Goal: Task Accomplishment & Management: Use online tool/utility

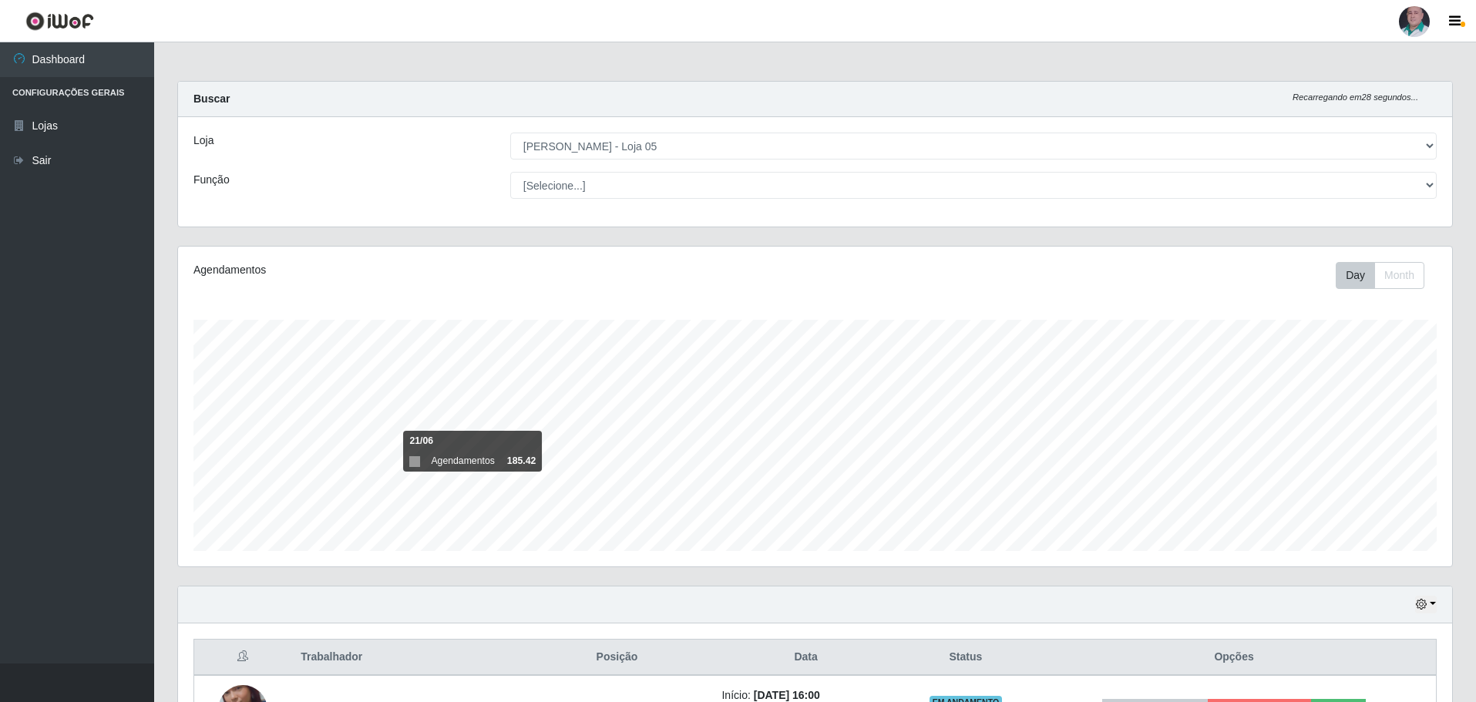
select select "252"
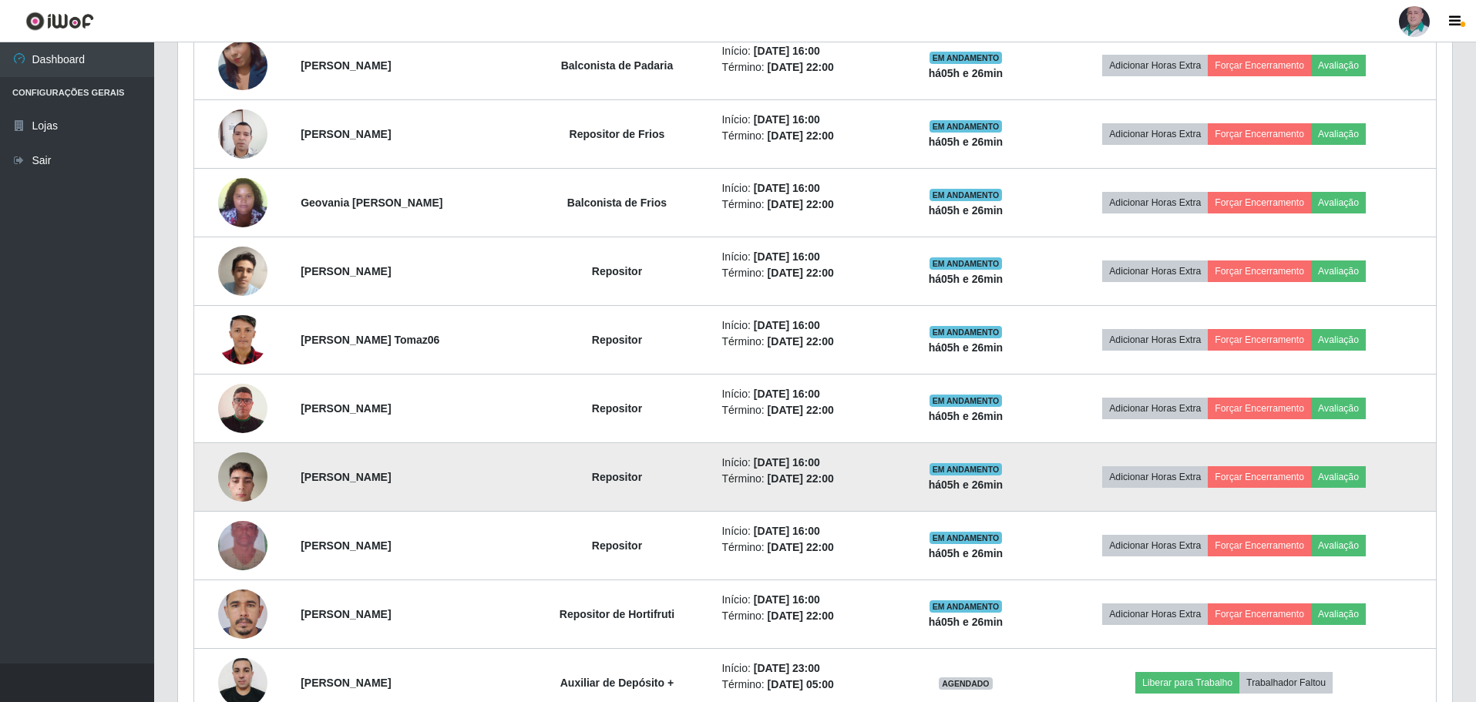
scroll to position [617, 0]
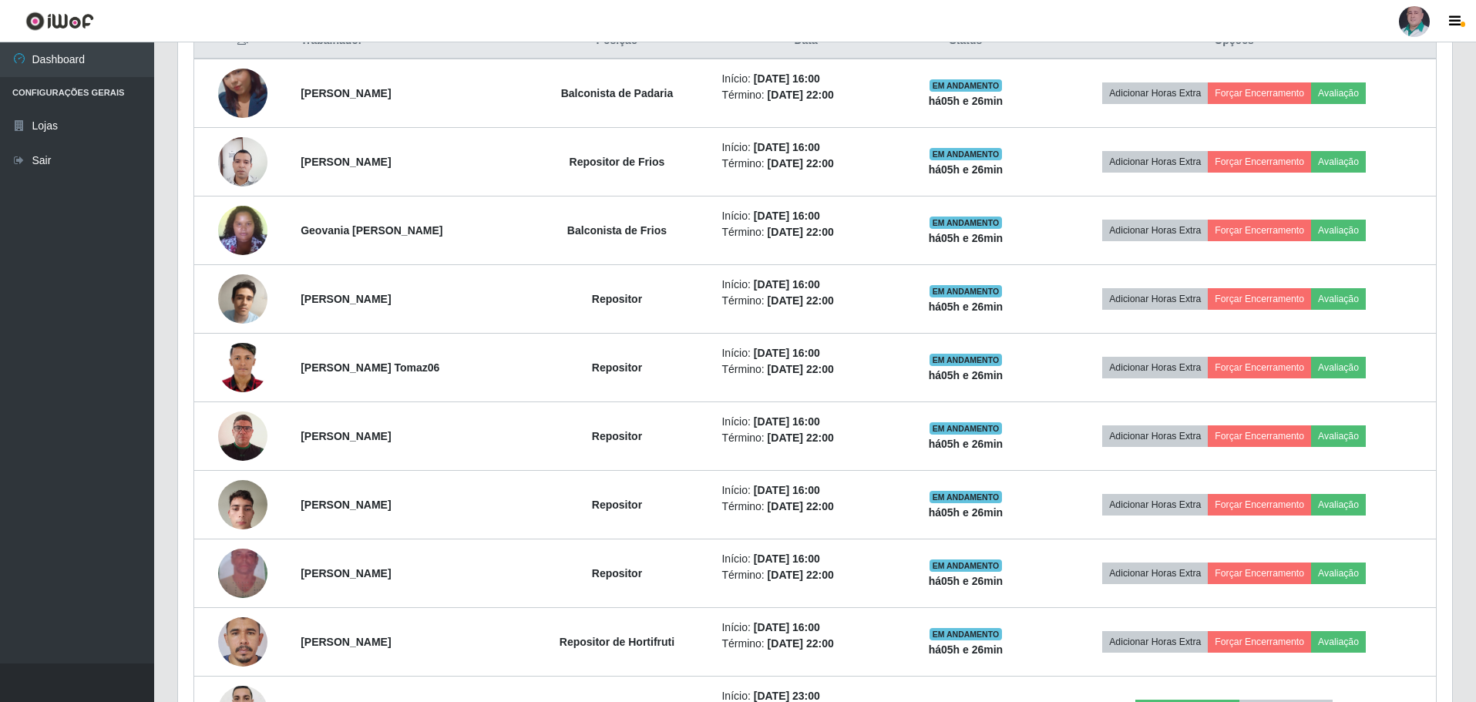
drag, startPoint x: 485, startPoint y: 423, endPoint x: 976, endPoint y: 25, distance: 632.0
click at [976, 25] on header "Perfil Alterar Senha Sair" at bounding box center [738, 21] width 1476 height 42
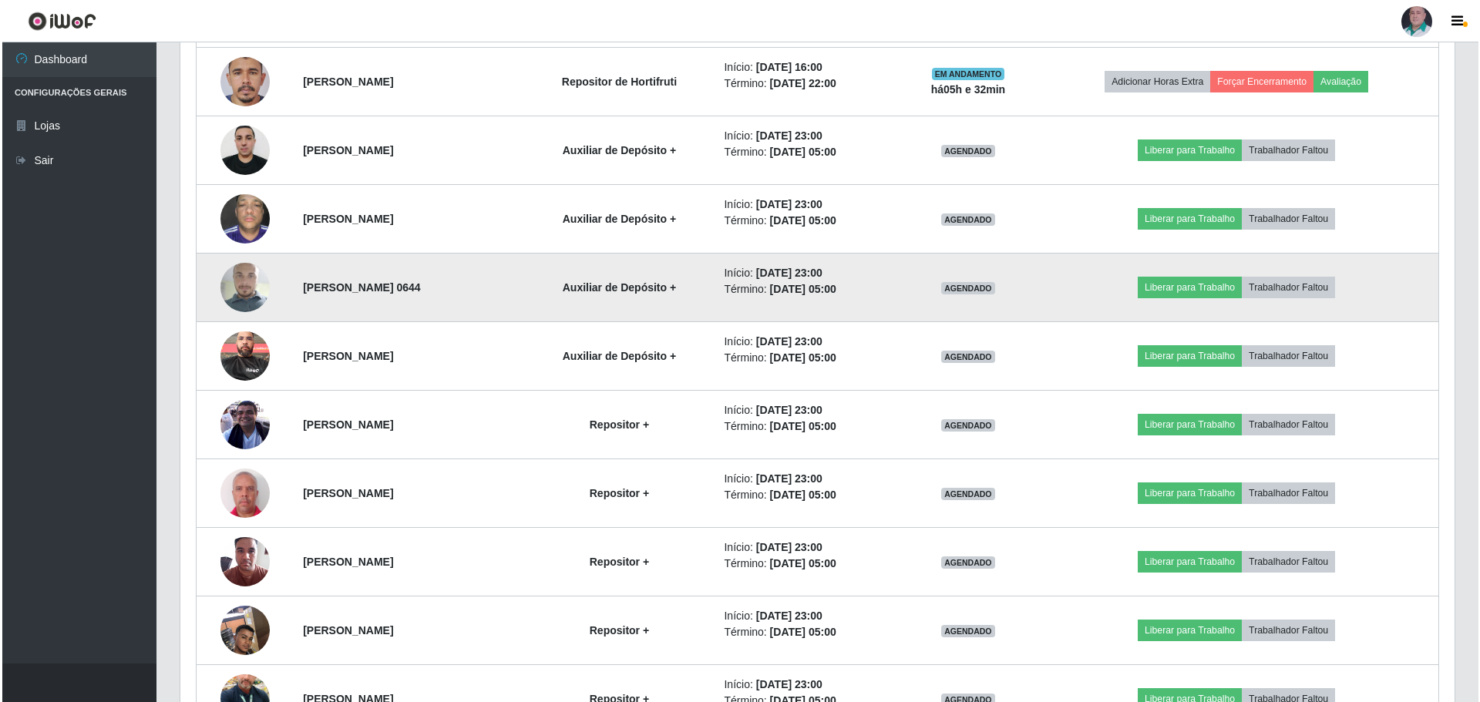
scroll to position [1205, 0]
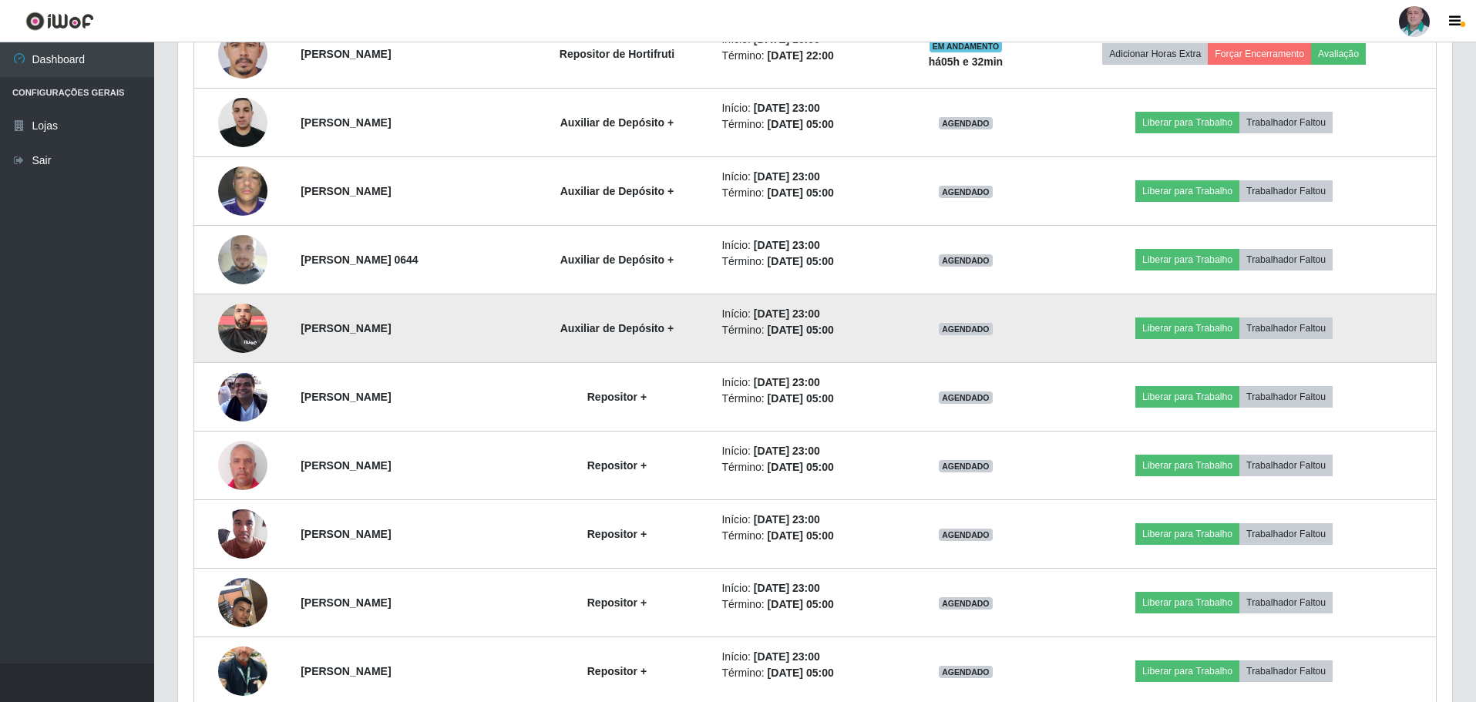
click at [228, 334] on img at bounding box center [242, 328] width 49 height 66
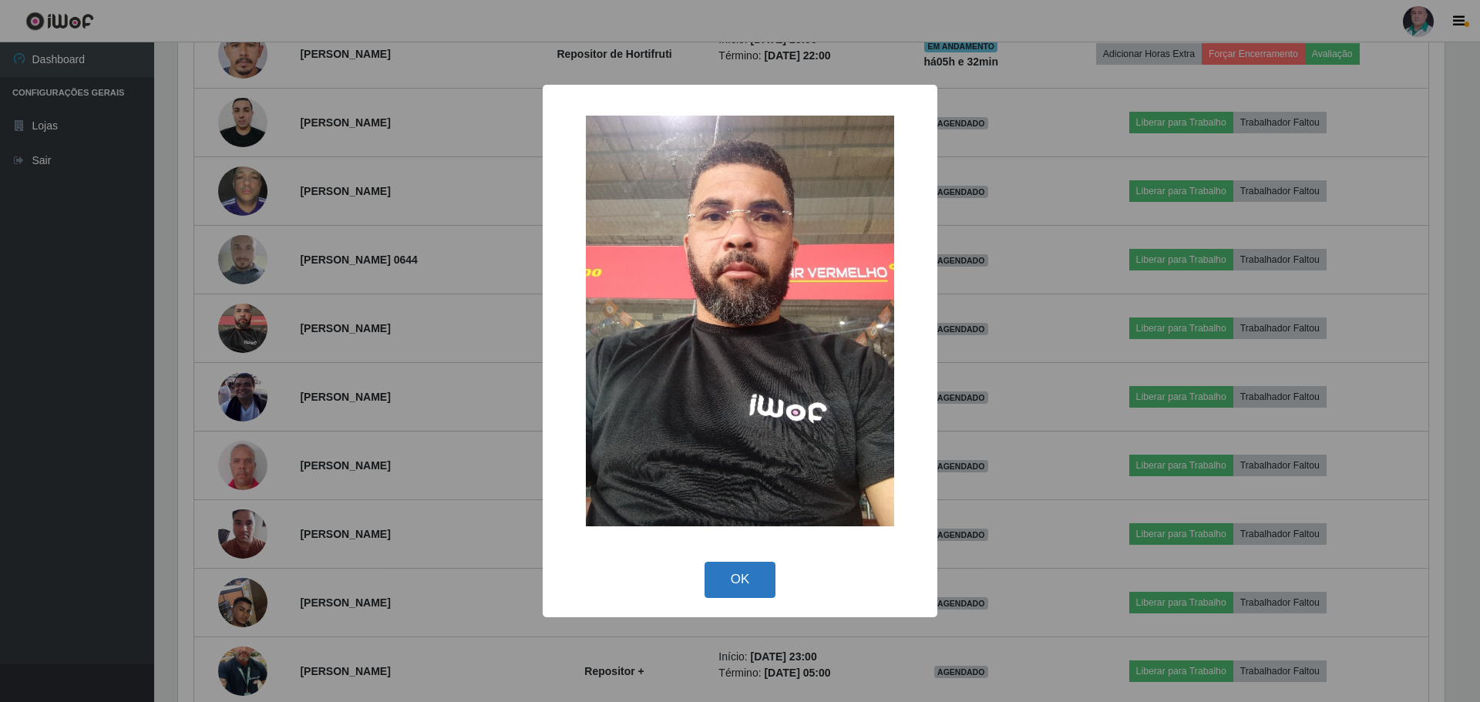
click at [740, 574] on button "OK" at bounding box center [741, 580] width 72 height 36
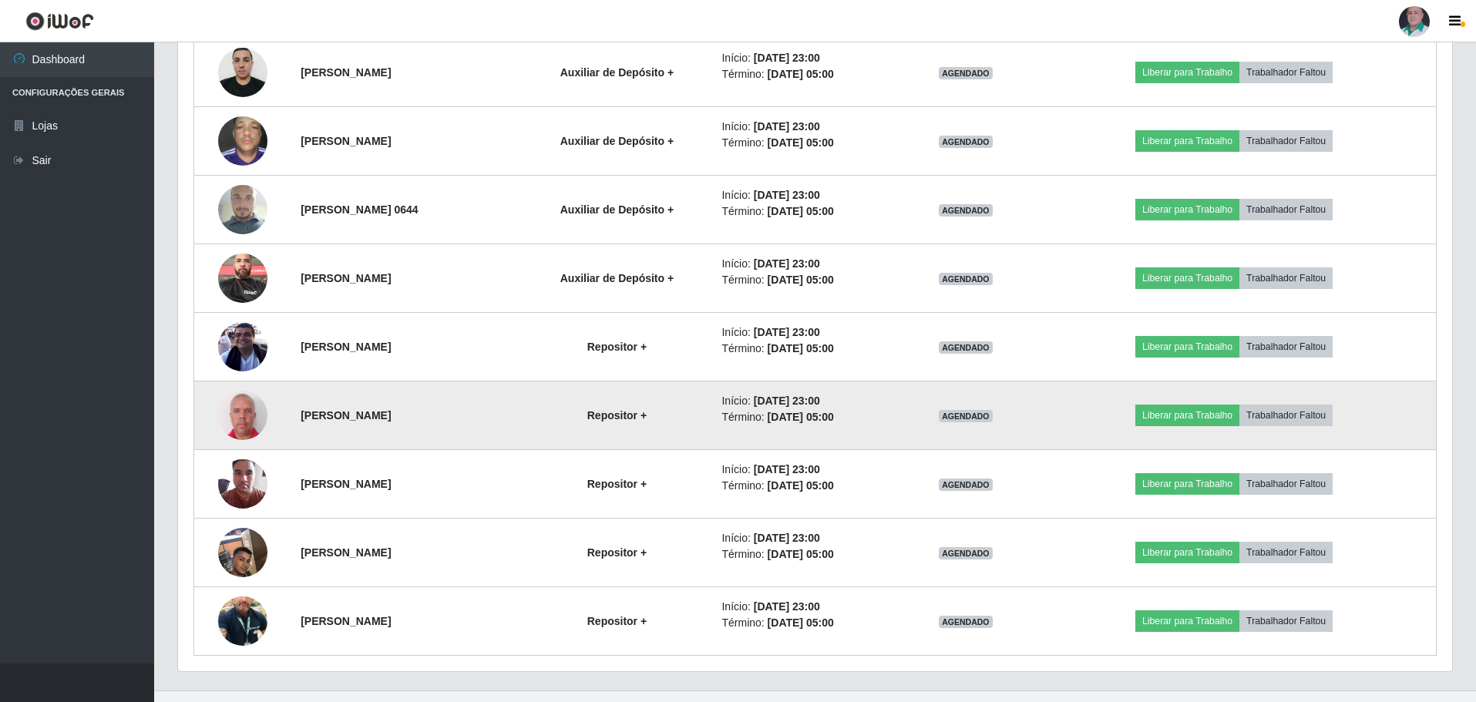
scroll to position [1282, 0]
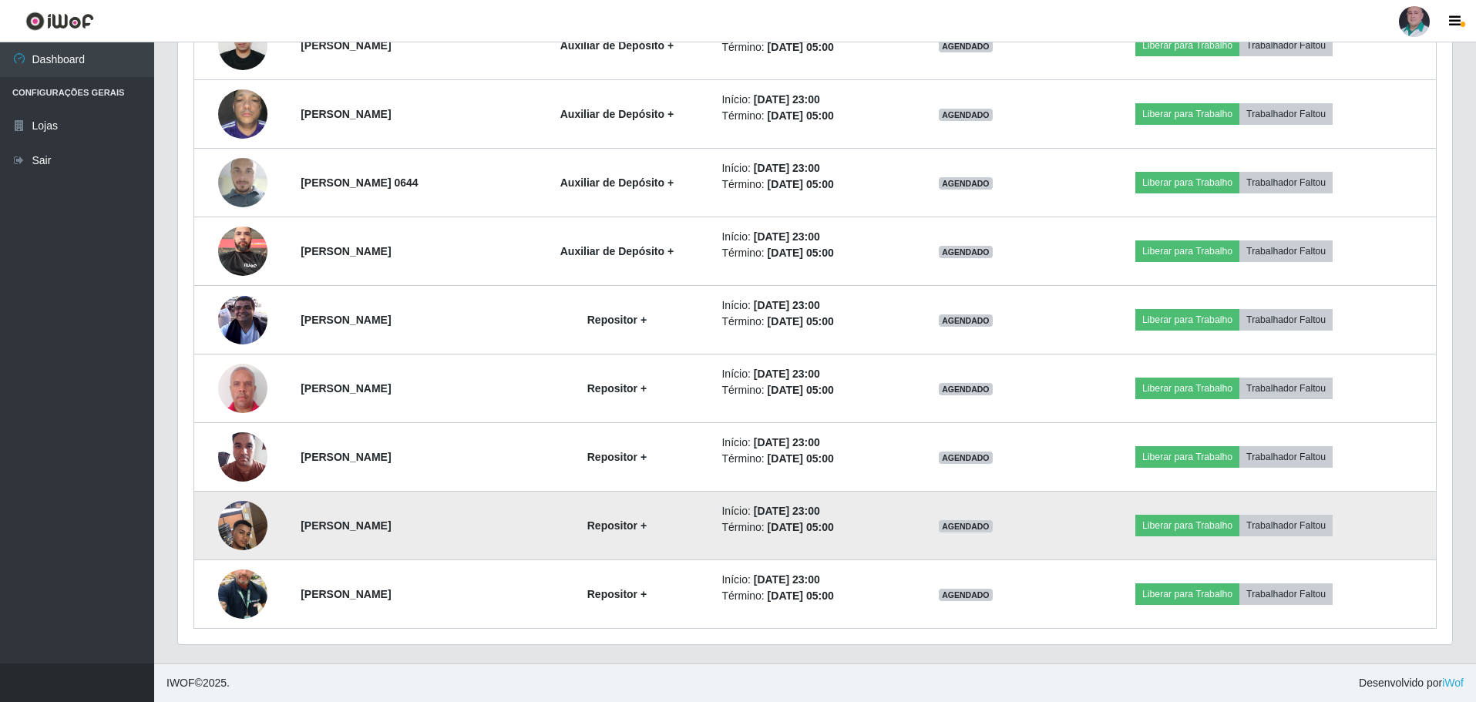
click at [244, 523] on img at bounding box center [242, 526] width 49 height 66
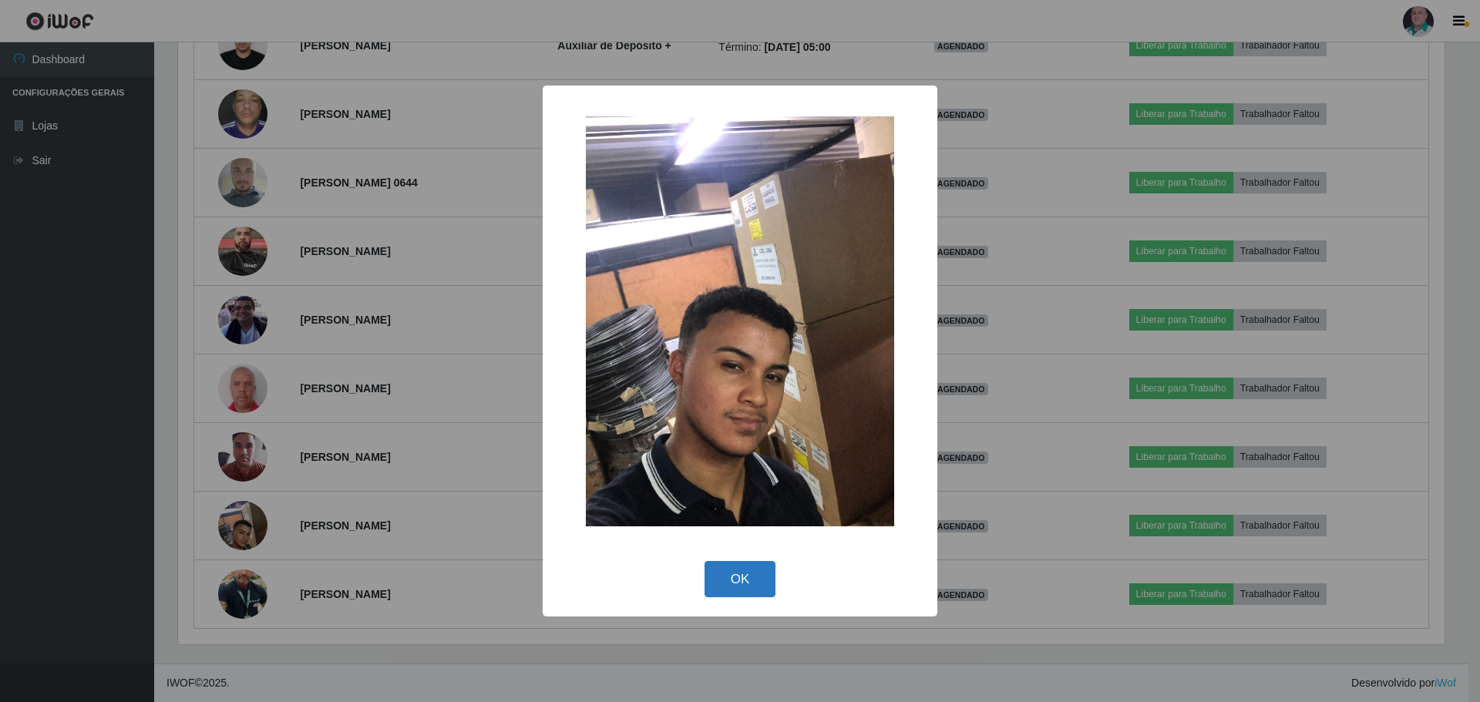
click at [749, 579] on button "OK" at bounding box center [741, 579] width 72 height 36
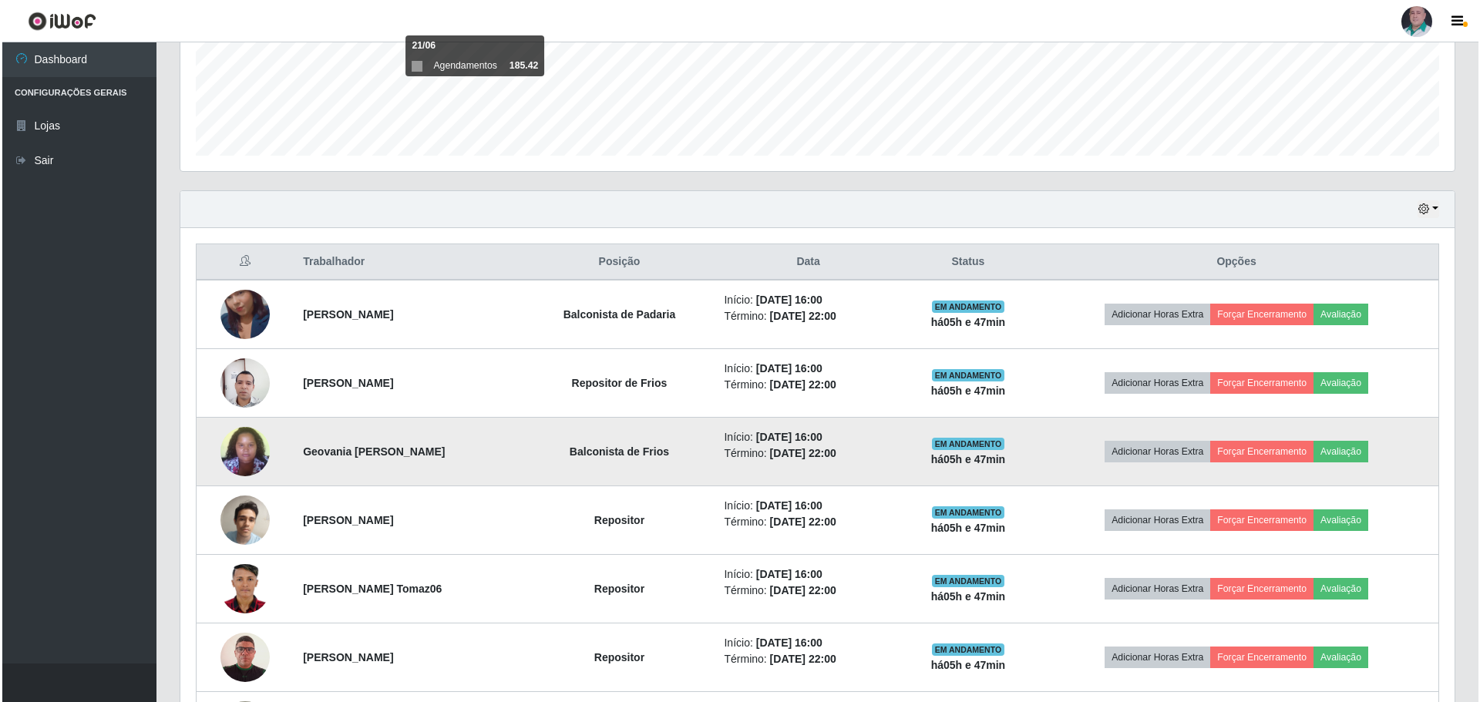
scroll to position [588, 0]
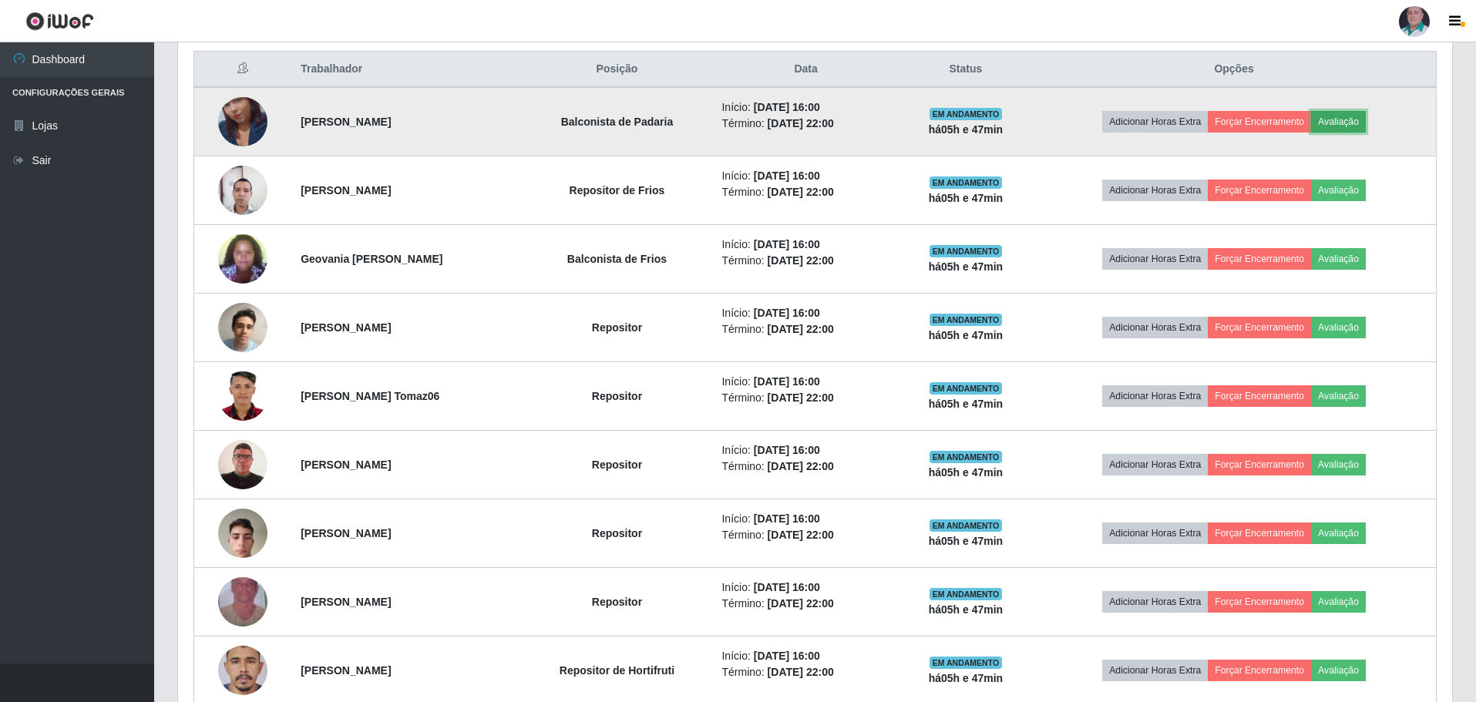
click at [1355, 116] on button "Avaliação" at bounding box center [1338, 122] width 55 height 22
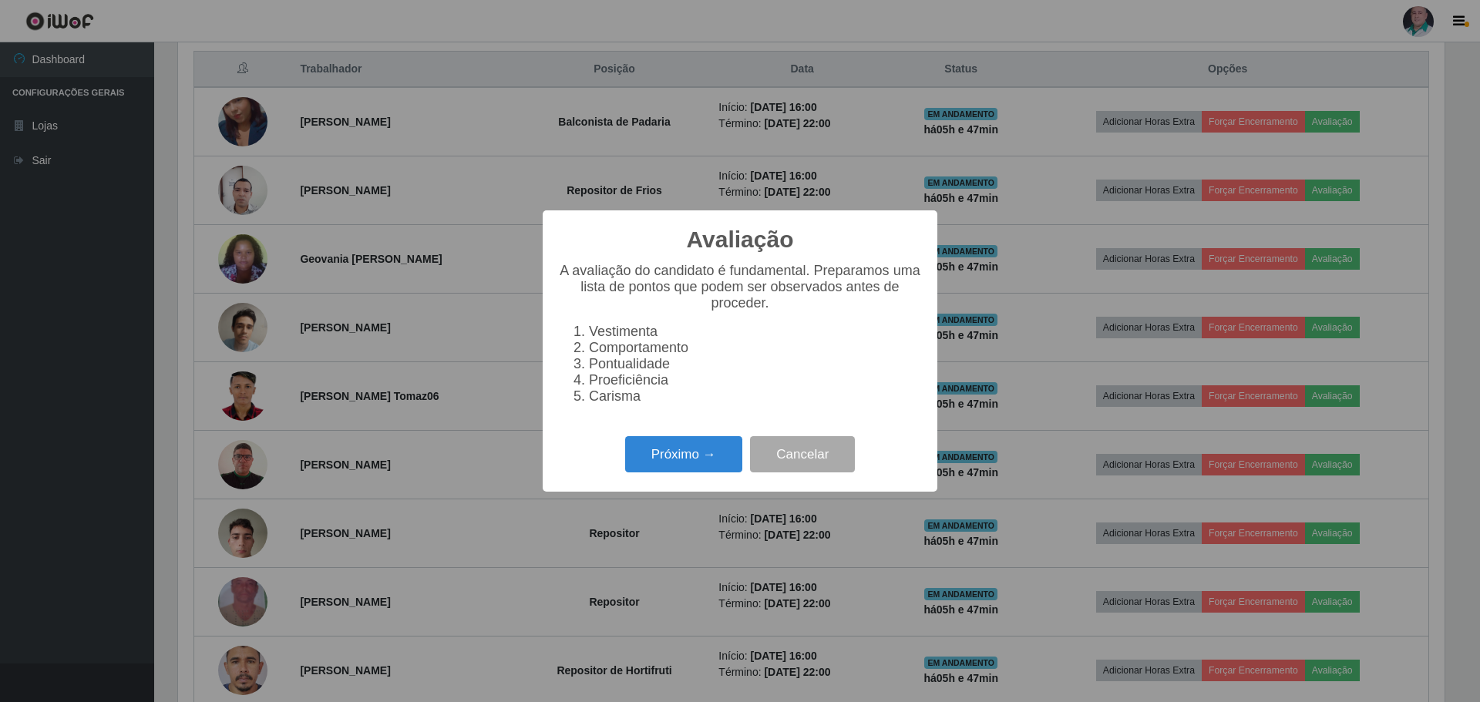
scroll to position [320, 1267]
click at [701, 454] on button "Próximo →" at bounding box center [683, 454] width 117 height 36
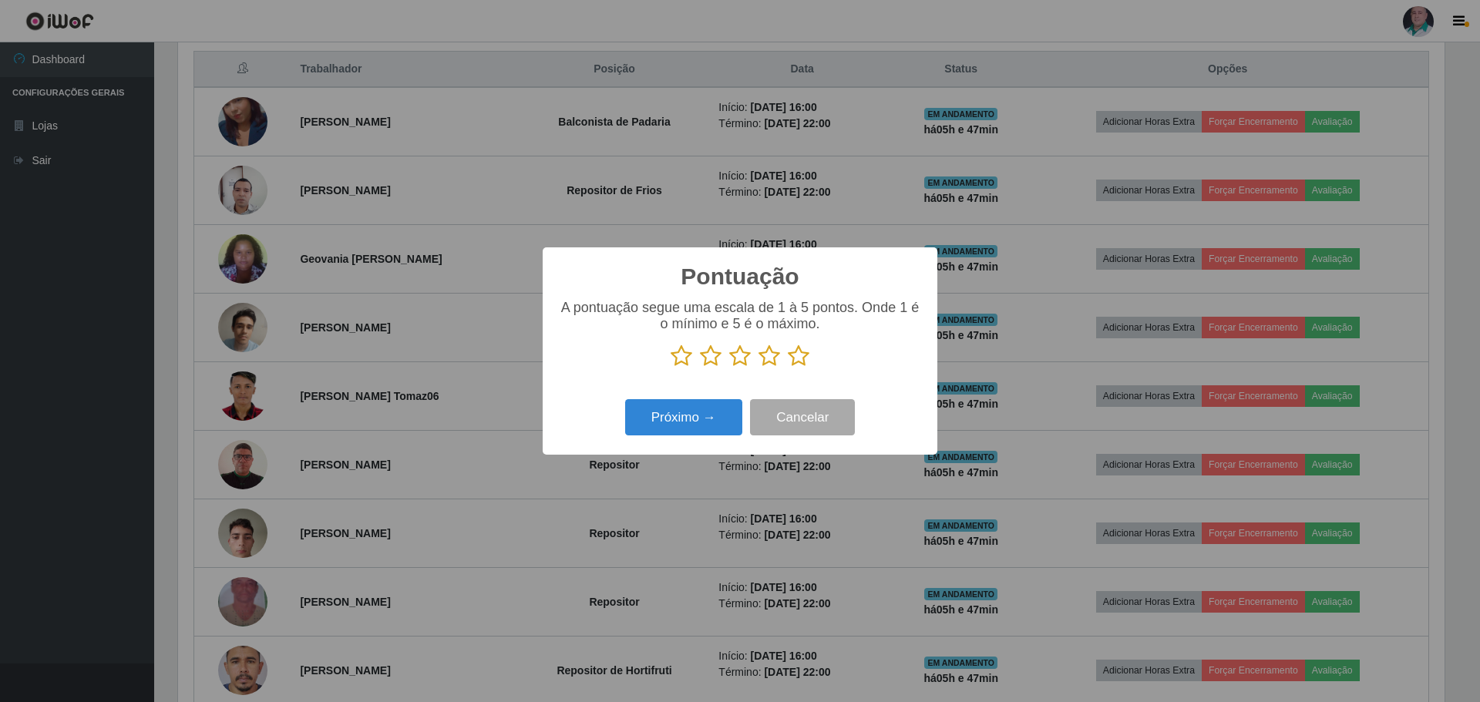
click at [801, 351] on icon at bounding box center [799, 356] width 22 height 23
click at [788, 368] on input "radio" at bounding box center [788, 368] width 0 height 0
click at [662, 429] on button "Próximo →" at bounding box center [683, 417] width 117 height 36
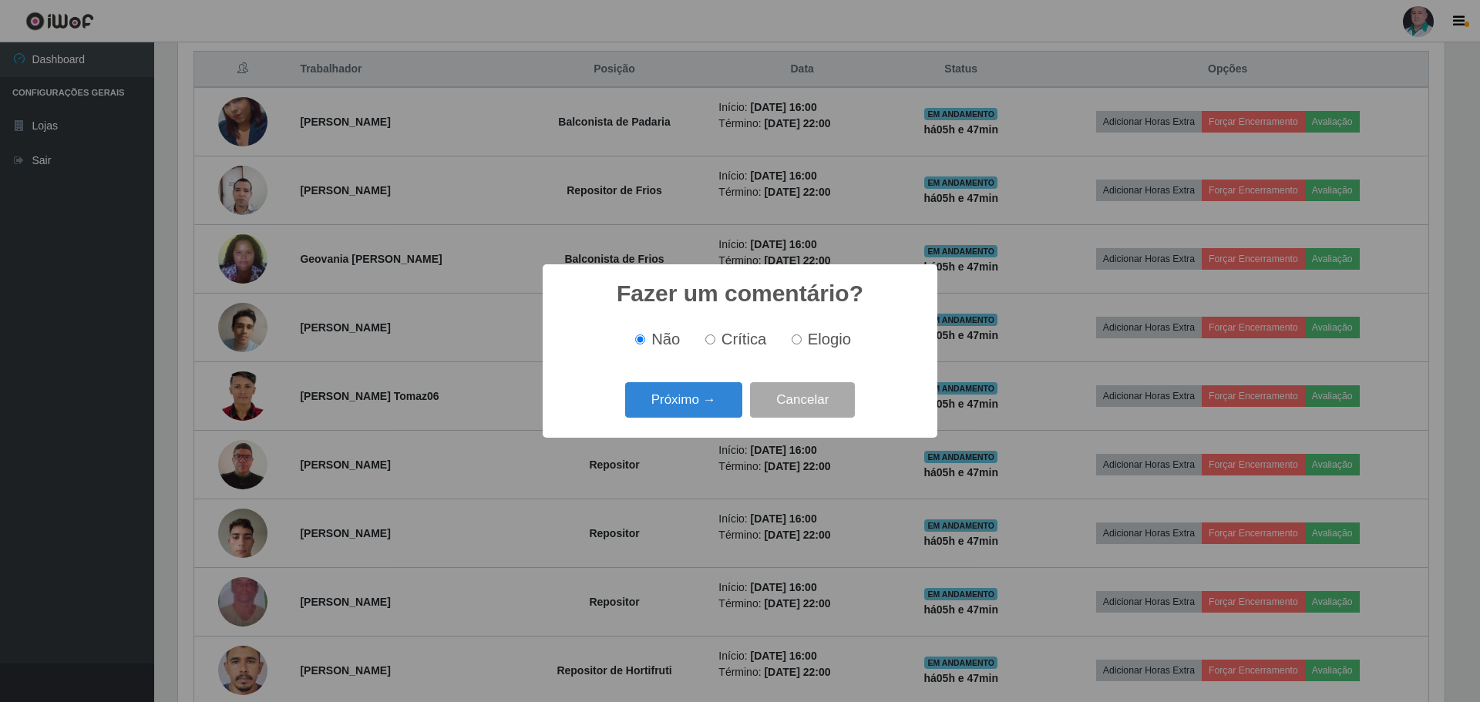
click at [831, 343] on span "Elogio" at bounding box center [829, 339] width 43 height 17
click at [802, 343] on input "Elogio" at bounding box center [797, 340] width 10 height 10
radio input "true"
click at [640, 416] on button "Próximo →" at bounding box center [683, 400] width 117 height 36
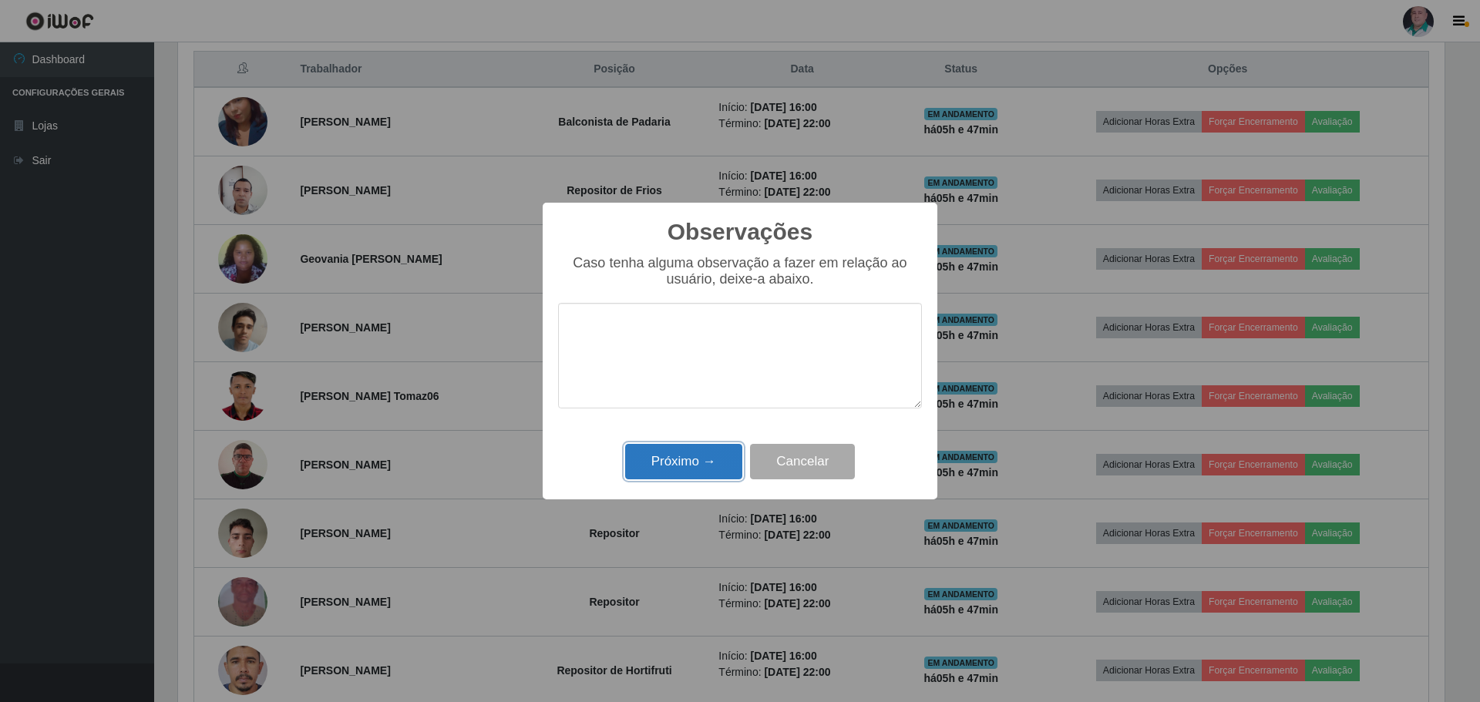
click at [655, 461] on button "Próximo →" at bounding box center [683, 462] width 117 height 36
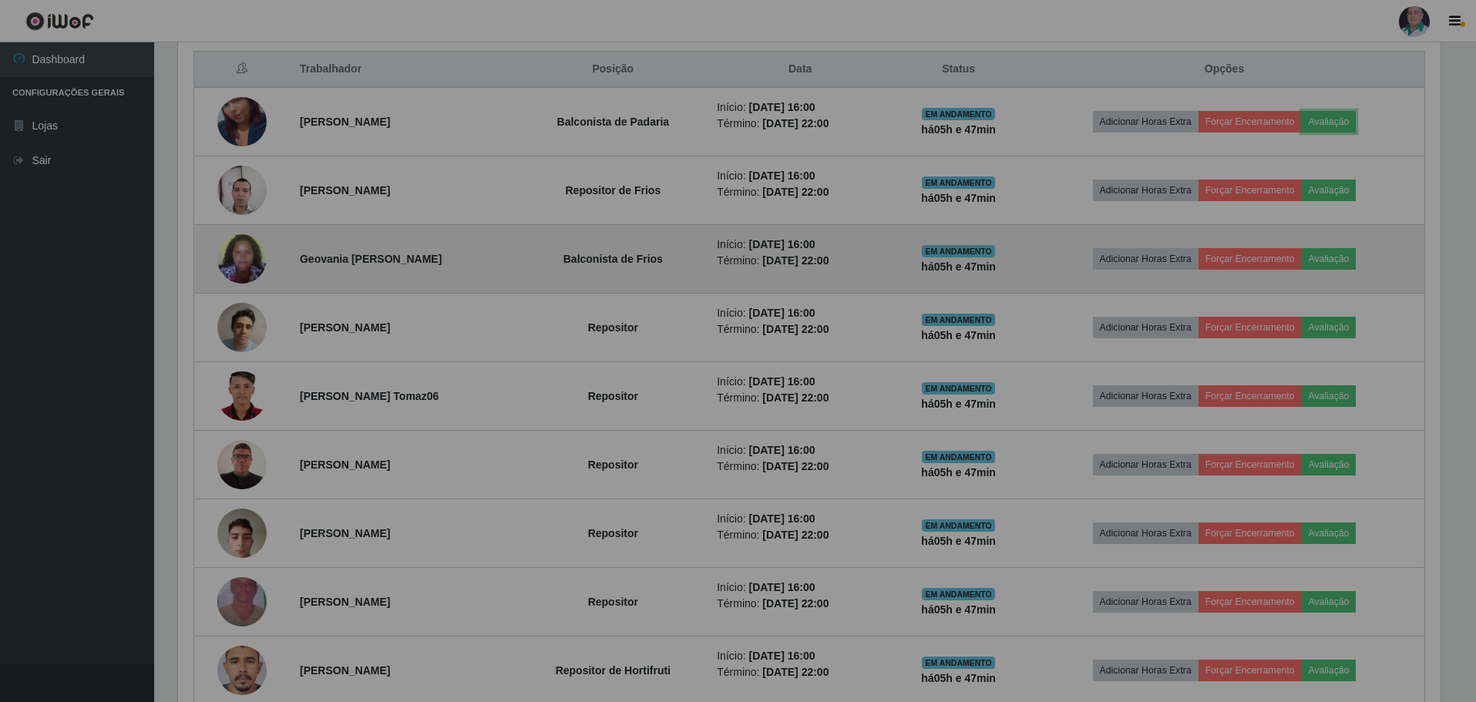
scroll to position [320, 1274]
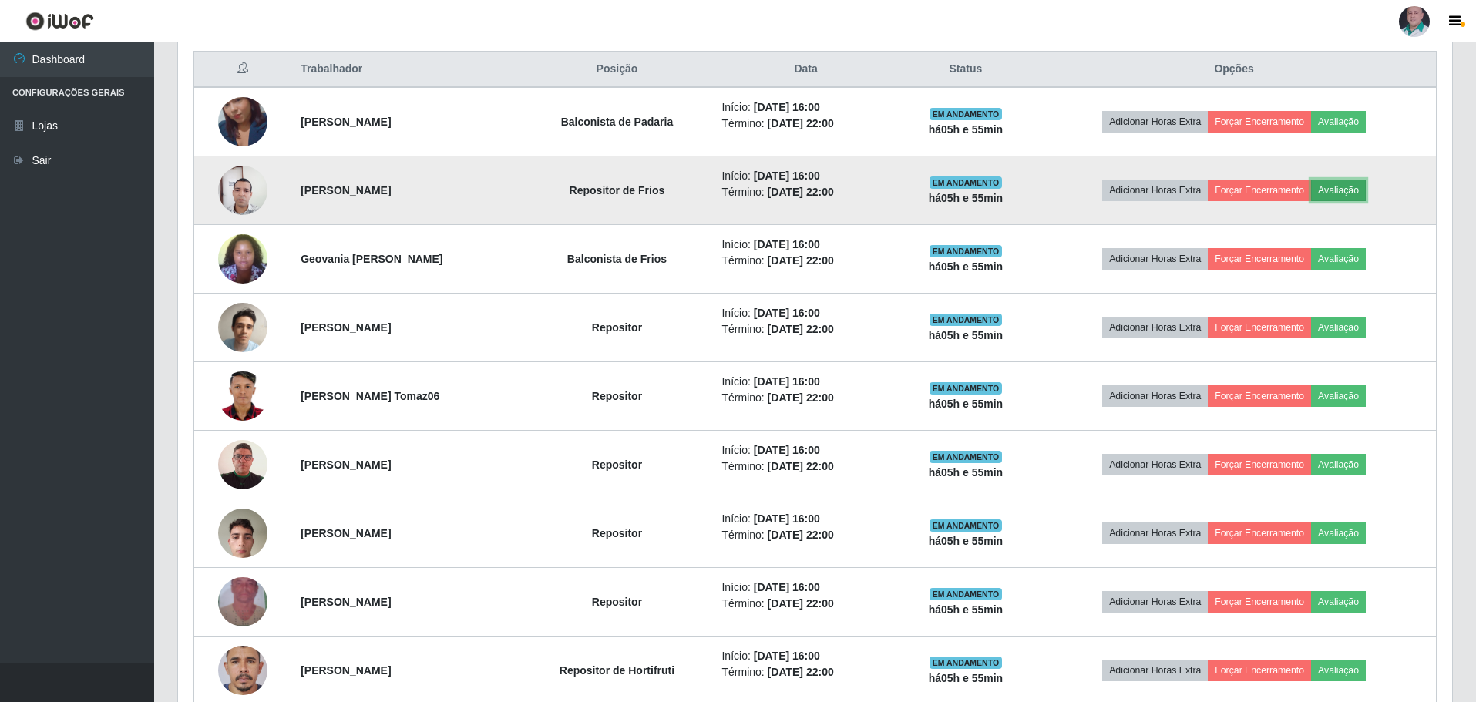
click at [1365, 180] on button "Avaliação" at bounding box center [1338, 191] width 55 height 22
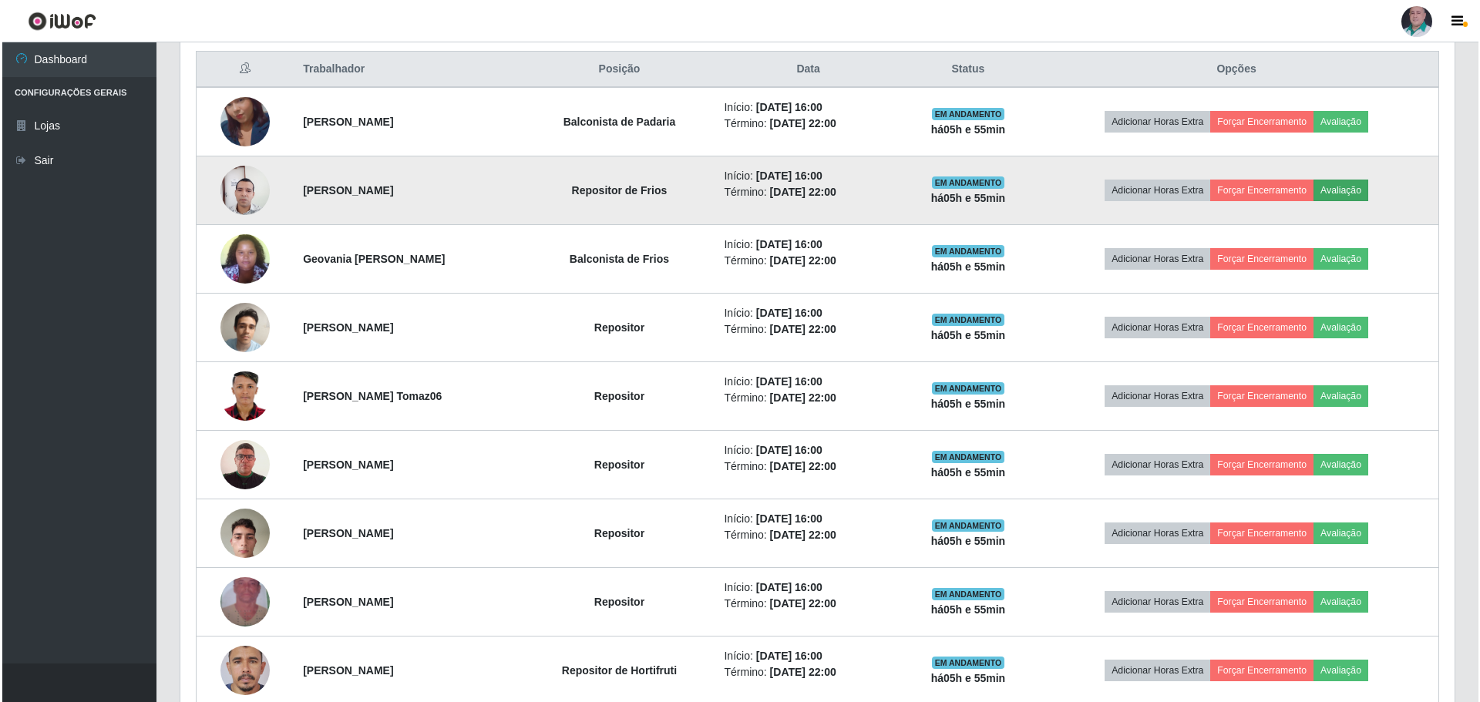
scroll to position [320, 1267]
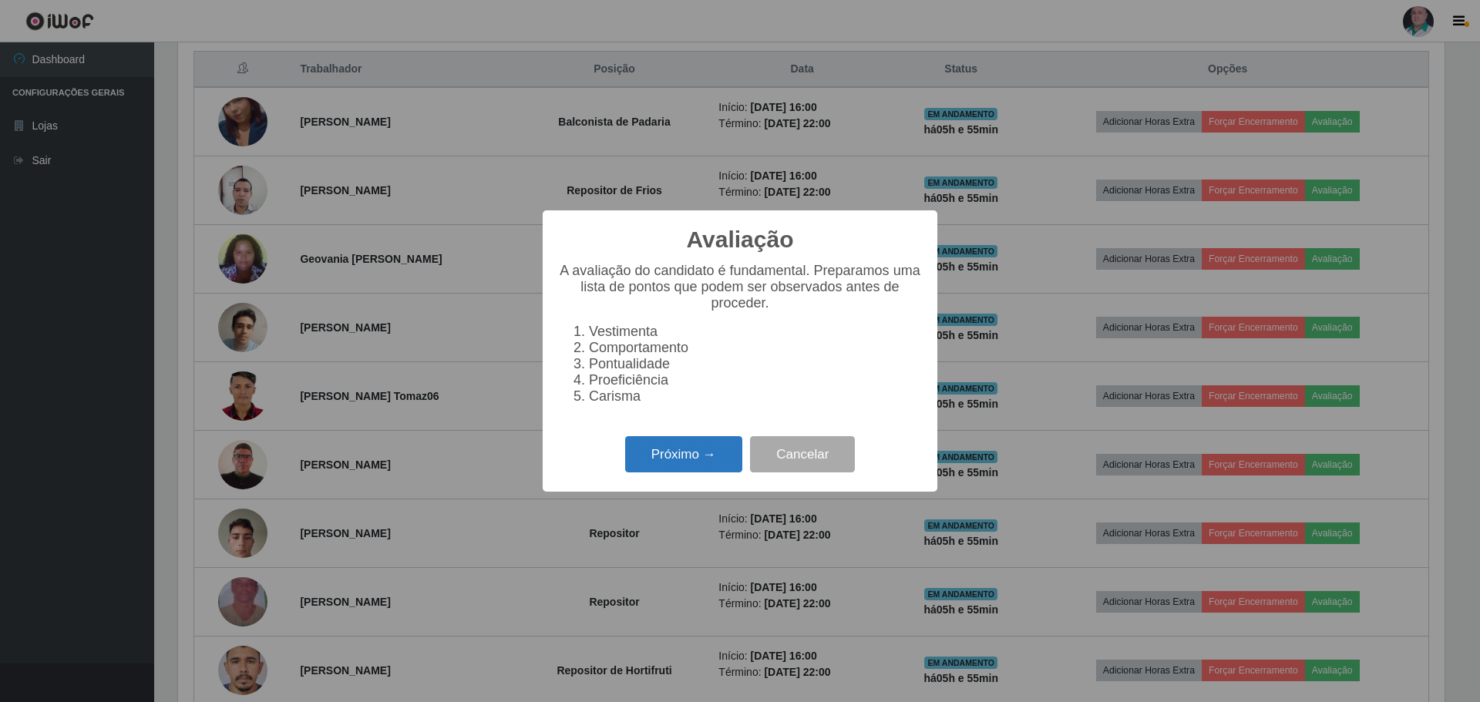
click at [726, 457] on button "Próximo →" at bounding box center [683, 454] width 117 height 36
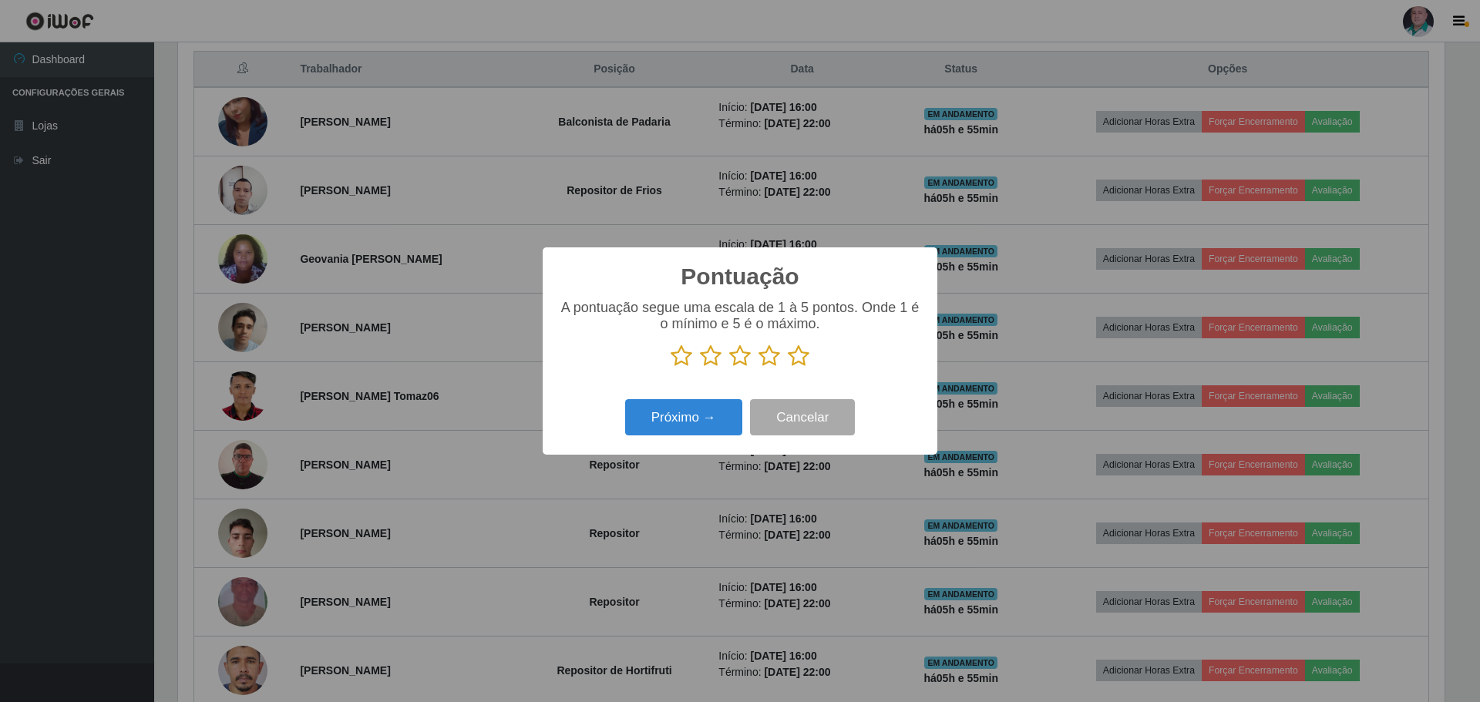
scroll to position [770673, 769726]
click at [798, 358] on icon at bounding box center [799, 356] width 22 height 23
click at [788, 368] on input "radio" at bounding box center [788, 368] width 0 height 0
click at [658, 425] on button "Próximo →" at bounding box center [683, 417] width 117 height 36
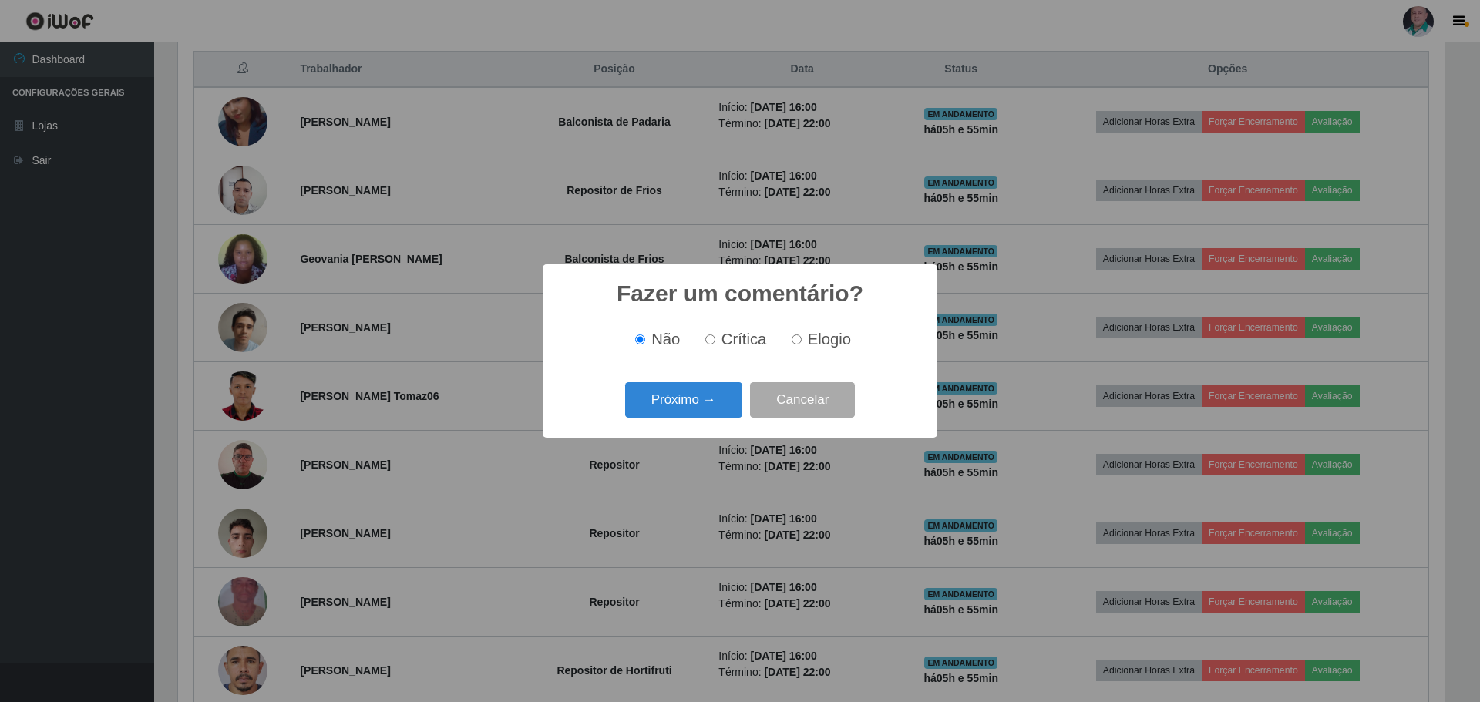
click at [817, 337] on span "Elogio" at bounding box center [829, 339] width 43 height 17
click at [802, 337] on input "Elogio" at bounding box center [797, 340] width 10 height 10
radio input "true"
click at [696, 389] on button "Próximo →" at bounding box center [683, 400] width 117 height 36
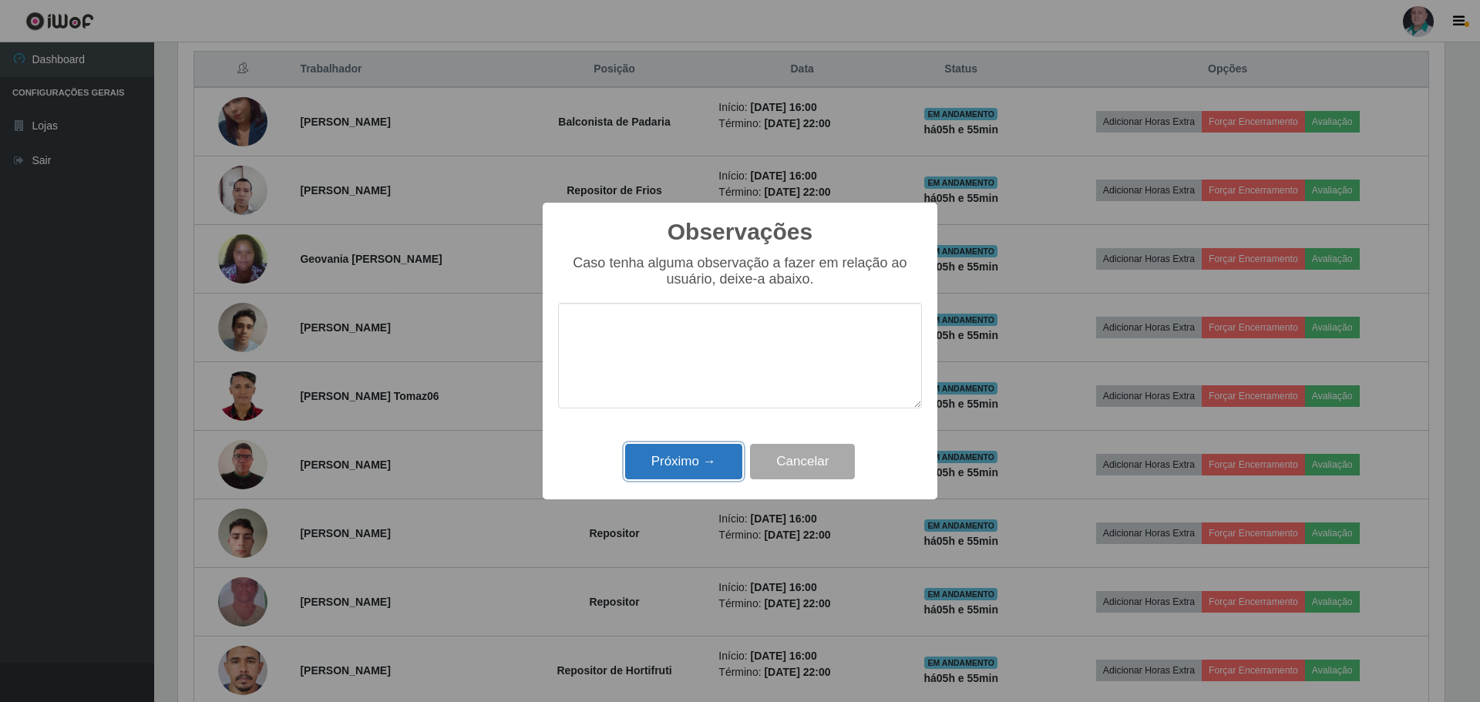
click at [689, 473] on button "Próximo →" at bounding box center [683, 462] width 117 height 36
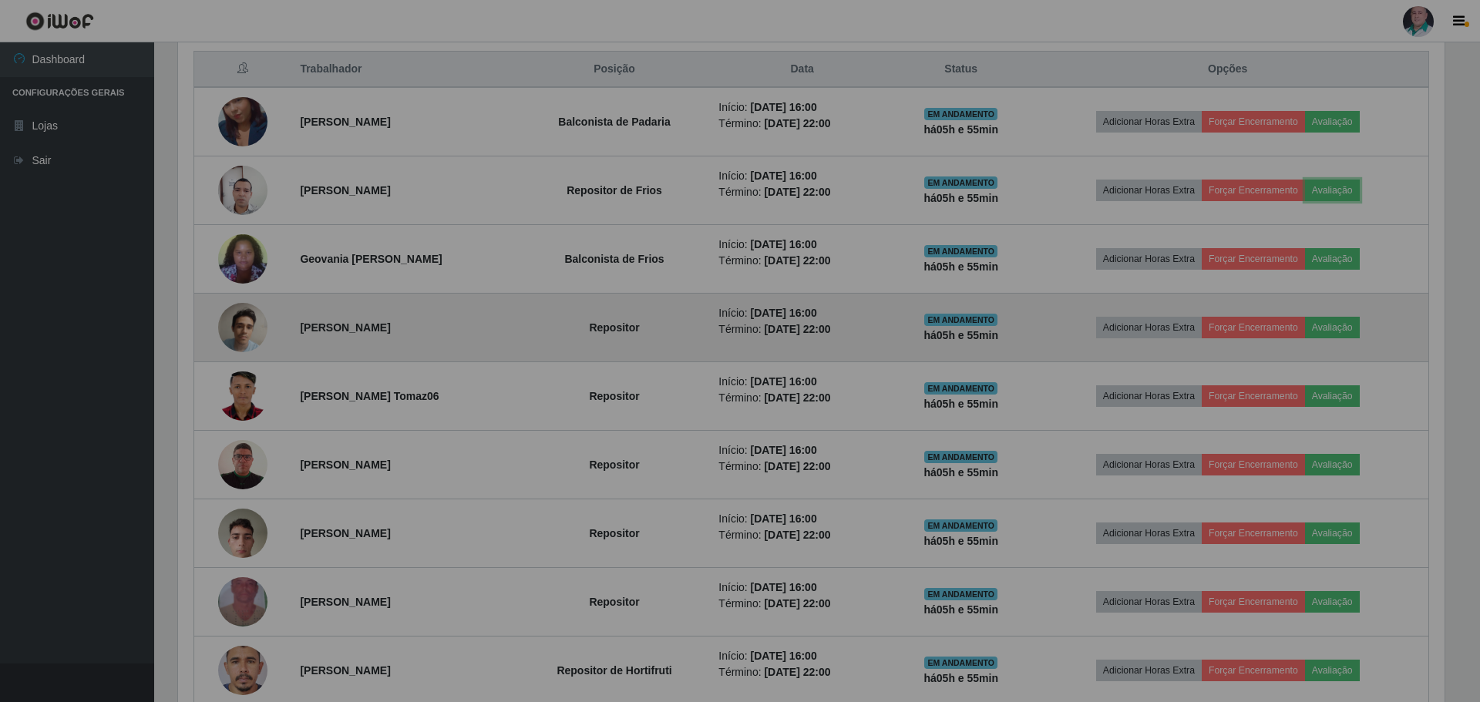
scroll to position [320, 1274]
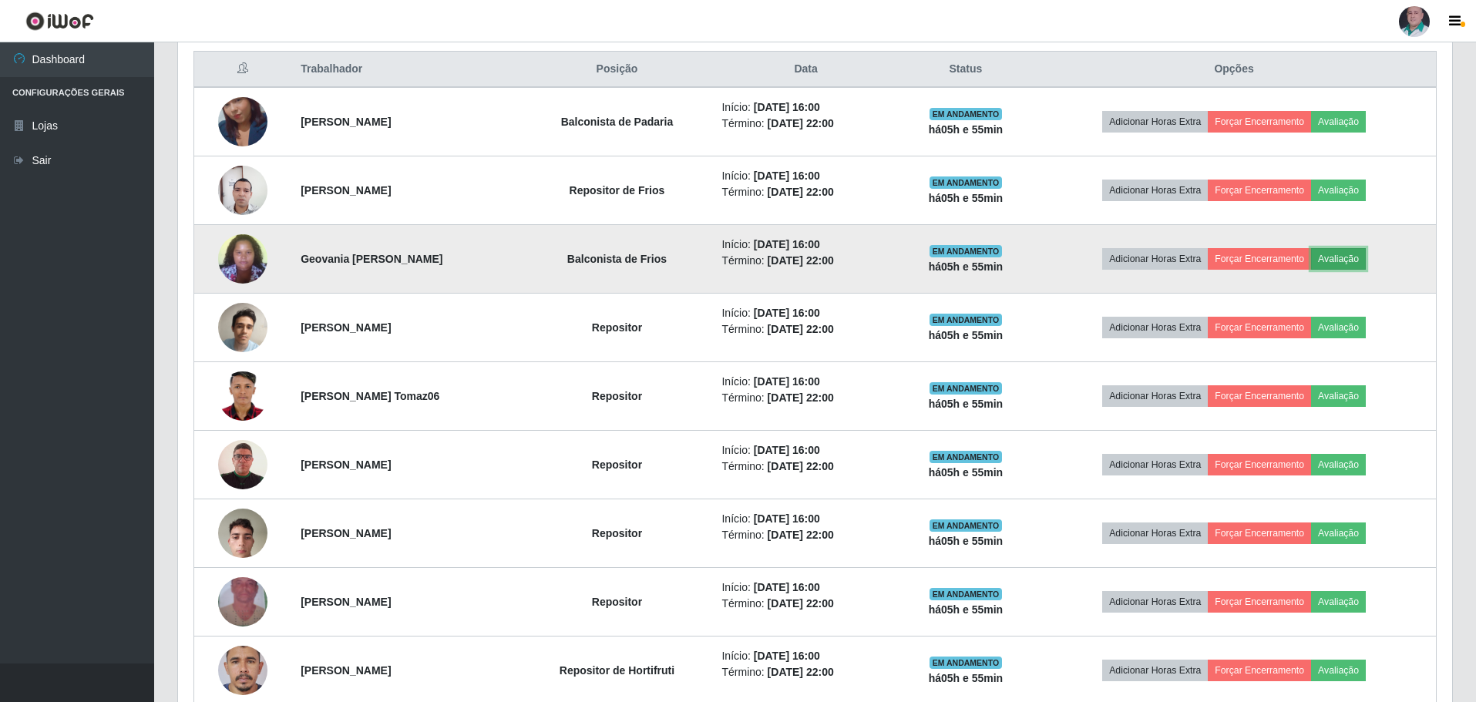
click at [1352, 257] on button "Avaliação" at bounding box center [1338, 259] width 55 height 22
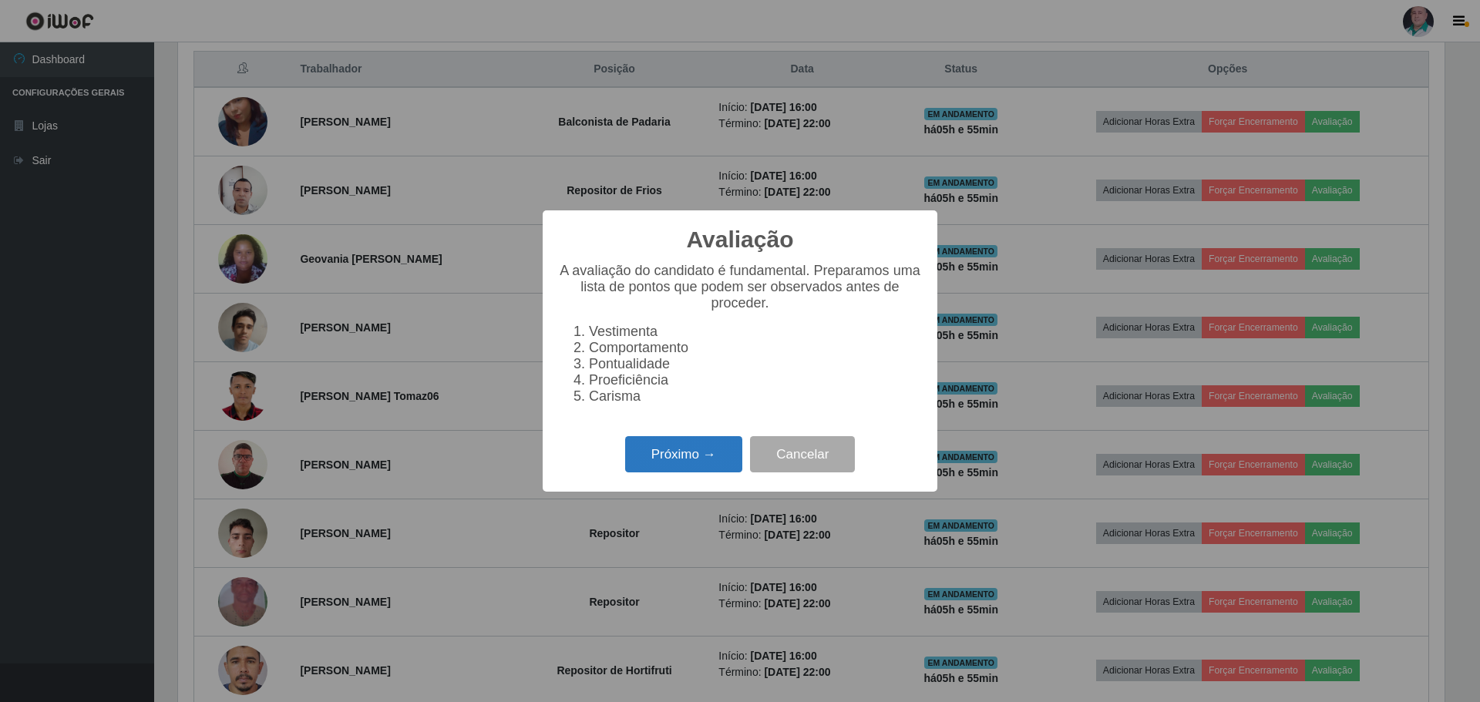
click at [700, 464] on button "Próximo →" at bounding box center [683, 454] width 117 height 36
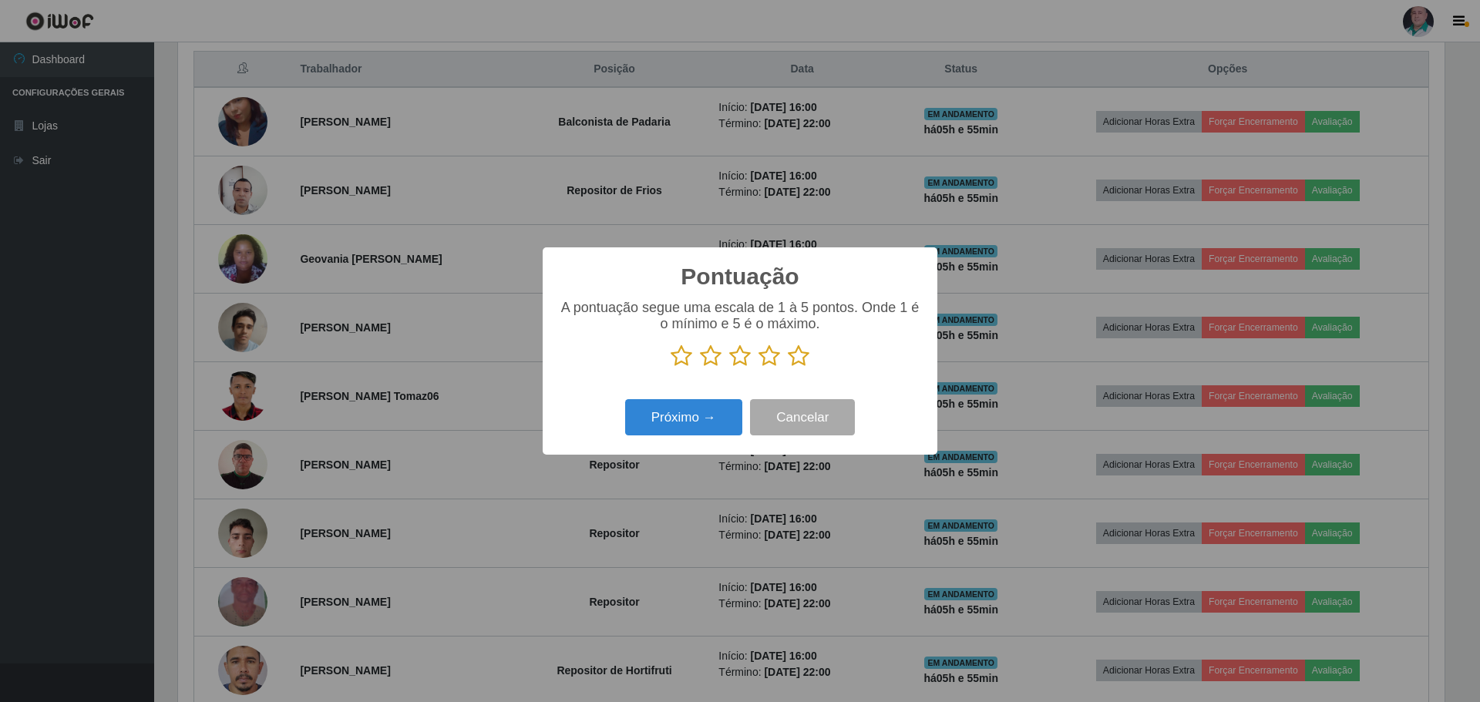
click at [798, 365] on icon at bounding box center [799, 356] width 22 height 23
click at [788, 368] on input "radio" at bounding box center [788, 368] width 0 height 0
click at [715, 416] on button "Próximo →" at bounding box center [683, 417] width 117 height 36
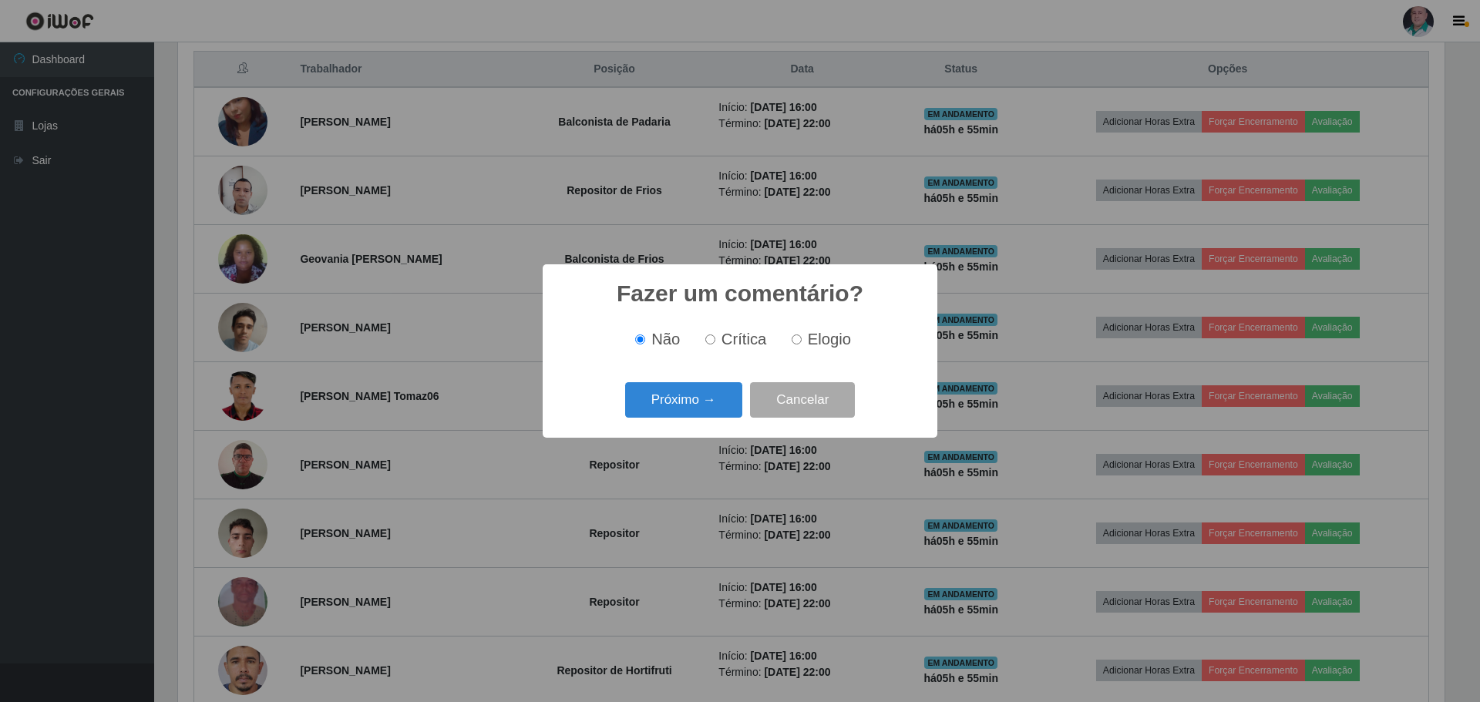
click at [793, 341] on input "Elogio" at bounding box center [797, 340] width 10 height 10
radio input "true"
click at [688, 404] on button "Próximo →" at bounding box center [683, 400] width 117 height 36
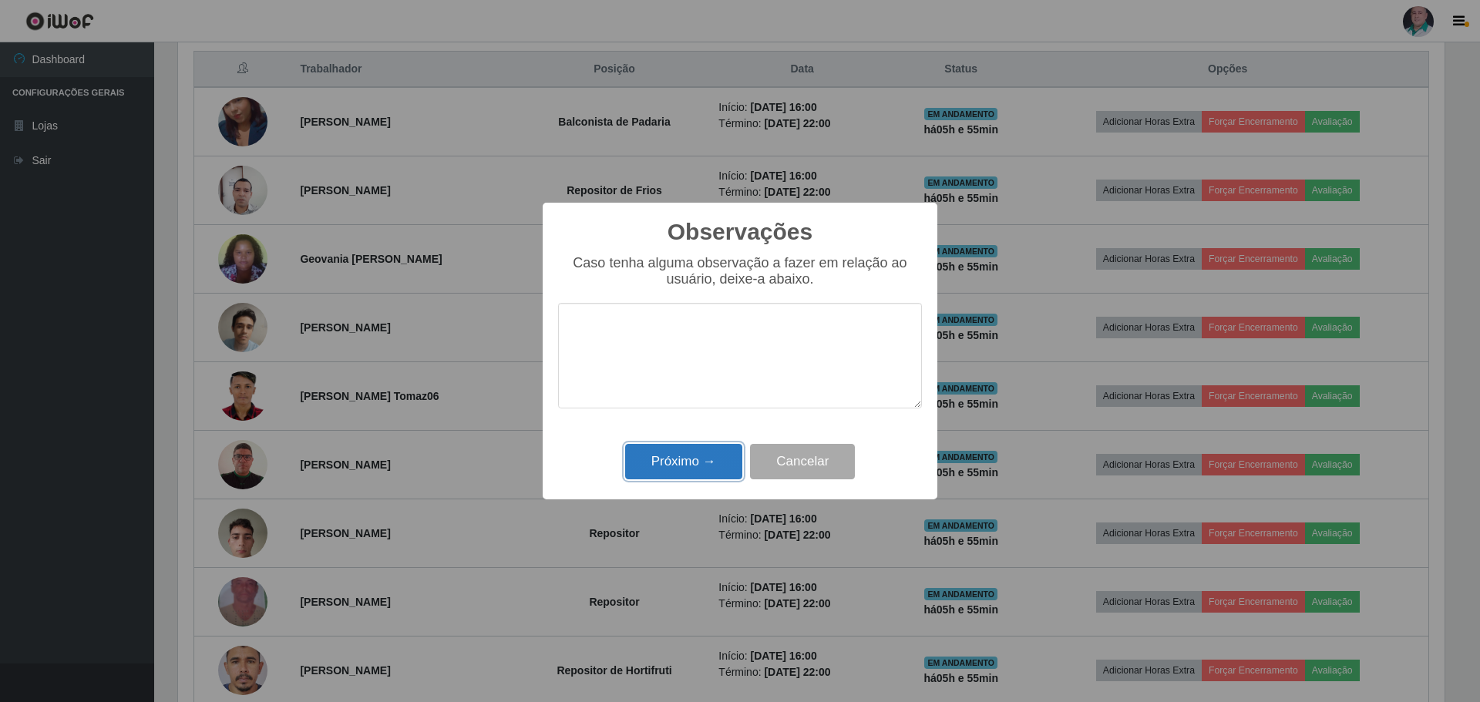
click at [688, 456] on button "Próximo →" at bounding box center [683, 462] width 117 height 36
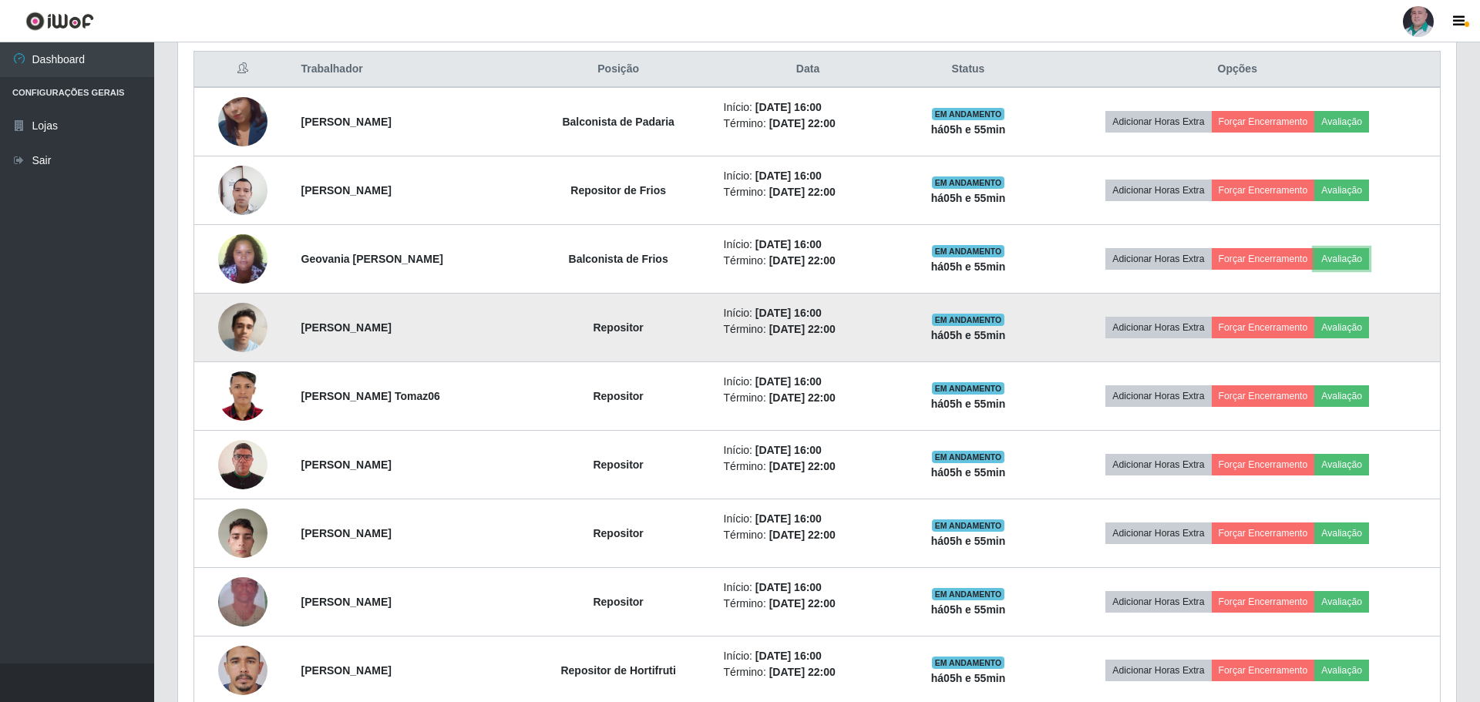
scroll to position [320, 1274]
click at [1366, 328] on button "Avaliação" at bounding box center [1338, 328] width 55 height 22
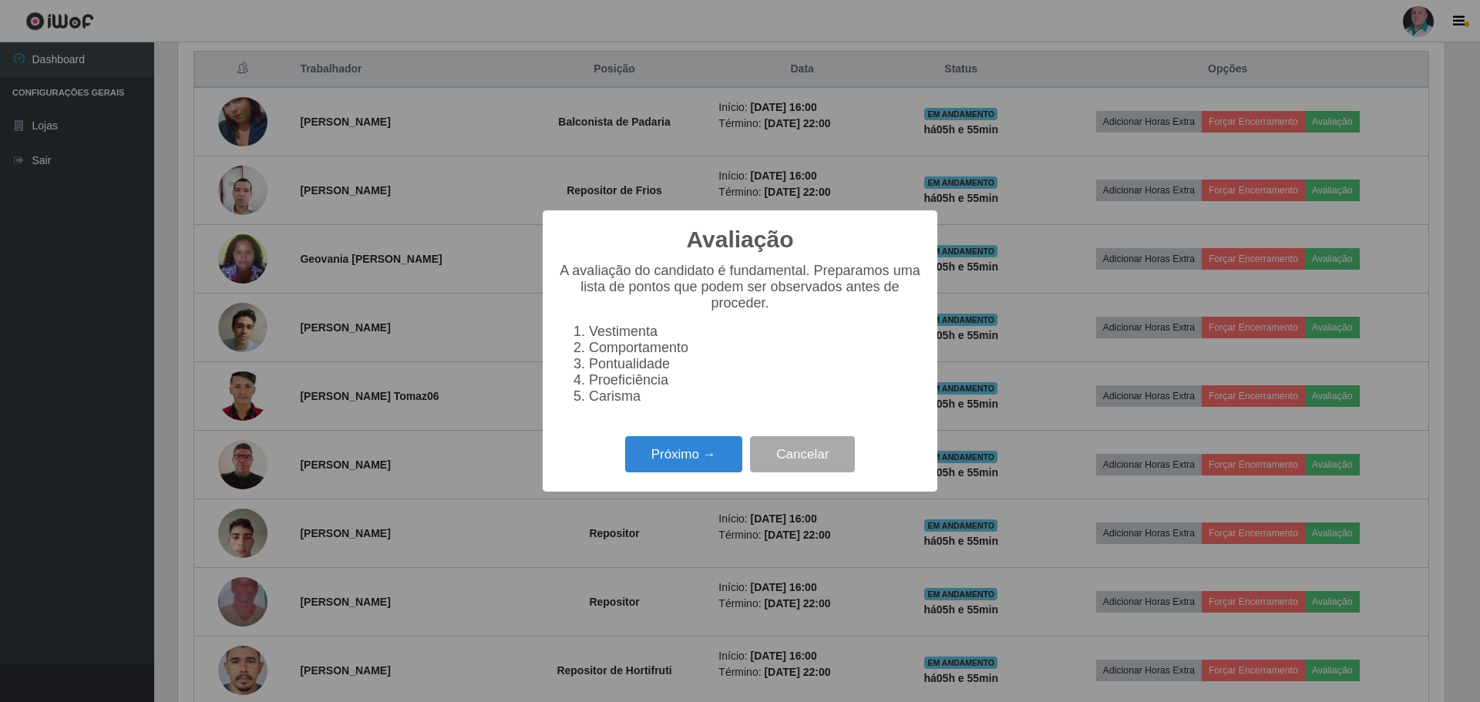
scroll to position [320, 1267]
click at [695, 455] on button "Próximo →" at bounding box center [683, 454] width 117 height 36
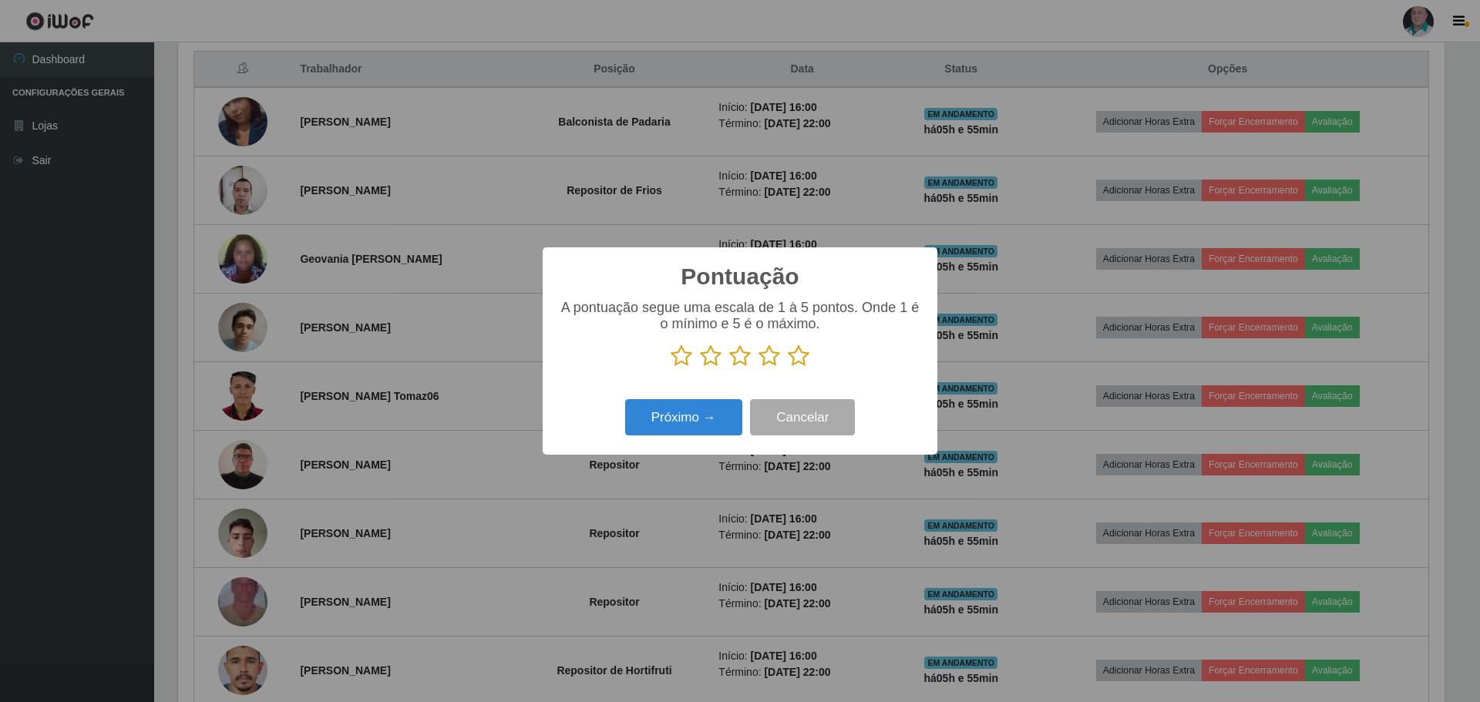
click at [805, 359] on icon at bounding box center [799, 356] width 22 height 23
click at [788, 368] on input "radio" at bounding box center [788, 368] width 0 height 0
click at [677, 422] on button "Próximo →" at bounding box center [683, 417] width 117 height 36
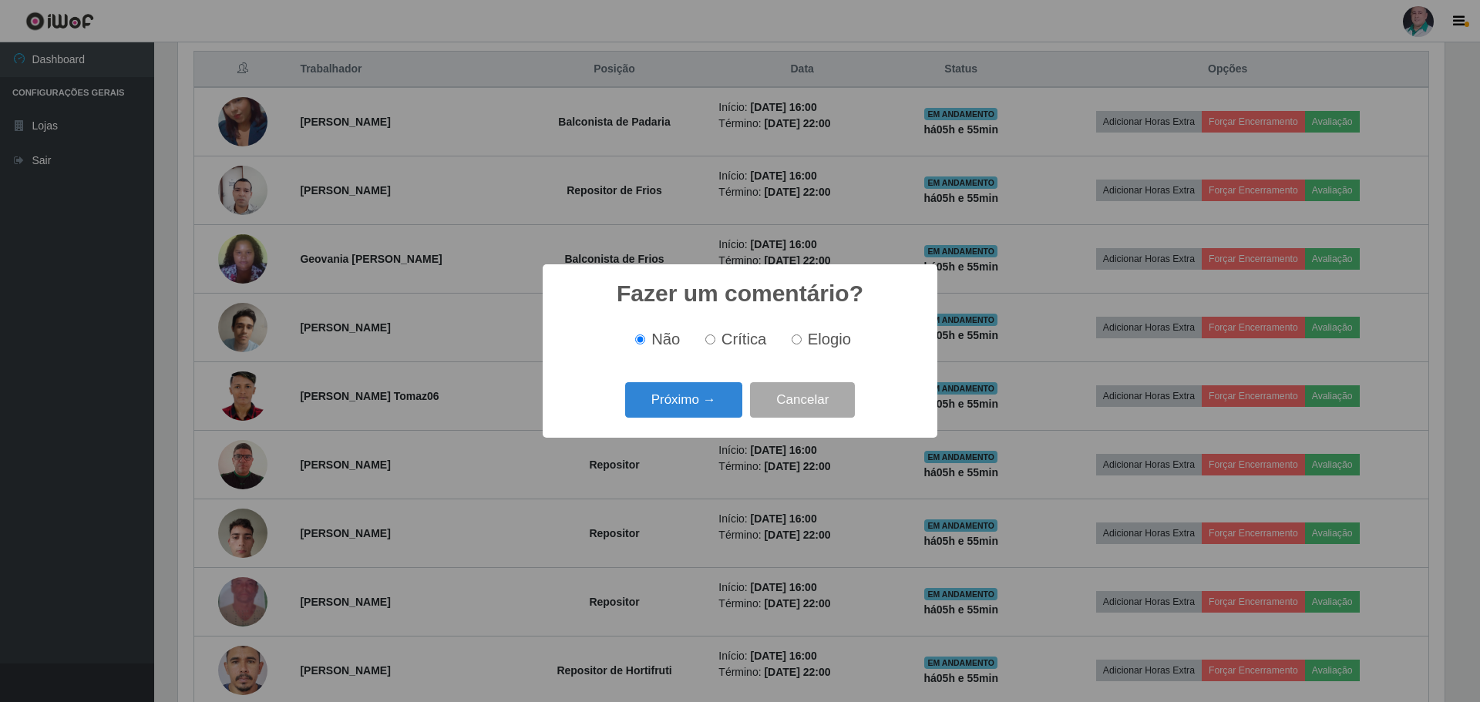
click at [803, 342] on label "Elogio" at bounding box center [819, 340] width 66 height 18
click at [802, 342] on input "Elogio" at bounding box center [797, 340] width 10 height 10
radio input "true"
click at [706, 397] on button "Próximo →" at bounding box center [683, 400] width 117 height 36
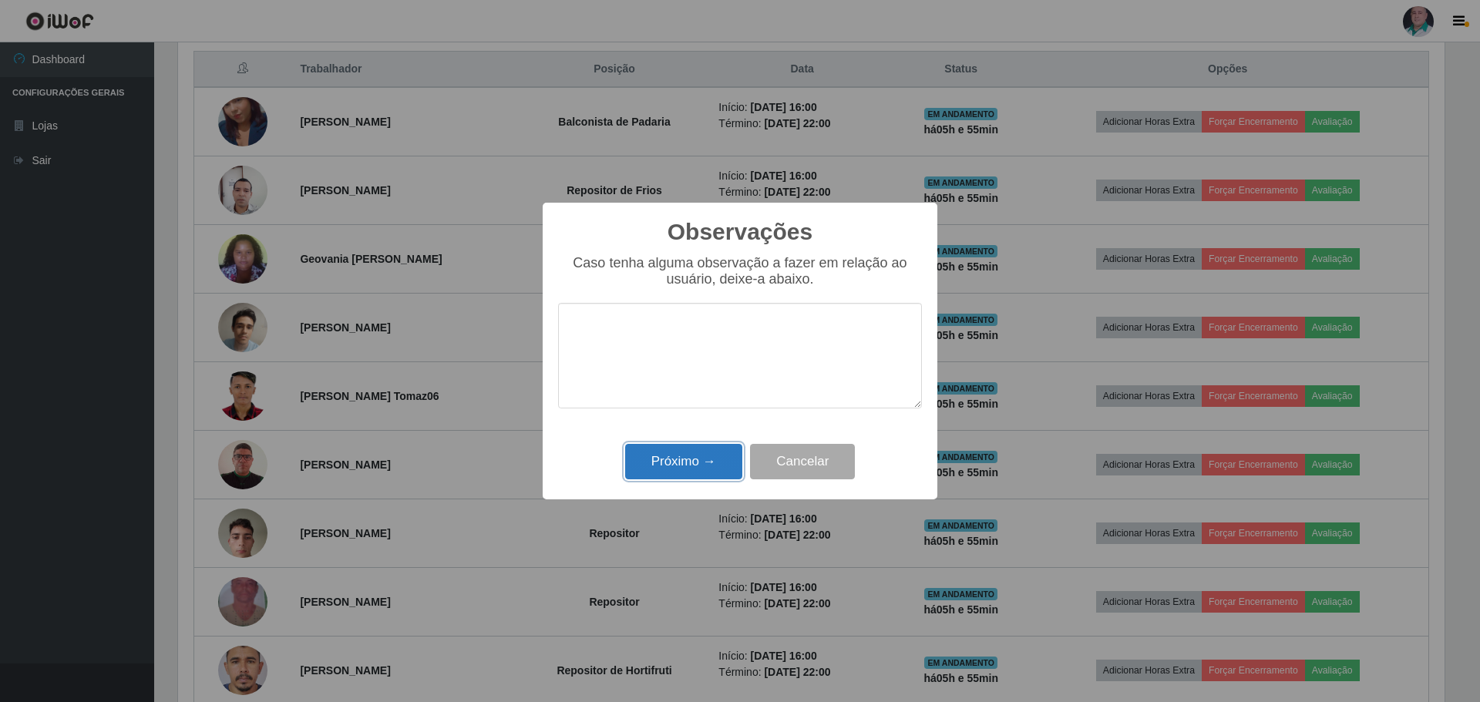
click at [688, 454] on button "Próximo →" at bounding box center [683, 462] width 117 height 36
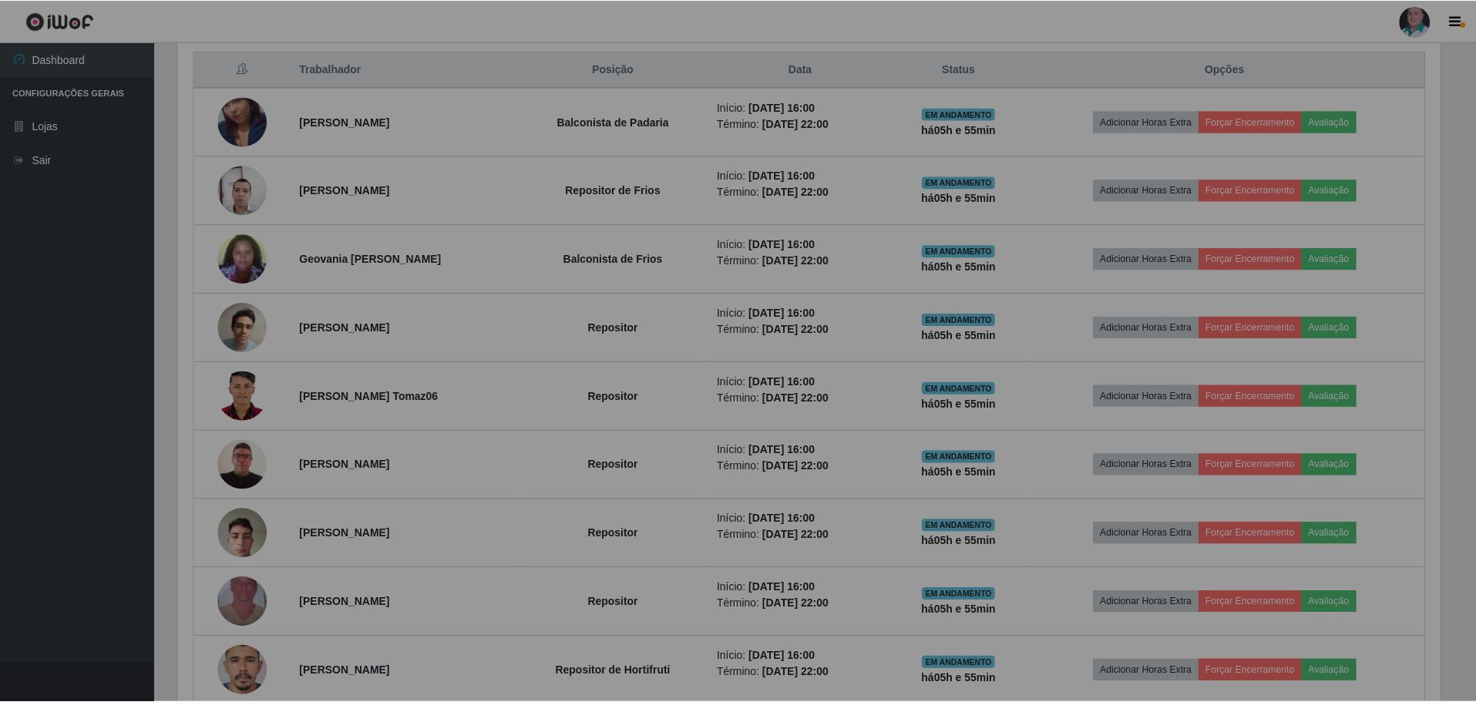
scroll to position [320, 1274]
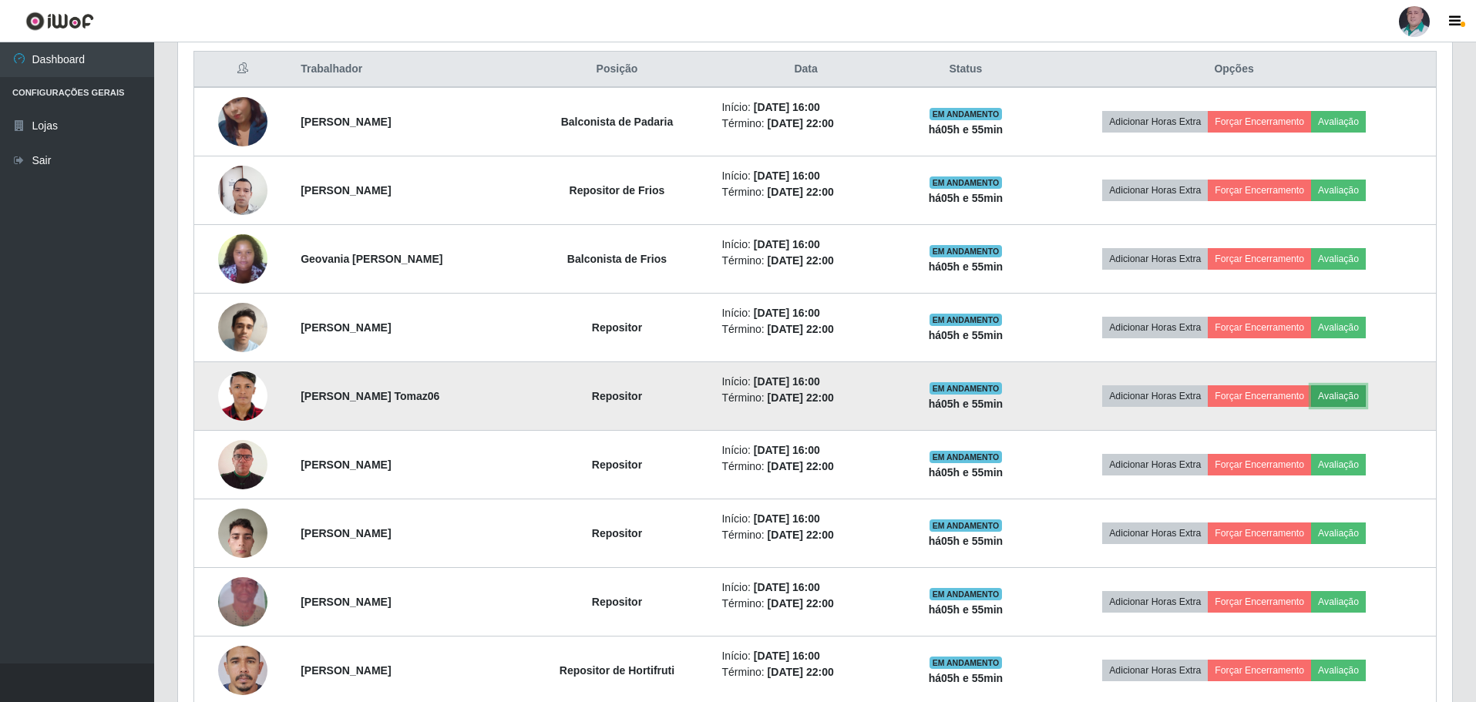
click at [1366, 396] on button "Avaliação" at bounding box center [1338, 396] width 55 height 22
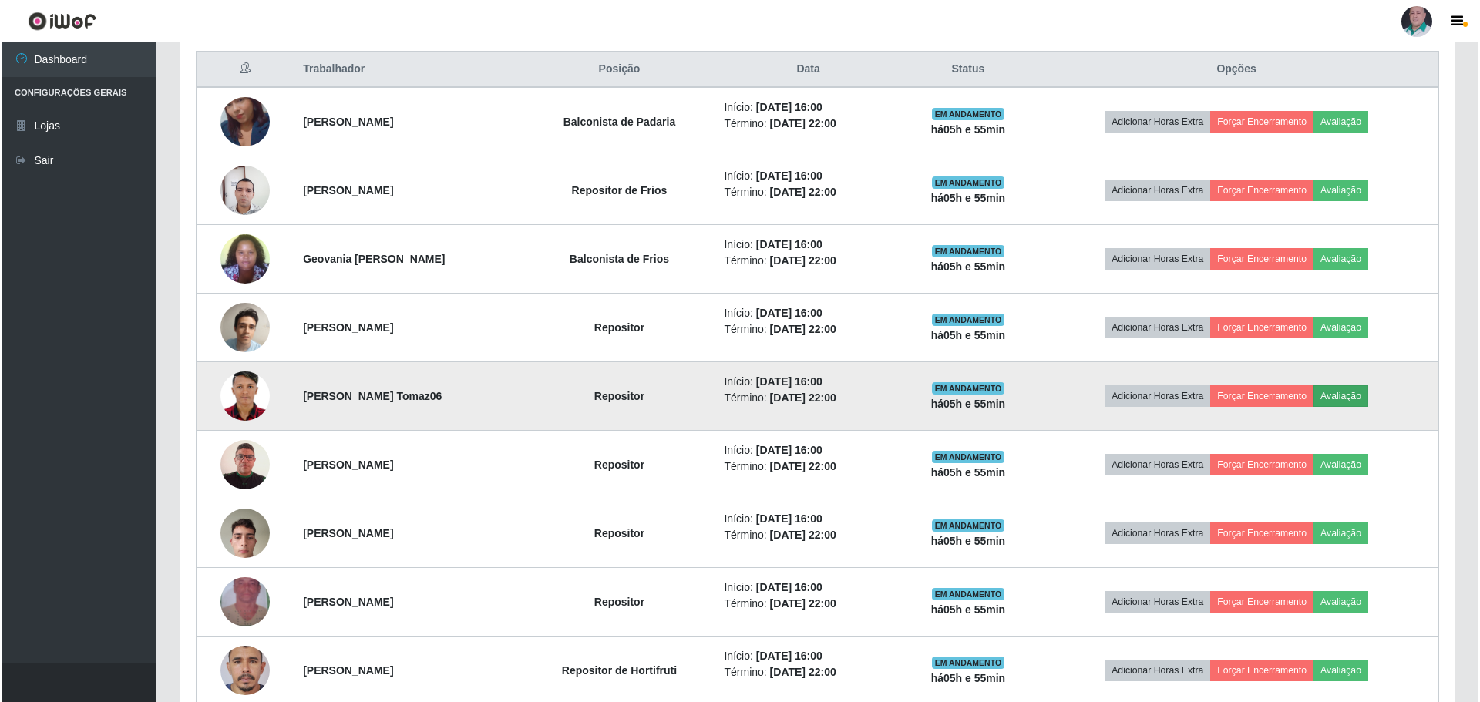
scroll to position [320, 1267]
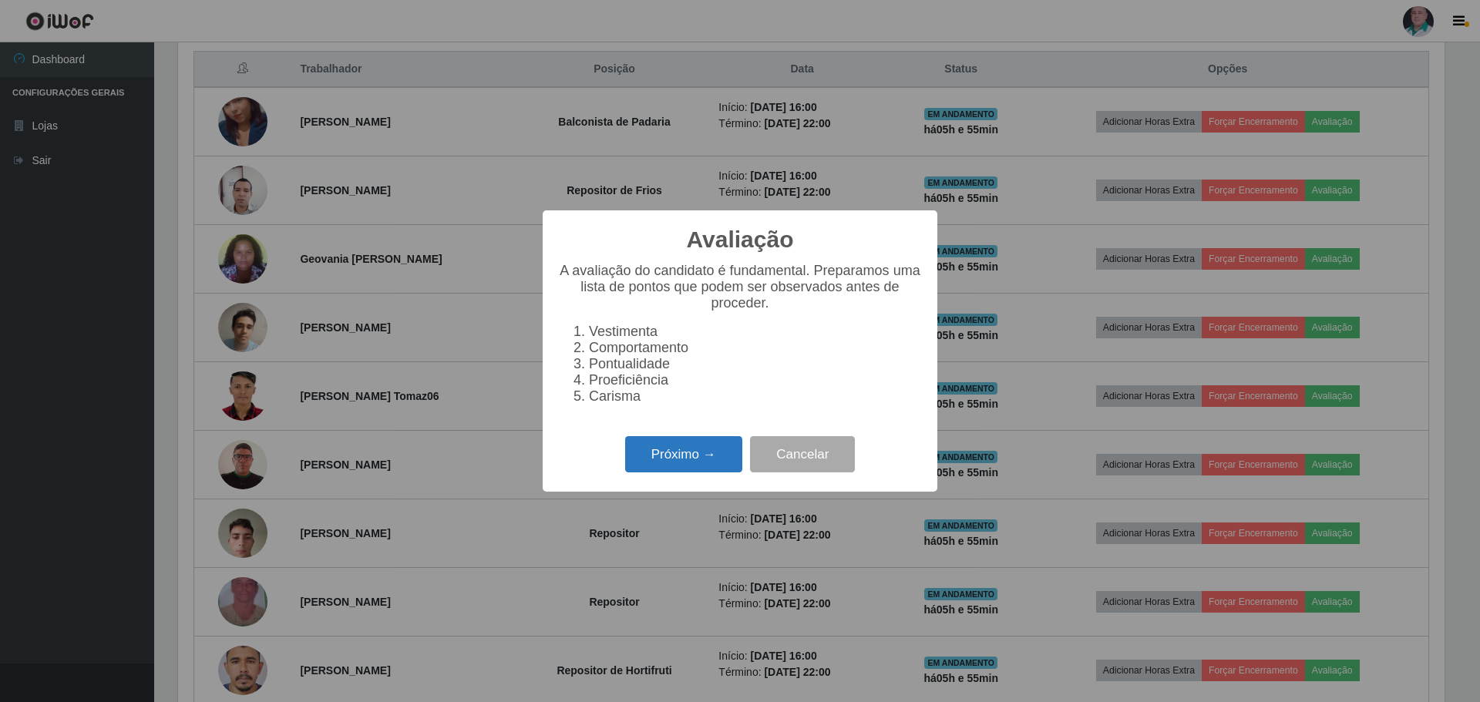
click at [686, 465] on button "Próximo →" at bounding box center [683, 454] width 117 height 36
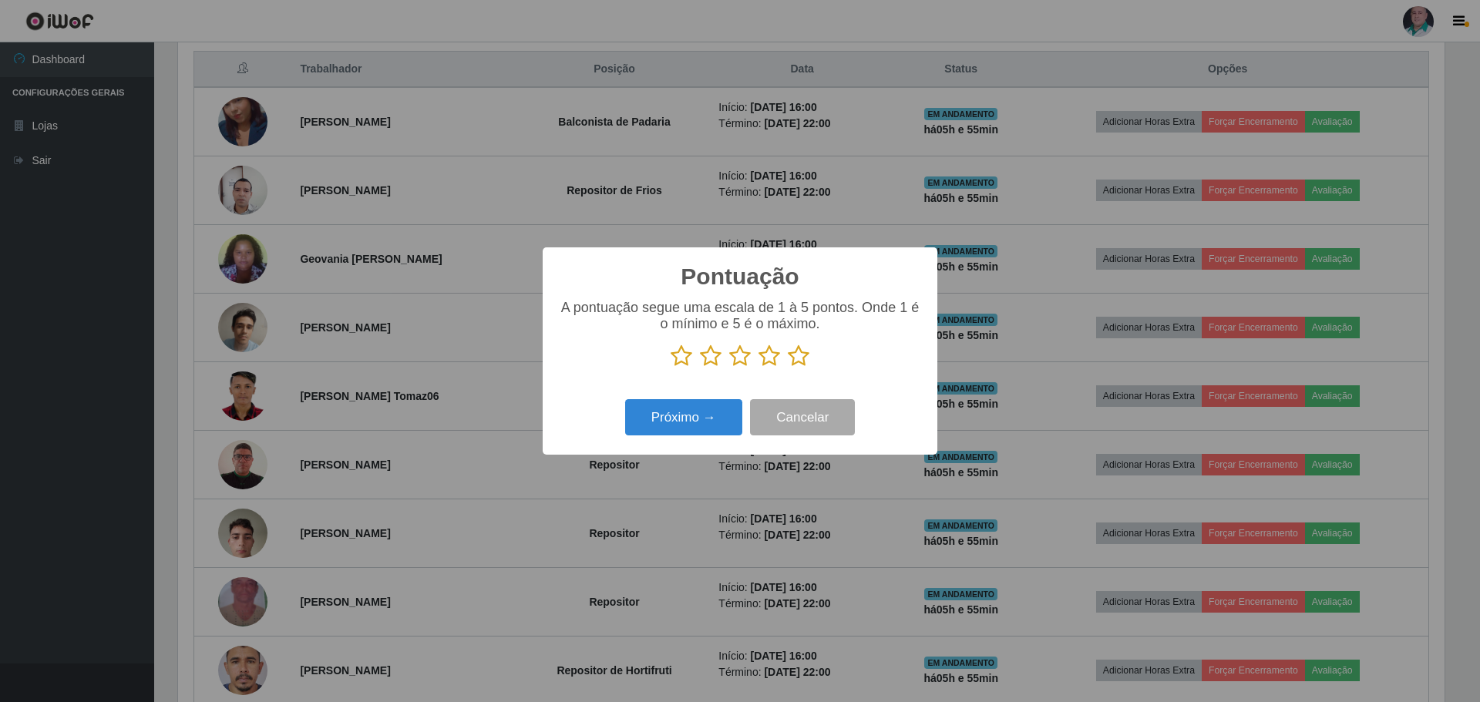
click at [800, 359] on icon at bounding box center [799, 356] width 22 height 23
click at [788, 368] on input "radio" at bounding box center [788, 368] width 0 height 0
click at [700, 427] on button "Próximo →" at bounding box center [683, 417] width 117 height 36
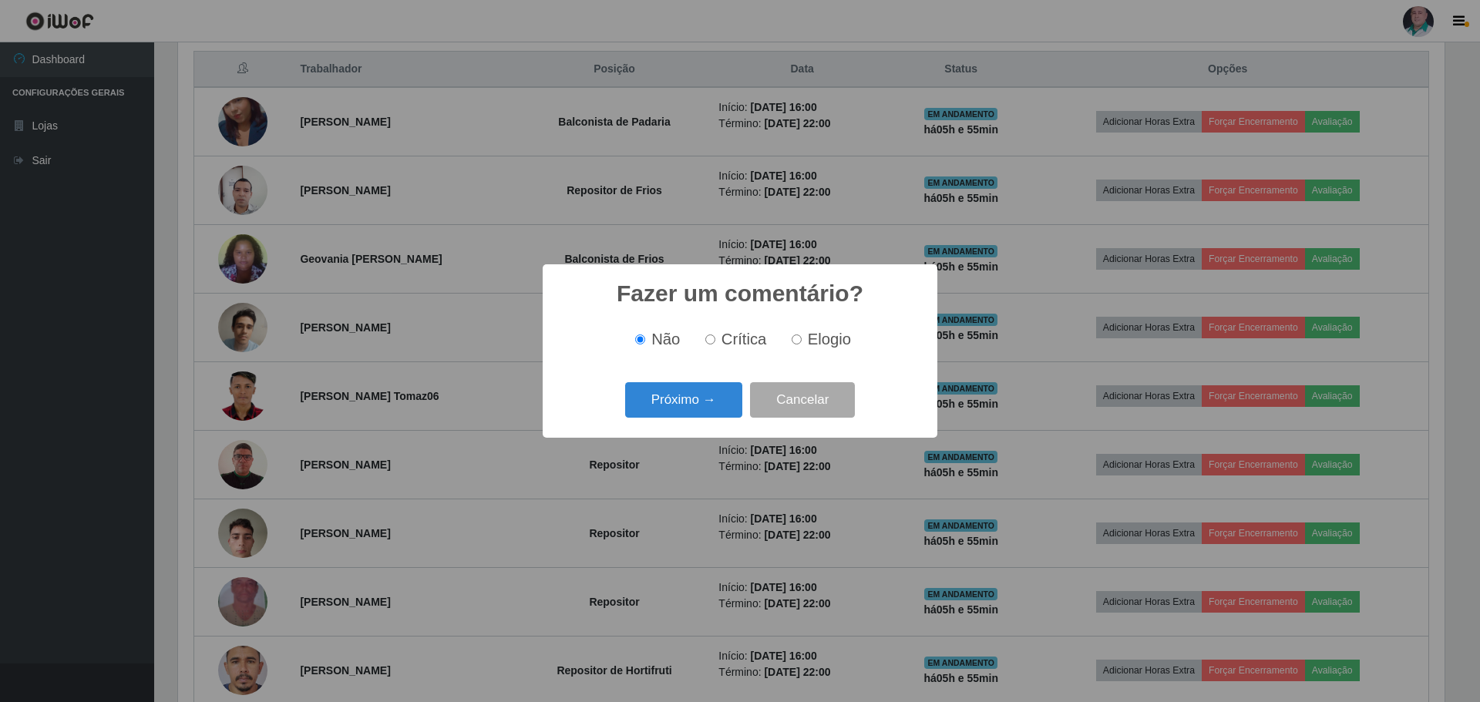
click at [813, 342] on span "Elogio" at bounding box center [829, 339] width 43 height 17
click at [802, 342] on input "Elogio" at bounding box center [797, 340] width 10 height 10
radio input "true"
click at [669, 406] on button "Próximo →" at bounding box center [683, 400] width 117 height 36
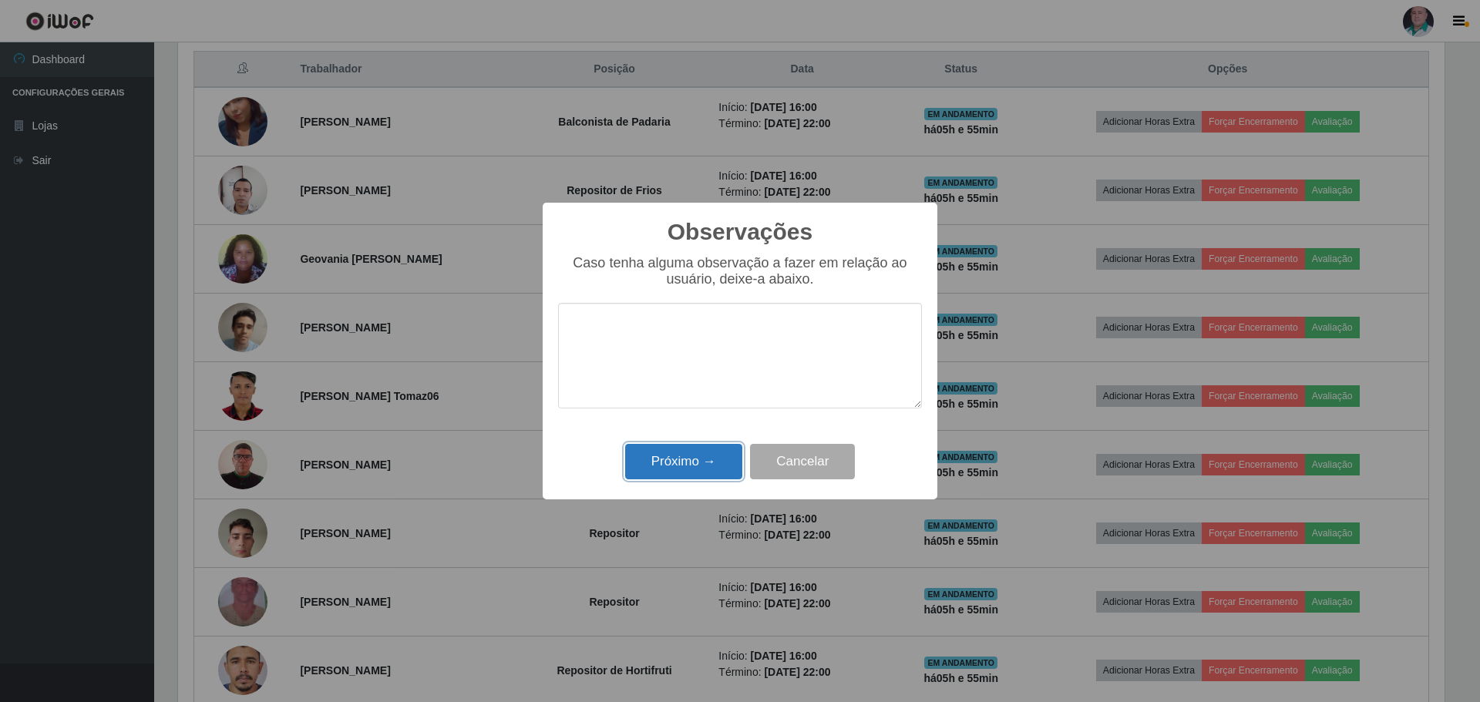
click at [675, 471] on button "Próximo →" at bounding box center [683, 462] width 117 height 36
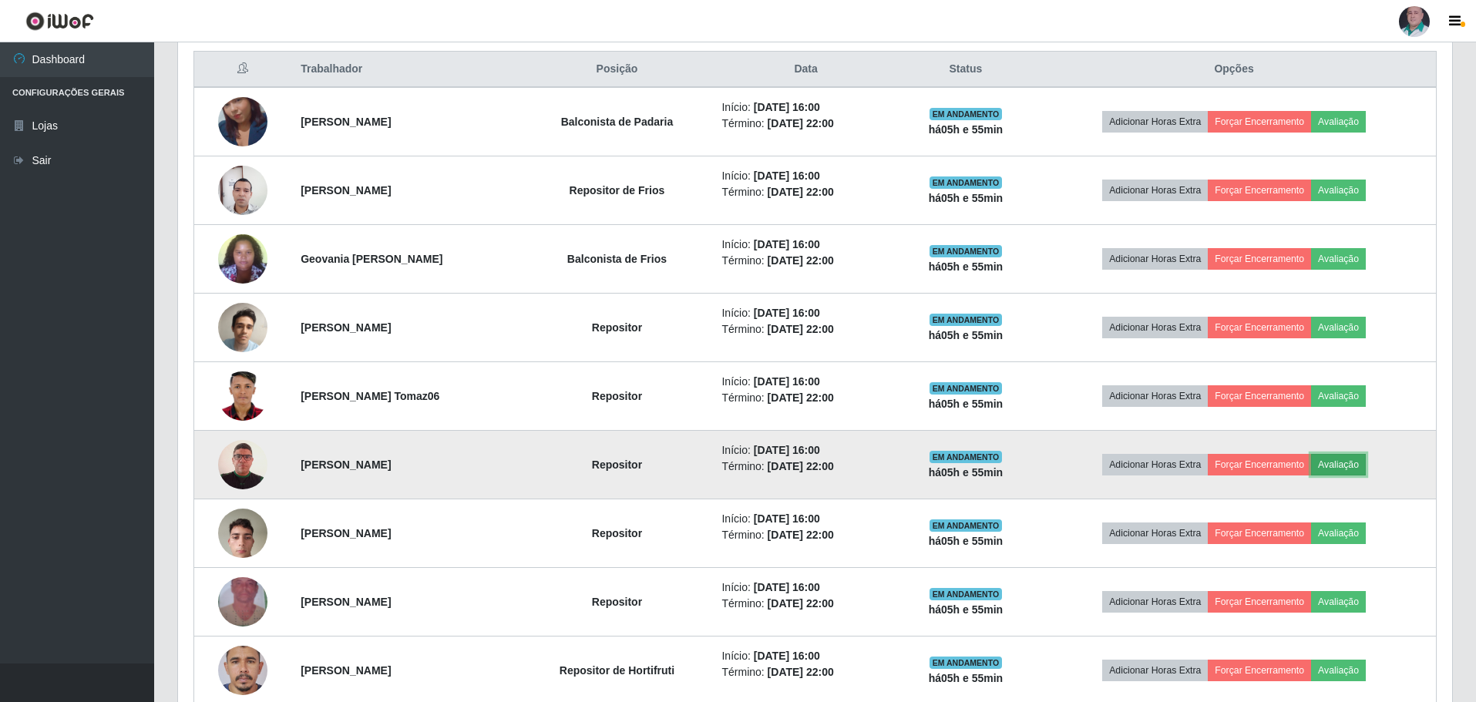
click at [1362, 467] on button "Avaliação" at bounding box center [1338, 465] width 55 height 22
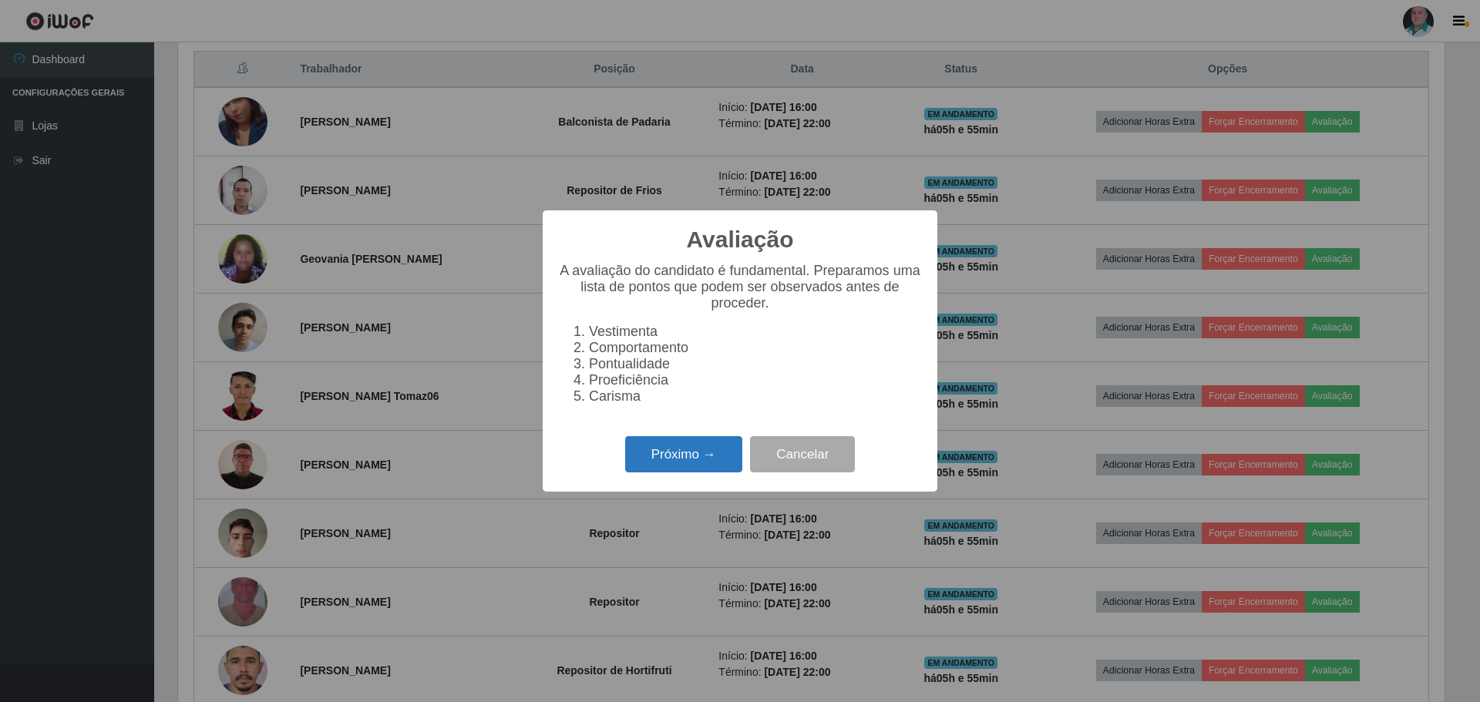
click at [703, 470] on button "Próximo →" at bounding box center [683, 454] width 117 height 36
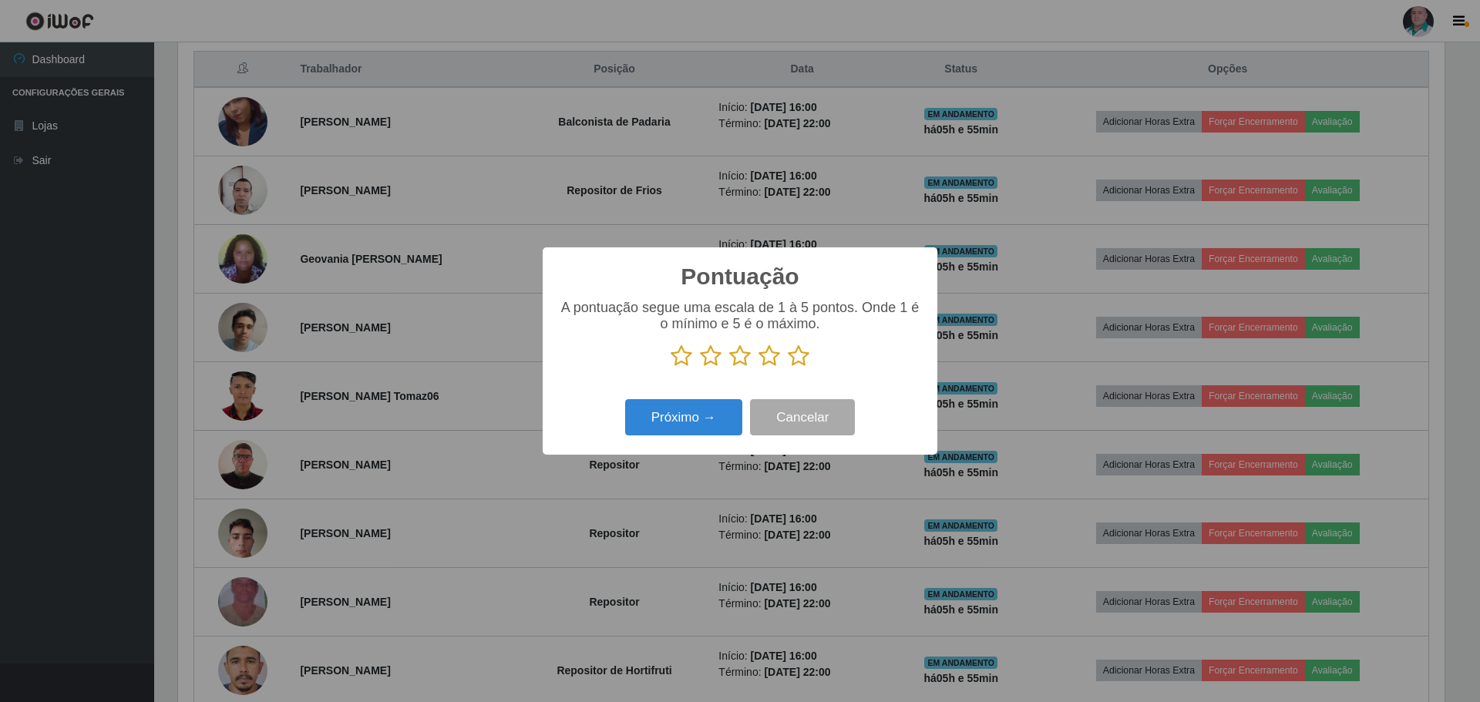
click at [797, 359] on icon at bounding box center [799, 356] width 22 height 23
click at [788, 368] on input "radio" at bounding box center [788, 368] width 0 height 0
click at [691, 410] on button "Próximo →" at bounding box center [683, 417] width 117 height 36
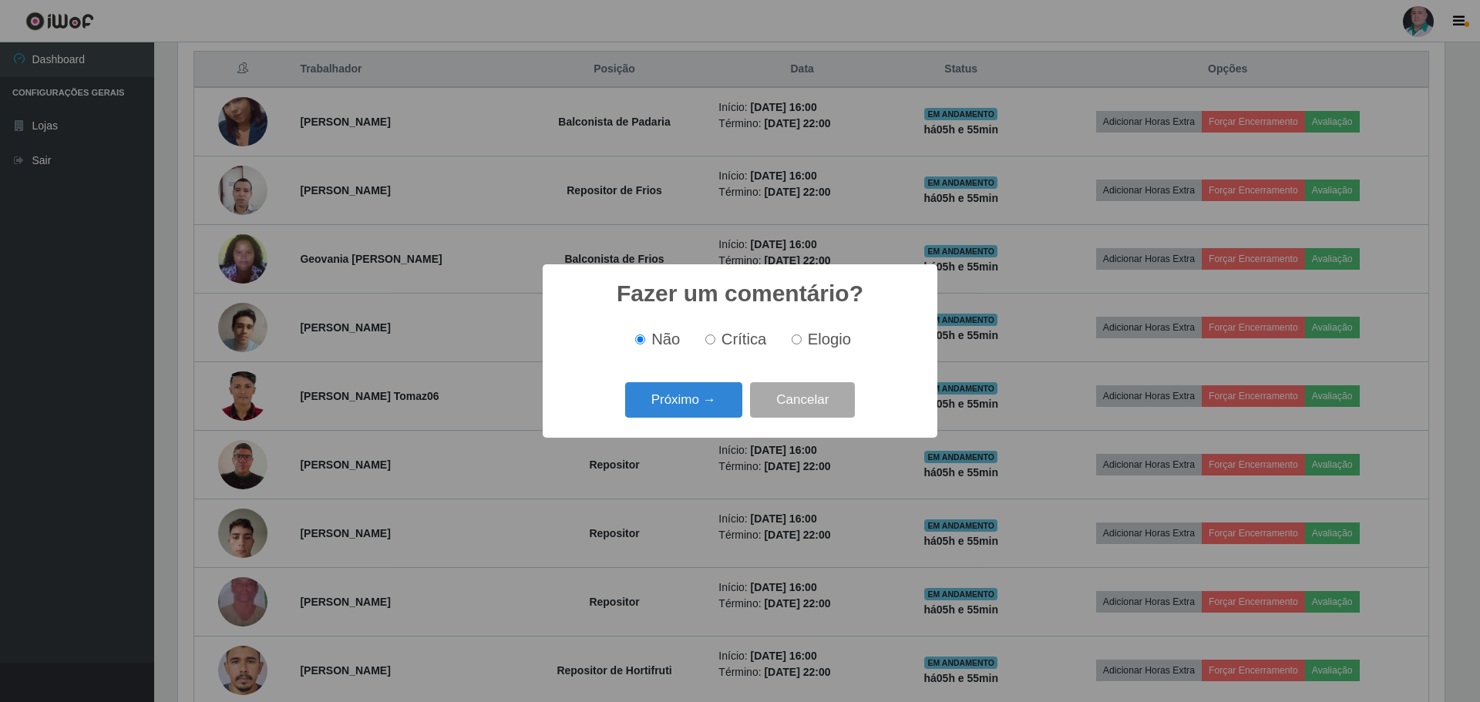
click at [813, 334] on span "Elogio" at bounding box center [829, 339] width 43 height 17
click at [802, 335] on input "Elogio" at bounding box center [797, 340] width 10 height 10
radio input "true"
click at [647, 408] on button "Próximo →" at bounding box center [683, 400] width 117 height 36
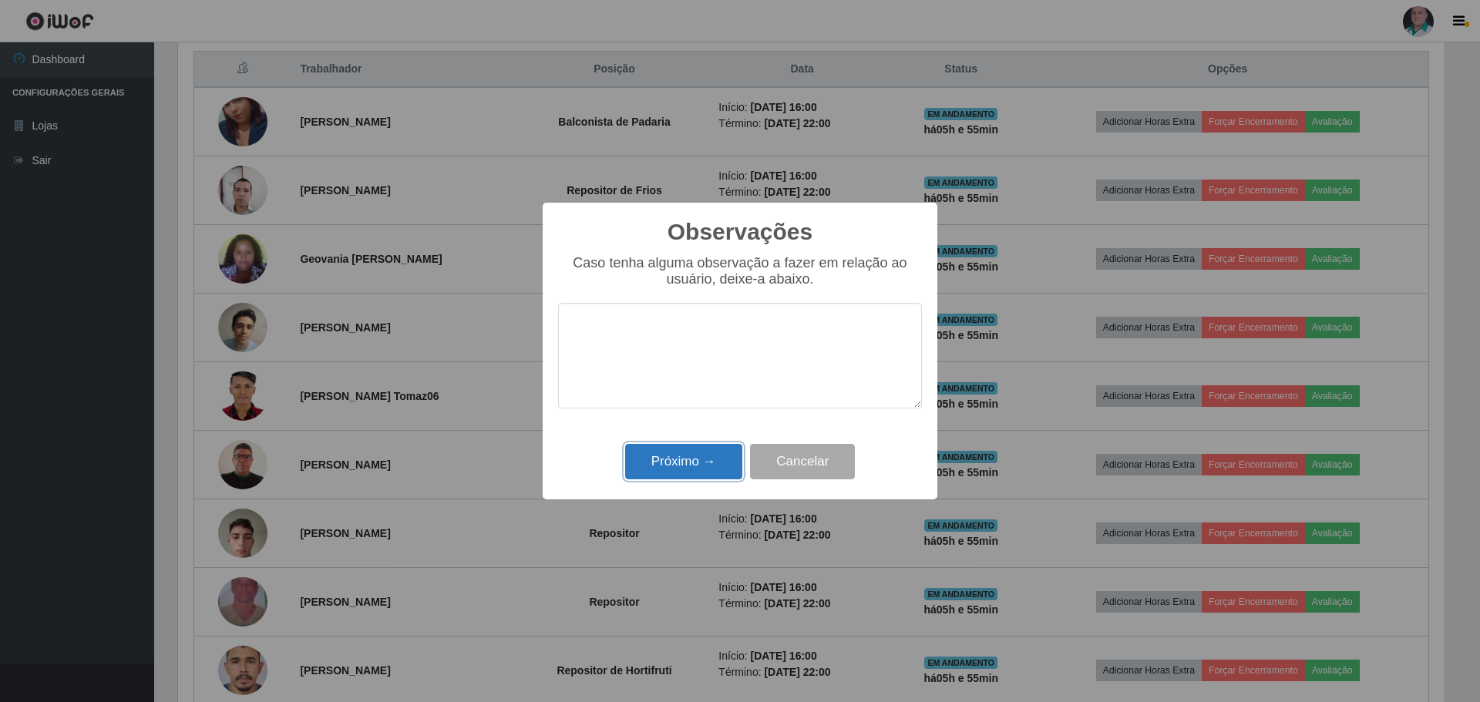
click at [665, 466] on button "Próximo →" at bounding box center [683, 462] width 117 height 36
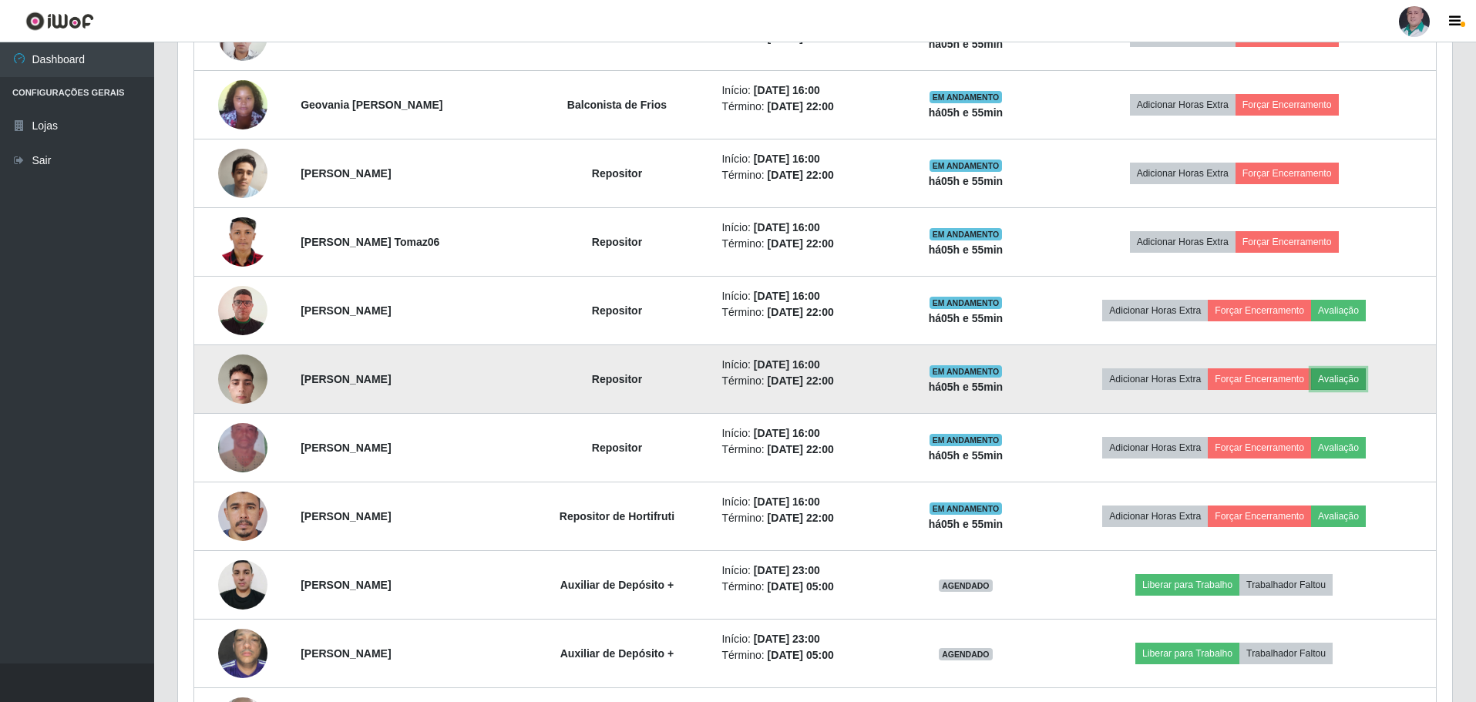
click at [1346, 376] on button "Avaliação" at bounding box center [1338, 380] width 55 height 22
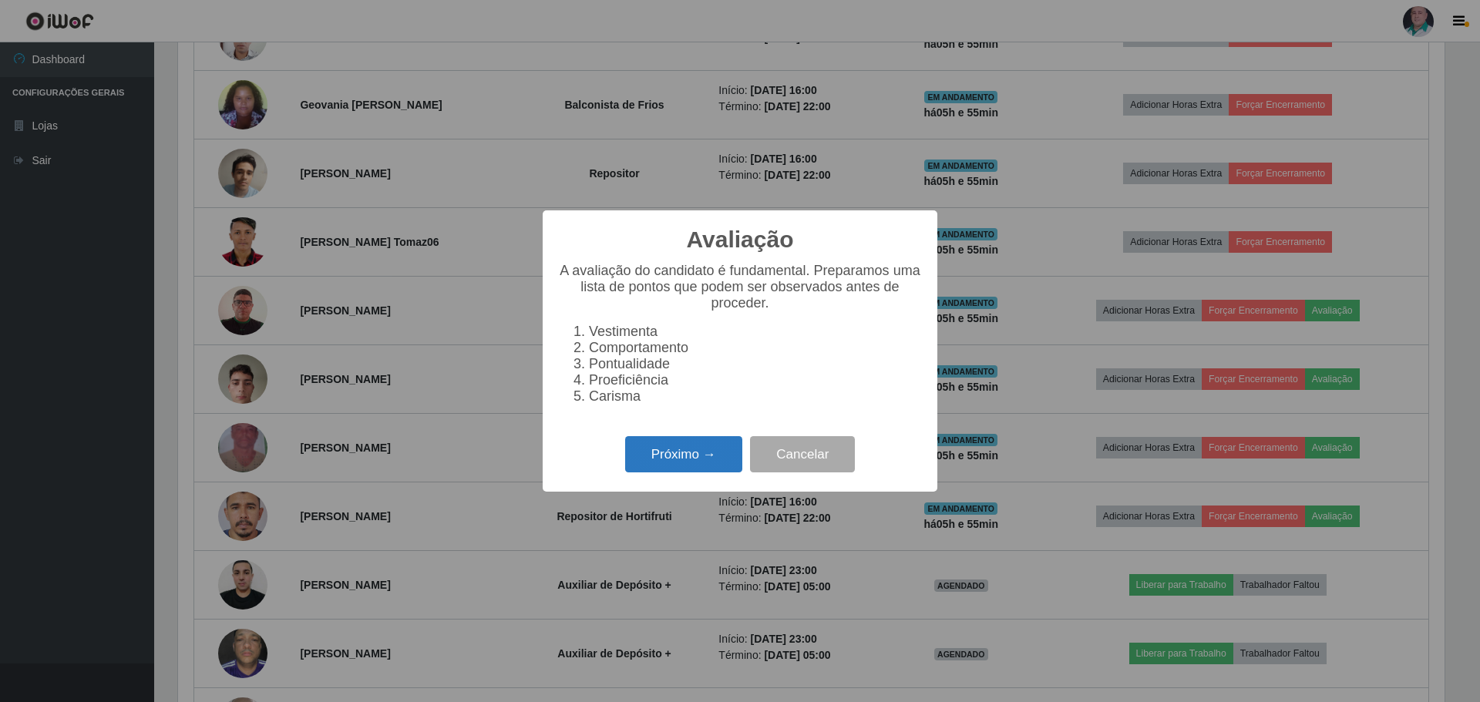
click at [682, 465] on button "Próximo →" at bounding box center [683, 454] width 117 height 36
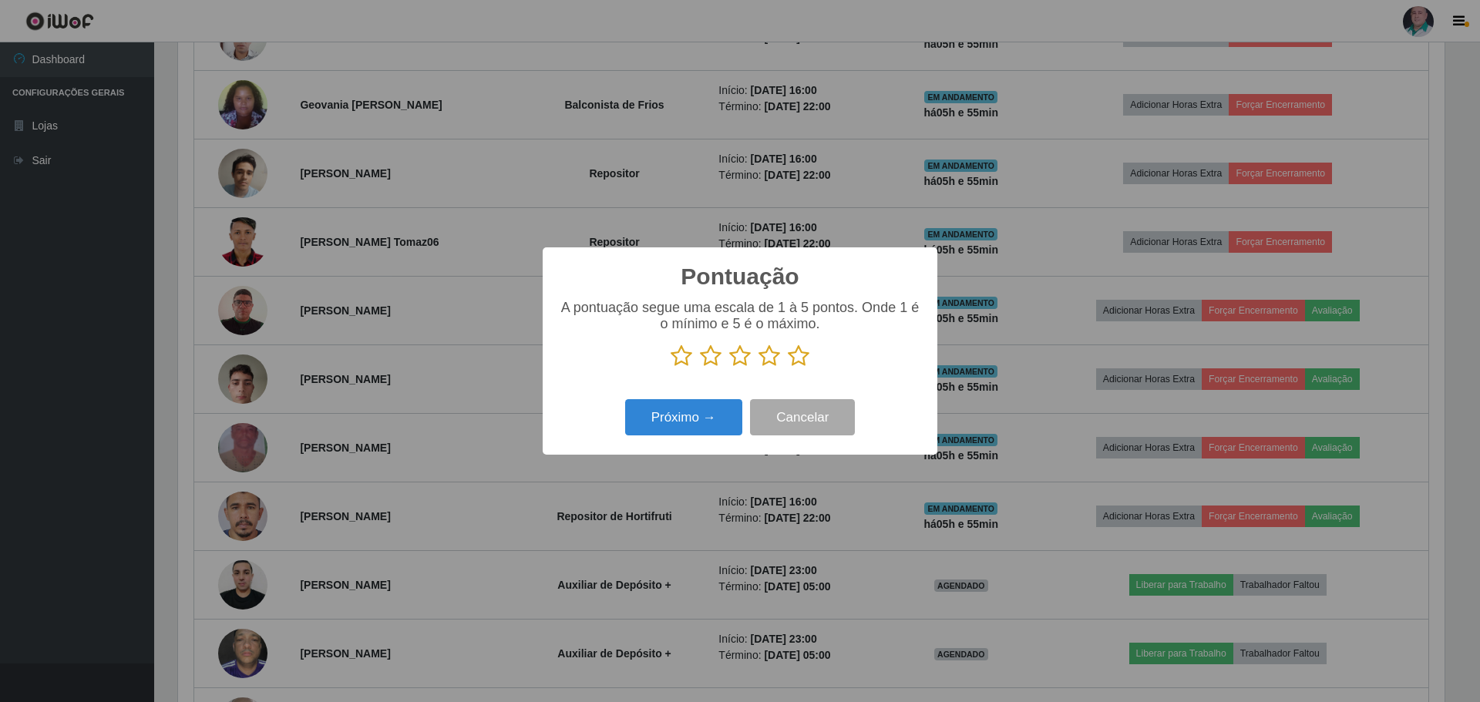
click at [800, 362] on icon at bounding box center [799, 356] width 22 height 23
click at [788, 368] on input "radio" at bounding box center [788, 368] width 0 height 0
click at [702, 413] on button "Próximo →" at bounding box center [683, 417] width 117 height 36
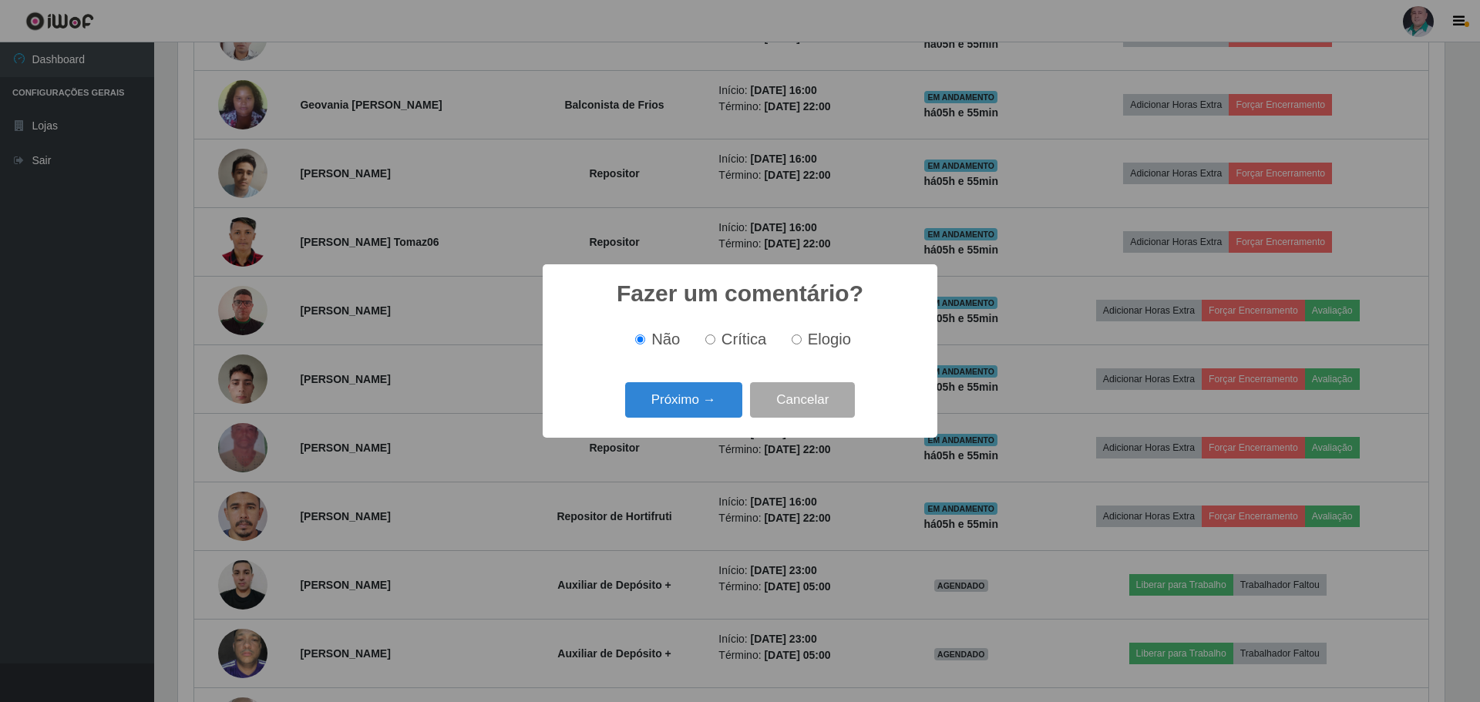
drag, startPoint x: 804, startPoint y: 337, endPoint x: 796, endPoint y: 345, distance: 11.5
click at [805, 337] on label "Elogio" at bounding box center [819, 340] width 66 height 18
click at [802, 337] on input "Elogio" at bounding box center [797, 340] width 10 height 10
radio input "true"
click at [722, 399] on button "Próximo →" at bounding box center [683, 400] width 117 height 36
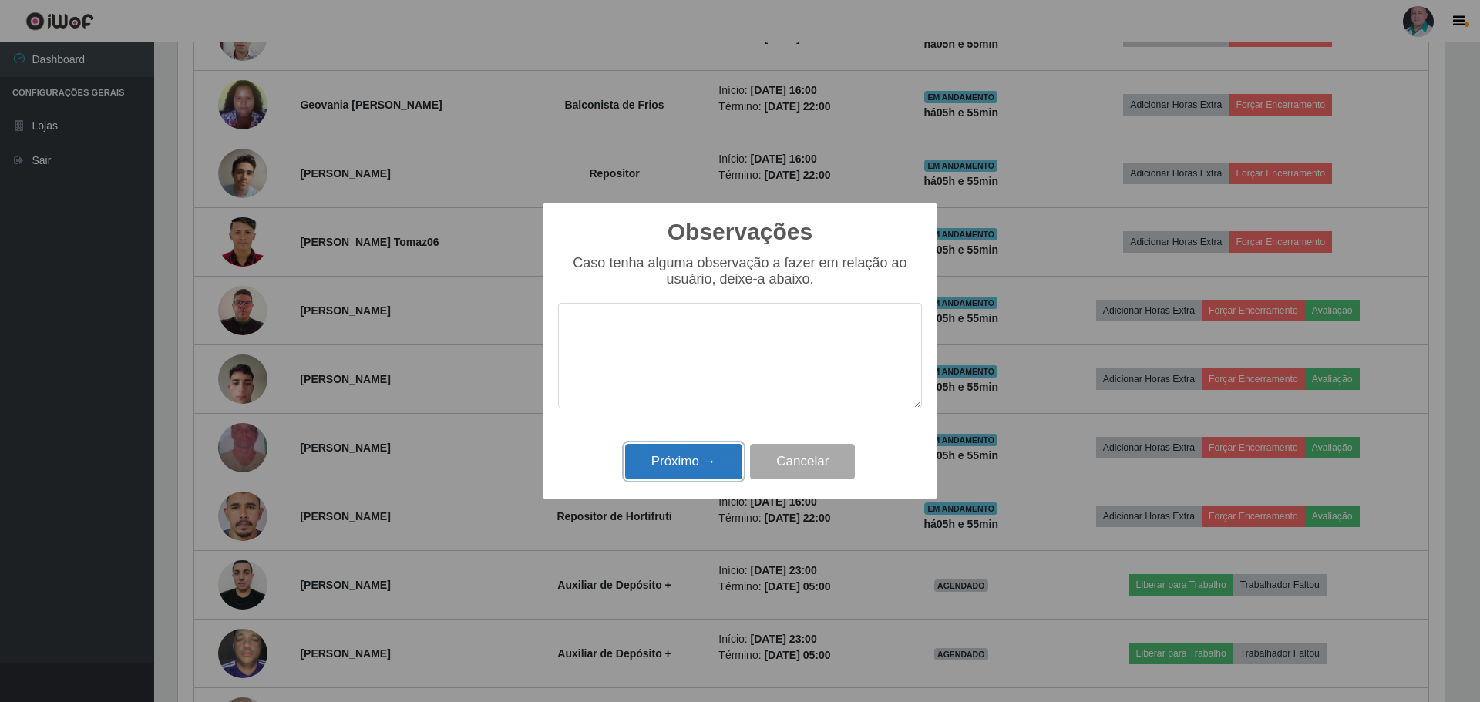
click at [696, 459] on button "Próximo →" at bounding box center [683, 462] width 117 height 36
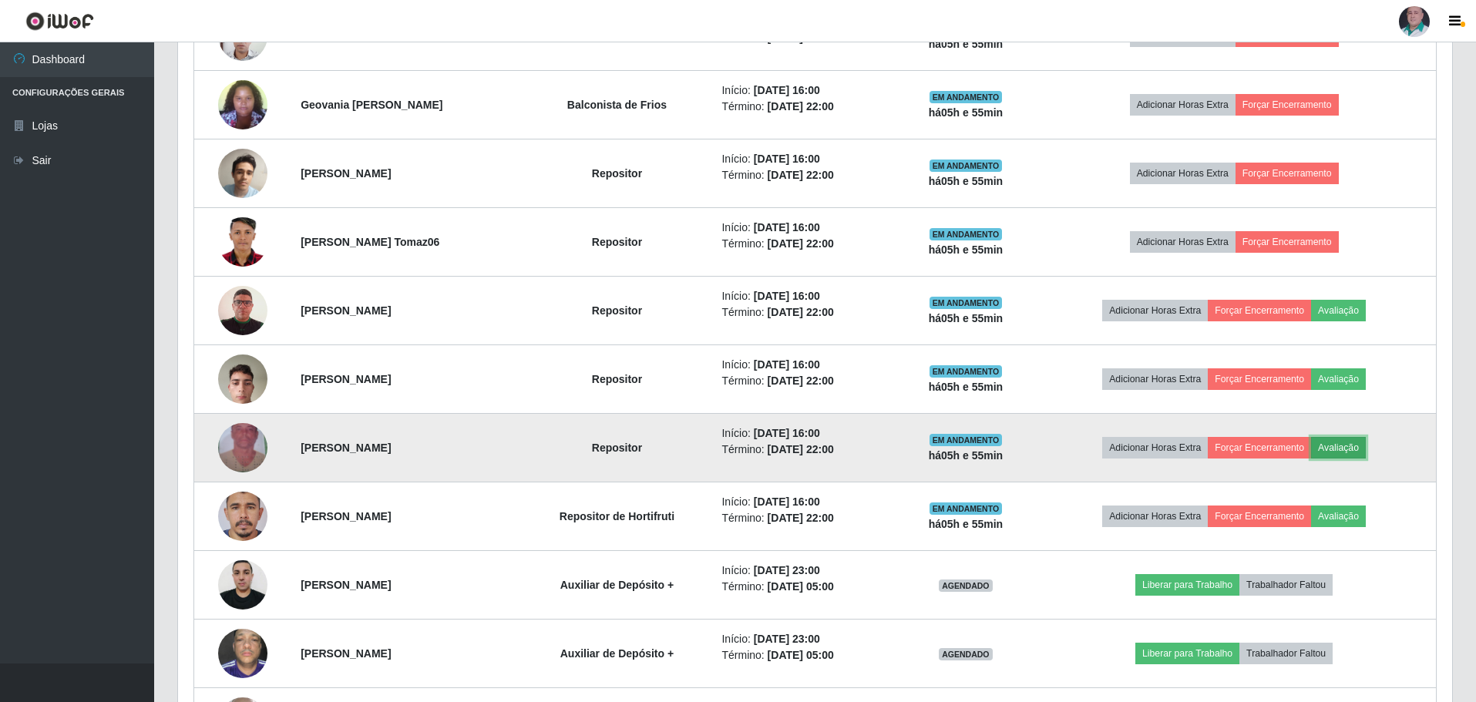
click at [1366, 450] on button "Avaliação" at bounding box center [1338, 448] width 55 height 22
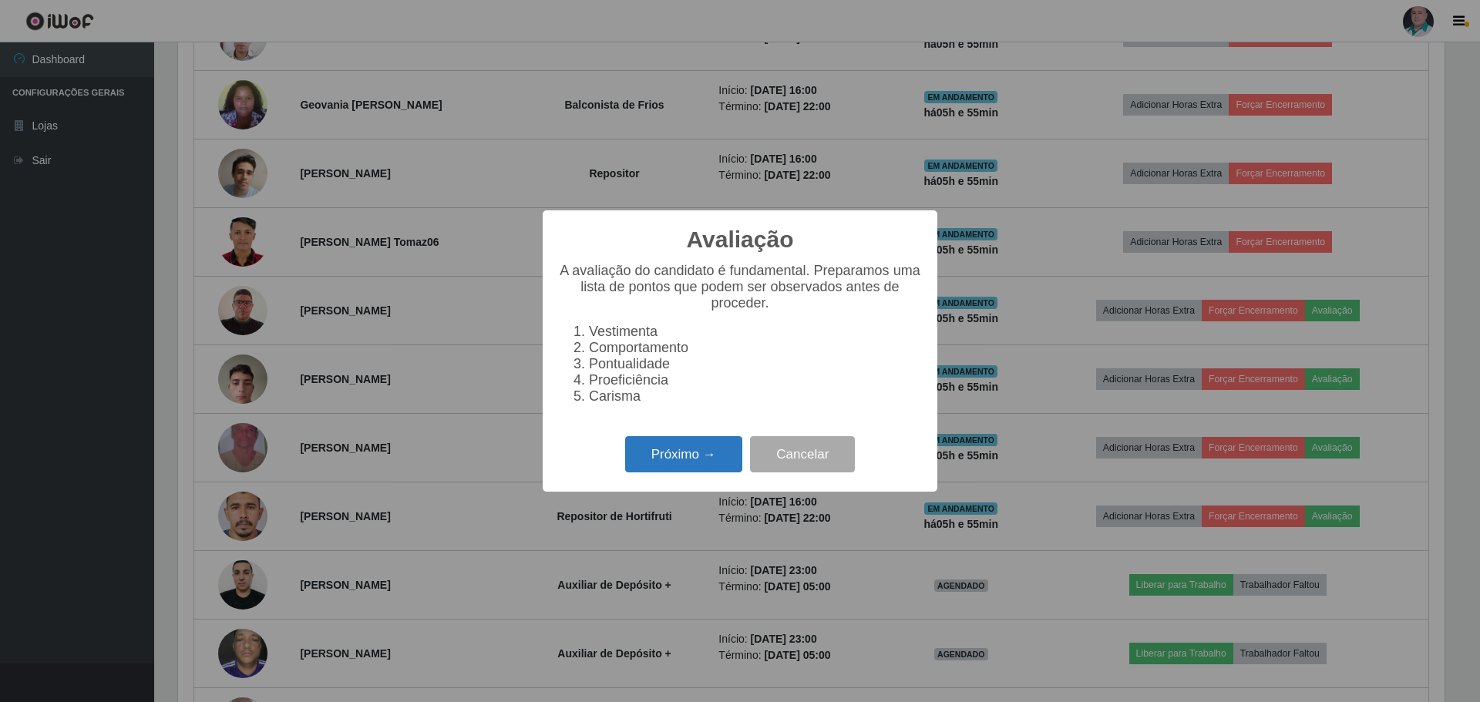
click at [681, 473] on button "Próximo →" at bounding box center [683, 454] width 117 height 36
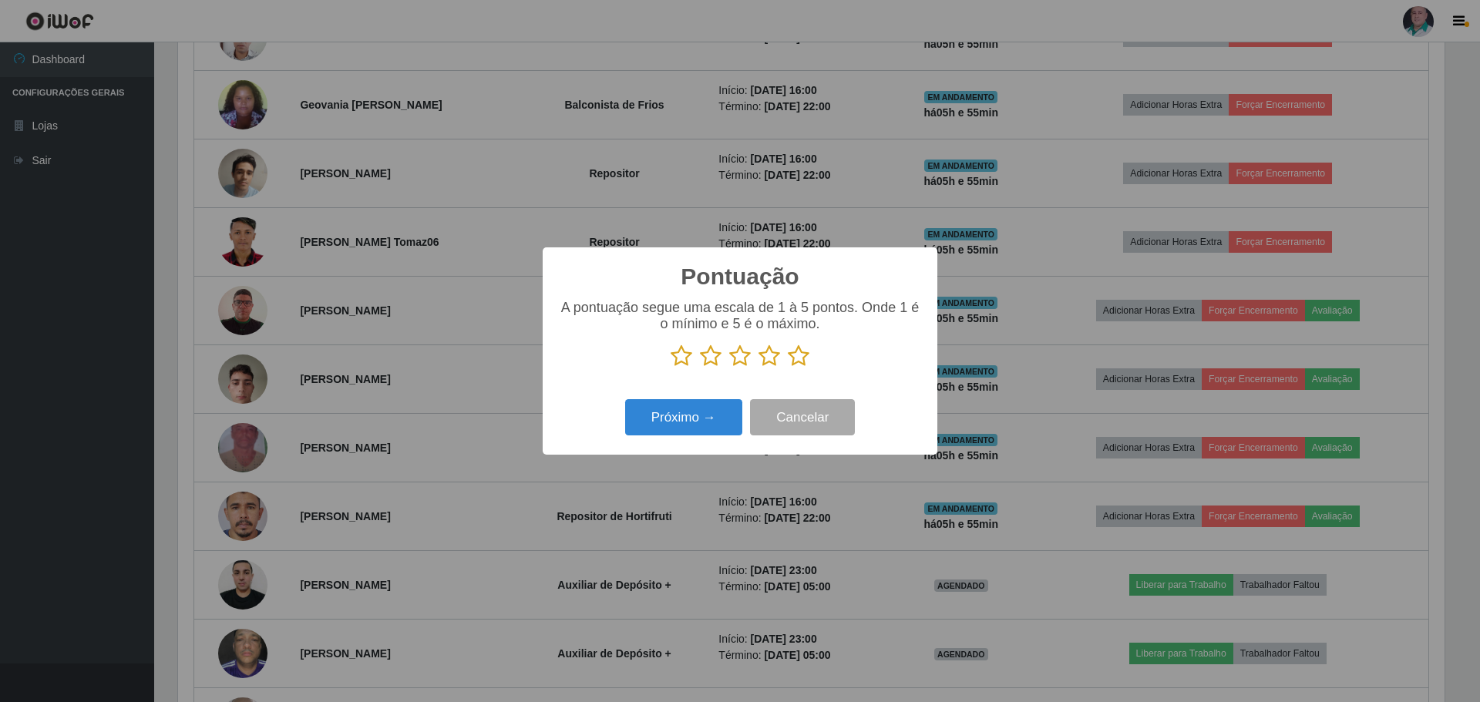
click at [802, 360] on icon at bounding box center [799, 356] width 22 height 23
click at [788, 368] on input "radio" at bounding box center [788, 368] width 0 height 0
click at [734, 409] on button "Próximo →" at bounding box center [683, 417] width 117 height 36
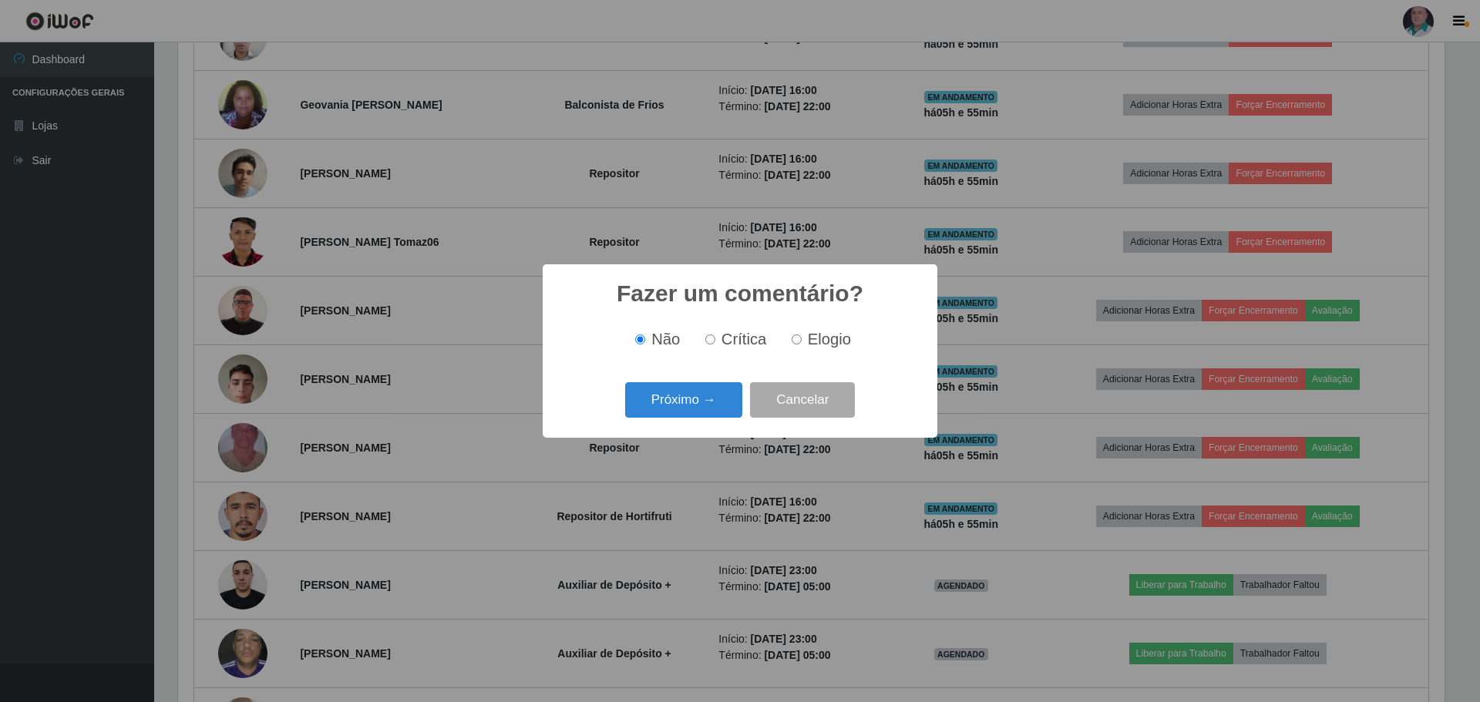
click at [800, 343] on input "Elogio" at bounding box center [797, 340] width 10 height 10
radio input "true"
click at [694, 409] on button "Próximo →" at bounding box center [683, 400] width 117 height 36
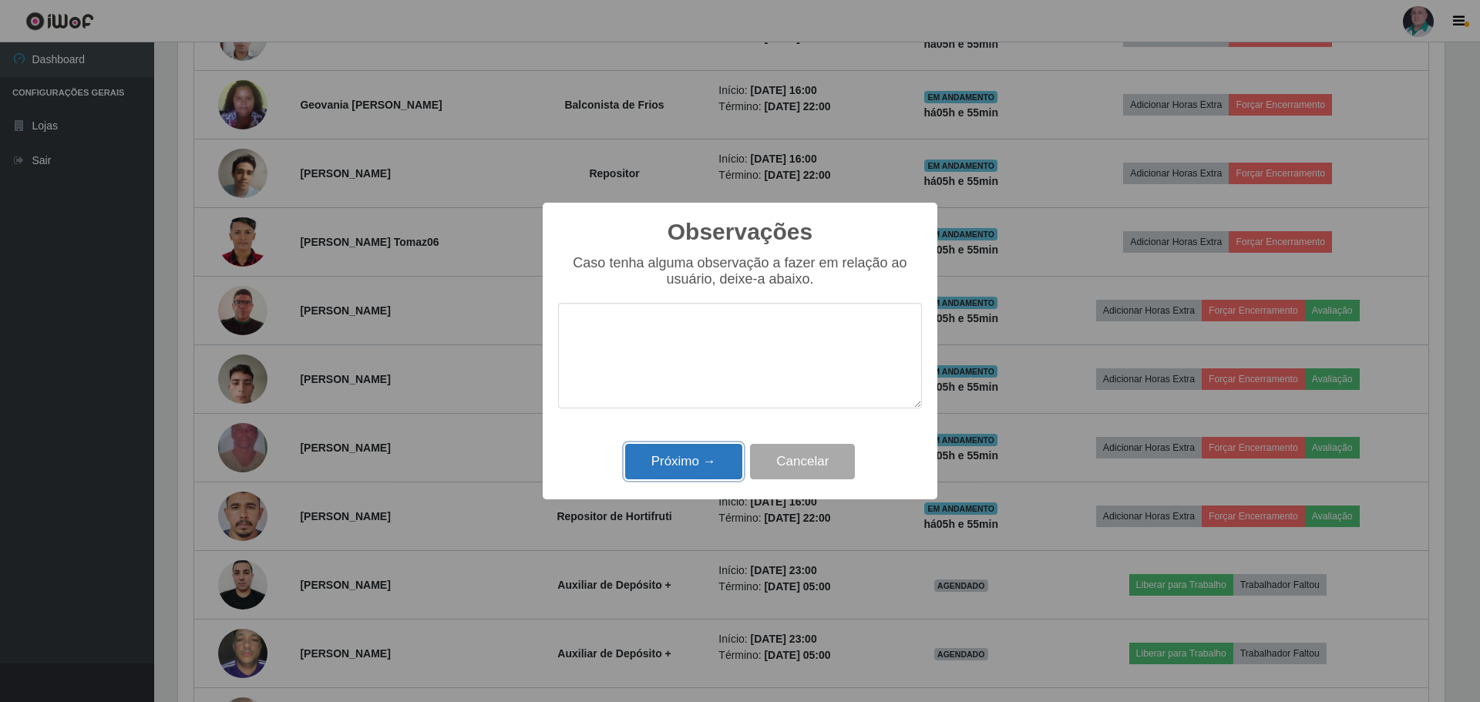
click at [699, 453] on button "Próximo →" at bounding box center [683, 462] width 117 height 36
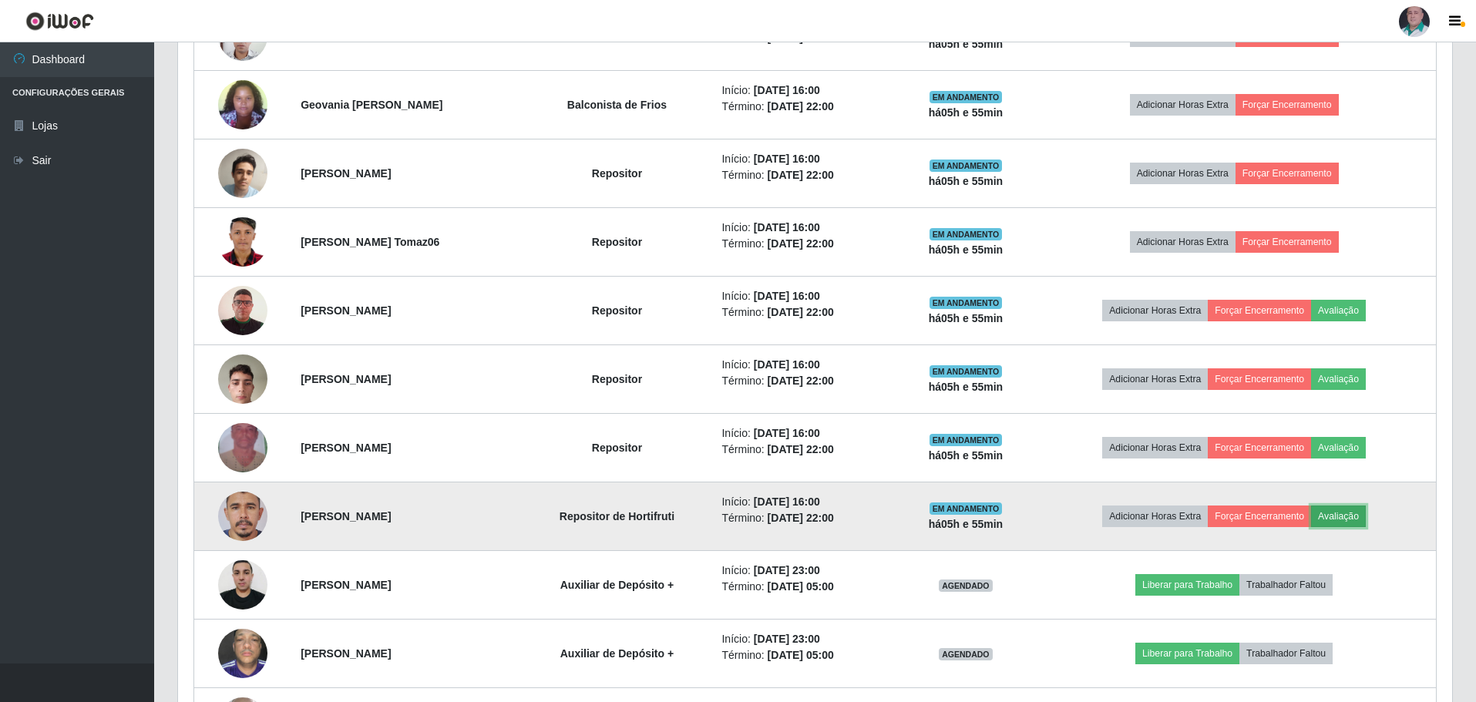
click at [1366, 514] on button "Avaliação" at bounding box center [1338, 517] width 55 height 22
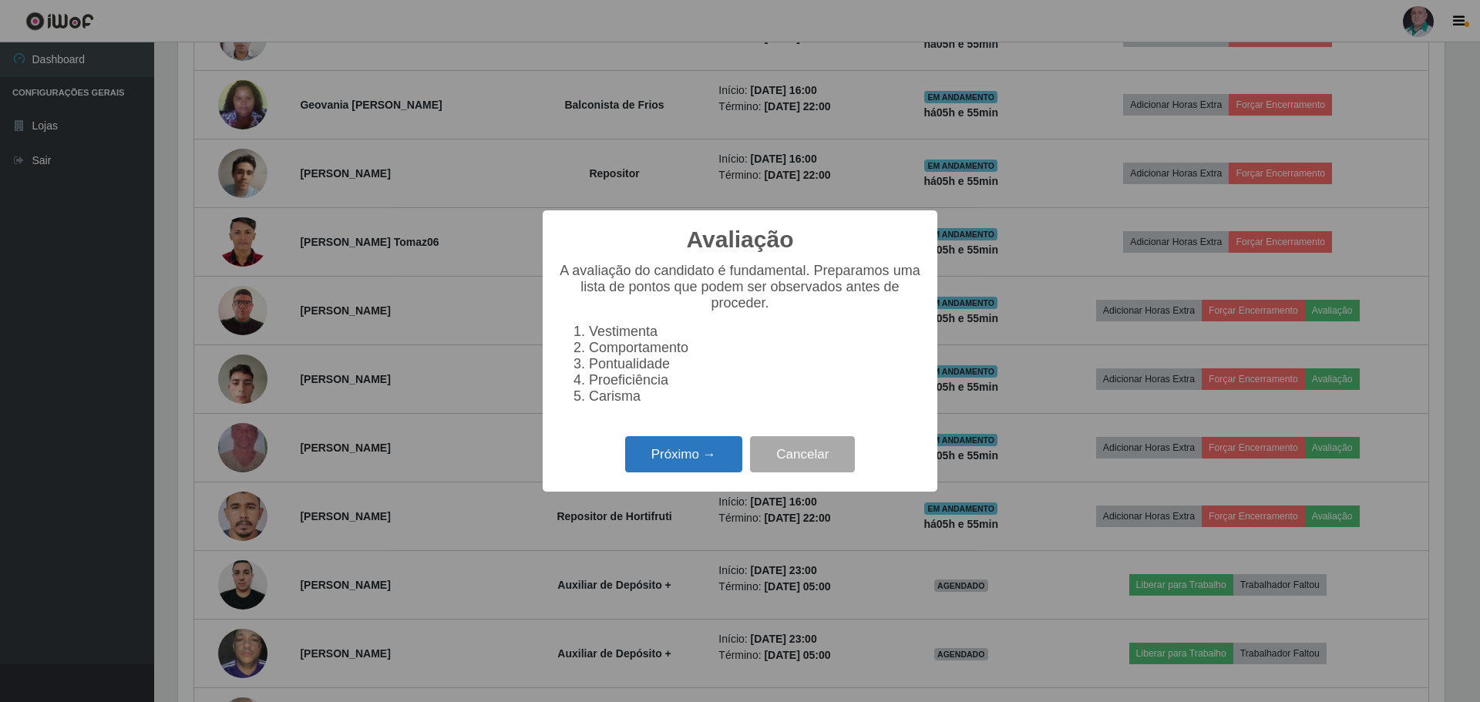
click at [688, 460] on button "Próximo →" at bounding box center [683, 454] width 117 height 36
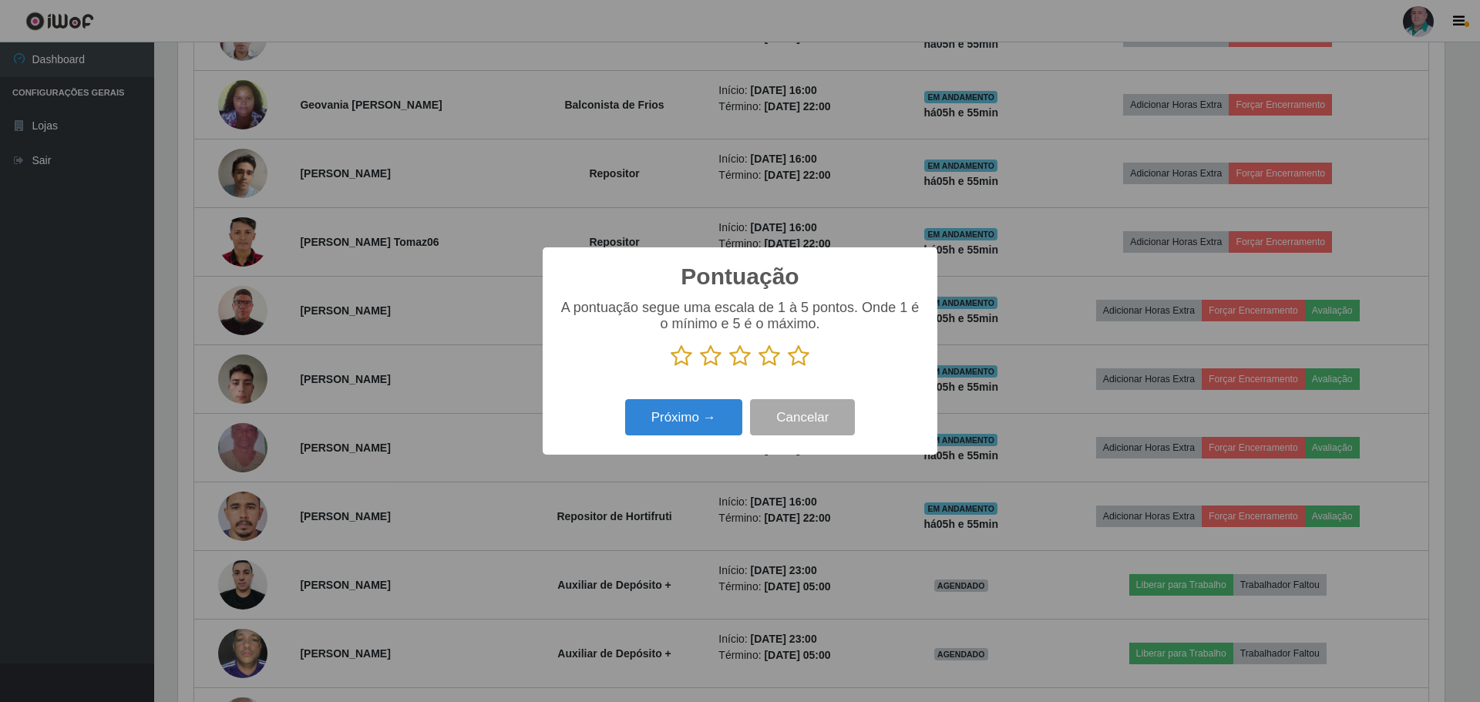
click at [799, 356] on icon at bounding box center [799, 356] width 22 height 23
click at [788, 368] on input "radio" at bounding box center [788, 368] width 0 height 0
click at [662, 423] on button "Próximo →" at bounding box center [683, 417] width 117 height 36
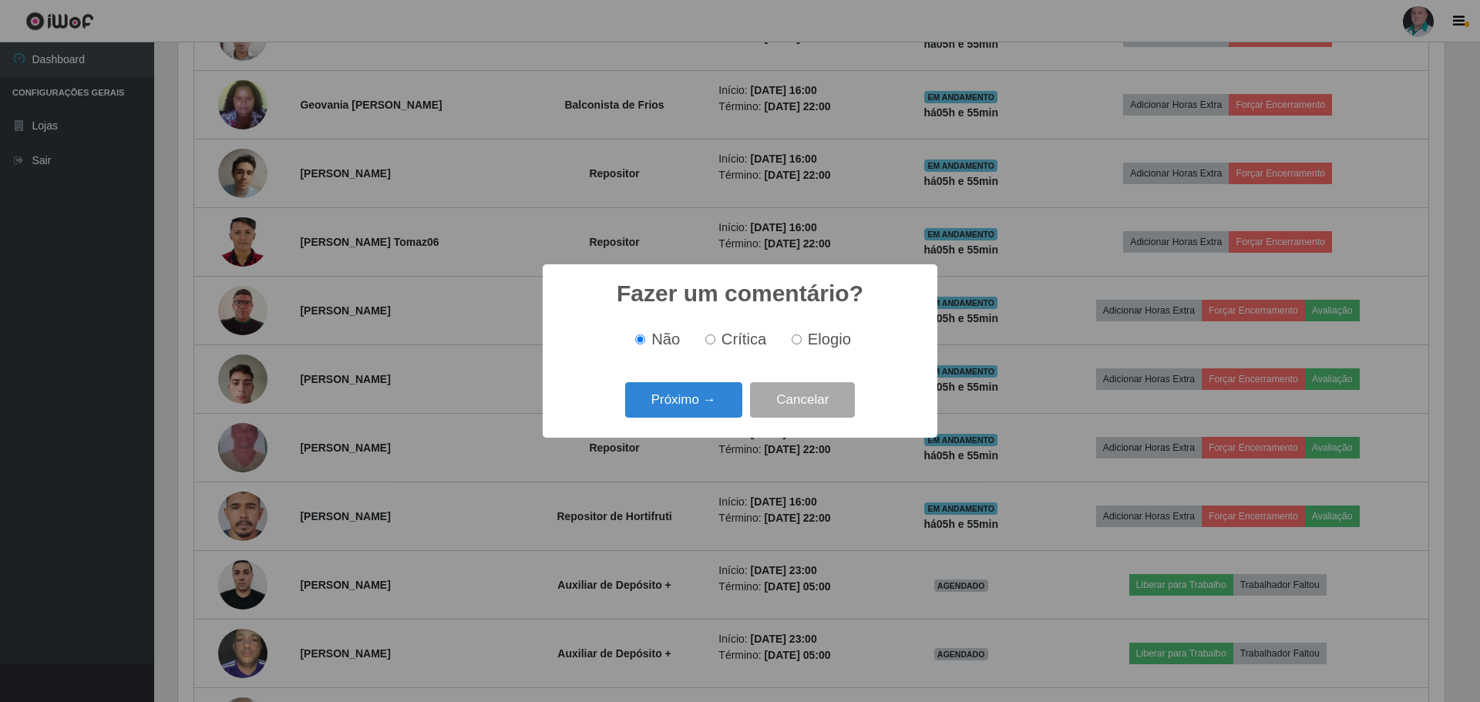
click at [858, 331] on div "Não Crítica Elogio" at bounding box center [740, 340] width 364 height 18
click at [818, 343] on span "Elogio" at bounding box center [829, 339] width 43 height 17
click at [802, 343] on input "Elogio" at bounding box center [797, 340] width 10 height 10
radio input "true"
click at [685, 407] on button "Próximo →" at bounding box center [683, 400] width 117 height 36
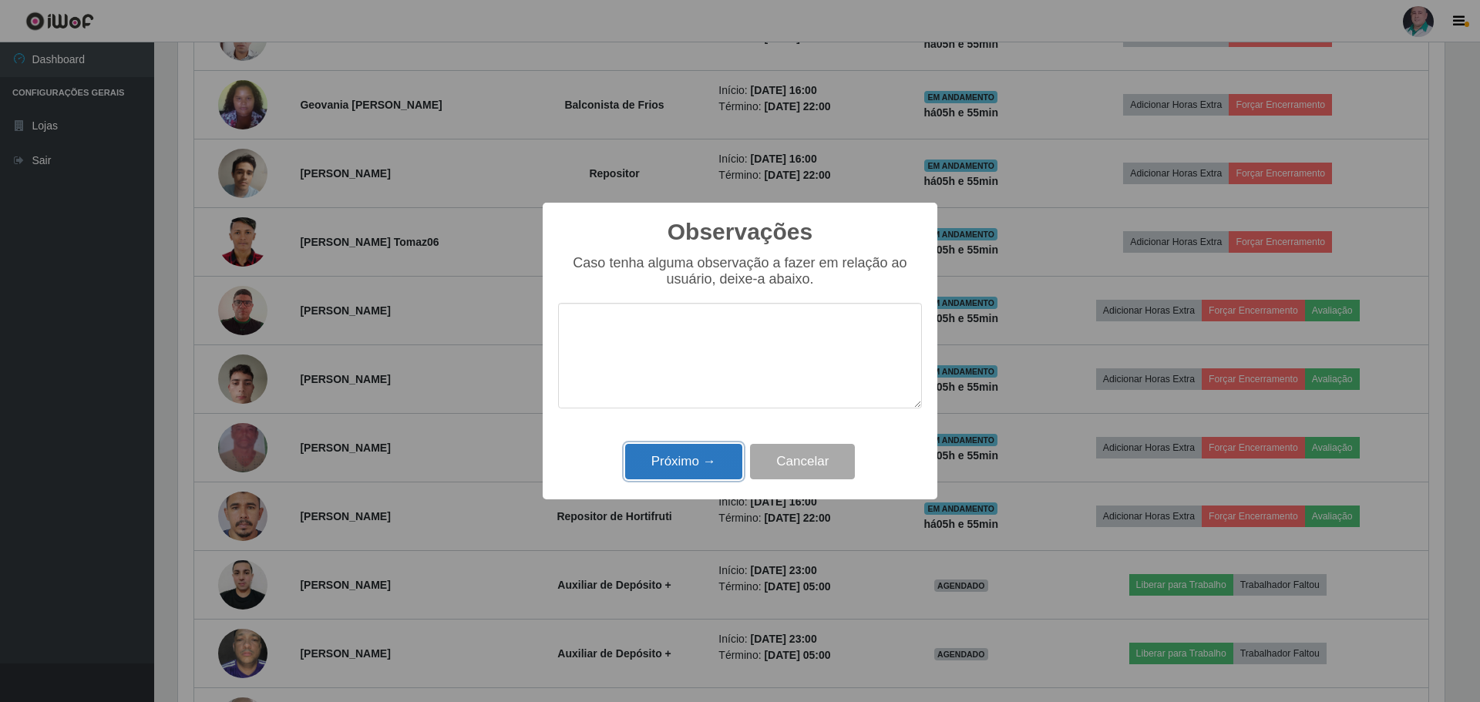
click at [676, 459] on button "Próximo →" at bounding box center [683, 462] width 117 height 36
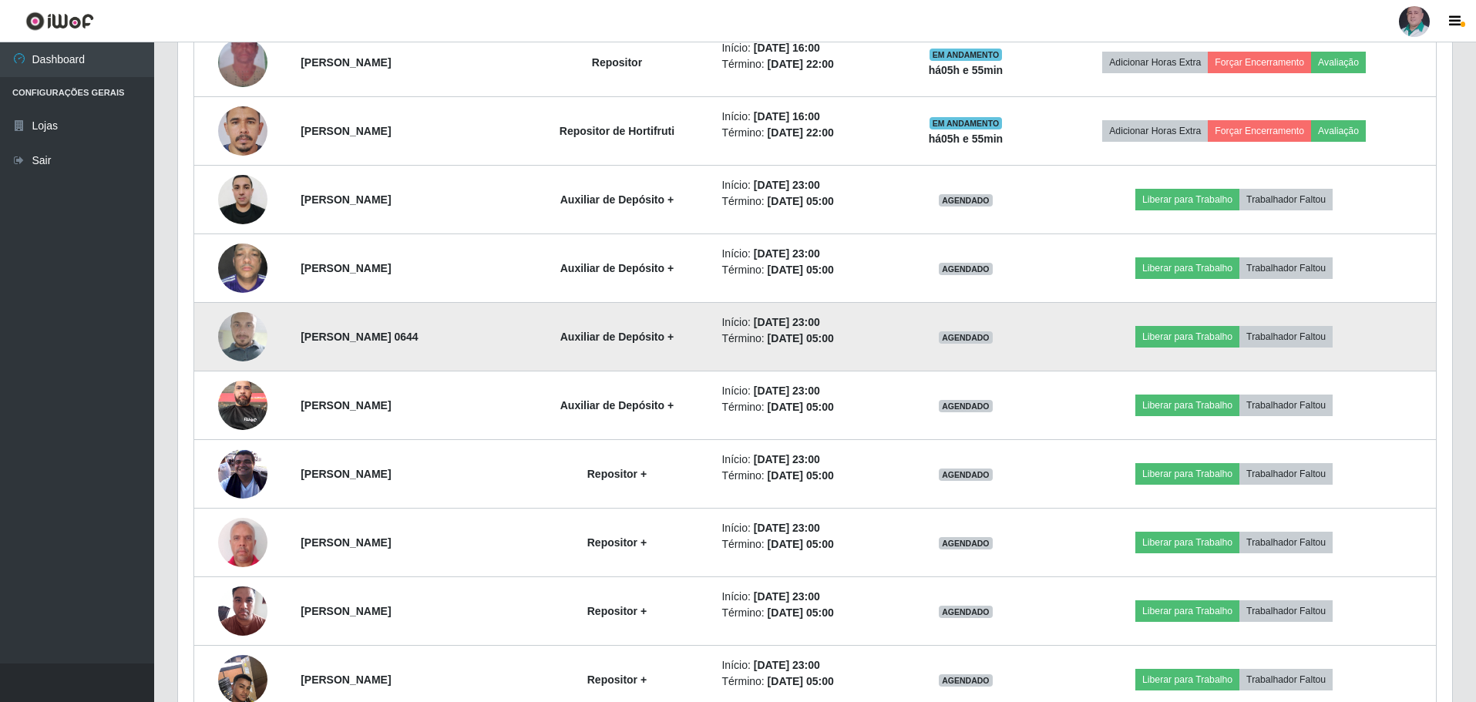
click at [234, 338] on img at bounding box center [242, 337] width 49 height 88
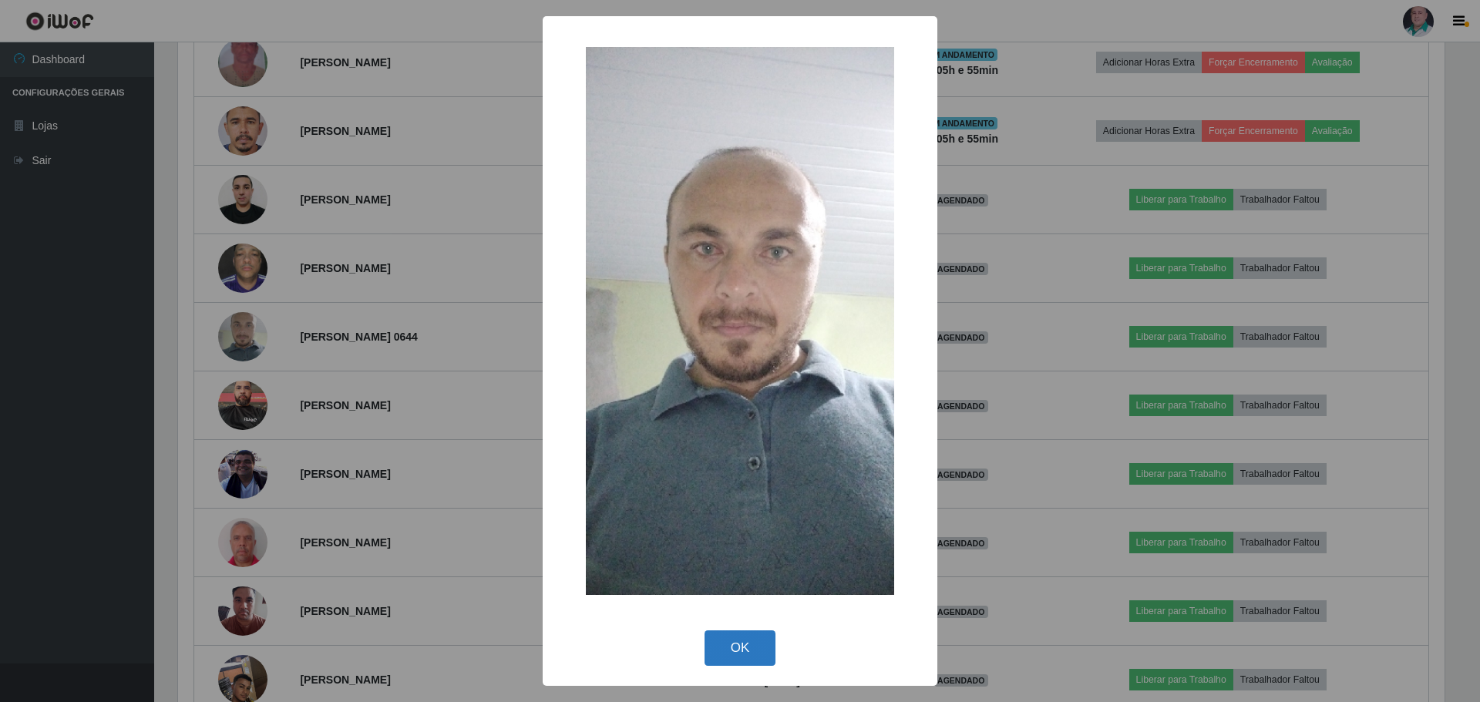
click at [749, 661] on button "OK" at bounding box center [741, 649] width 72 height 36
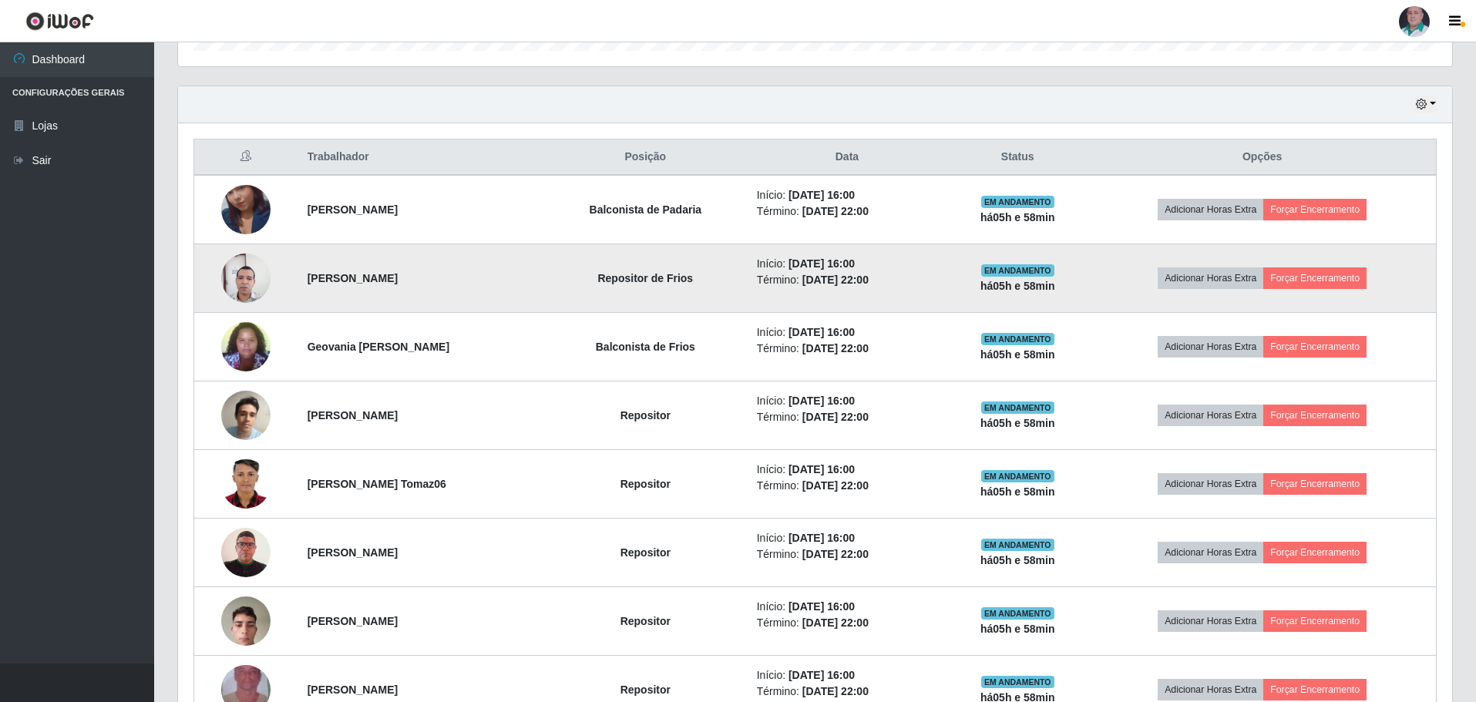
scroll to position [511, 0]
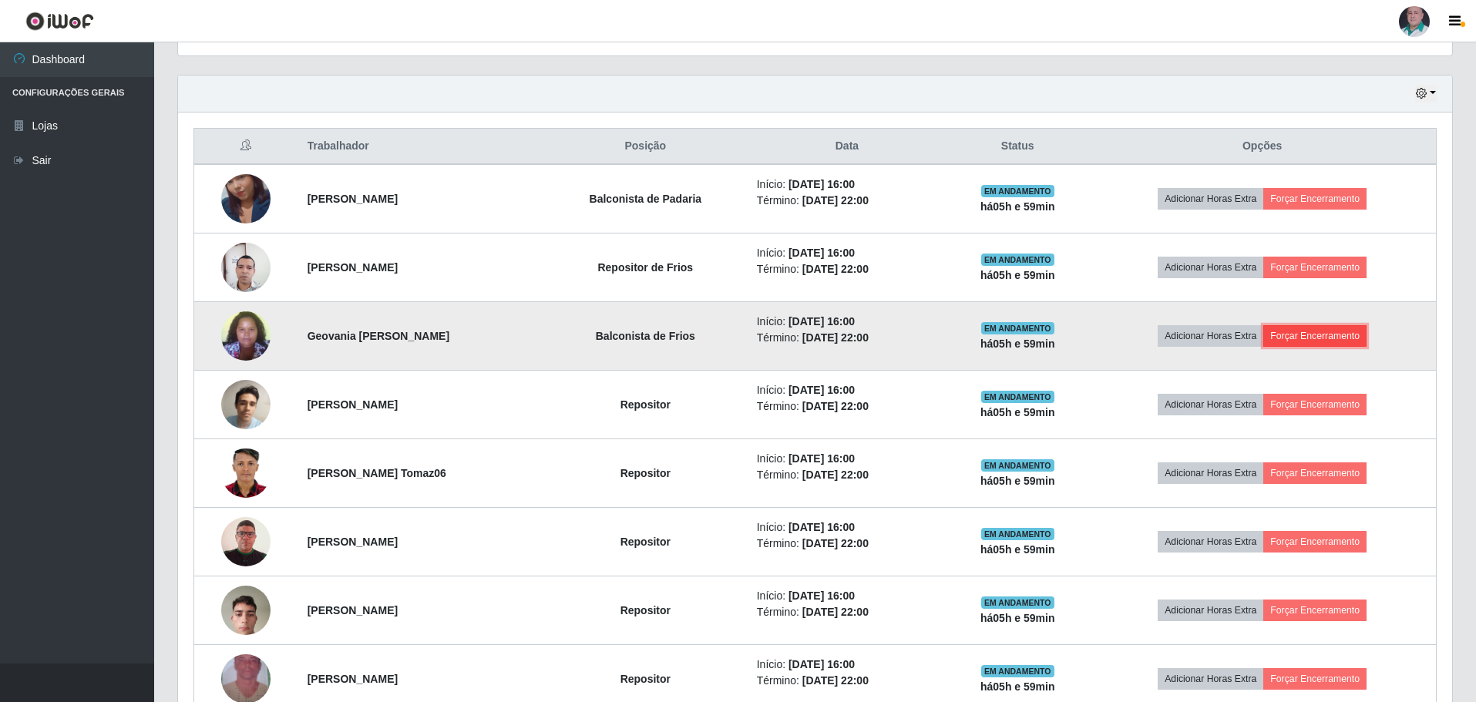
click at [1360, 338] on button "Forçar Encerramento" at bounding box center [1315, 336] width 103 height 22
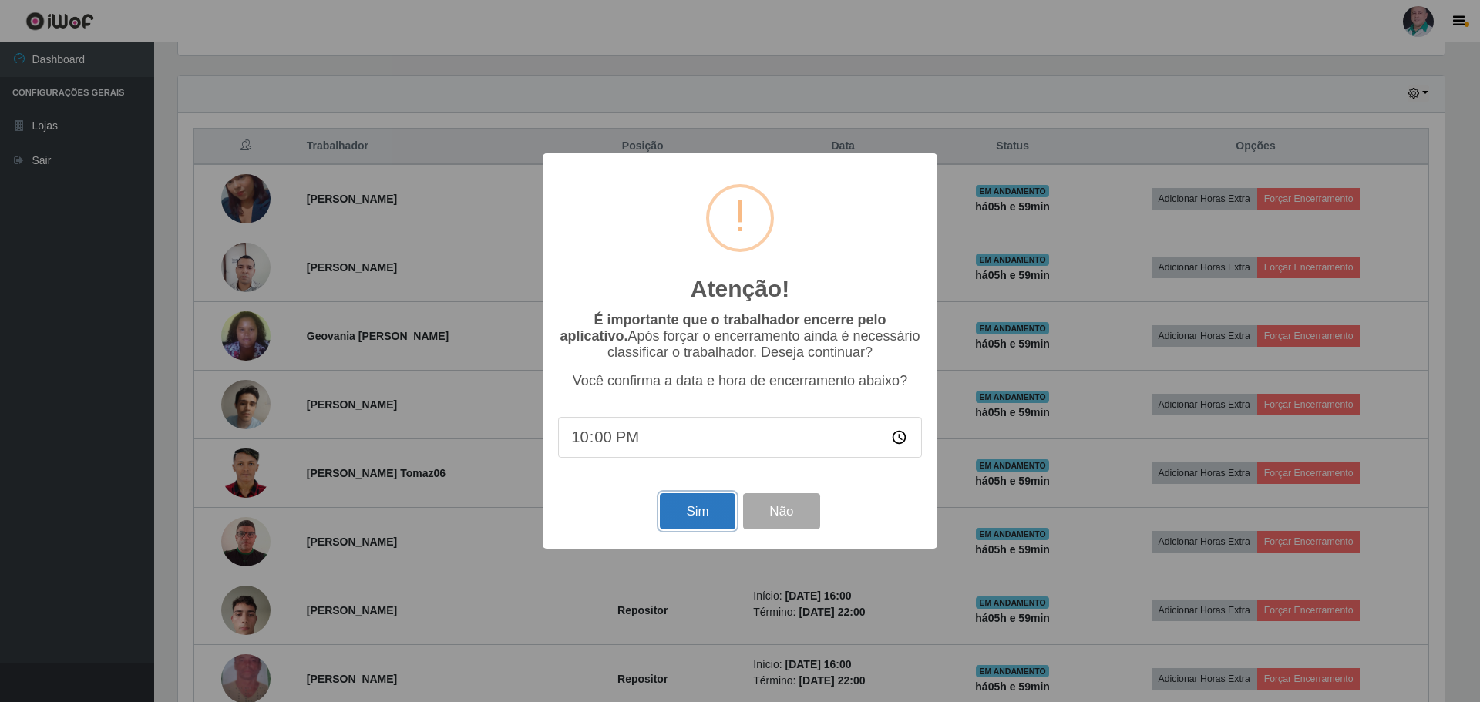
click at [699, 513] on button "Sim" at bounding box center [697, 511] width 75 height 36
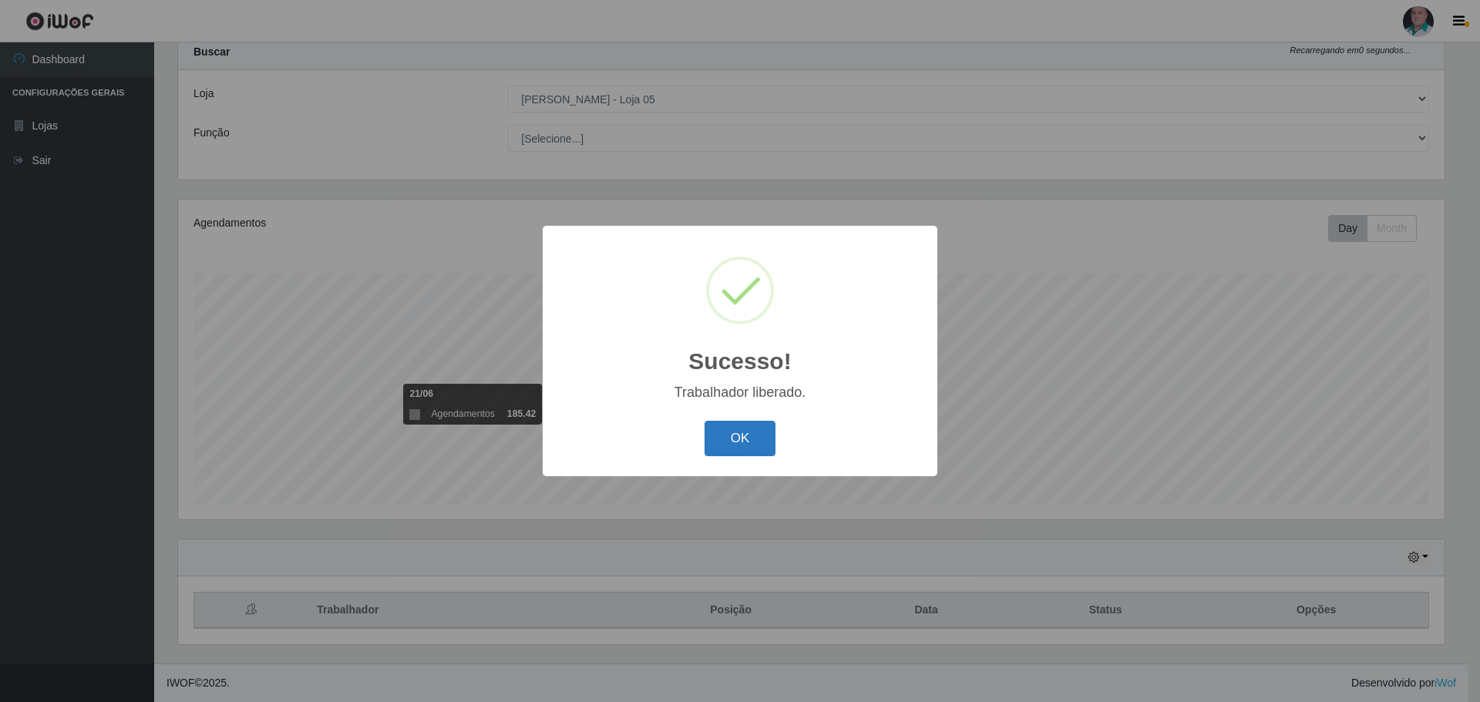
click at [727, 437] on button "OK" at bounding box center [741, 439] width 72 height 36
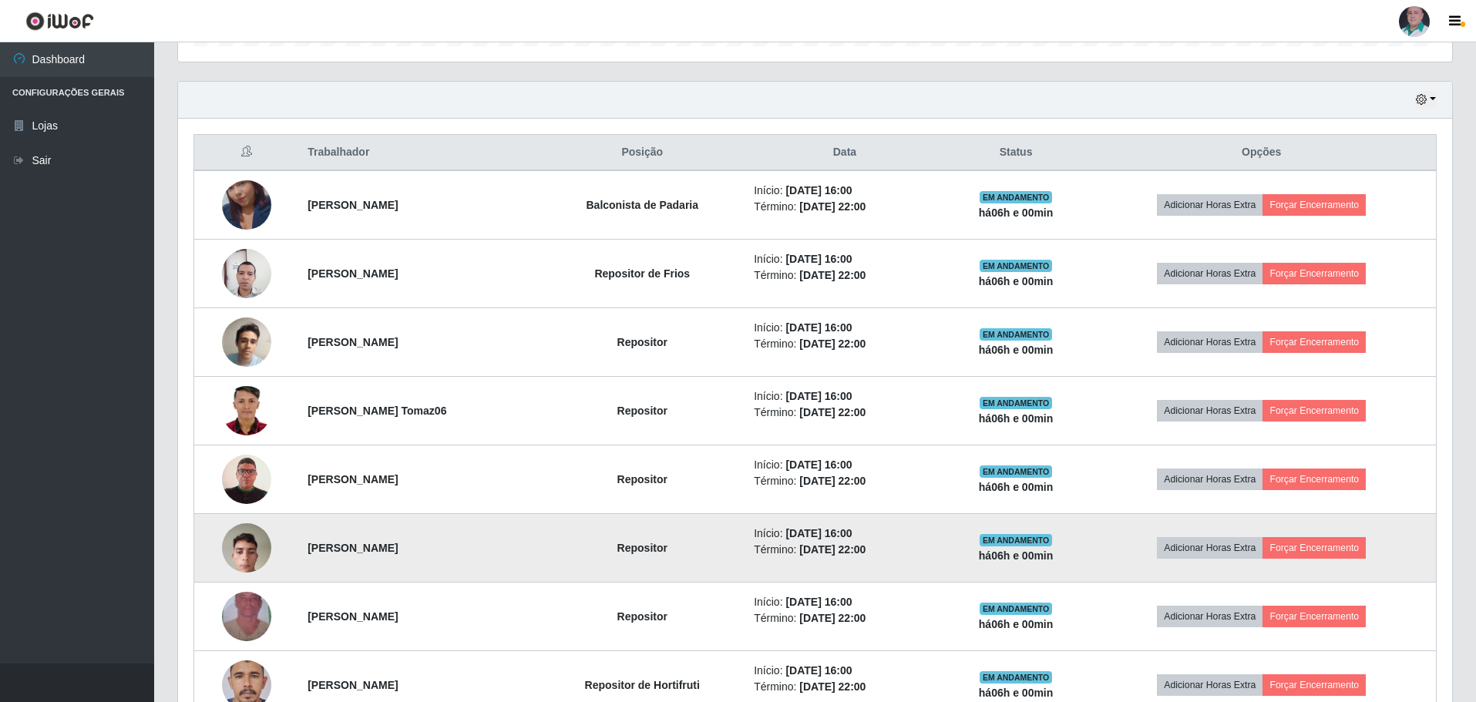
scroll to position [510, 0]
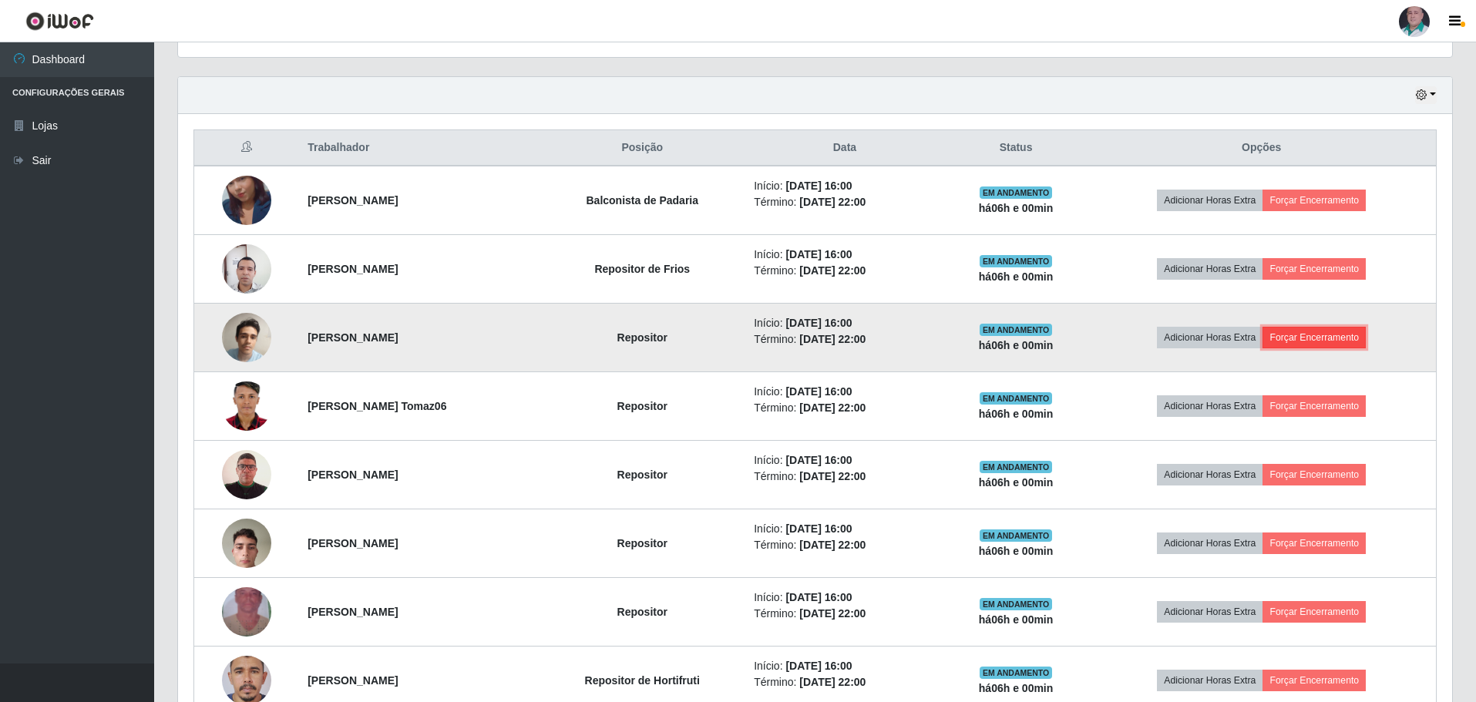
click at [1311, 331] on button "Forçar Encerramento" at bounding box center [1314, 338] width 103 height 22
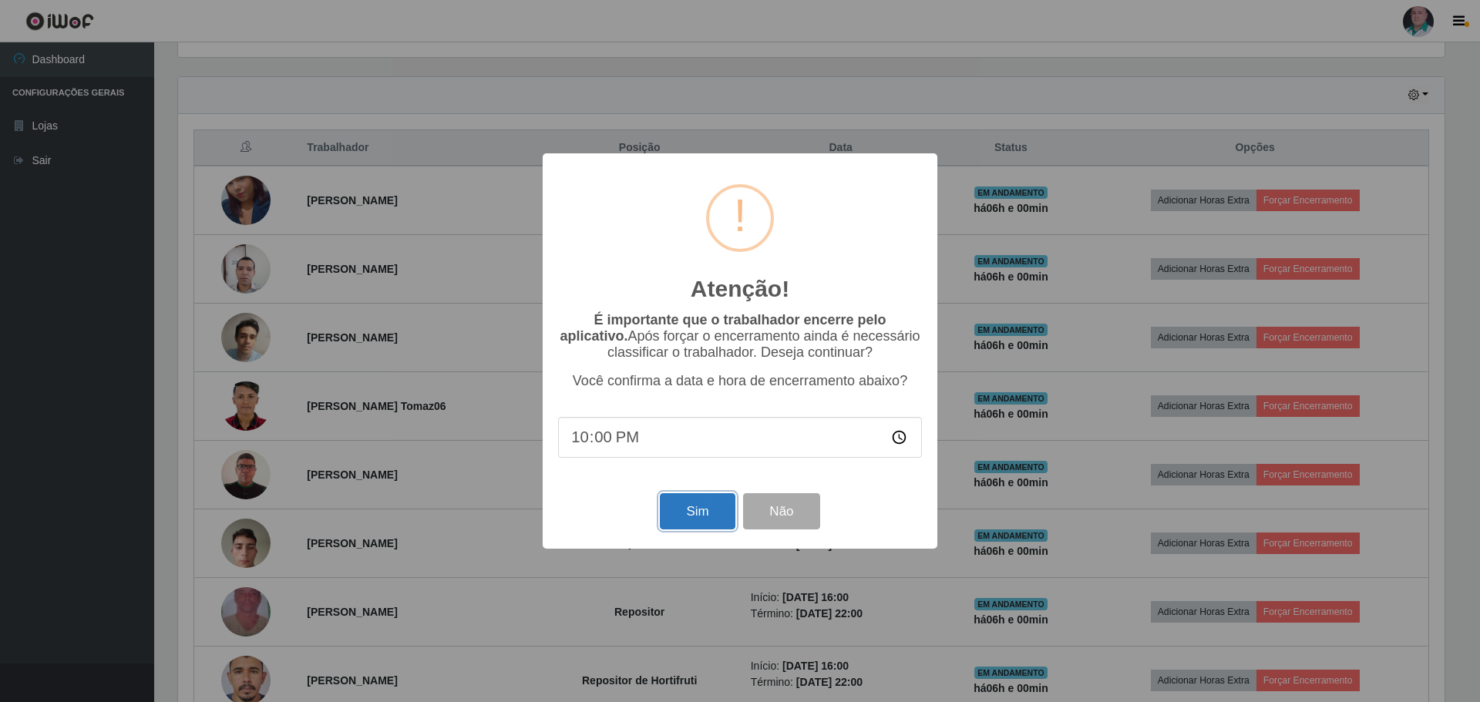
click at [709, 504] on button "Sim" at bounding box center [697, 511] width 75 height 36
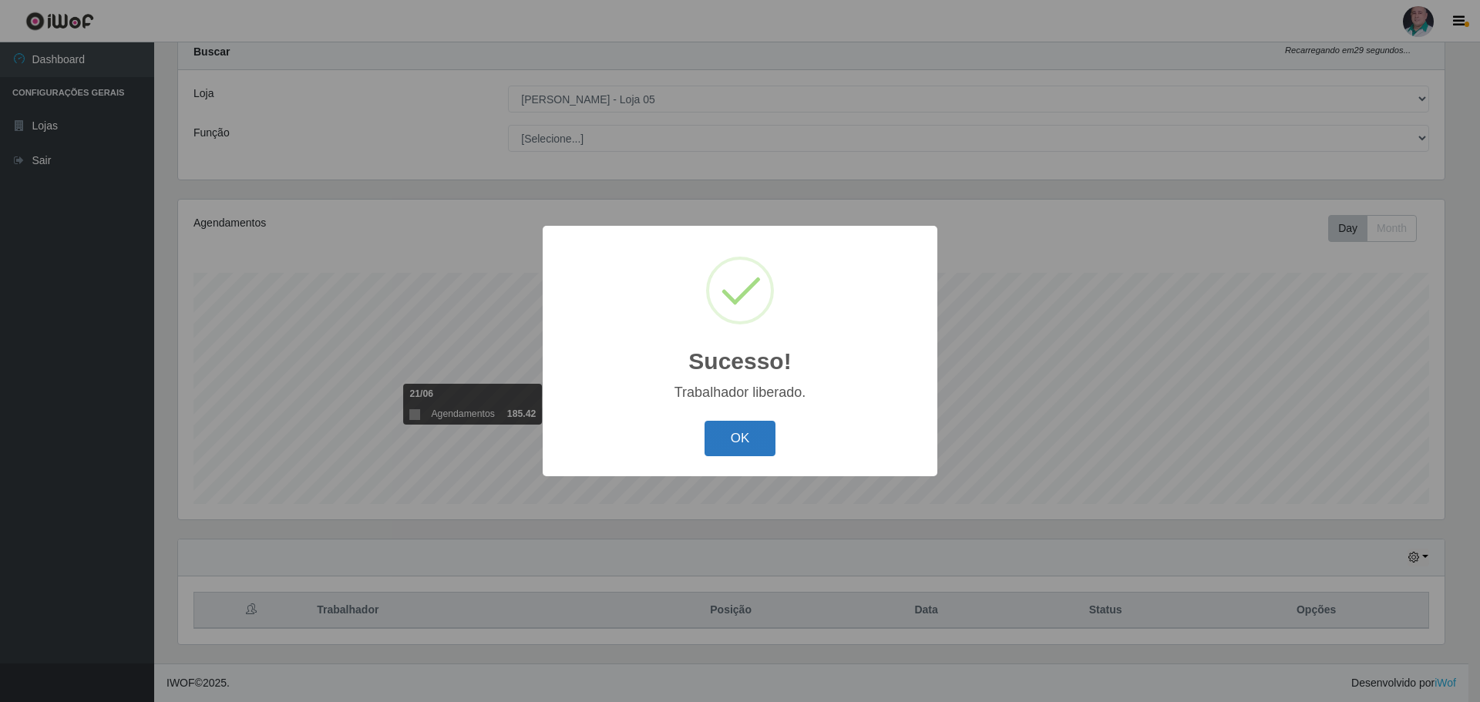
click at [728, 451] on button "OK" at bounding box center [741, 439] width 72 height 36
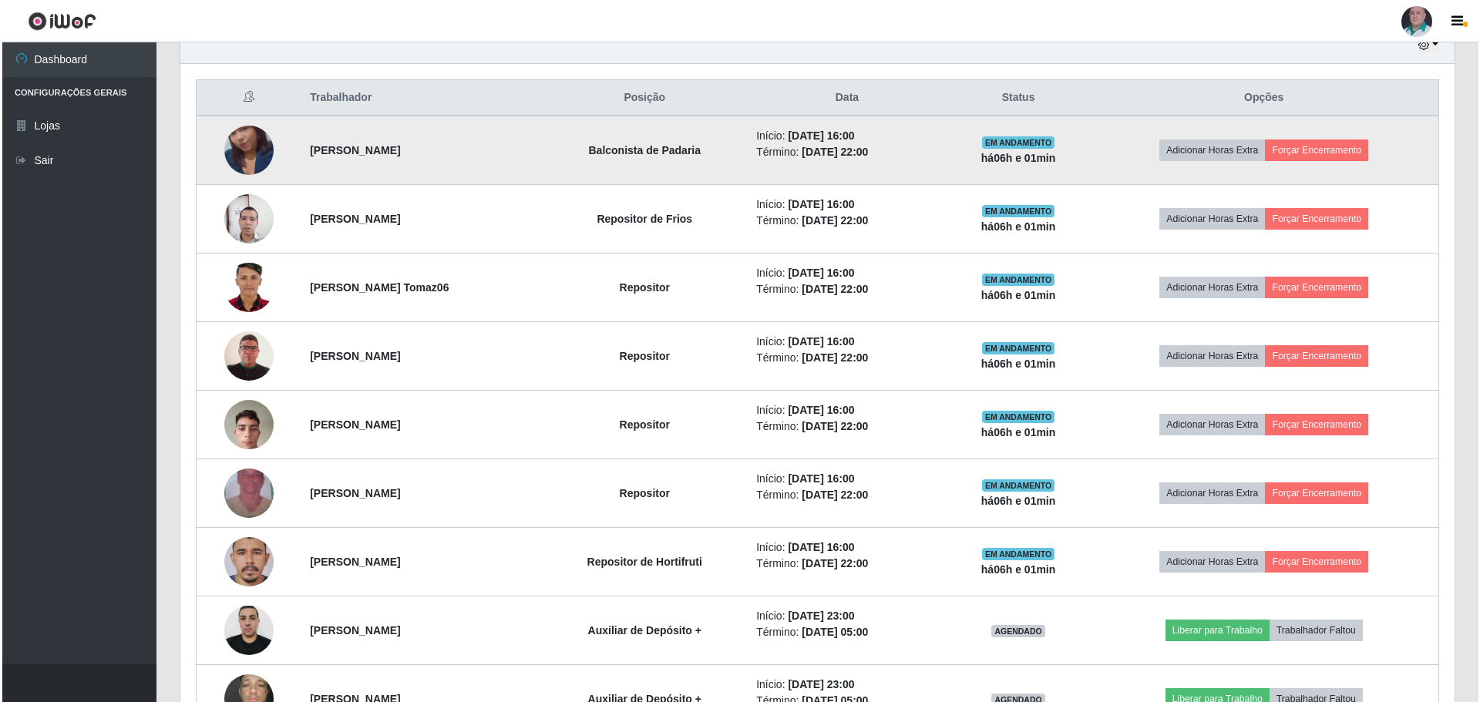
scroll to position [587, 0]
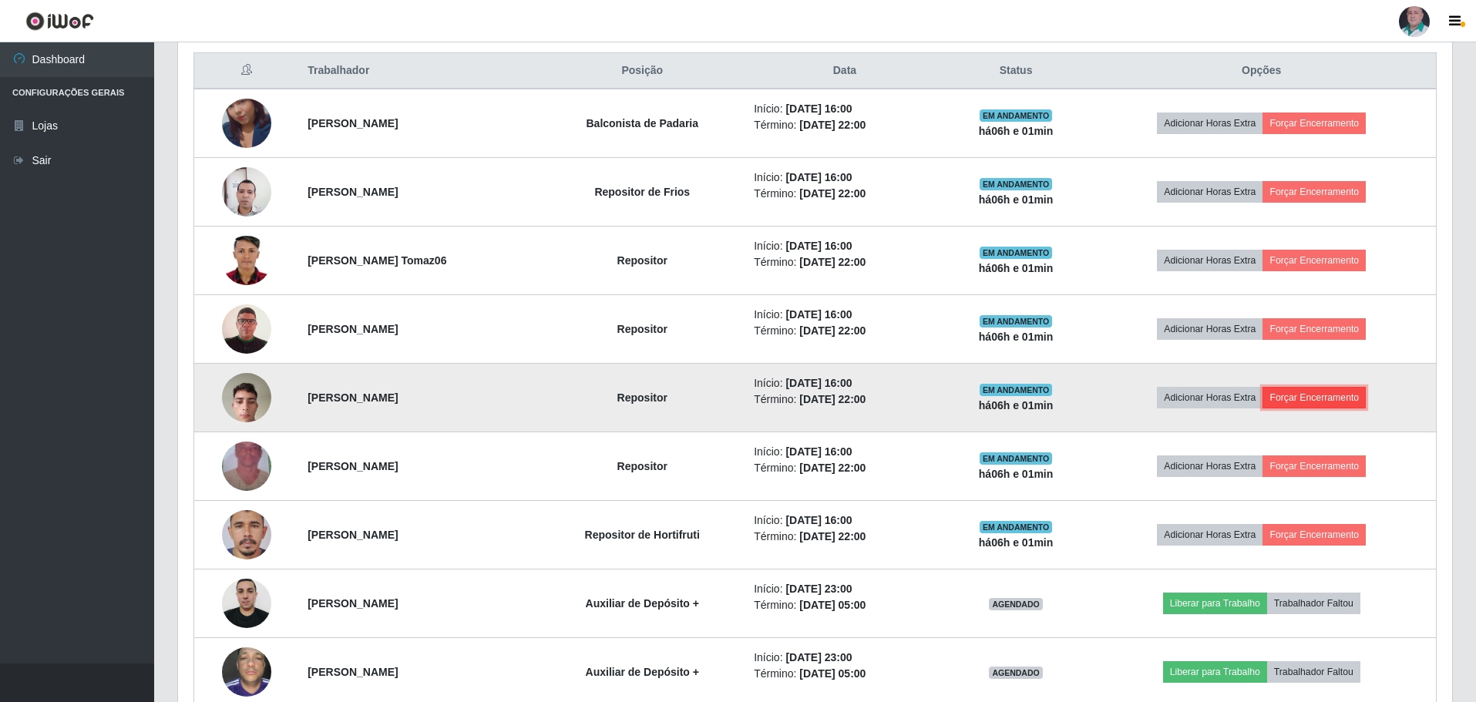
click at [1321, 398] on button "Forçar Encerramento" at bounding box center [1314, 398] width 103 height 22
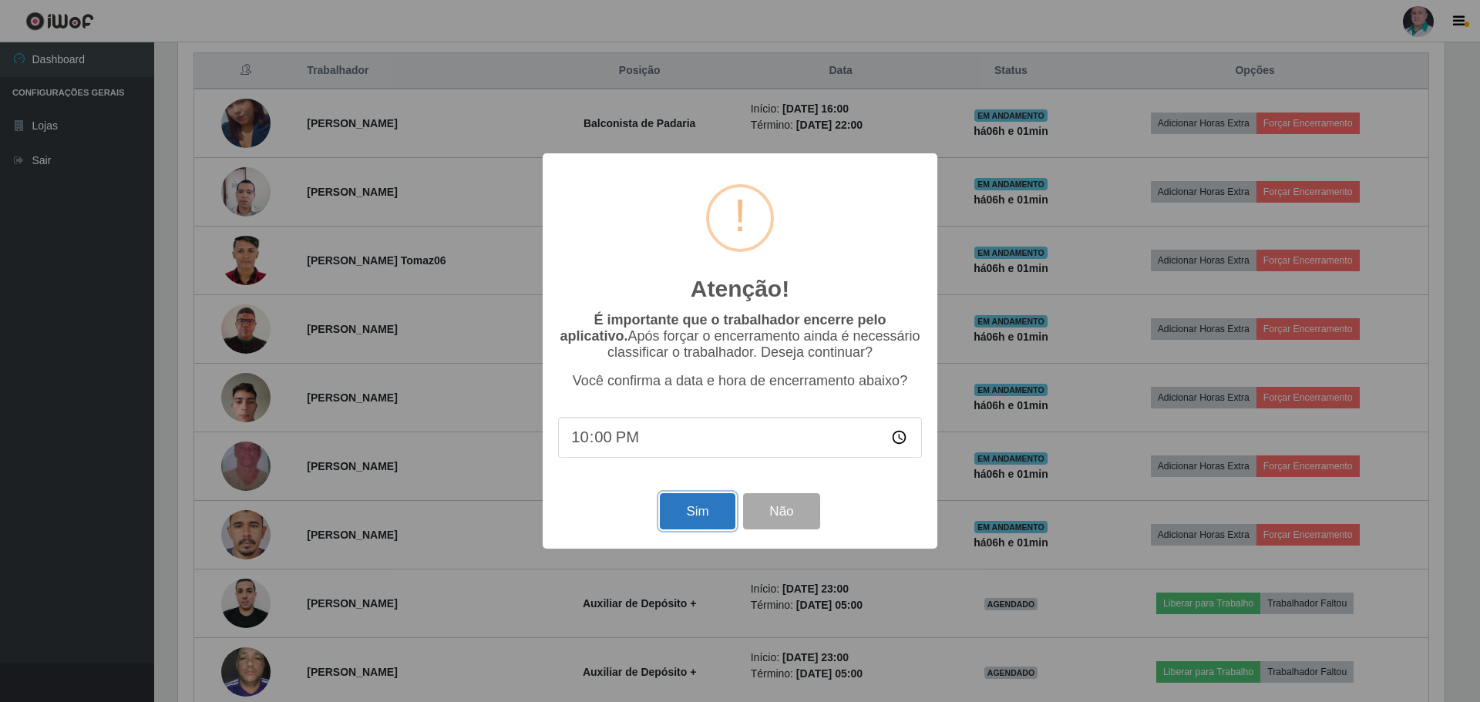
click at [688, 523] on button "Sim" at bounding box center [697, 511] width 75 height 36
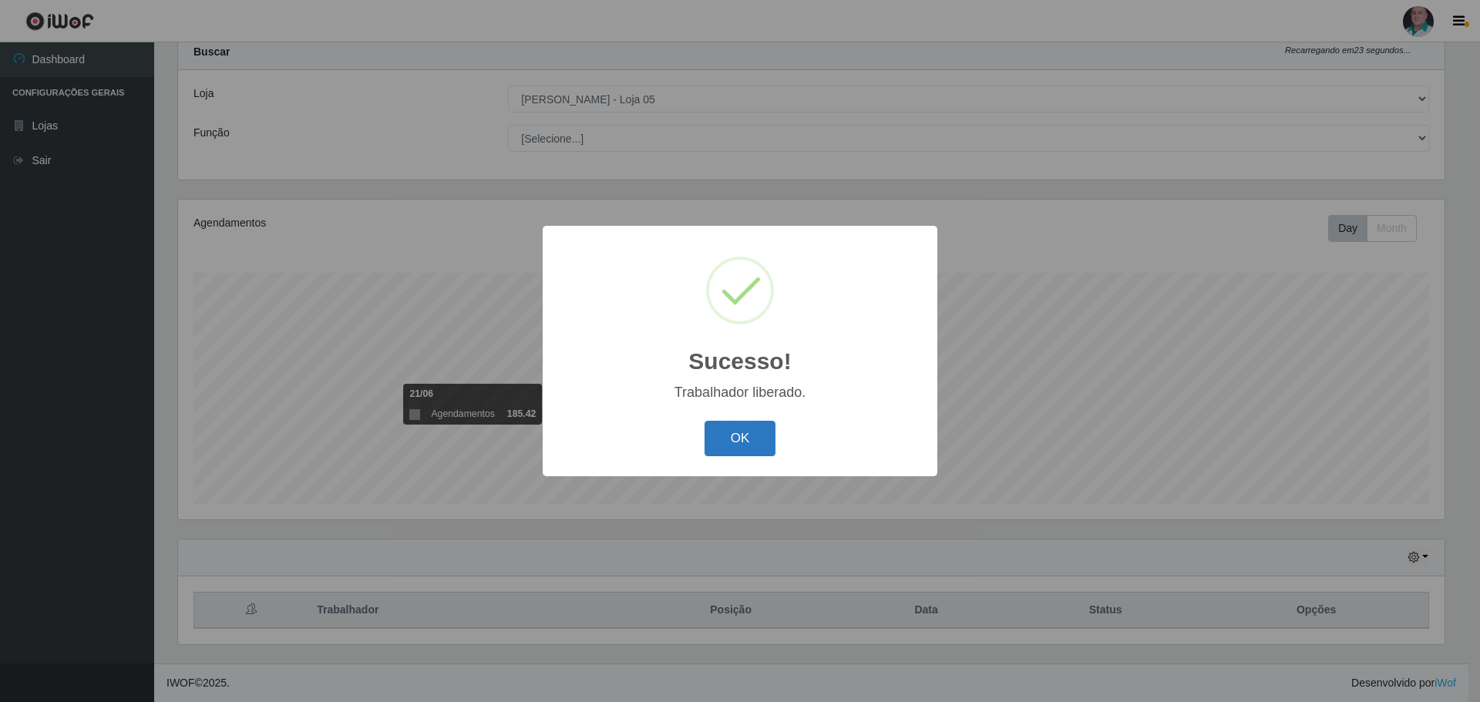
click at [739, 433] on button "OK" at bounding box center [741, 439] width 72 height 36
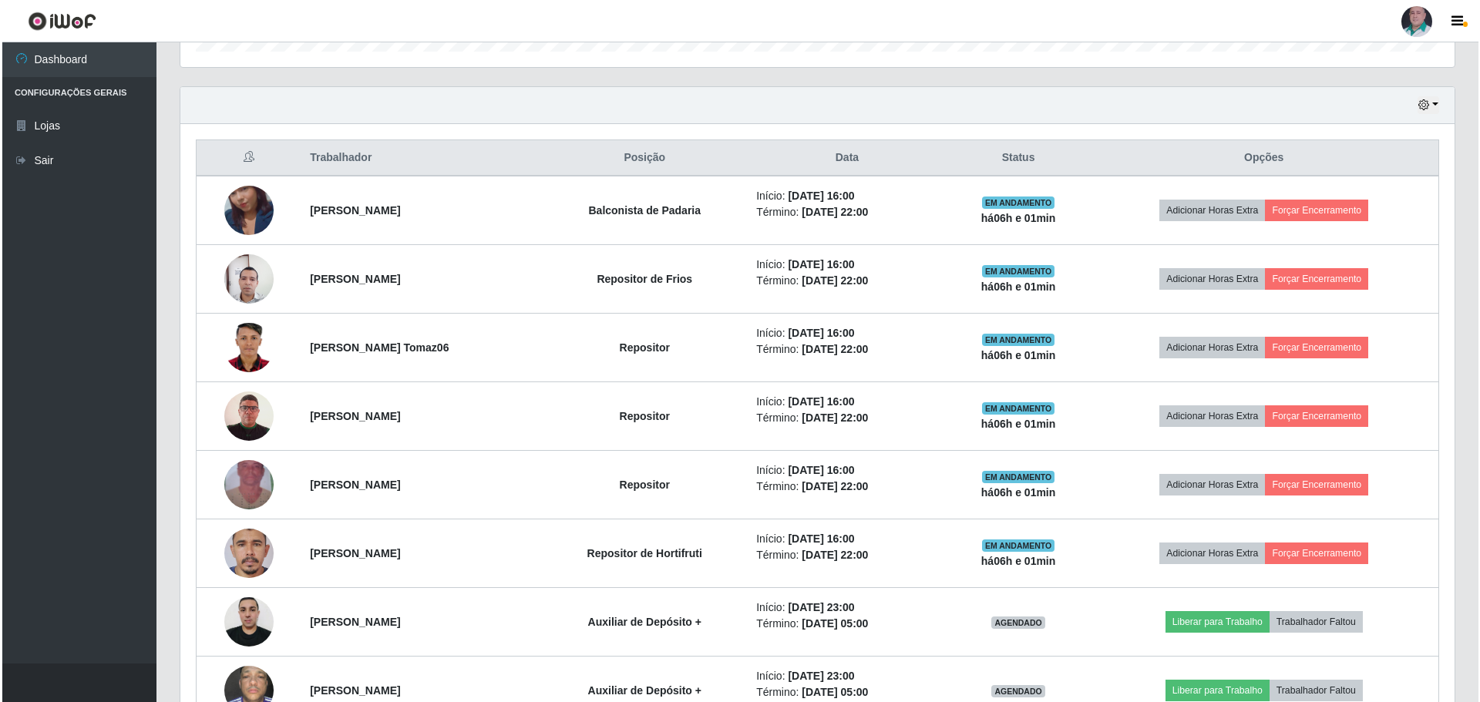
scroll to position [510, 0]
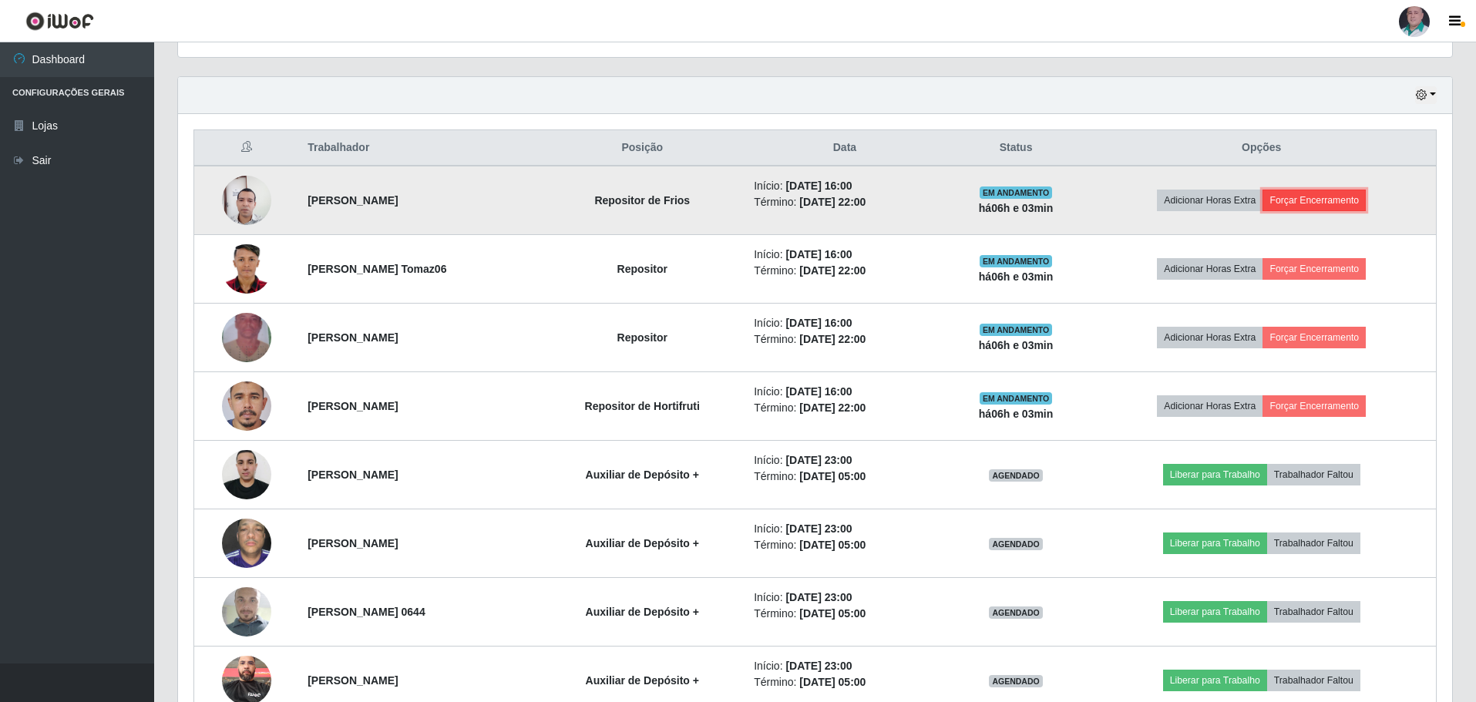
click at [1303, 207] on button "Forçar Encerramento" at bounding box center [1314, 201] width 103 height 22
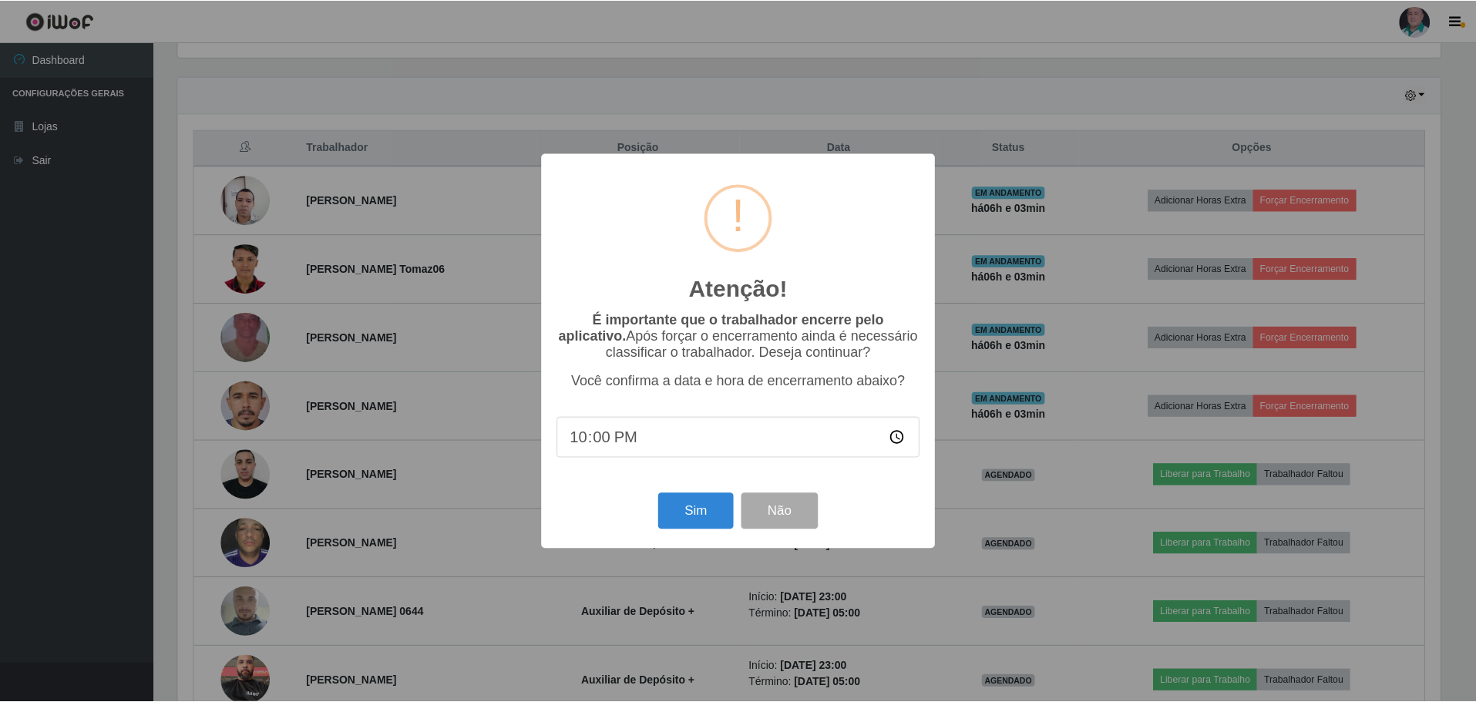
scroll to position [320, 1267]
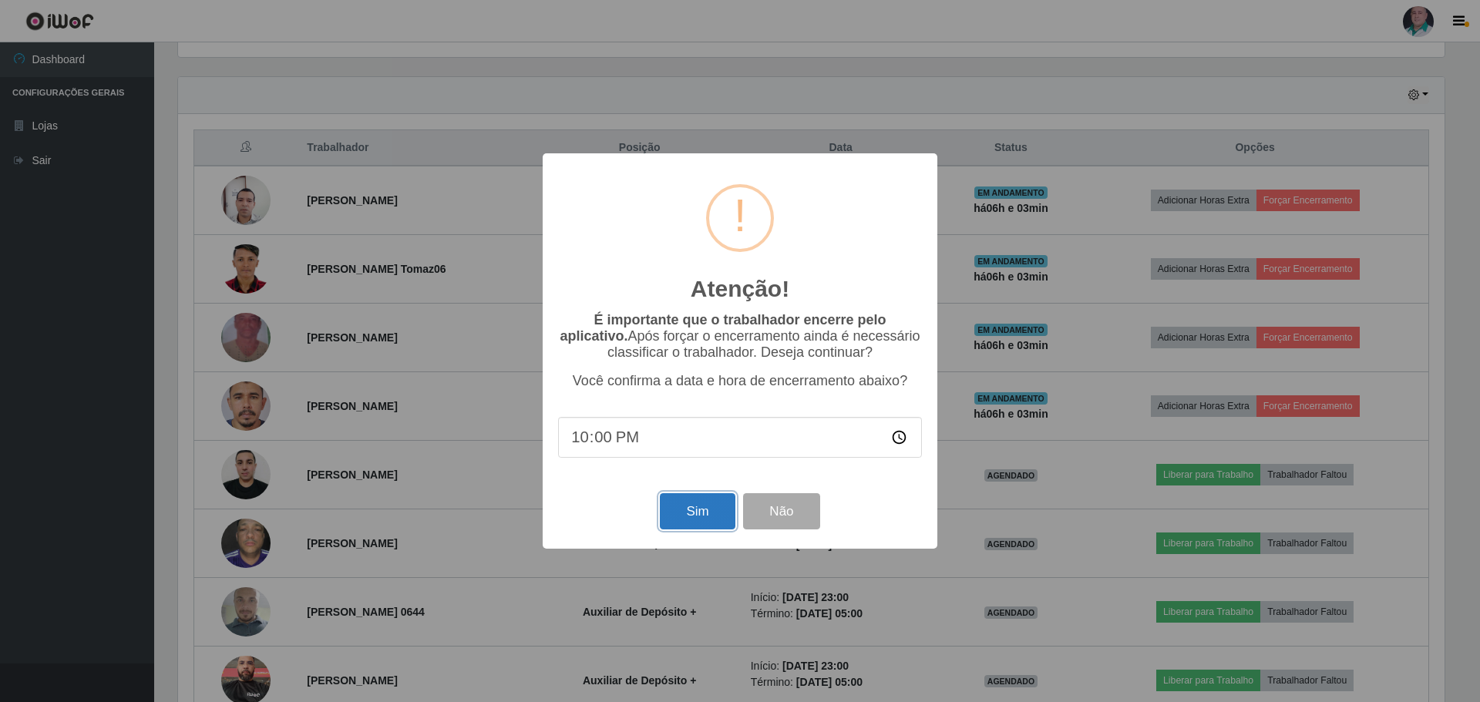
click at [678, 515] on button "Sim" at bounding box center [697, 511] width 75 height 36
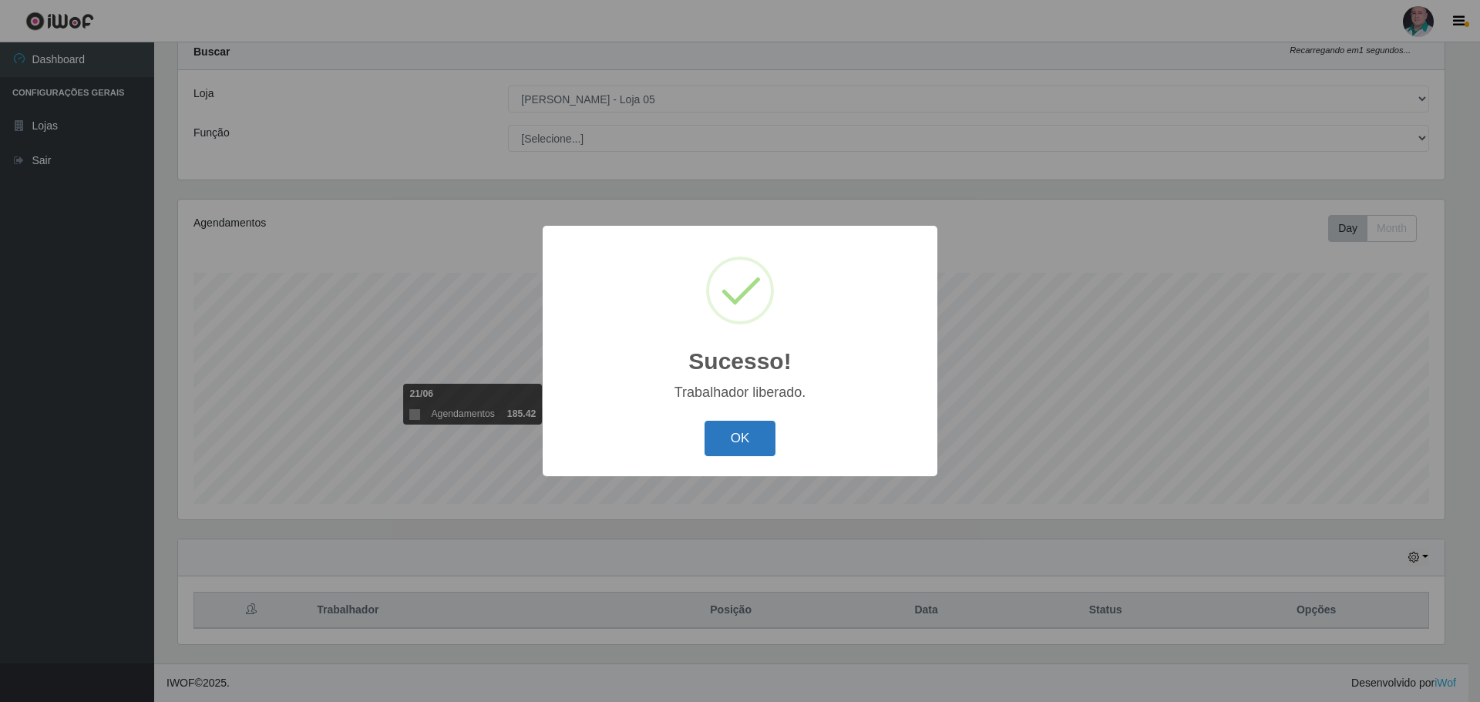
click at [726, 437] on button "OK" at bounding box center [741, 439] width 72 height 36
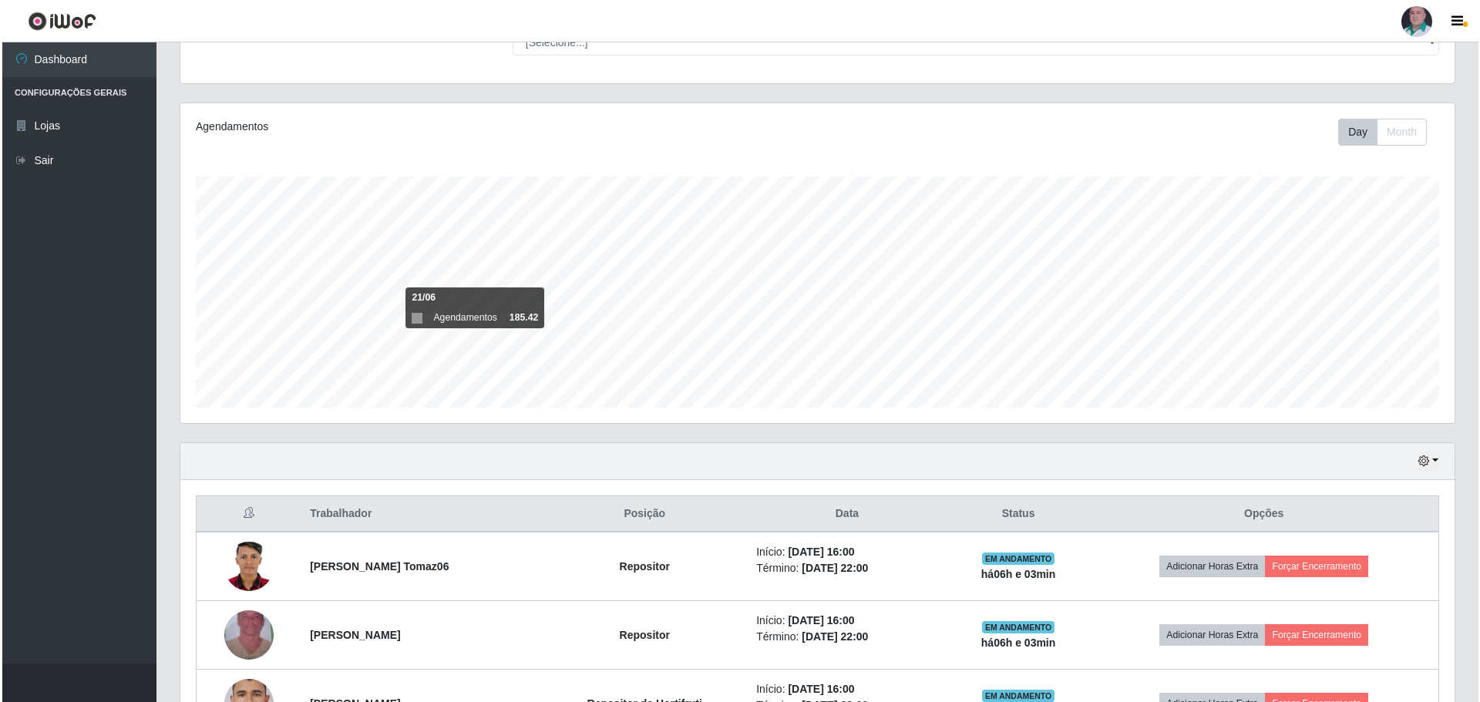
scroll to position [278, 0]
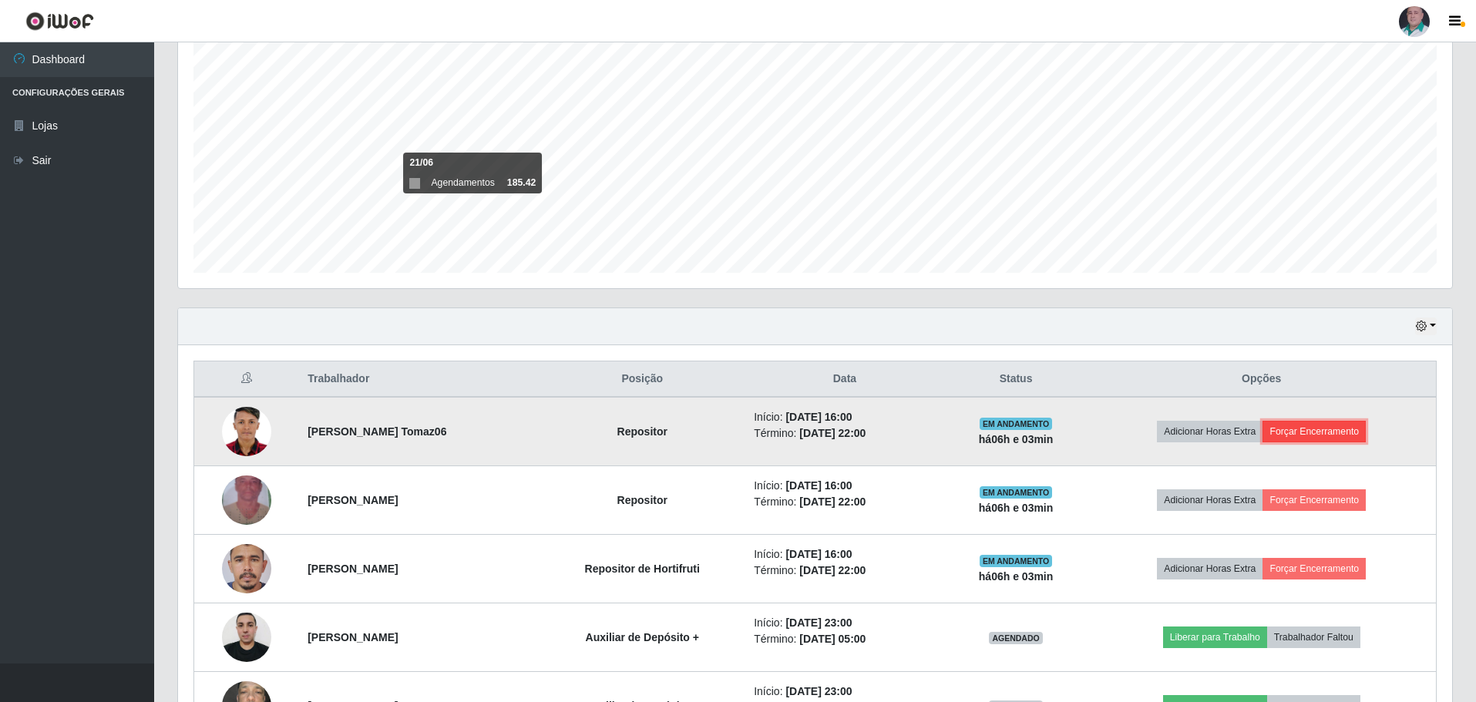
click at [1332, 436] on button "Forçar Encerramento" at bounding box center [1314, 432] width 103 height 22
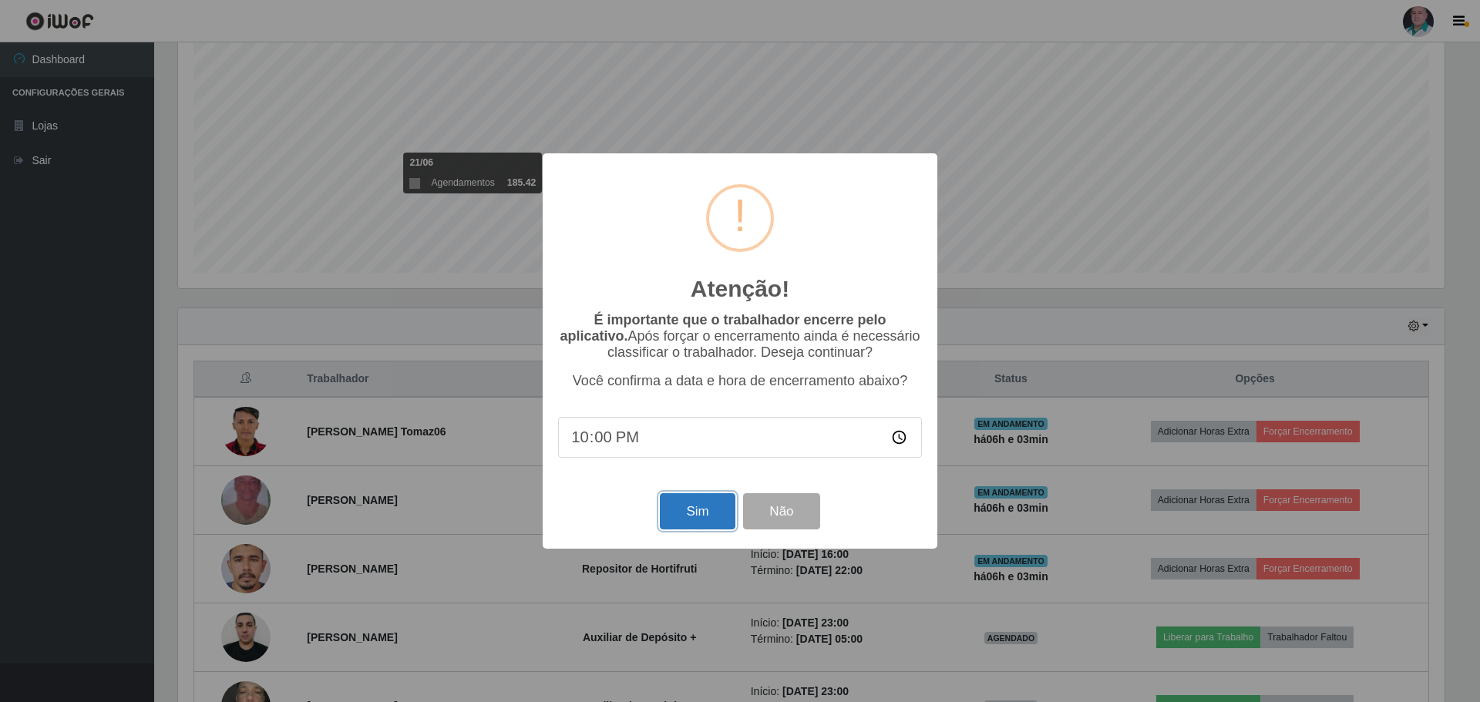
click at [722, 514] on button "Sim" at bounding box center [697, 511] width 75 height 36
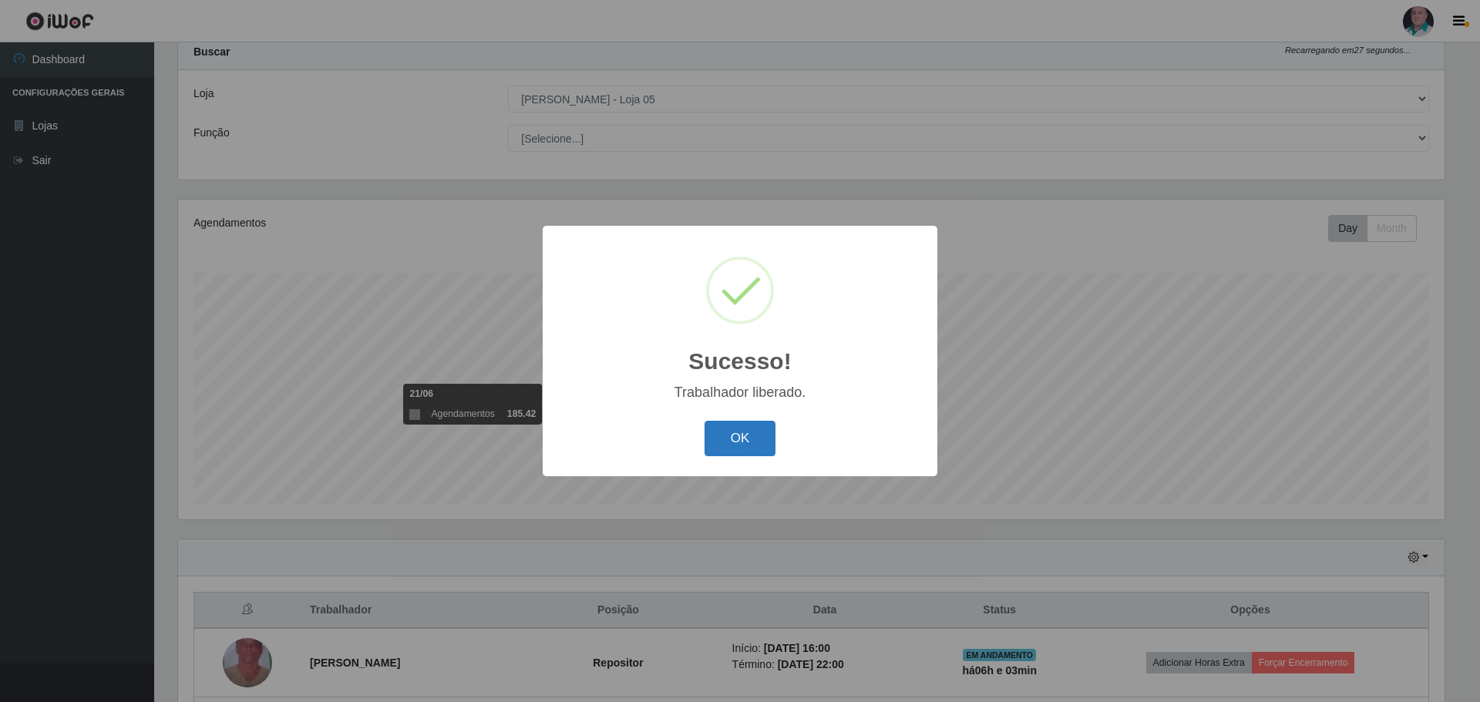
click at [731, 433] on button "OK" at bounding box center [741, 439] width 72 height 36
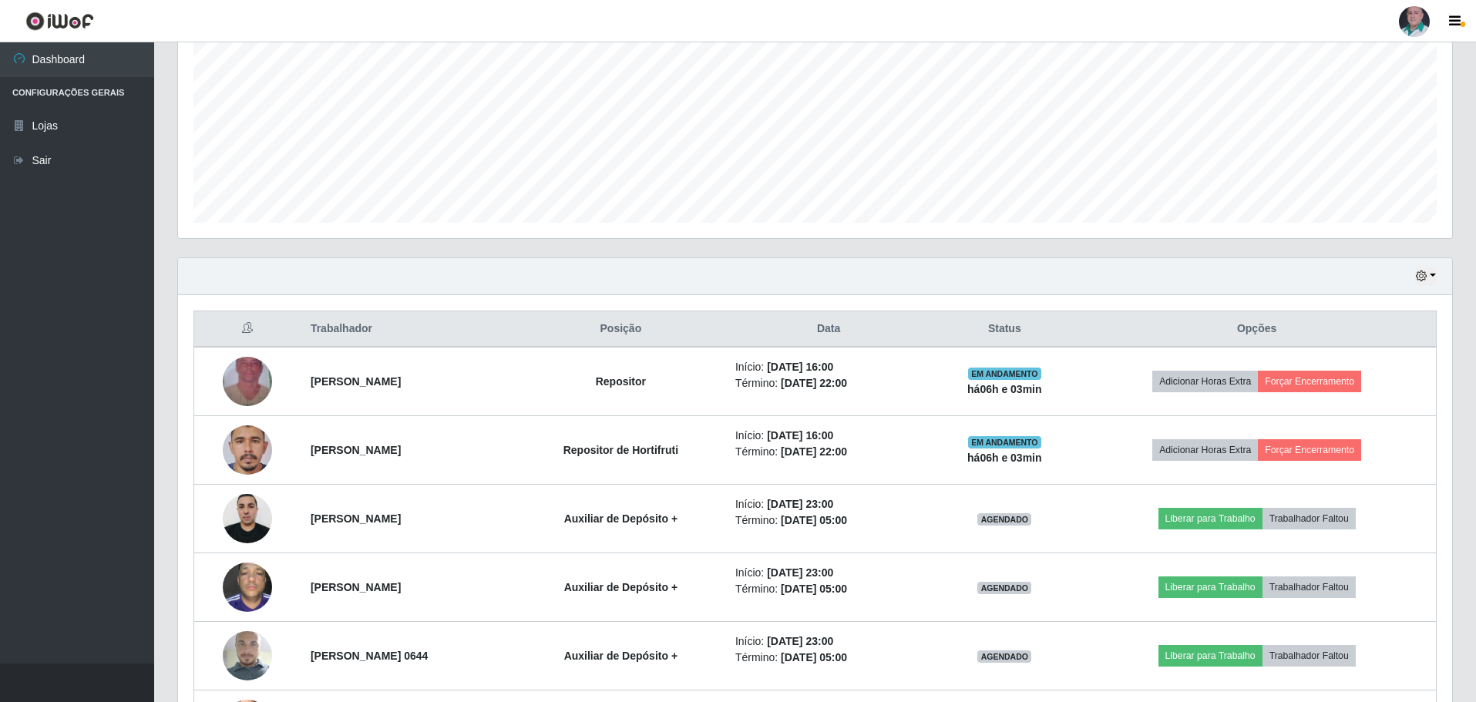
scroll to position [355, 0]
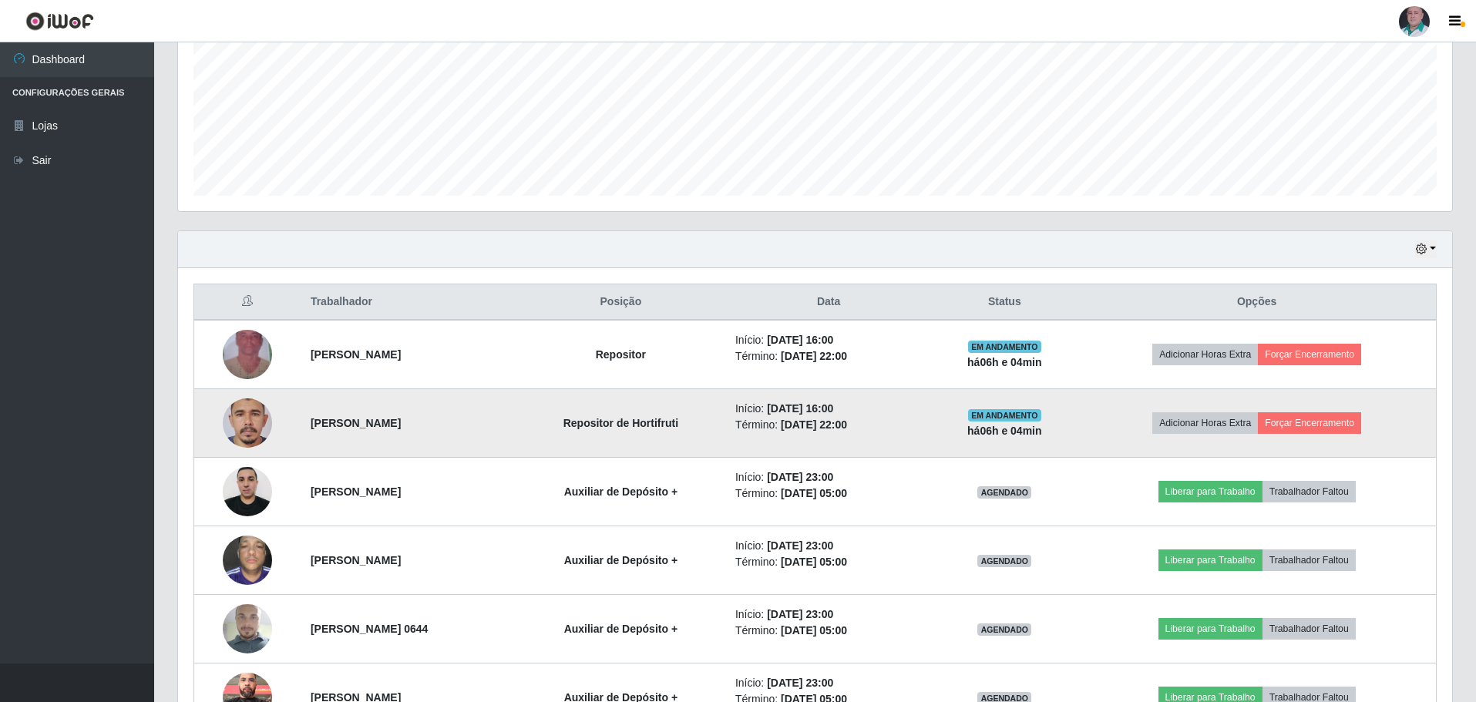
click at [242, 427] on img at bounding box center [247, 423] width 49 height 107
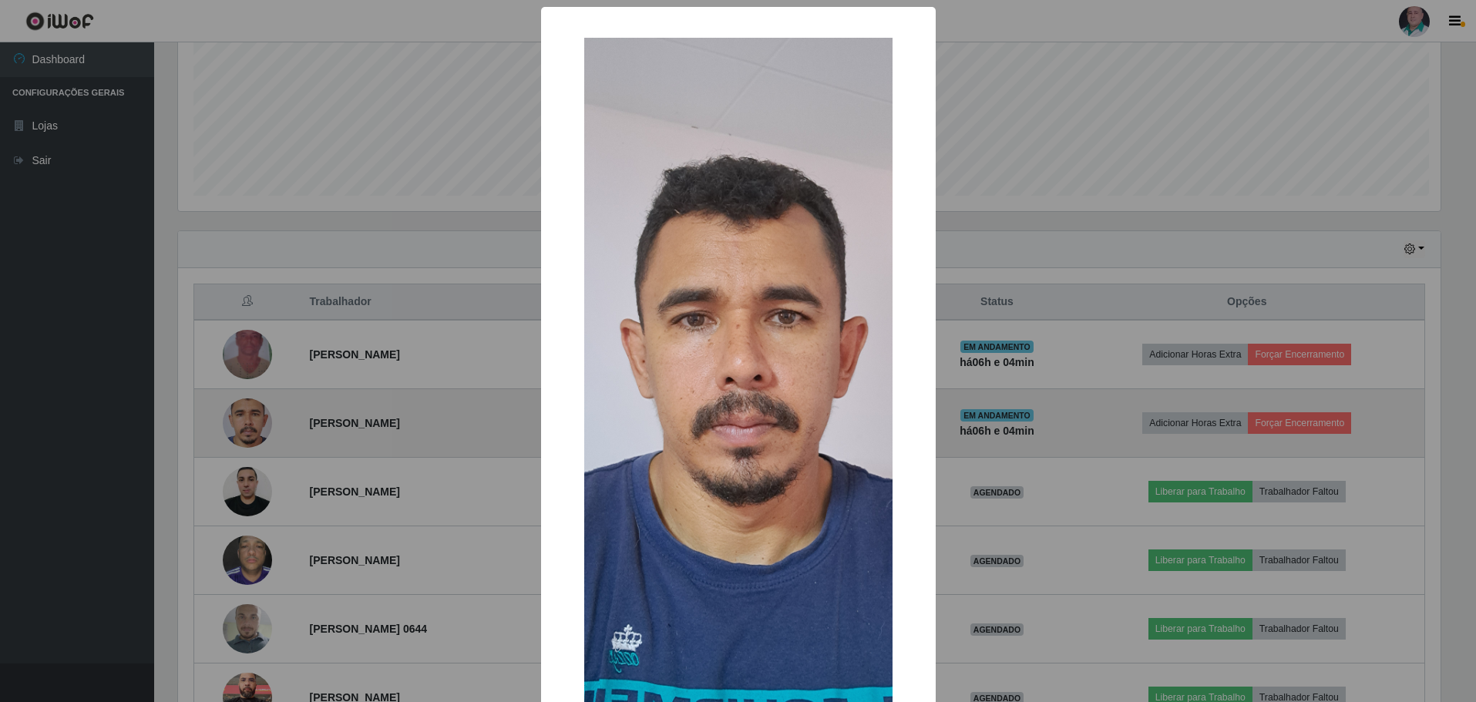
scroll to position [320, 1267]
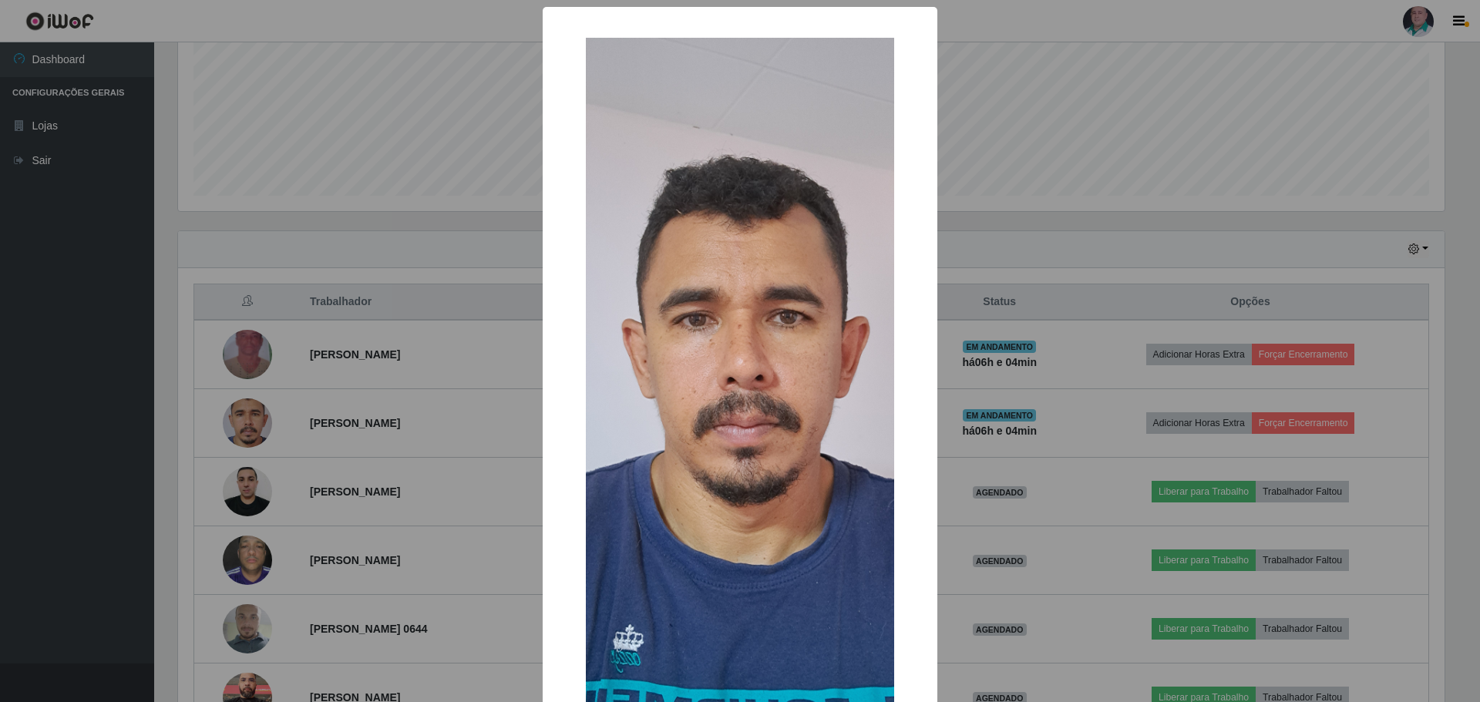
click at [1030, 243] on div "× OK Cancel" at bounding box center [740, 351] width 1480 height 702
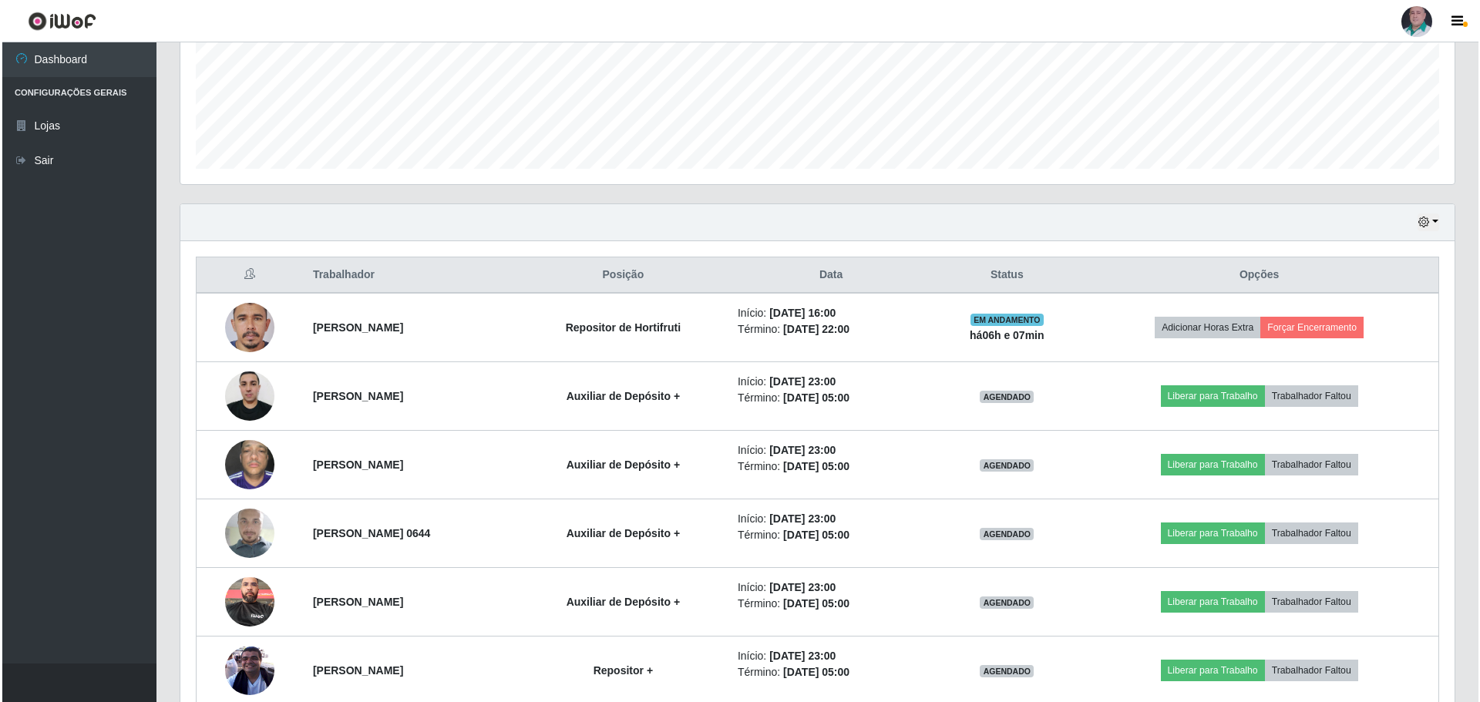
scroll to position [355, 0]
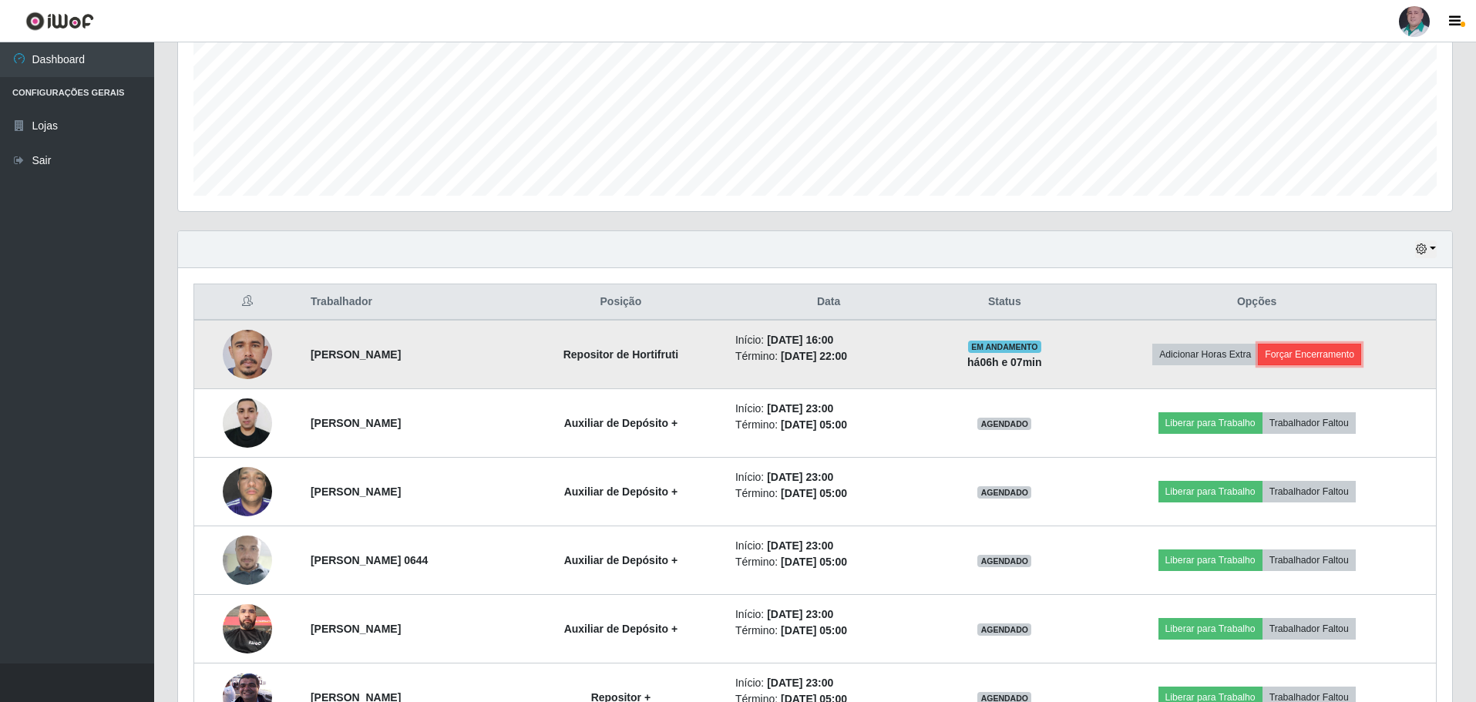
click at [1334, 356] on button "Forçar Encerramento" at bounding box center [1309, 355] width 103 height 22
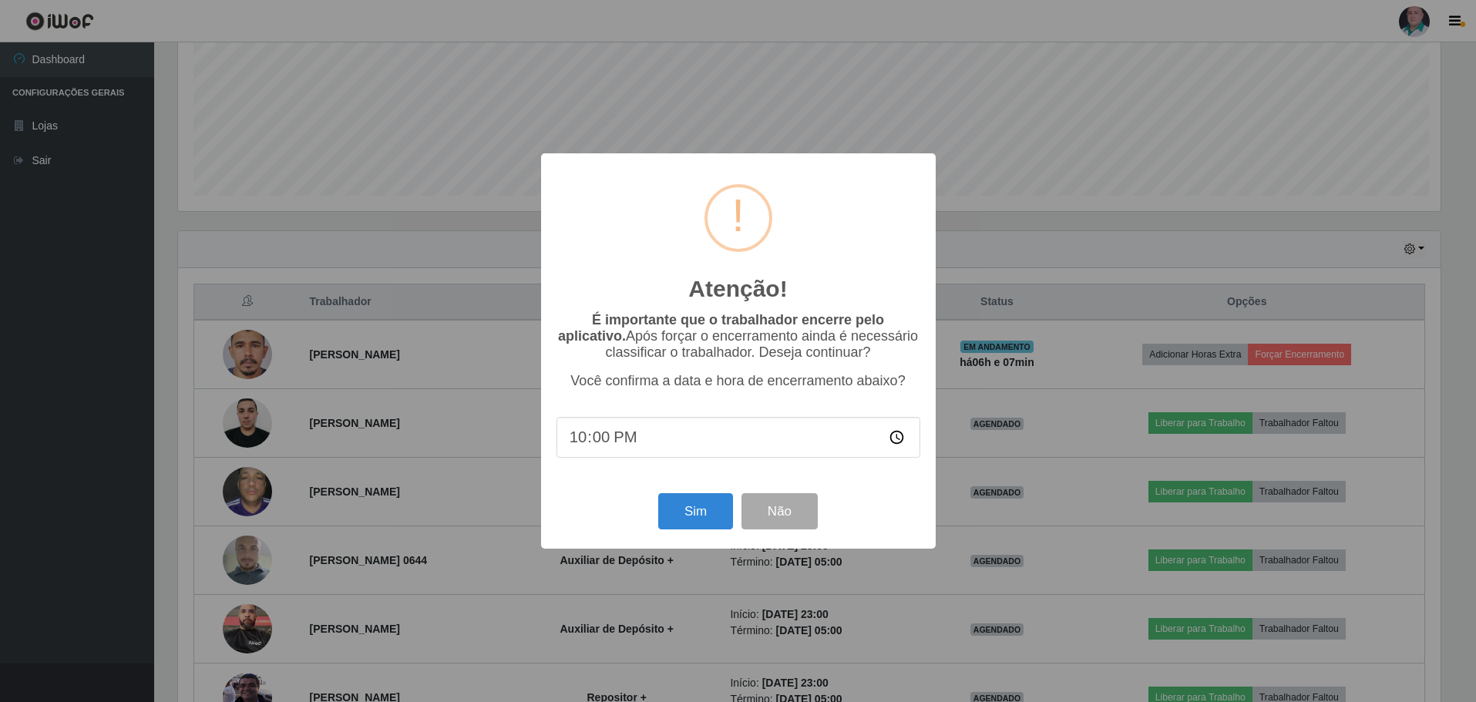
scroll to position [320, 1267]
click at [697, 500] on button "Sim" at bounding box center [697, 511] width 75 height 36
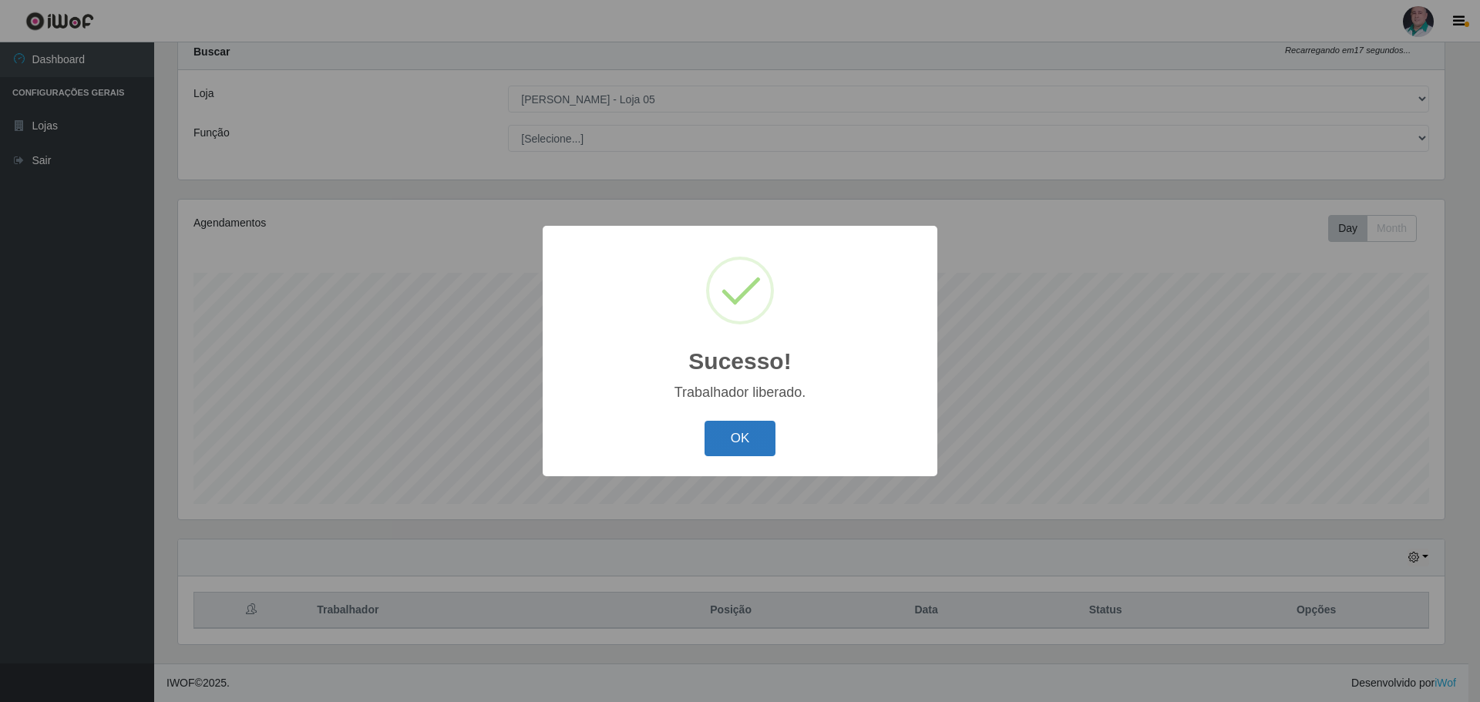
click at [738, 426] on button "OK" at bounding box center [741, 439] width 72 height 36
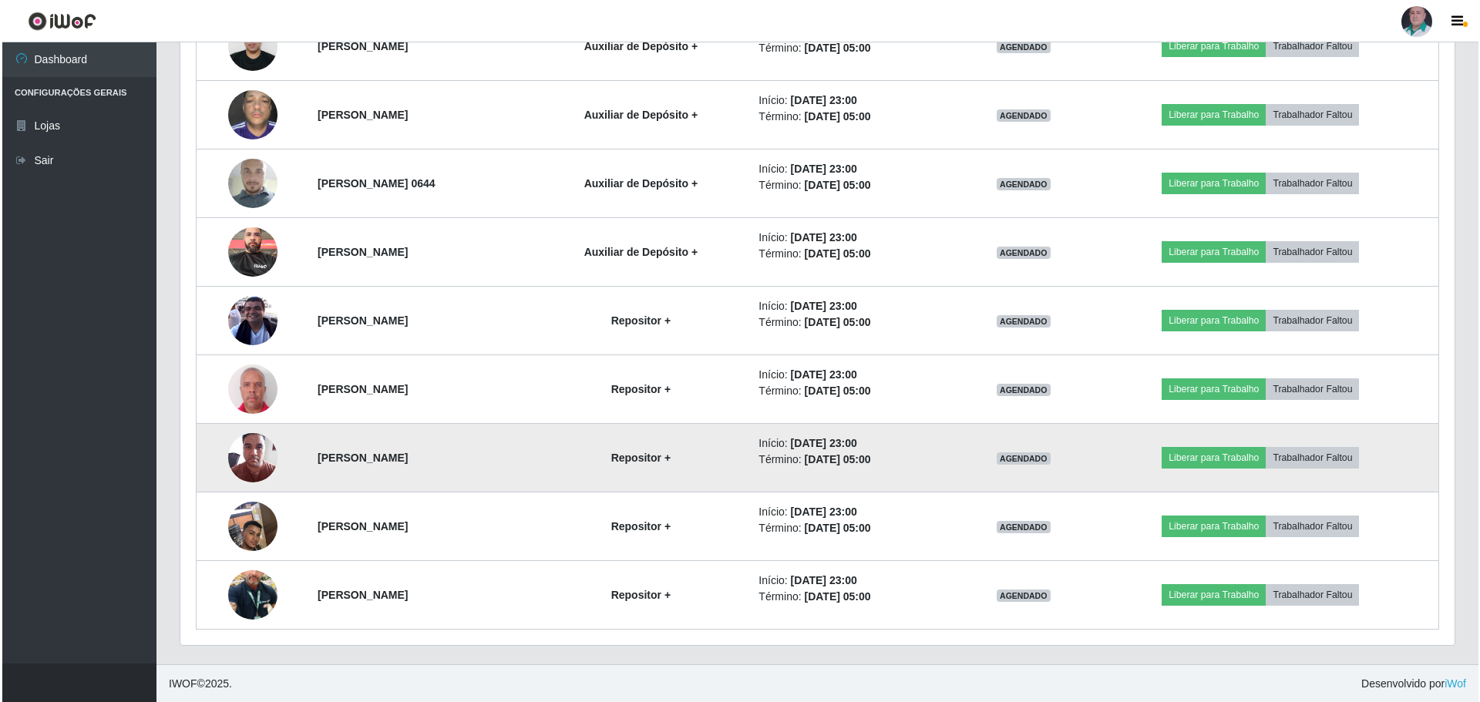
scroll to position [665, 0]
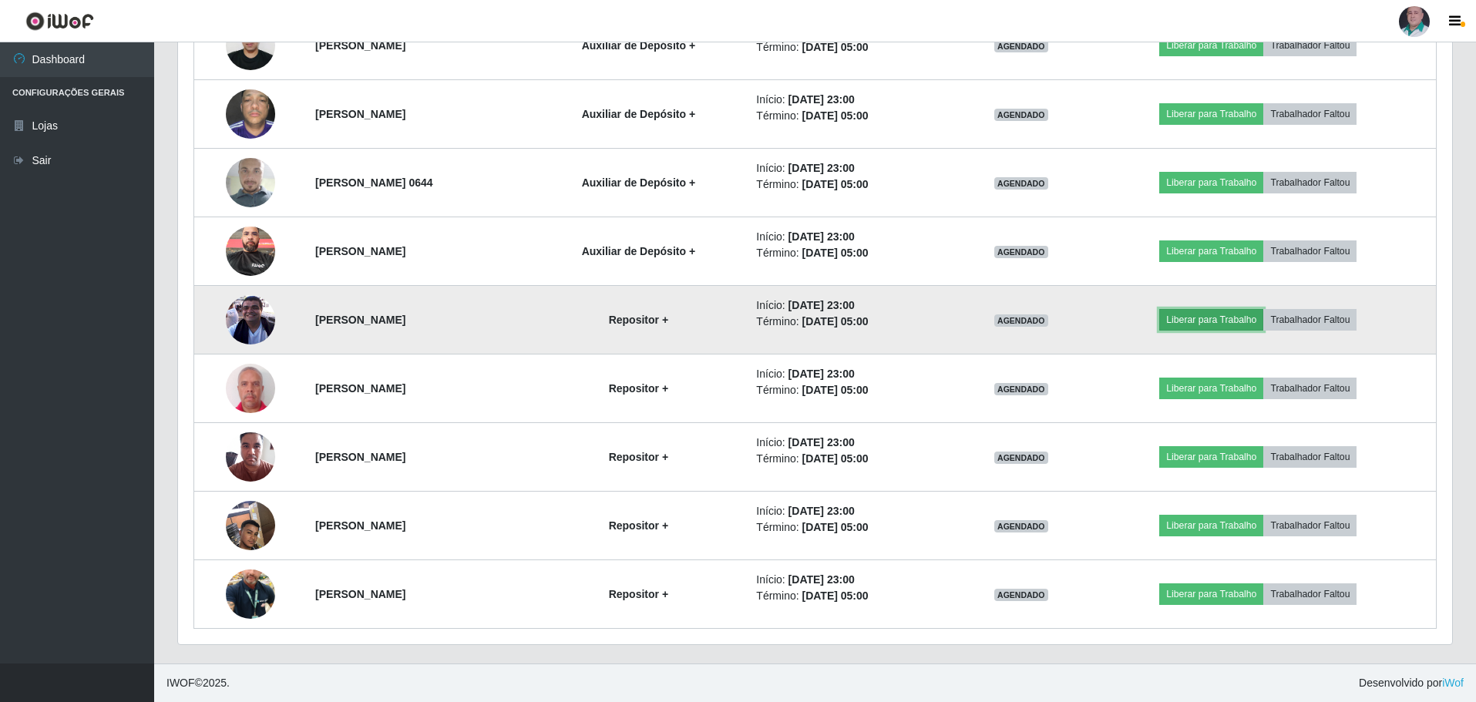
click at [1225, 322] on button "Liberar para Trabalho" at bounding box center [1212, 320] width 104 height 22
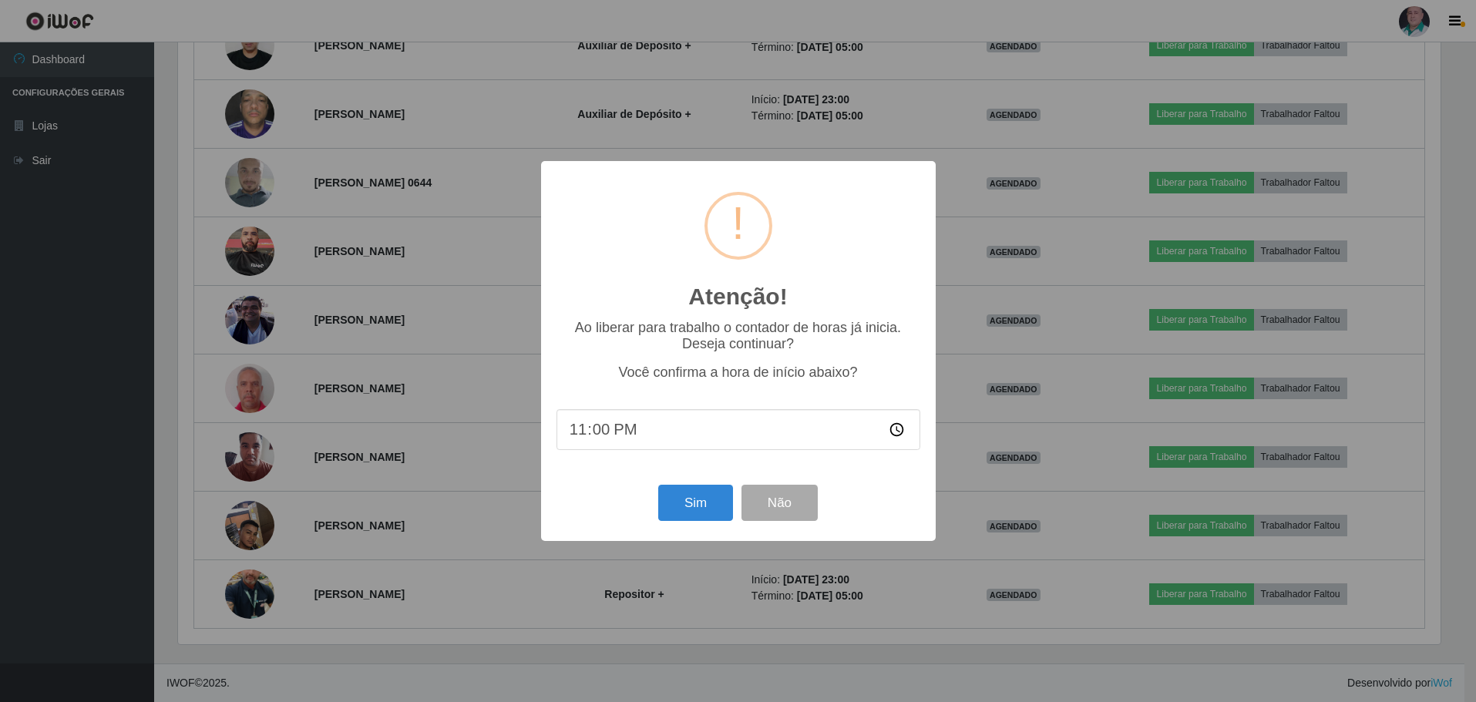
scroll to position [320, 1267]
click at [697, 497] on button "Sim" at bounding box center [697, 503] width 75 height 36
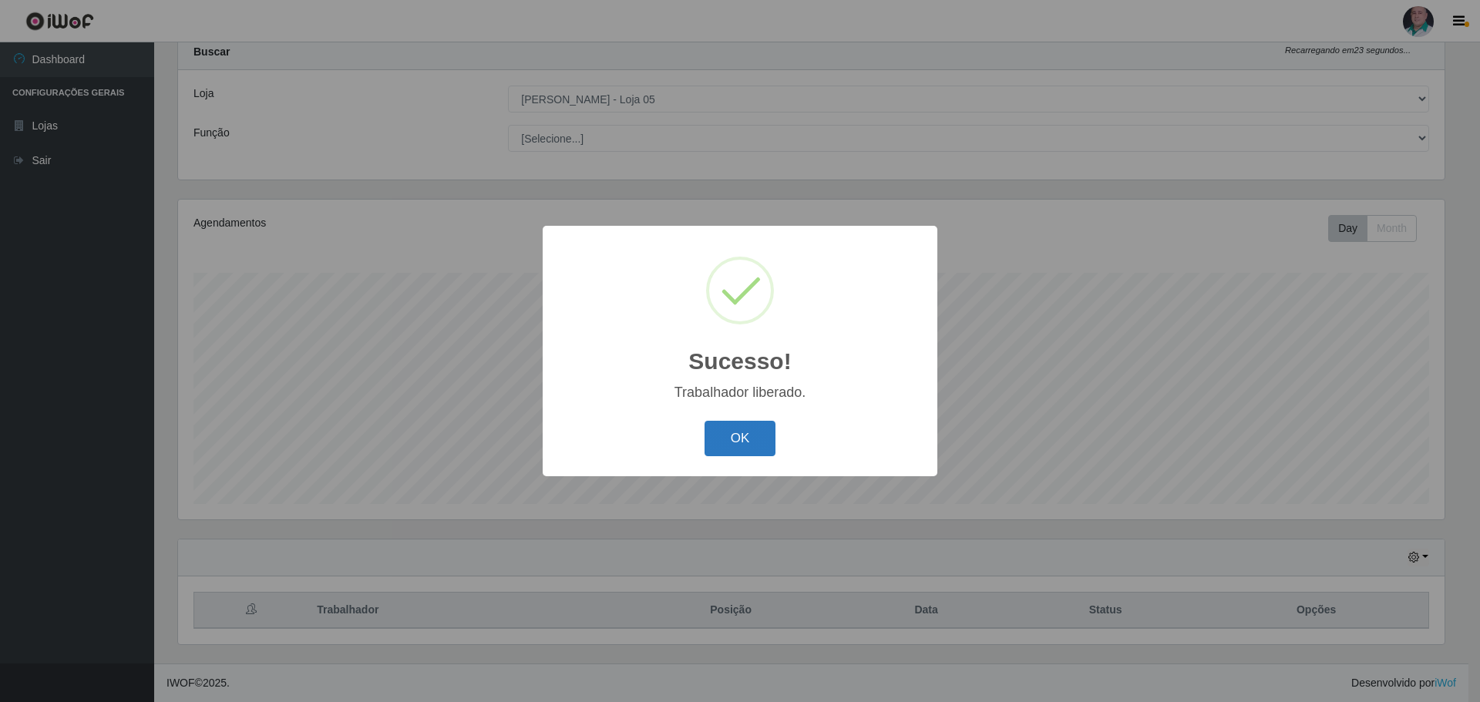
click at [743, 433] on button "OK" at bounding box center [741, 439] width 72 height 36
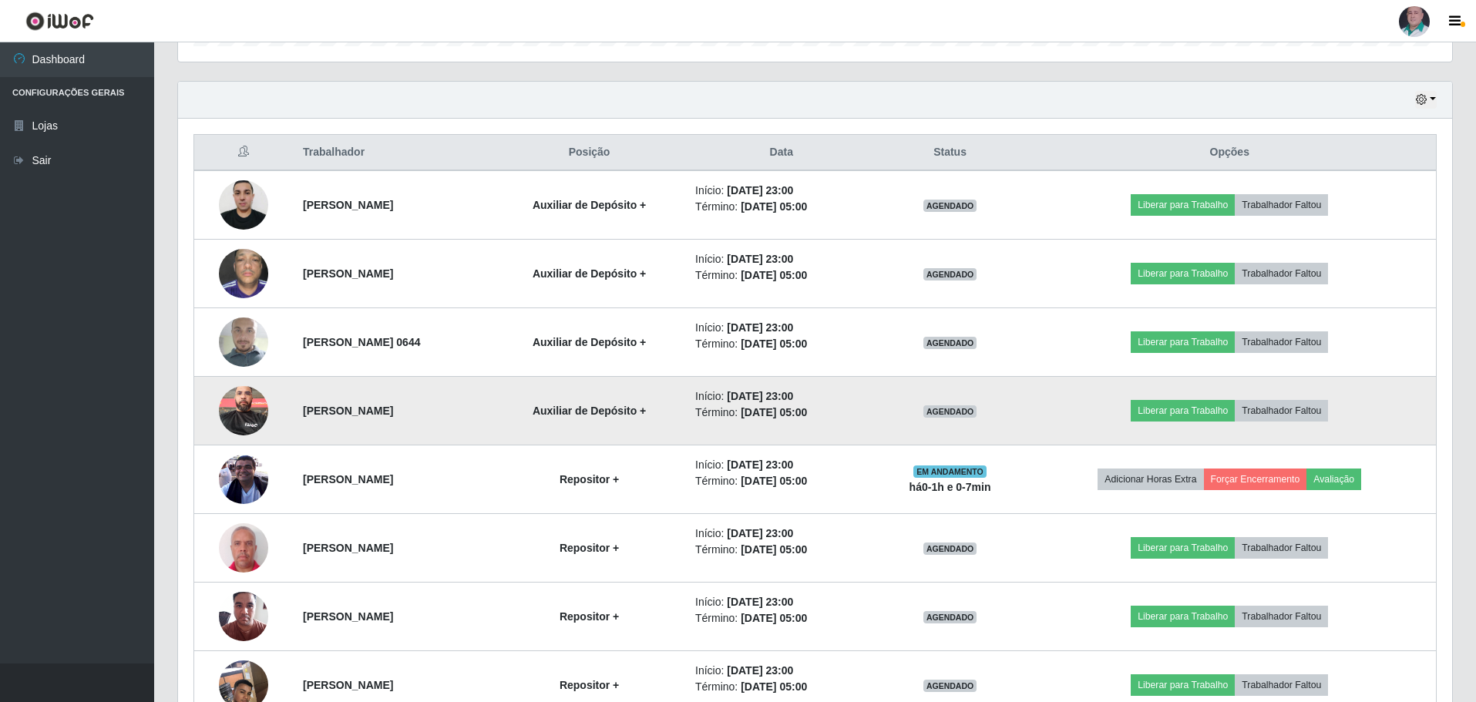
scroll to position [664, 0]
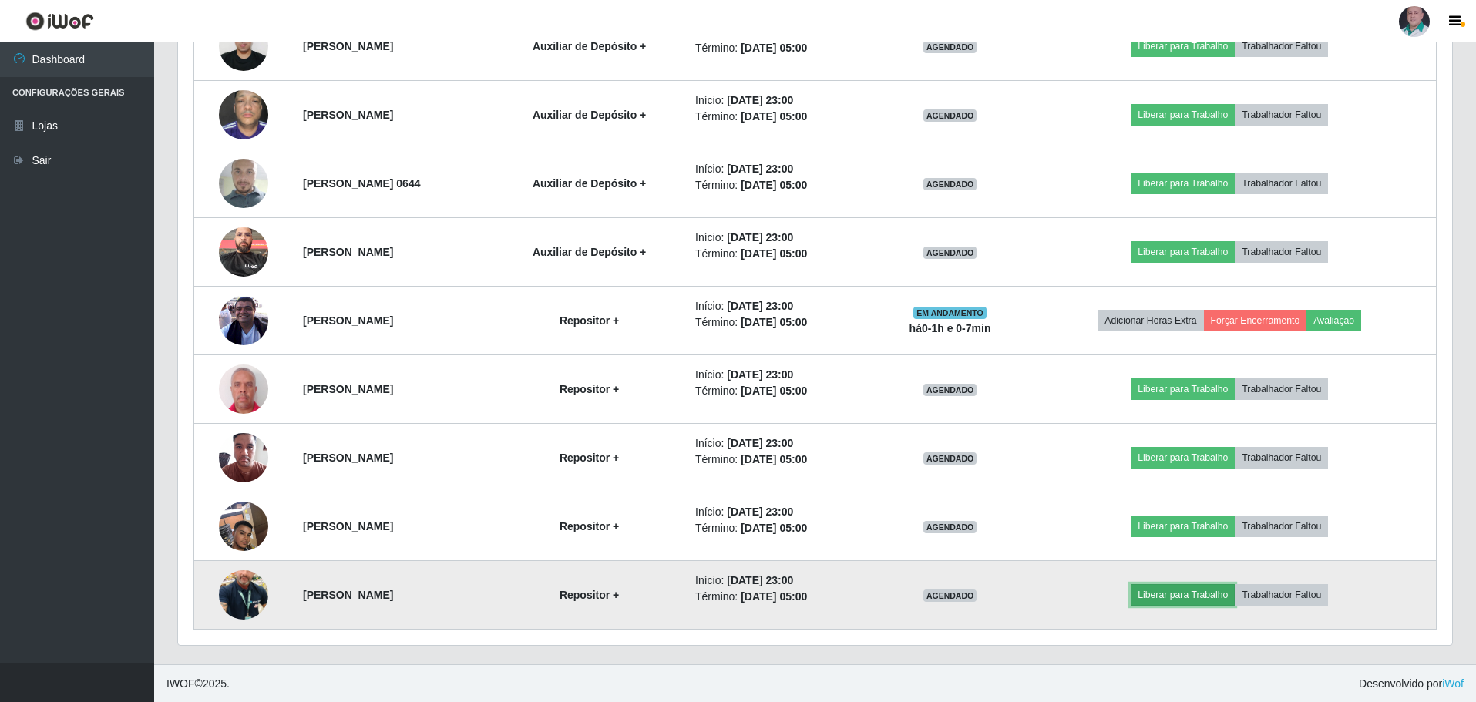
click at [1201, 595] on button "Liberar para Trabalho" at bounding box center [1183, 595] width 104 height 22
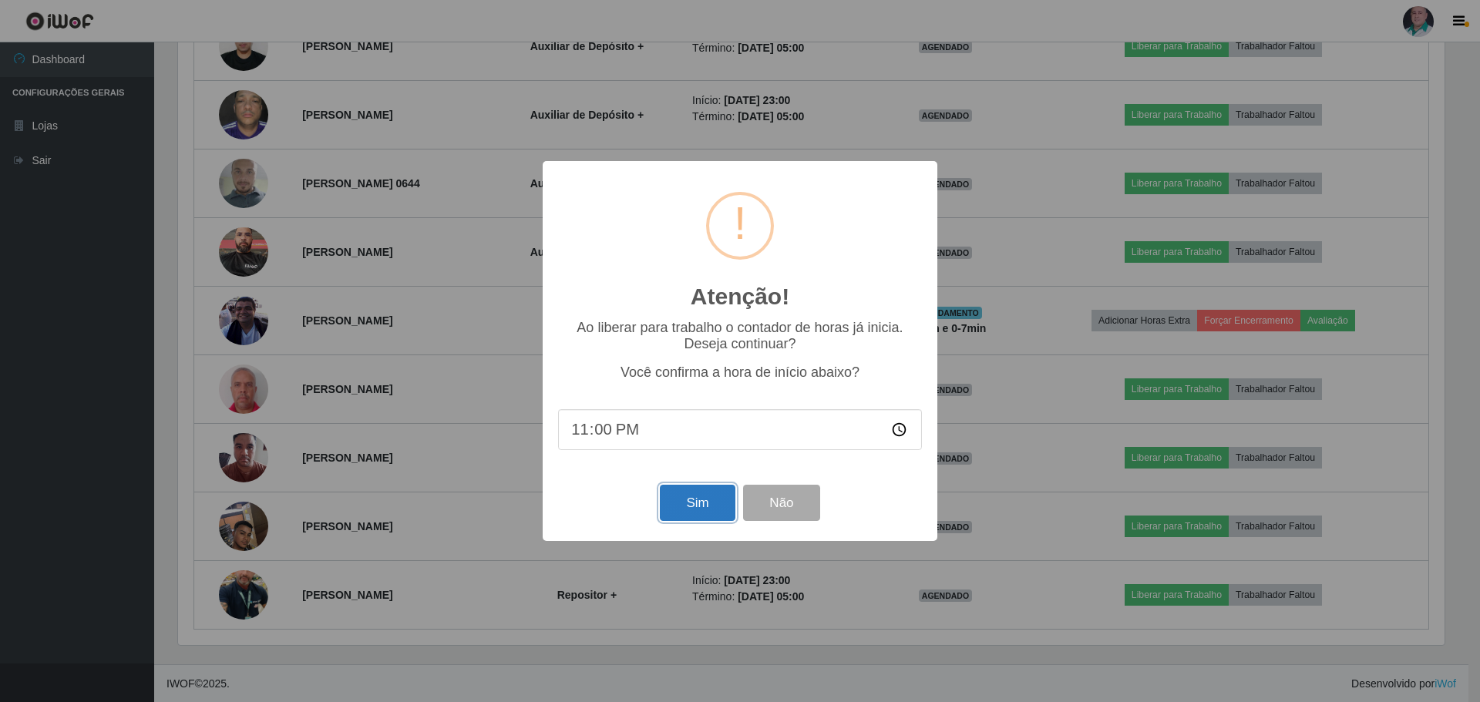
click at [692, 511] on button "Sim" at bounding box center [697, 503] width 75 height 36
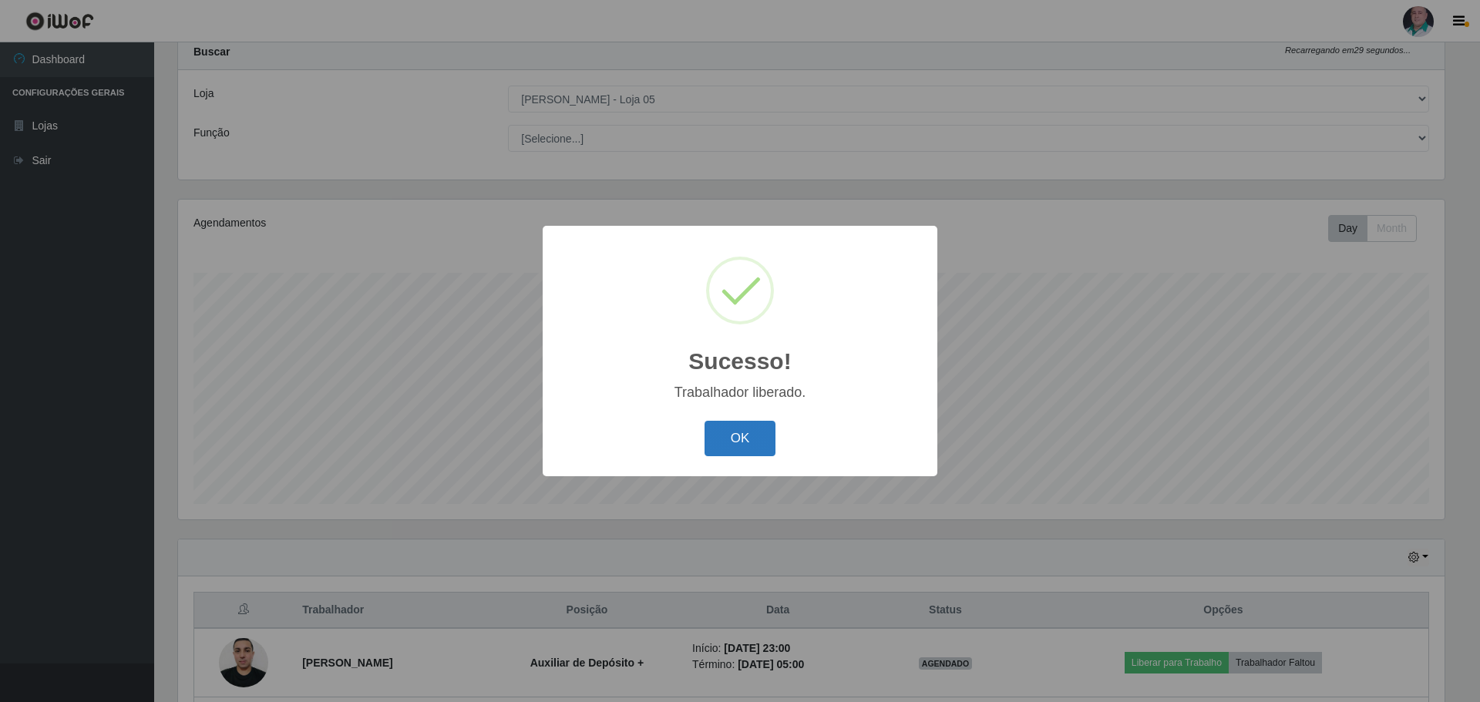
click at [754, 457] on button "OK" at bounding box center [741, 439] width 72 height 36
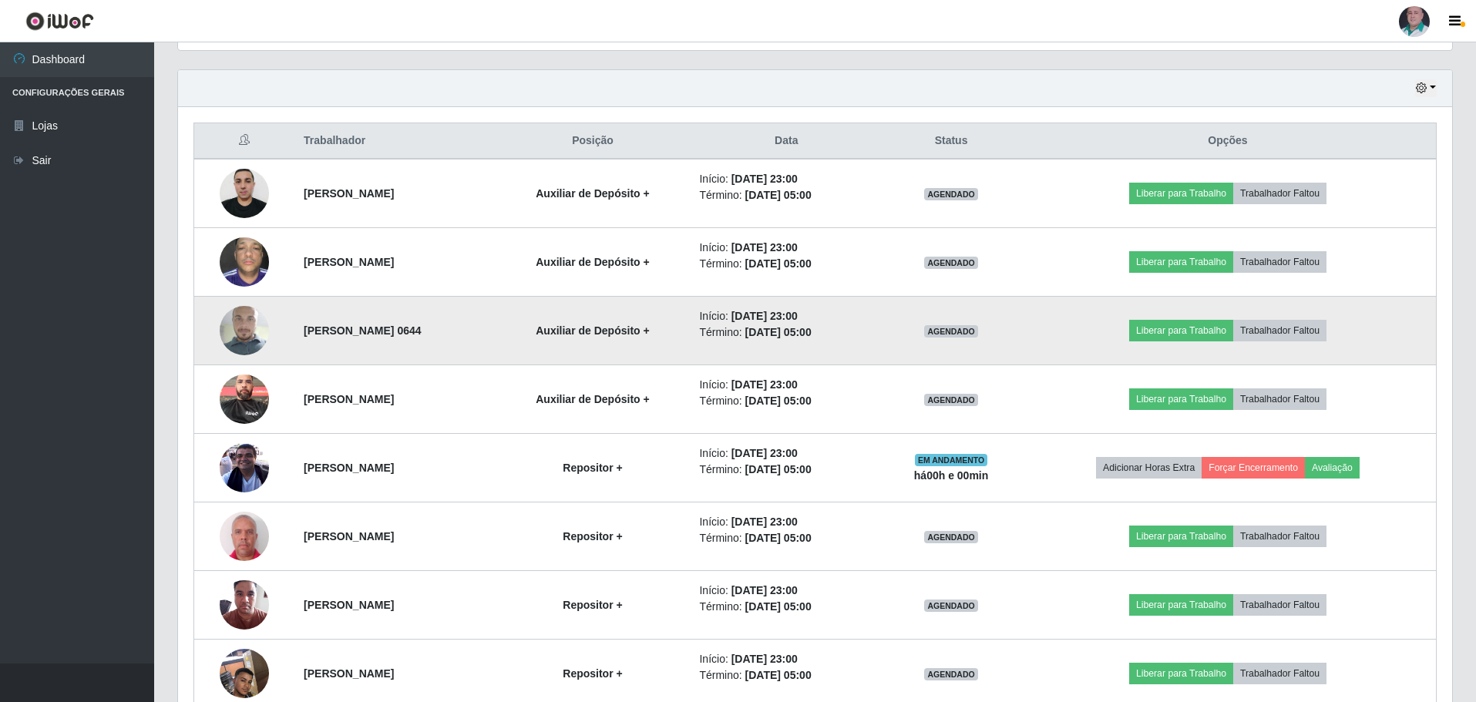
scroll to position [510, 0]
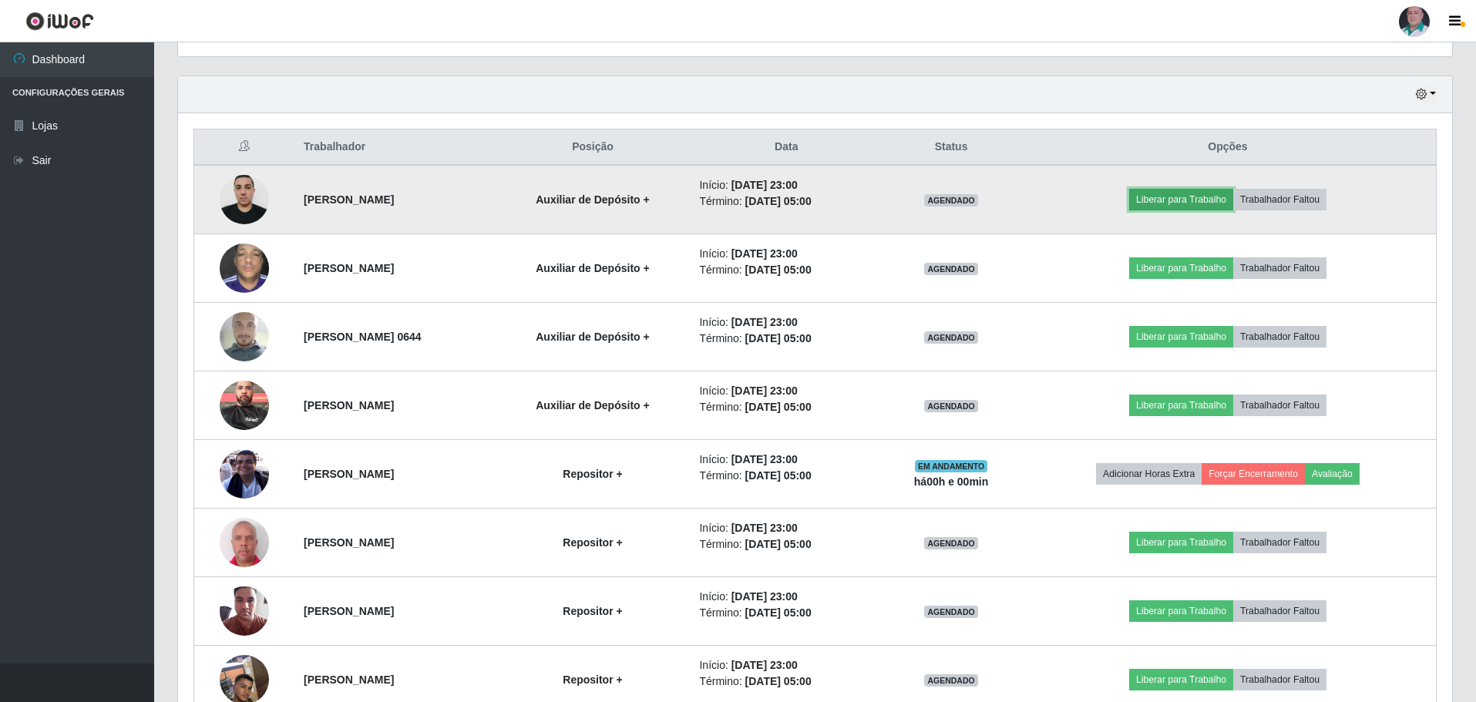
click at [1196, 198] on button "Liberar para Trabalho" at bounding box center [1182, 200] width 104 height 22
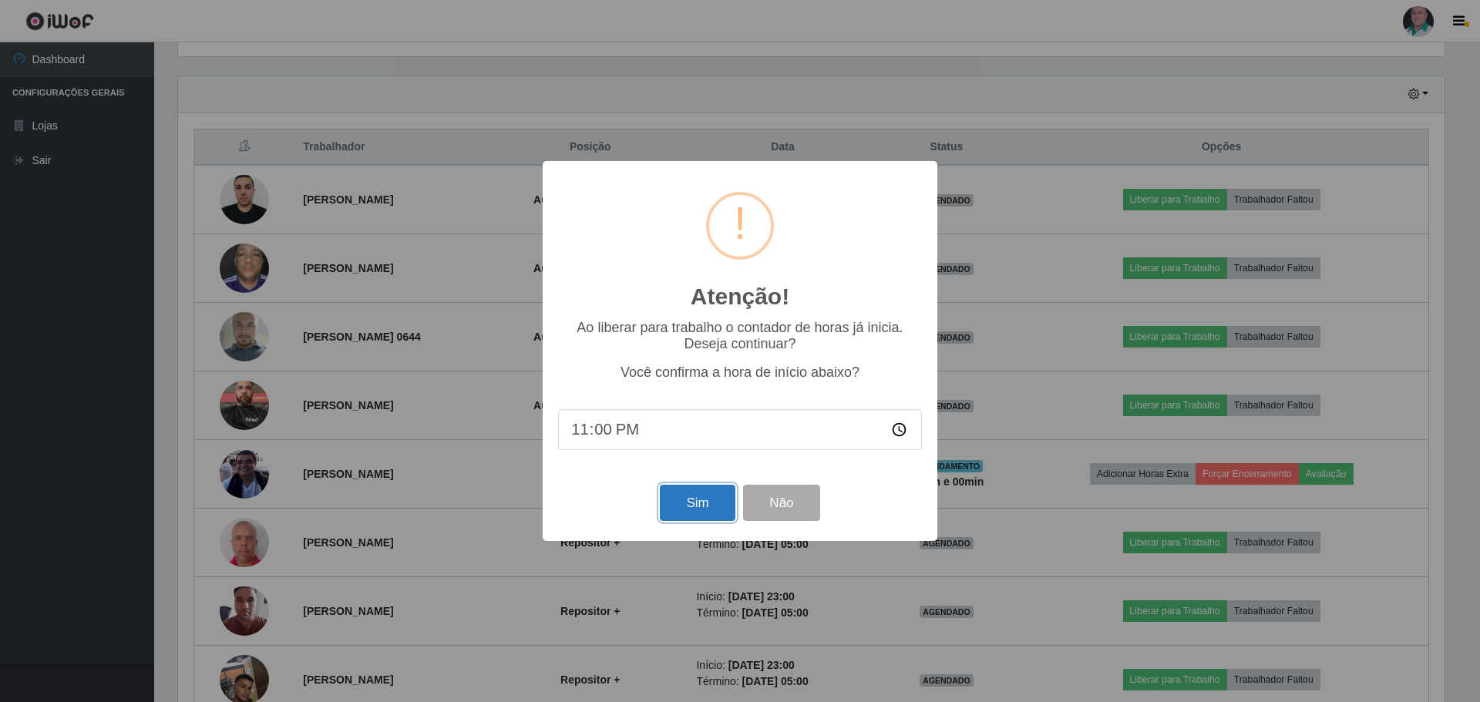
click at [702, 516] on button "Sim" at bounding box center [697, 503] width 75 height 36
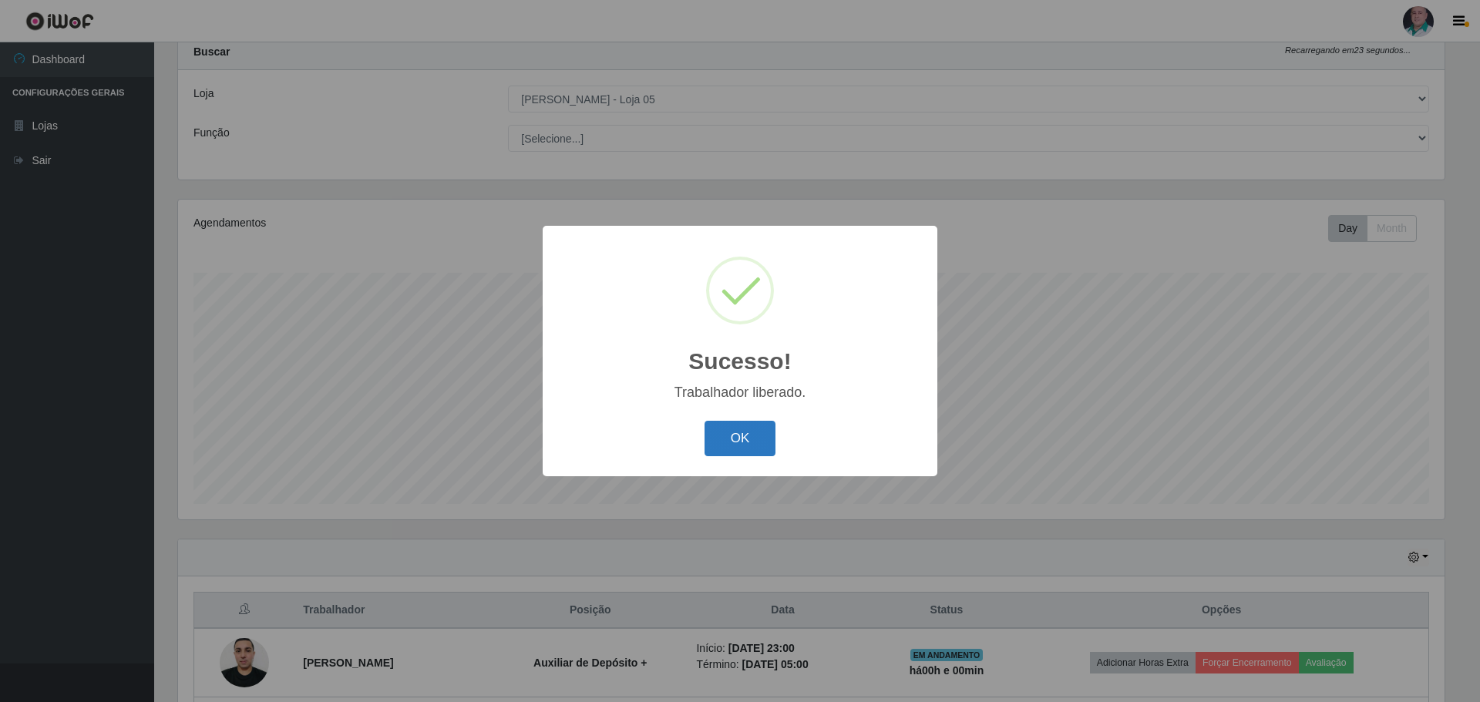
click at [756, 436] on button "OK" at bounding box center [741, 439] width 72 height 36
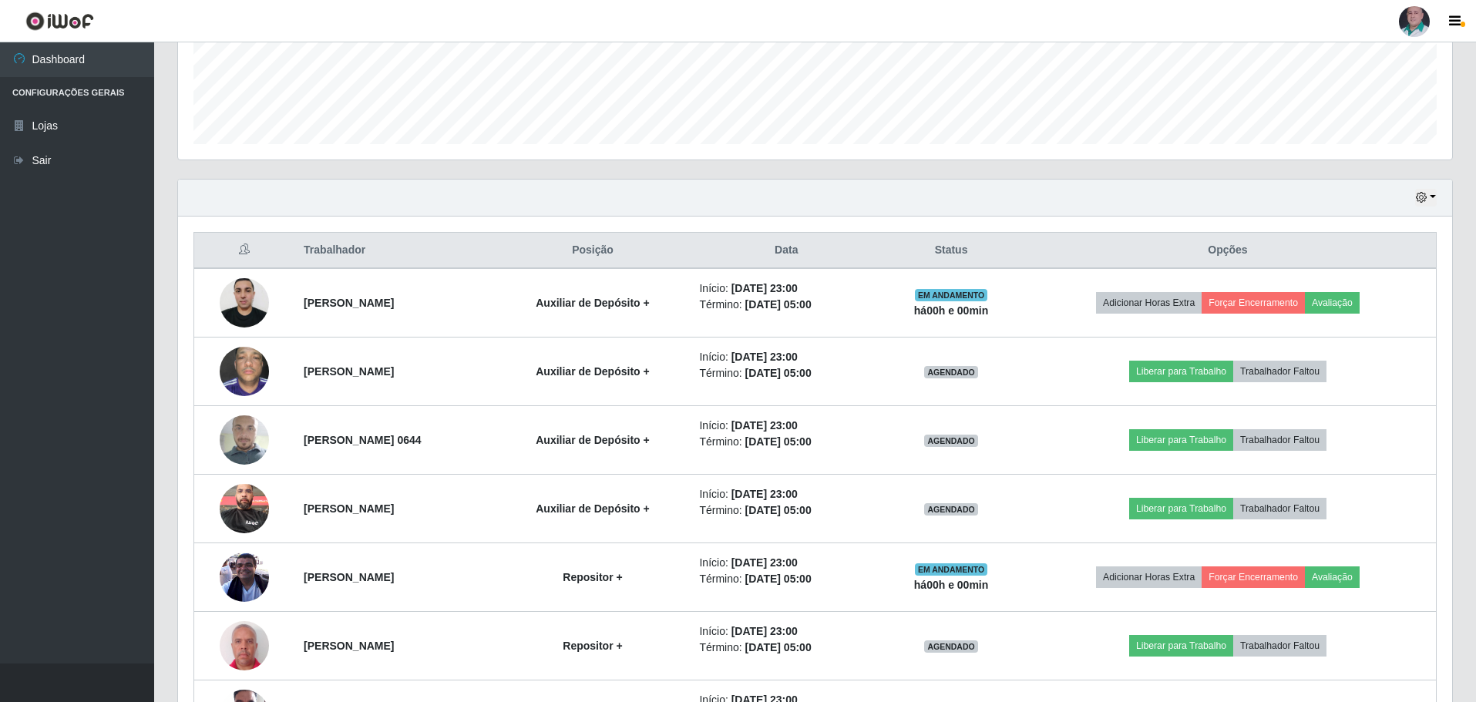
scroll to position [510, 0]
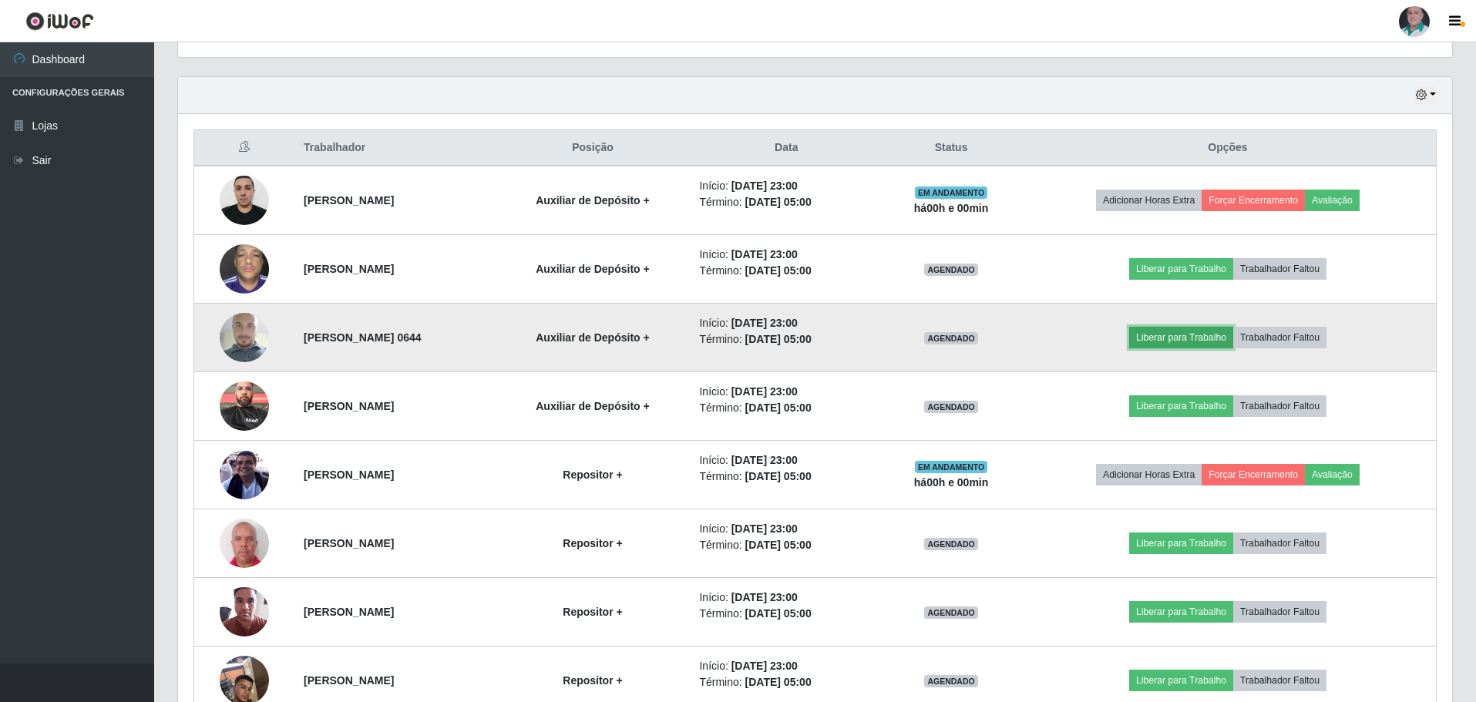
click at [1166, 343] on button "Liberar para Trabalho" at bounding box center [1182, 338] width 104 height 22
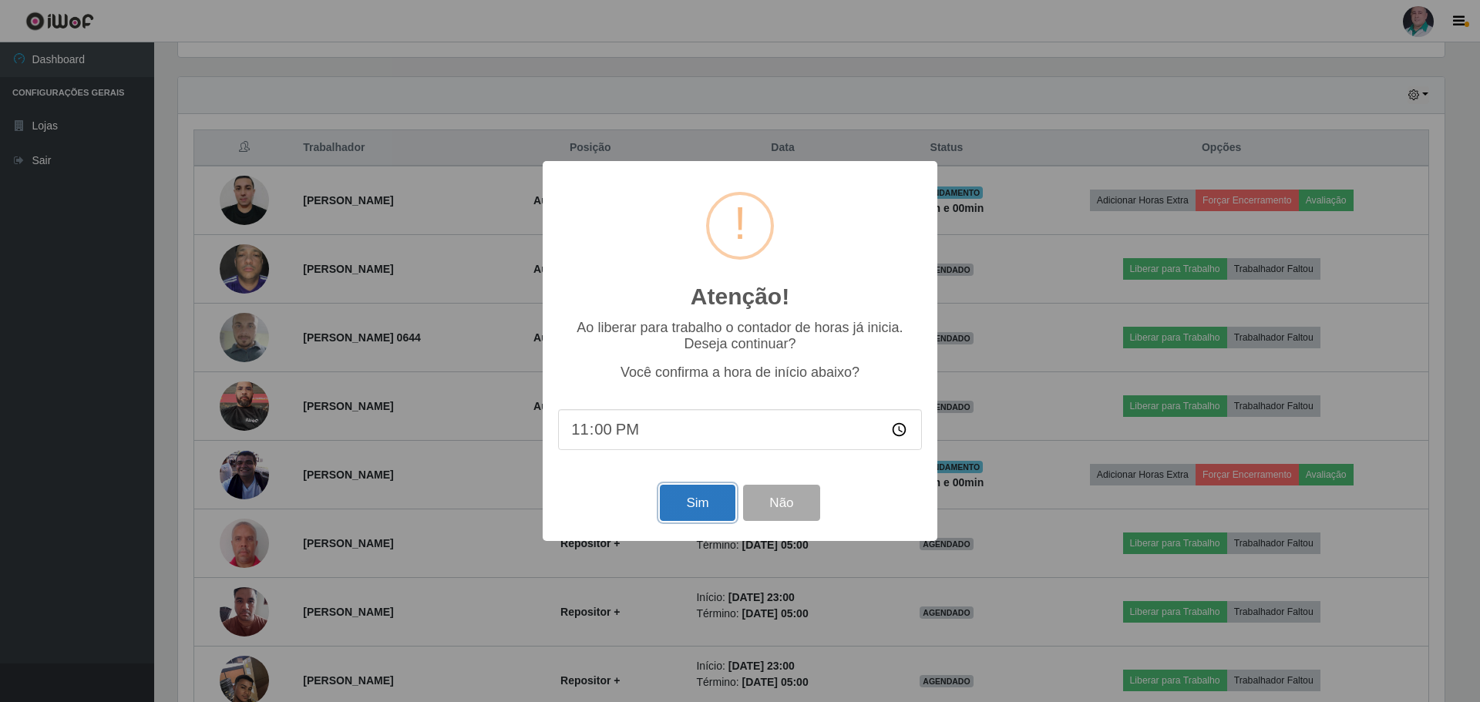
click at [684, 506] on button "Sim" at bounding box center [697, 503] width 75 height 36
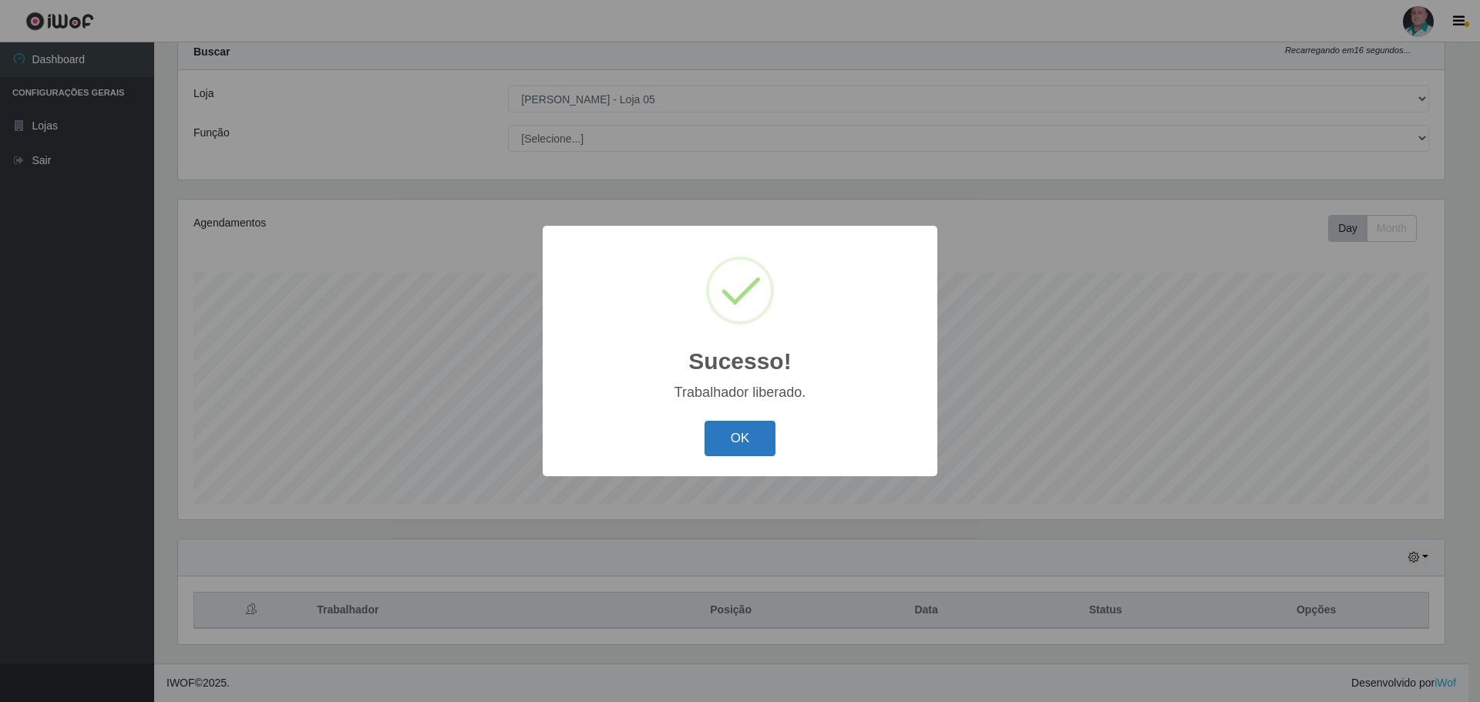
click at [731, 438] on button "OK" at bounding box center [741, 439] width 72 height 36
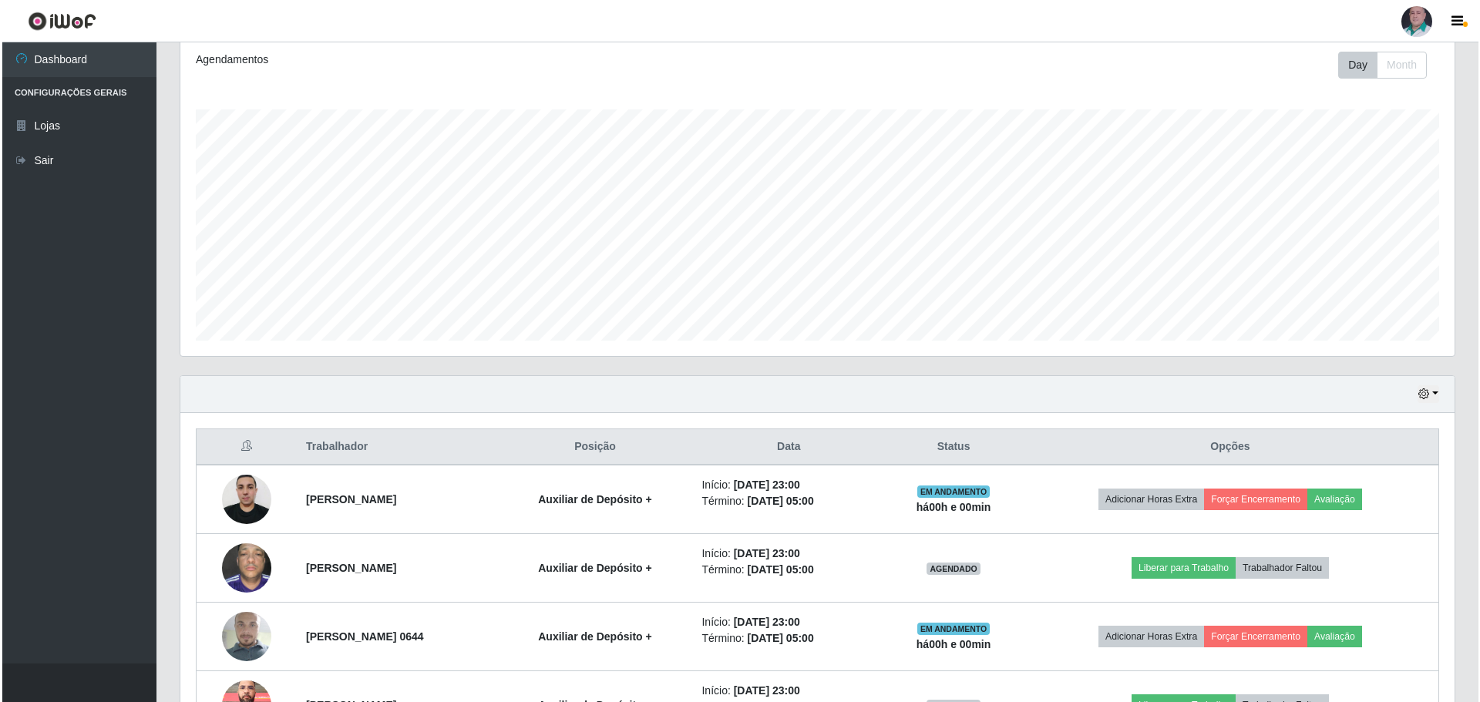
scroll to position [433, 0]
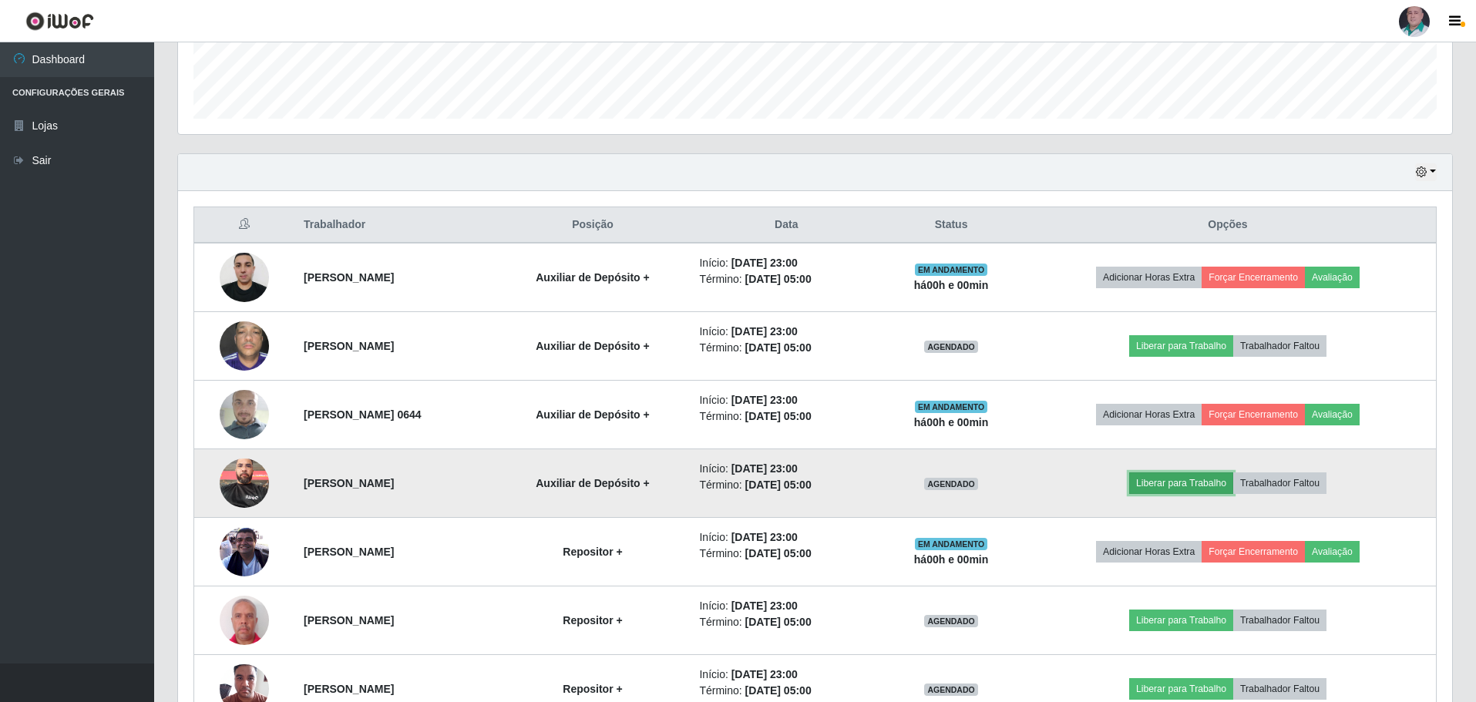
click at [1186, 479] on button "Liberar para Trabalho" at bounding box center [1182, 484] width 104 height 22
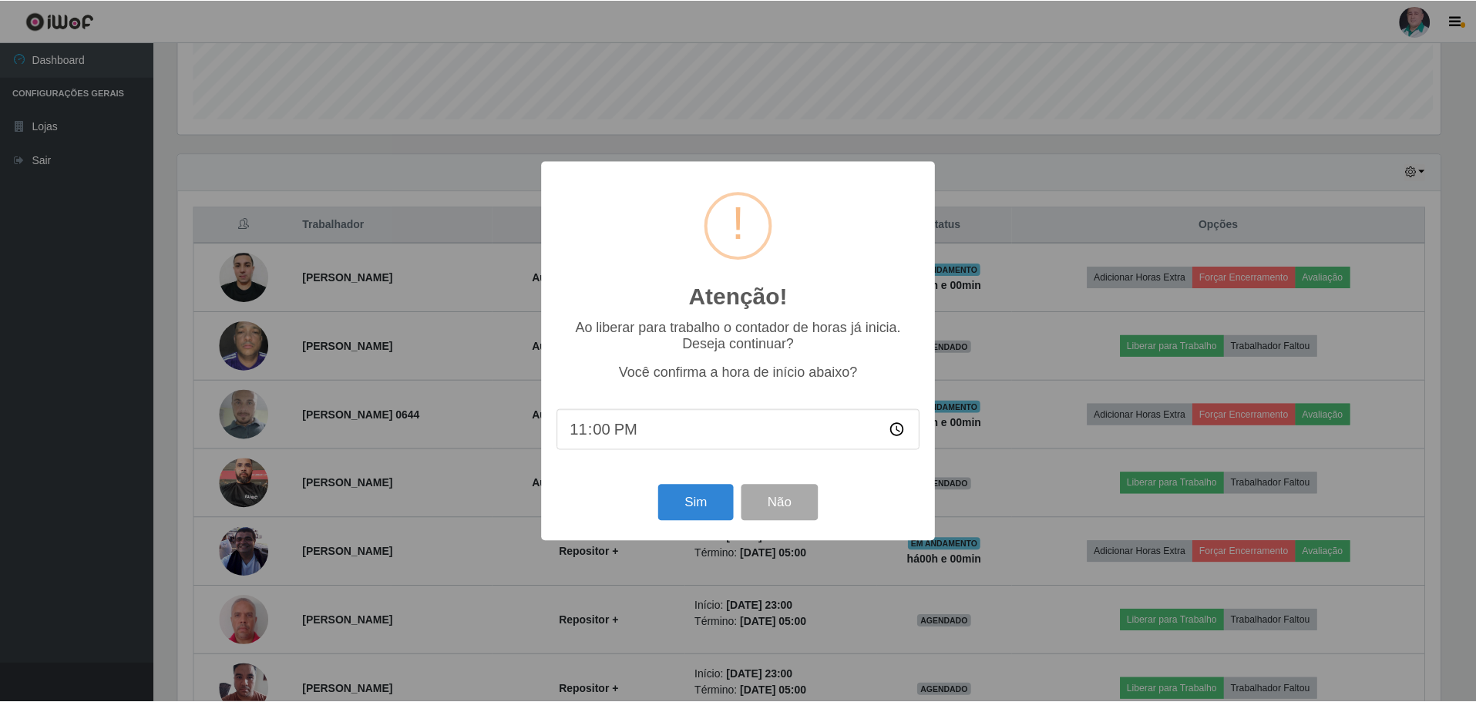
scroll to position [320, 1267]
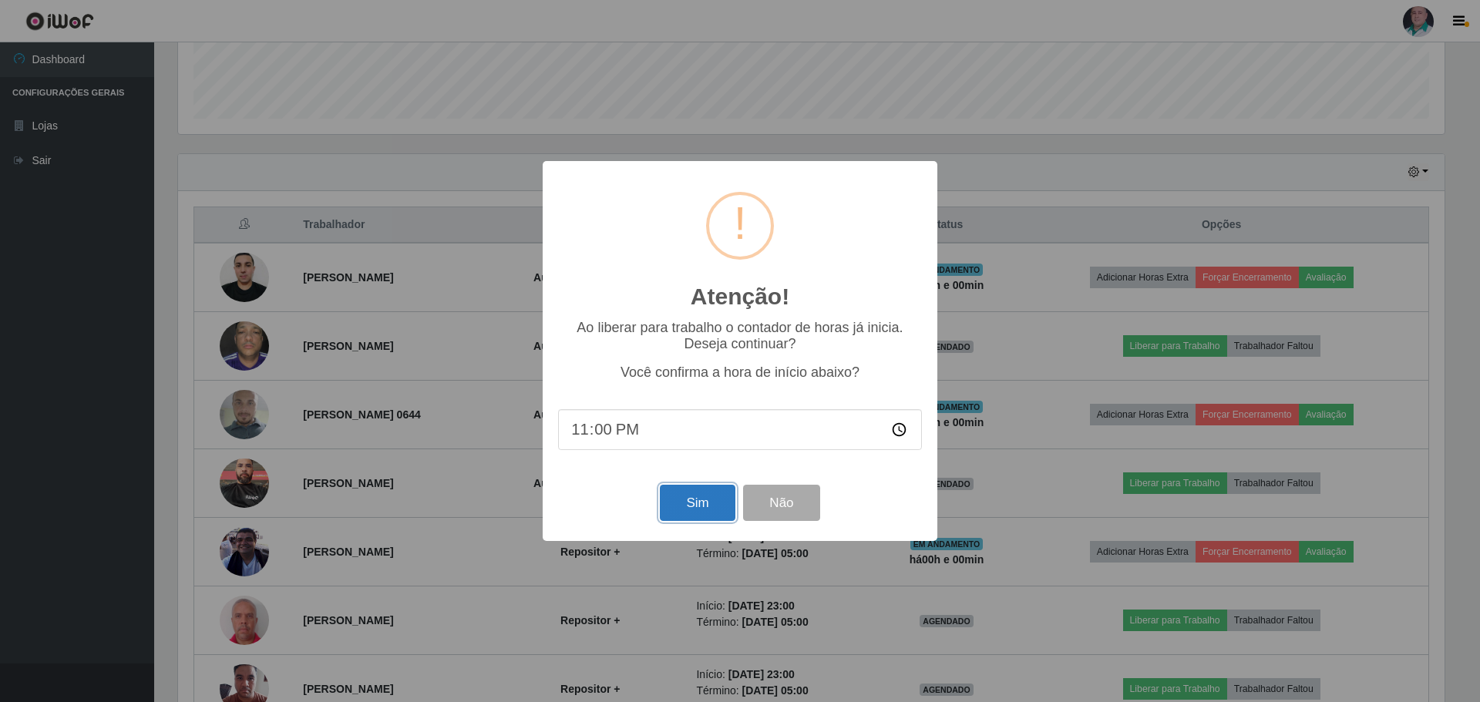
click at [703, 499] on button "Sim" at bounding box center [697, 503] width 75 height 36
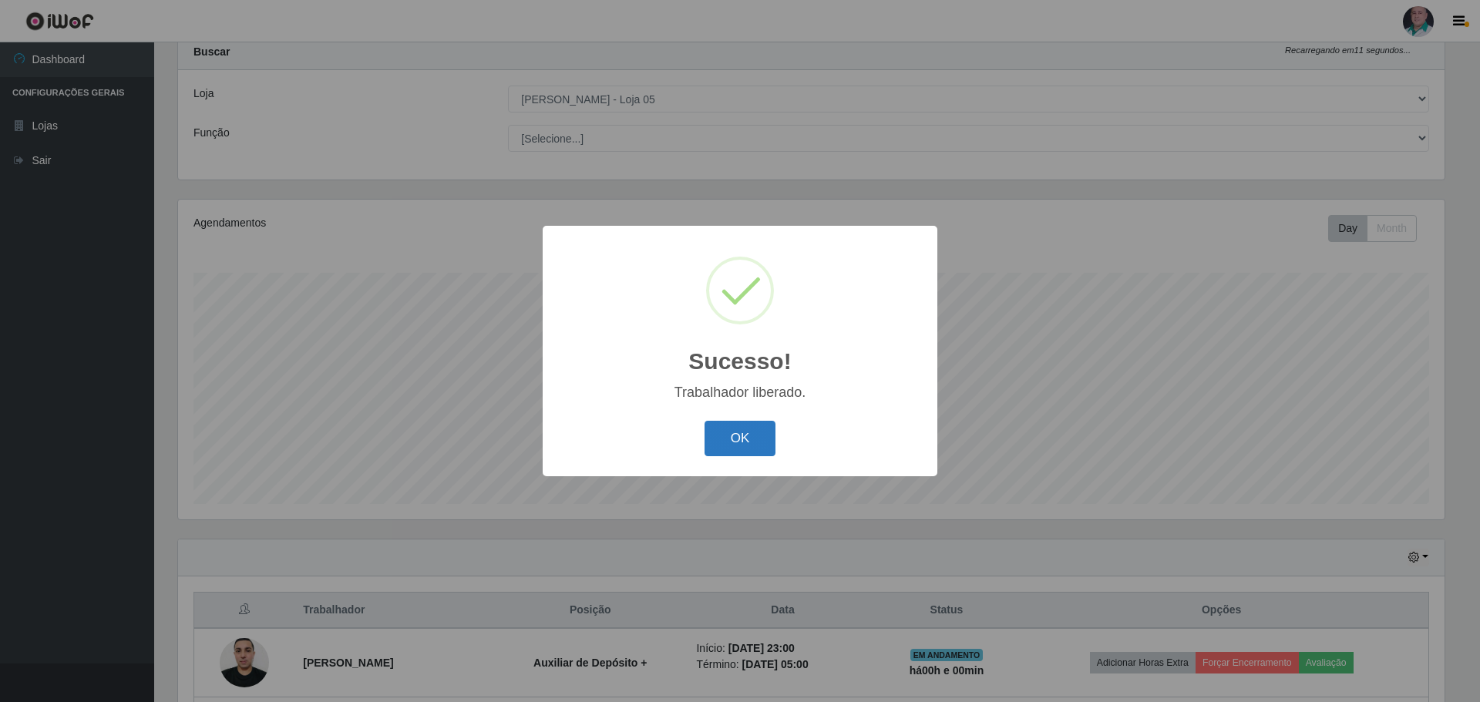
click at [724, 450] on button "OK" at bounding box center [741, 439] width 72 height 36
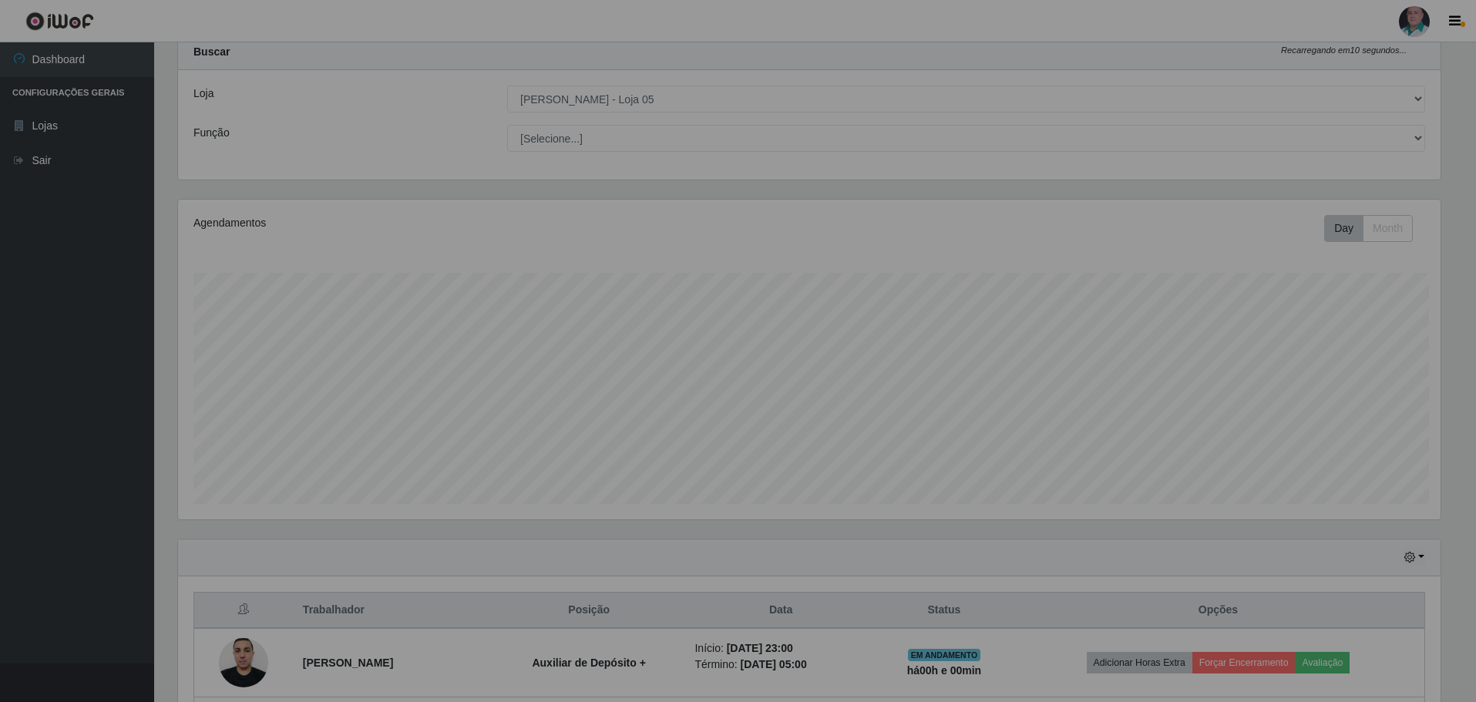
scroll to position [320, 1274]
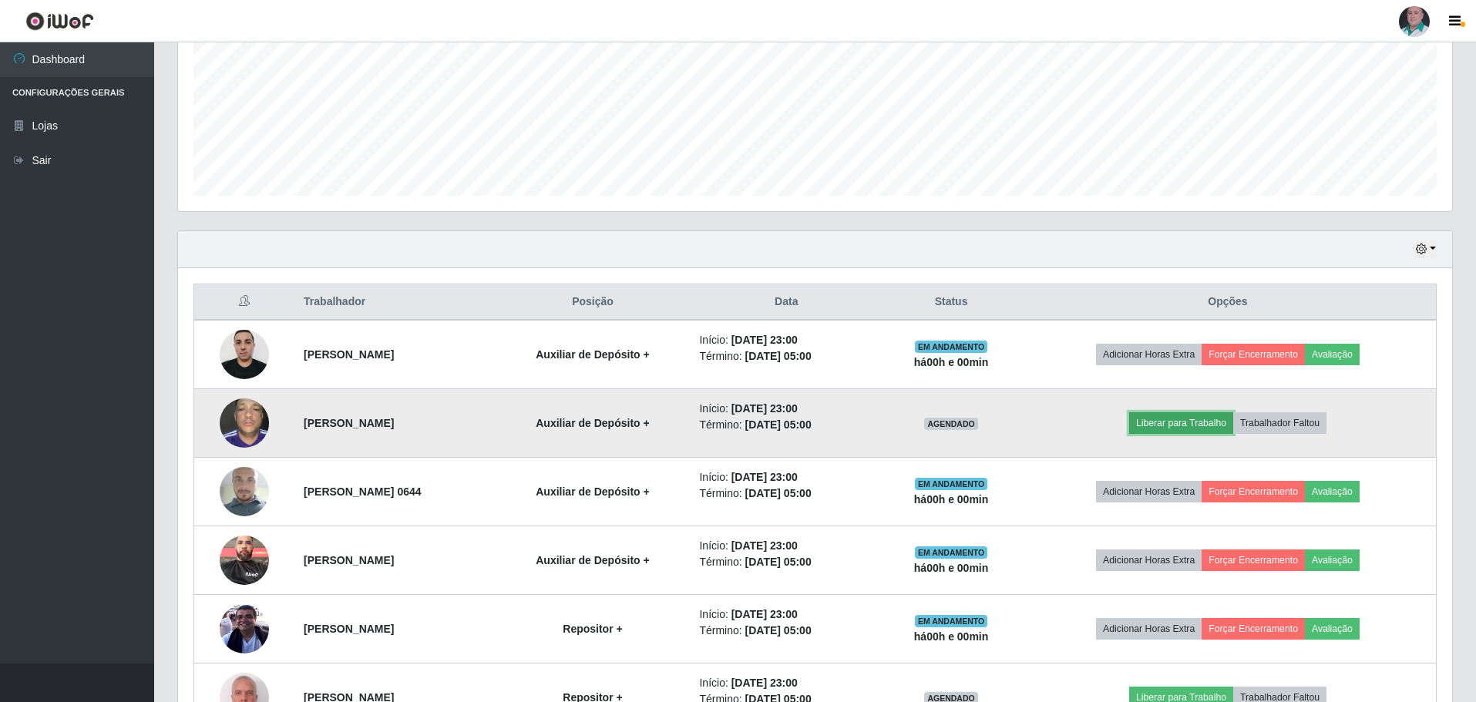
click at [1196, 424] on button "Liberar para Trabalho" at bounding box center [1182, 423] width 104 height 22
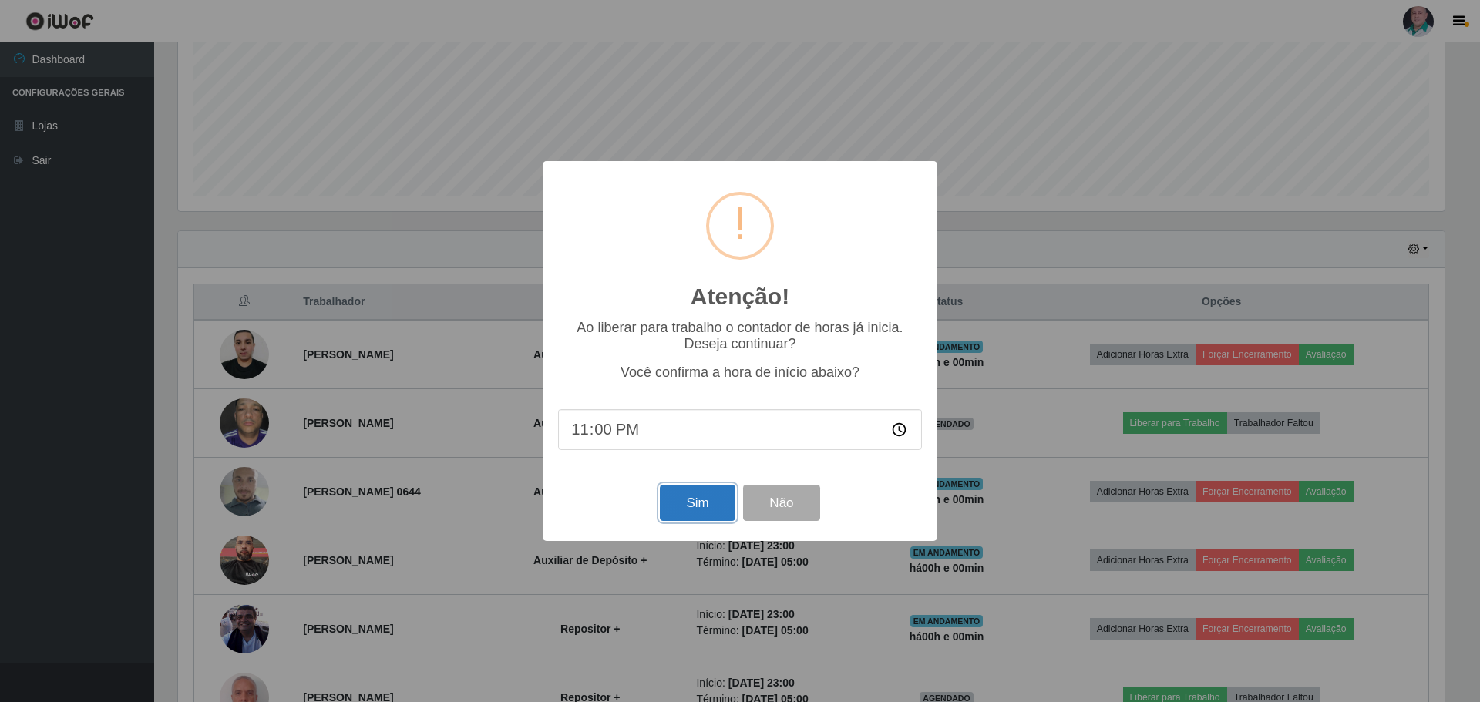
click at [694, 495] on button "Sim" at bounding box center [697, 503] width 75 height 36
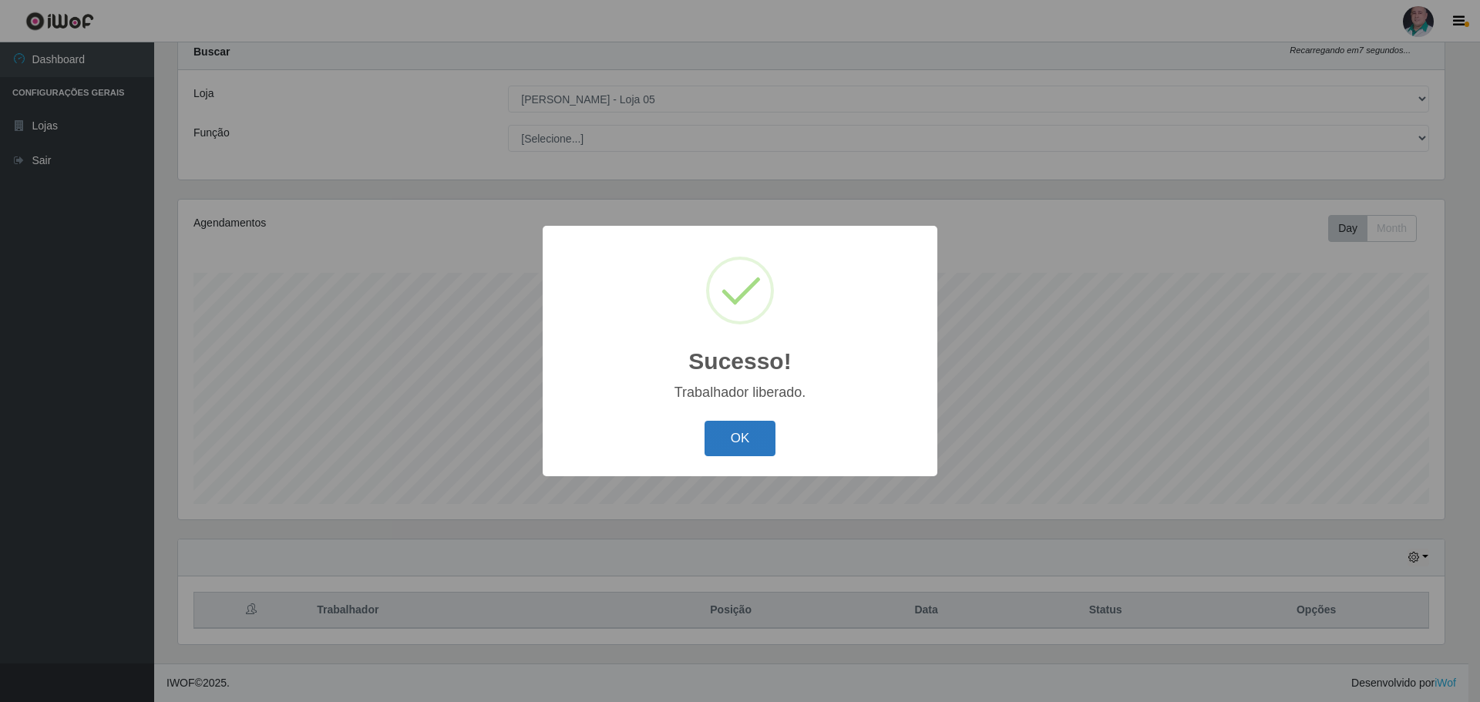
click at [747, 434] on button "OK" at bounding box center [741, 439] width 72 height 36
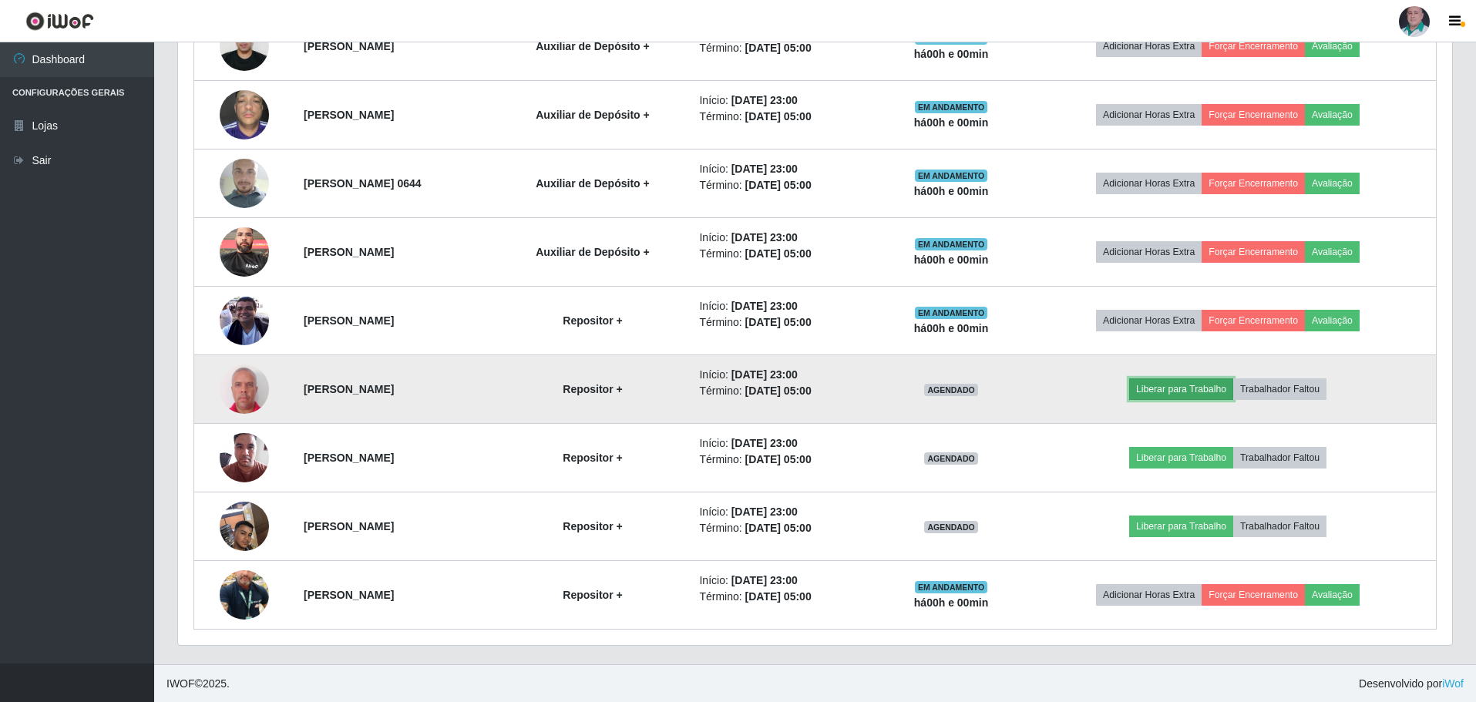
click at [1165, 392] on button "Liberar para Trabalho" at bounding box center [1182, 390] width 104 height 22
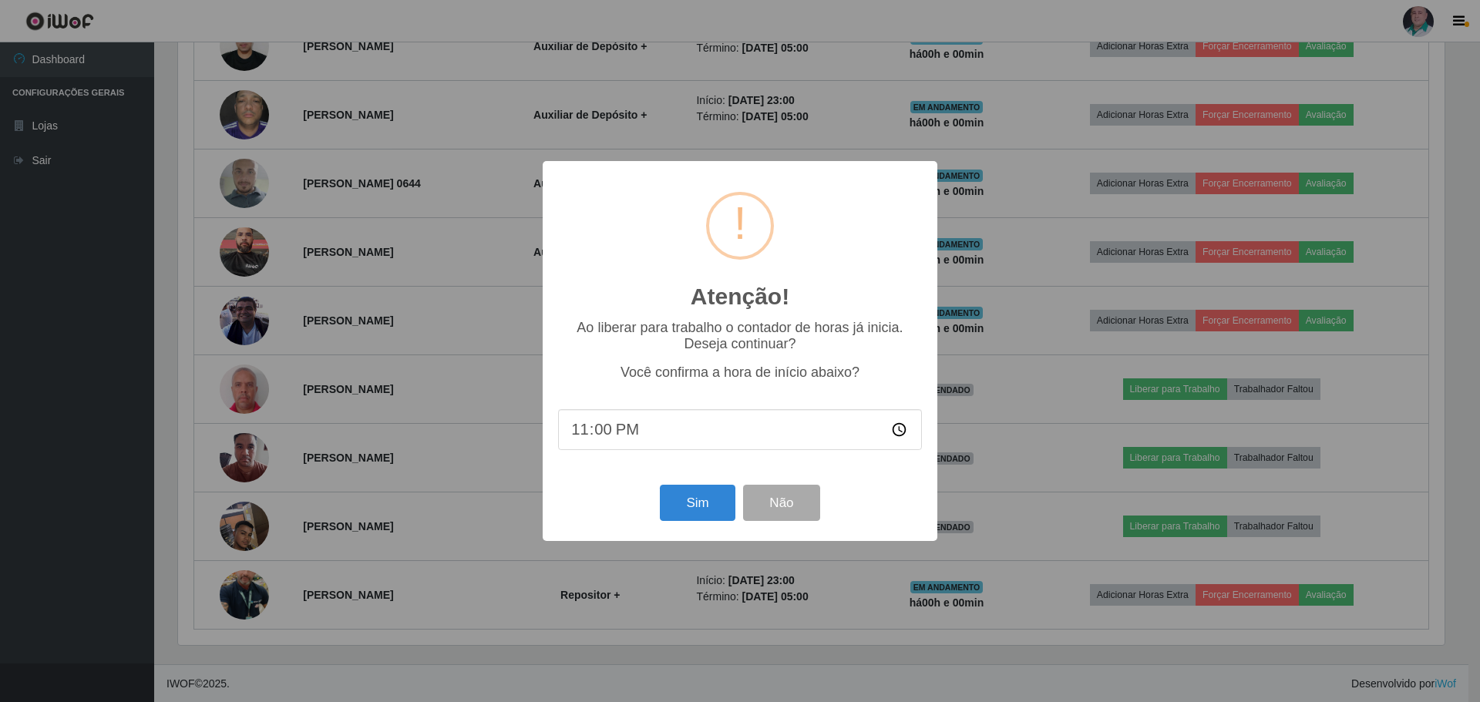
click at [656, 524] on div "Sim Não" at bounding box center [740, 503] width 364 height 44
click at [670, 509] on button "Sim" at bounding box center [697, 503] width 75 height 36
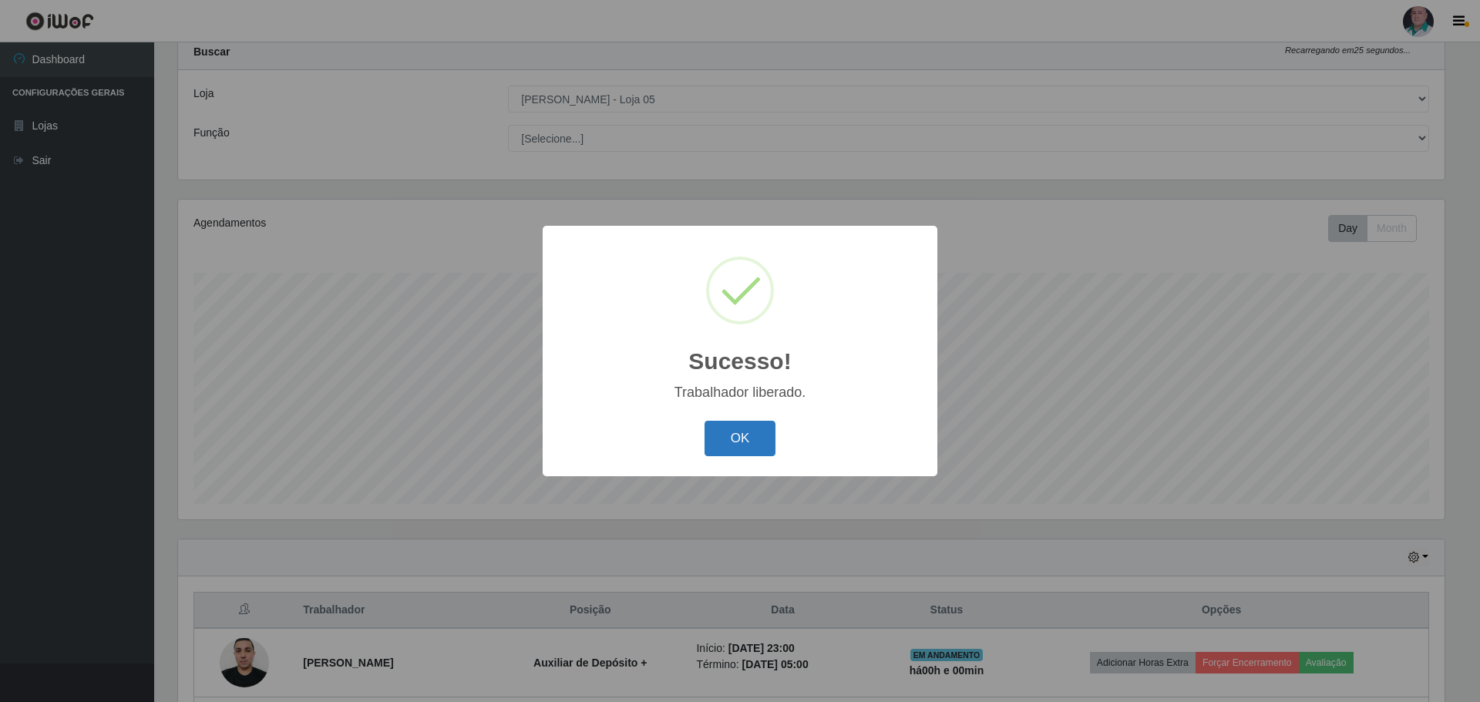
click at [731, 428] on button "OK" at bounding box center [741, 439] width 72 height 36
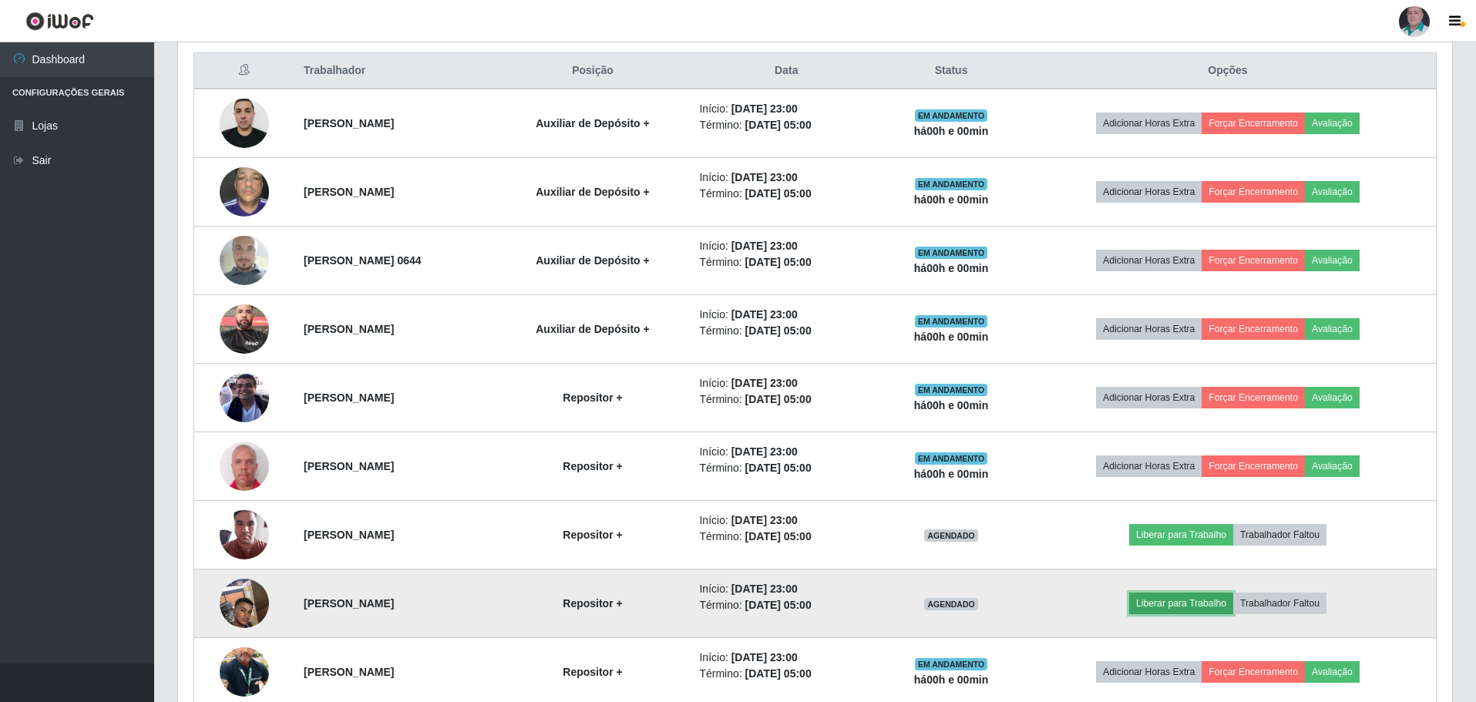
click at [1185, 600] on button "Liberar para Trabalho" at bounding box center [1182, 604] width 104 height 22
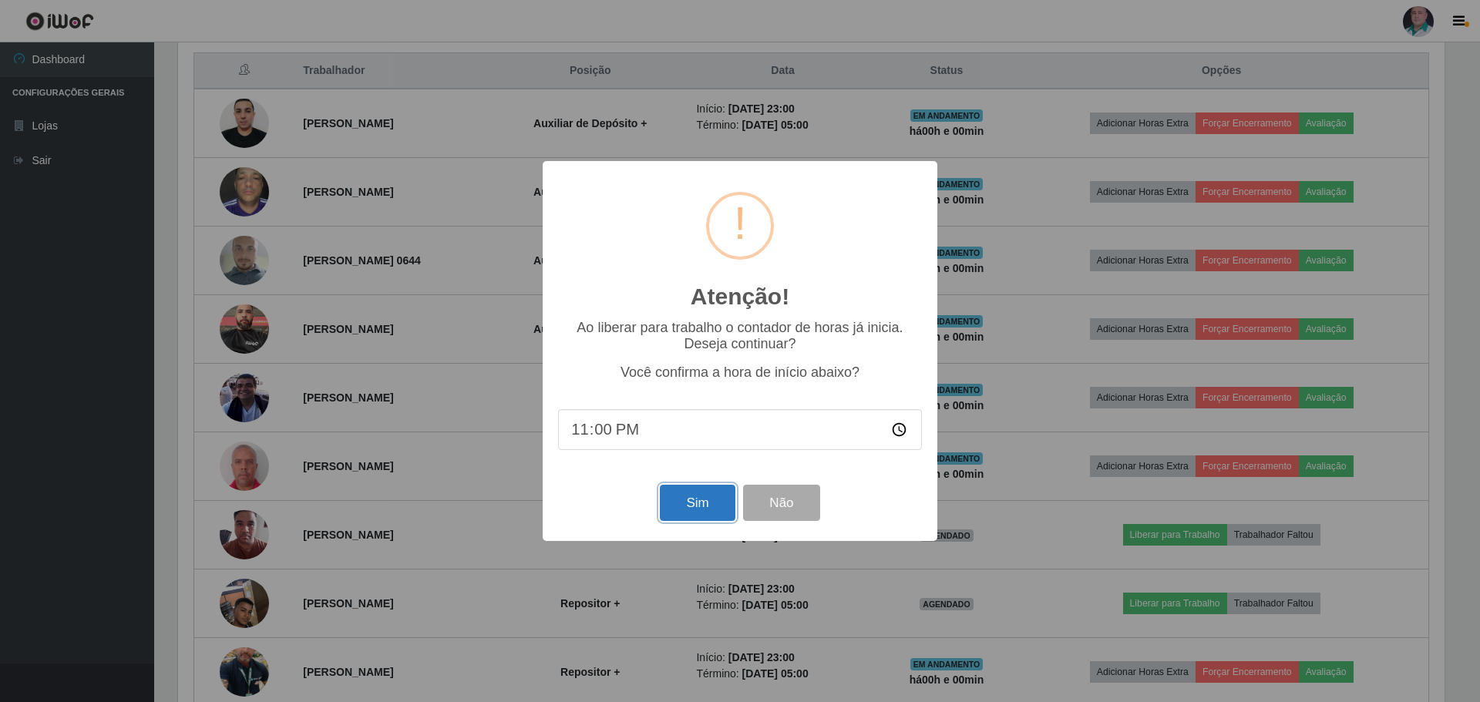
click at [687, 503] on button "Sim" at bounding box center [697, 503] width 75 height 36
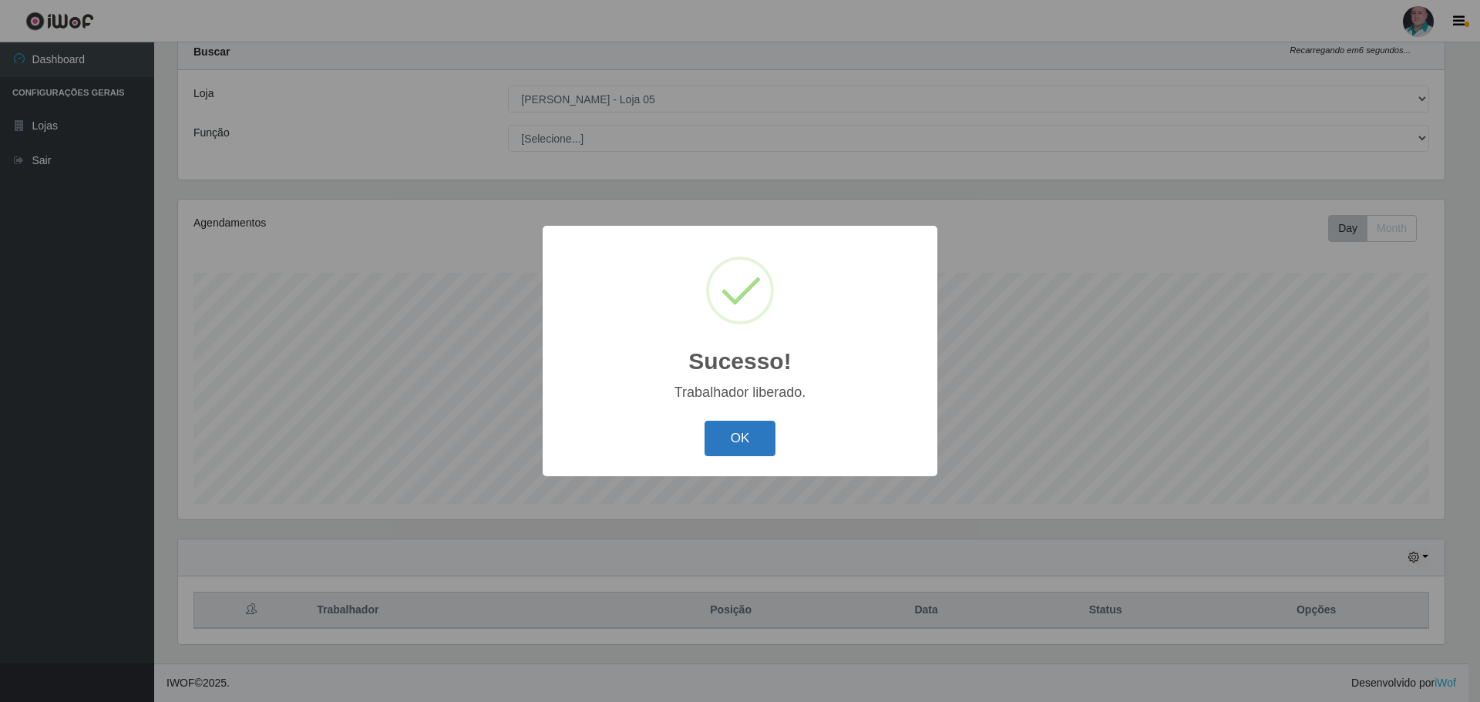
click at [719, 451] on button "OK" at bounding box center [741, 439] width 72 height 36
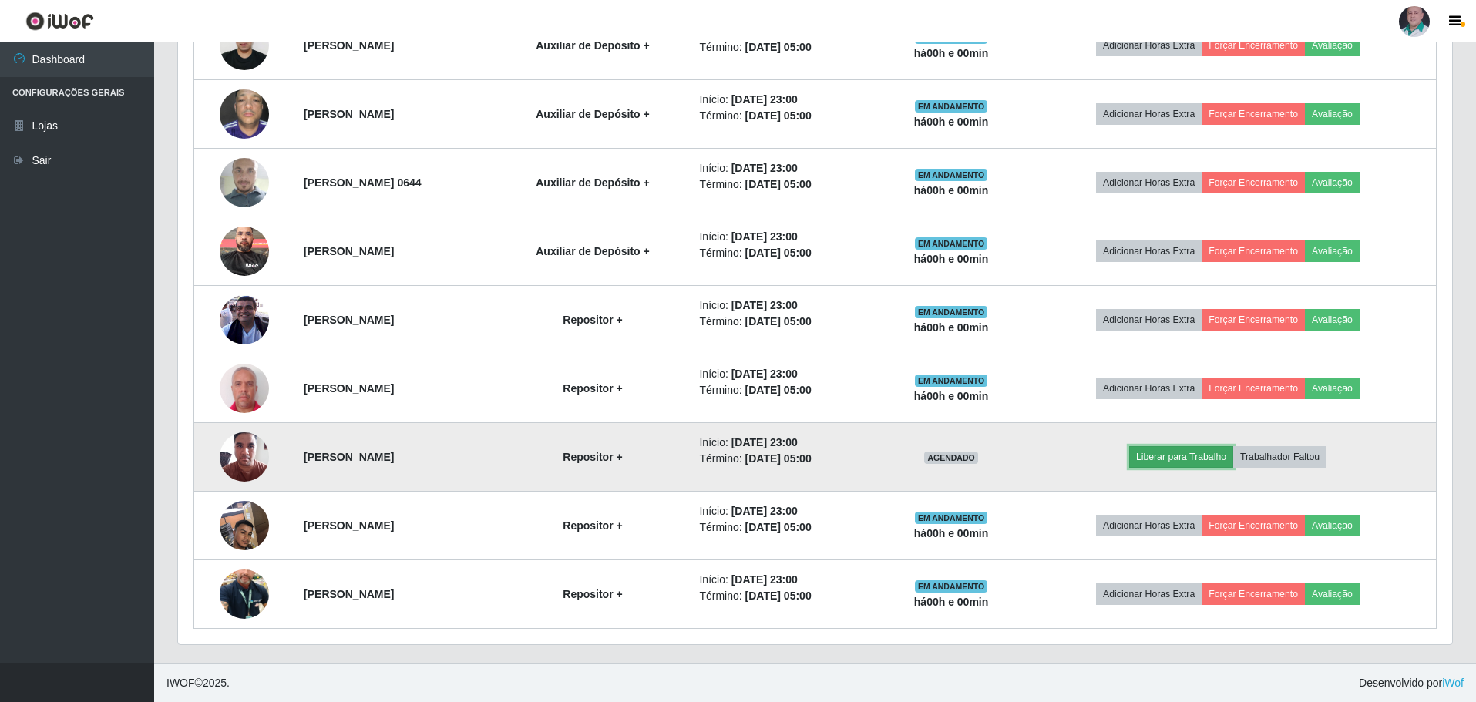
click at [1209, 461] on button "Liberar para Trabalho" at bounding box center [1182, 457] width 104 height 22
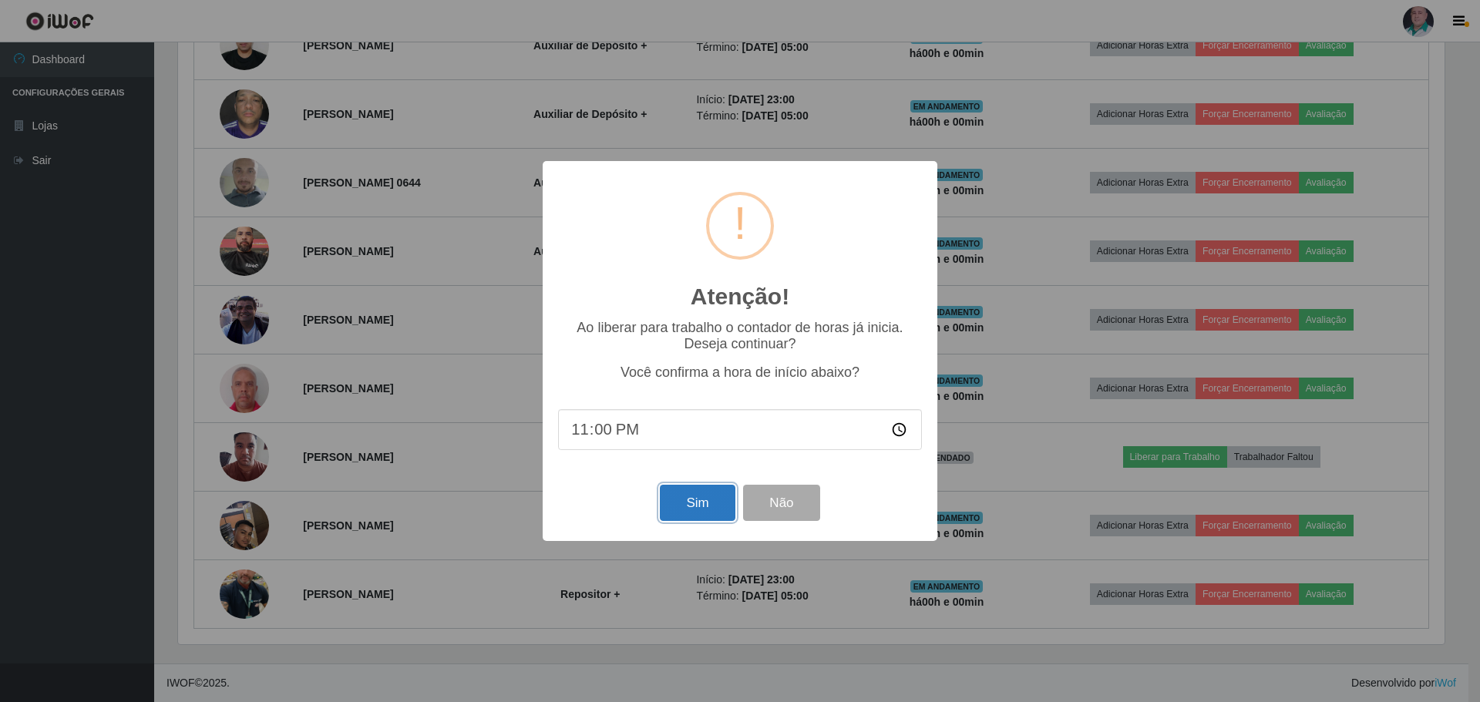
click at [697, 502] on button "Sim" at bounding box center [697, 503] width 75 height 36
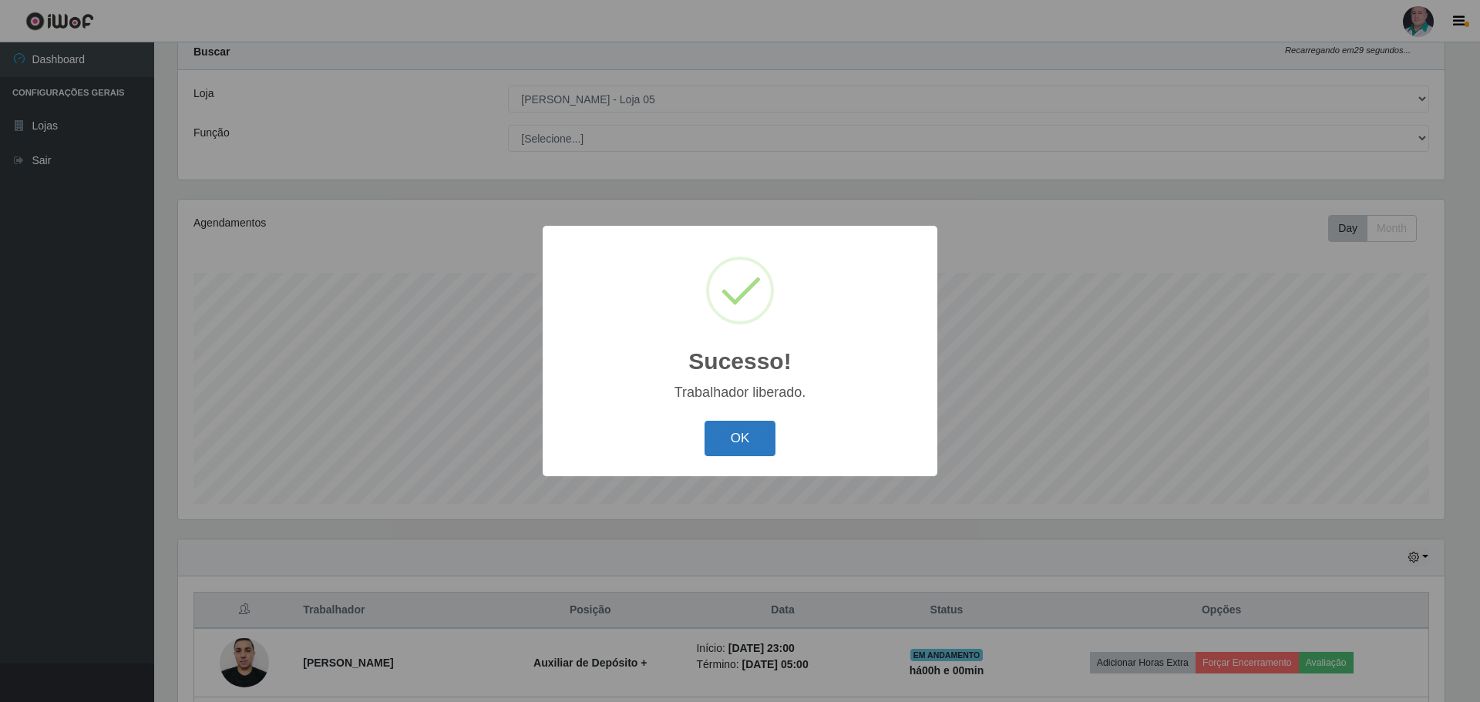
click at [749, 443] on button "OK" at bounding box center [741, 439] width 72 height 36
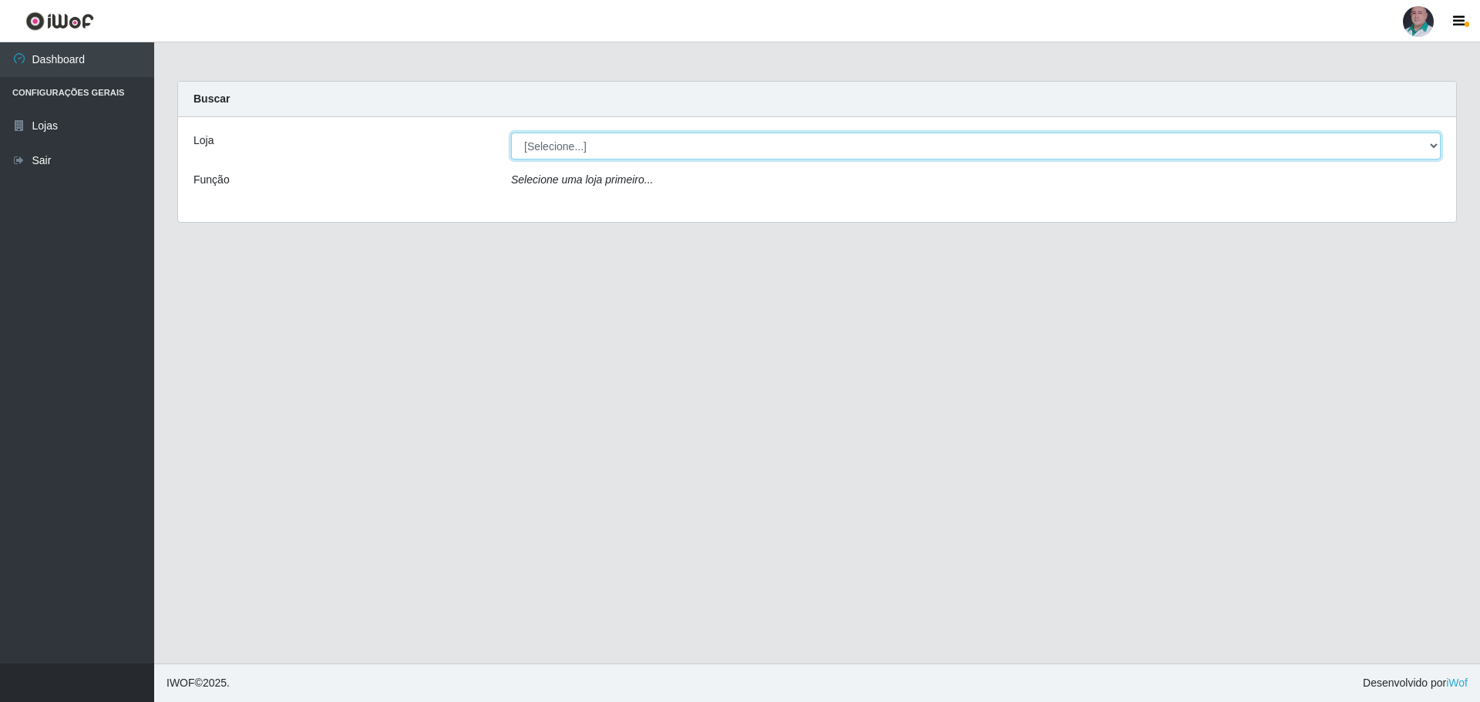
drag, startPoint x: 1434, startPoint y: 143, endPoint x: 839, endPoint y: 145, distance: 595.2
click at [1434, 143] on select "[Selecione...] Mar Vermelho - Loja 05" at bounding box center [976, 146] width 930 height 27
select select "252"
click at [511, 133] on select "[Selecione...] Mar Vermelho - Loja 05" at bounding box center [976, 146] width 930 height 27
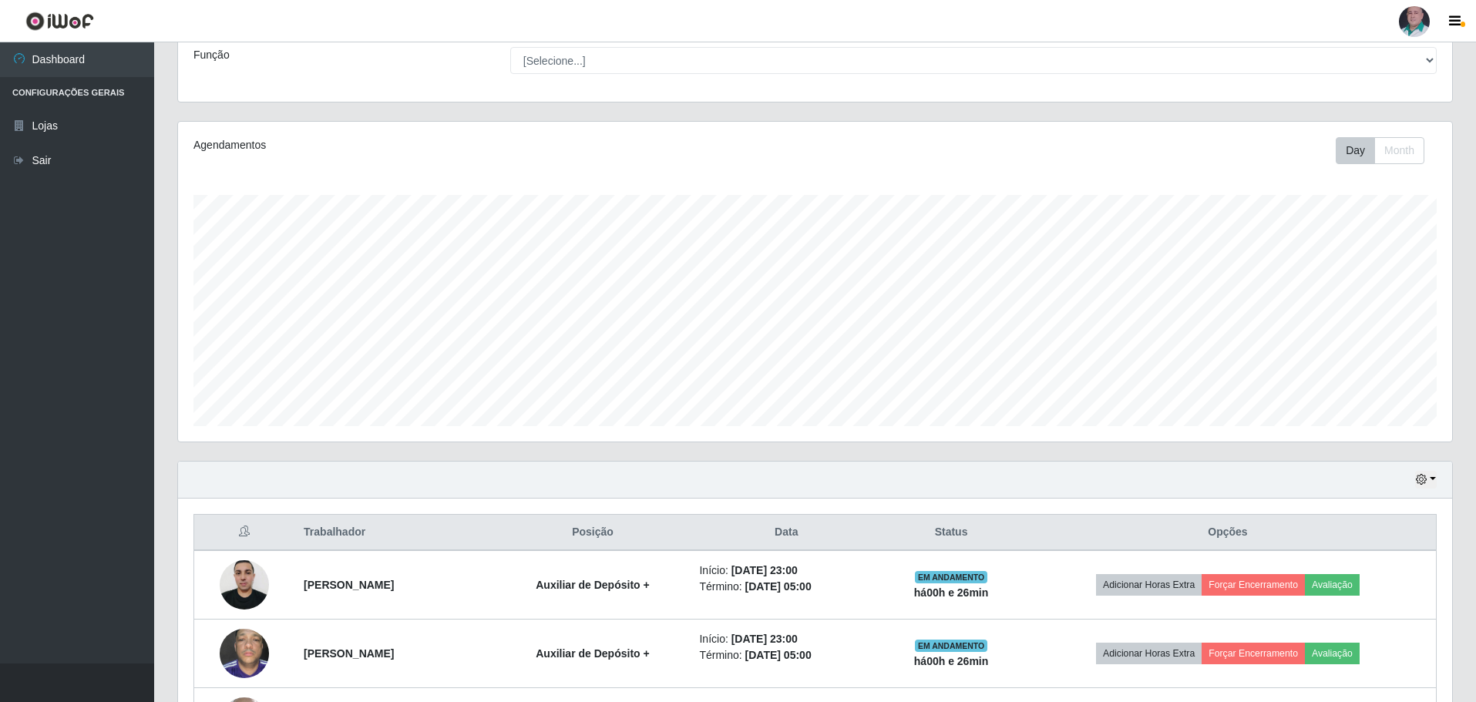
scroll to position [356, 0]
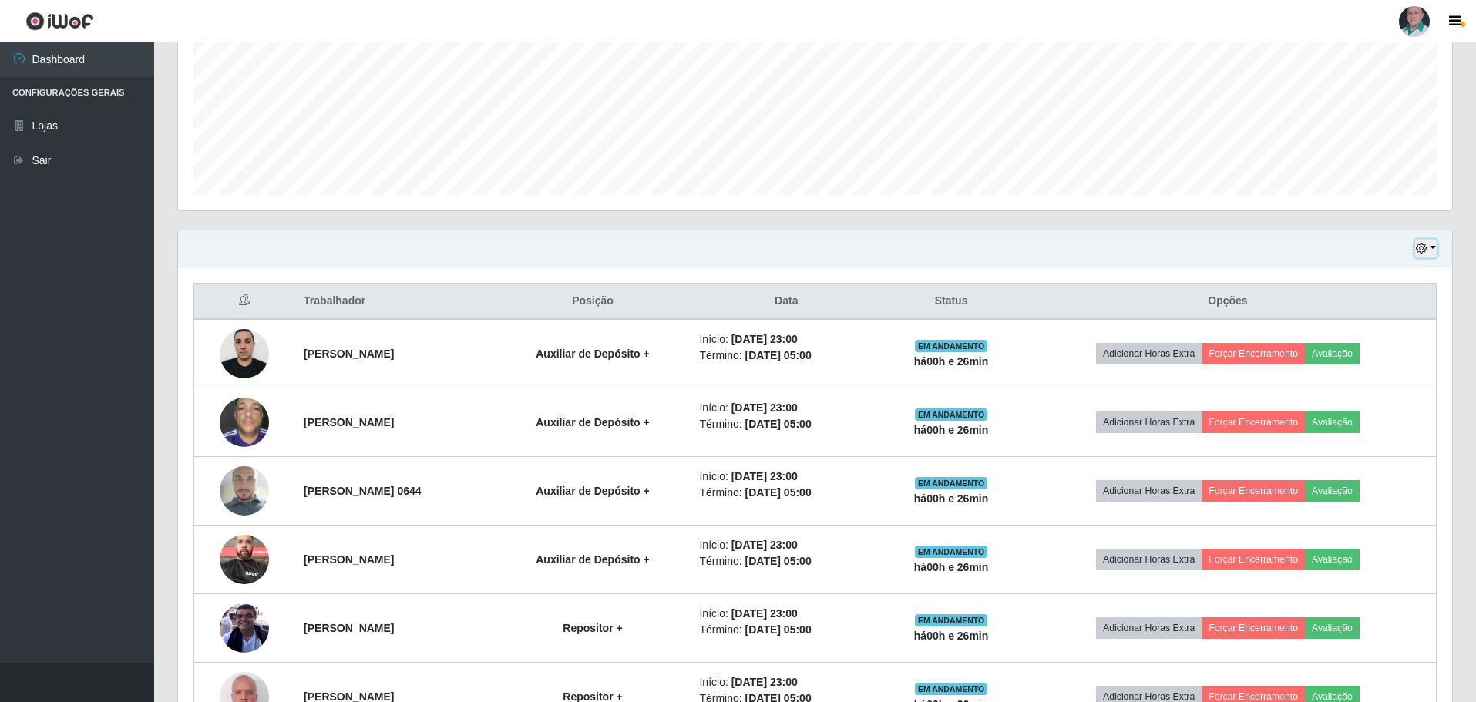
click at [1433, 241] on button "button" at bounding box center [1427, 249] width 22 height 18
click at [1324, 382] on button "1 Semana" at bounding box center [1376, 373] width 122 height 32
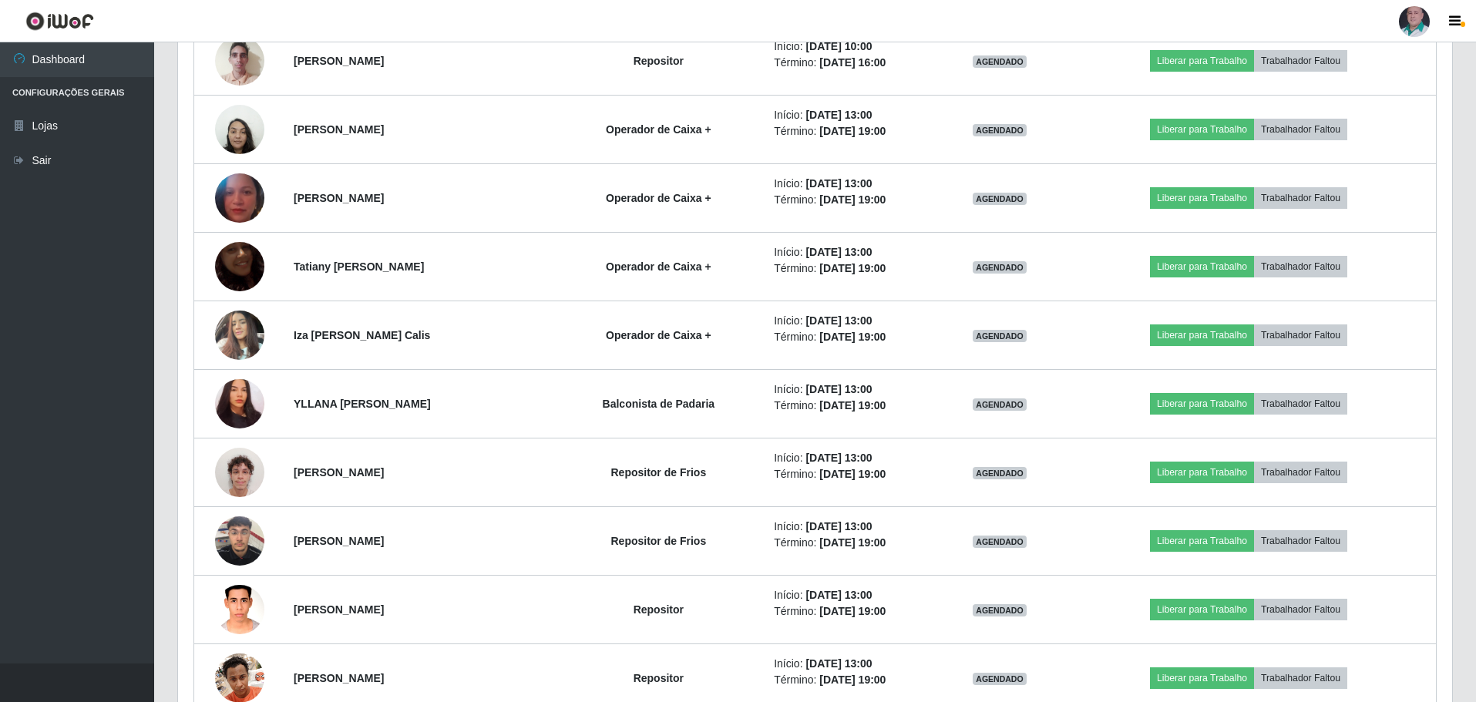
scroll to position [1975, 0]
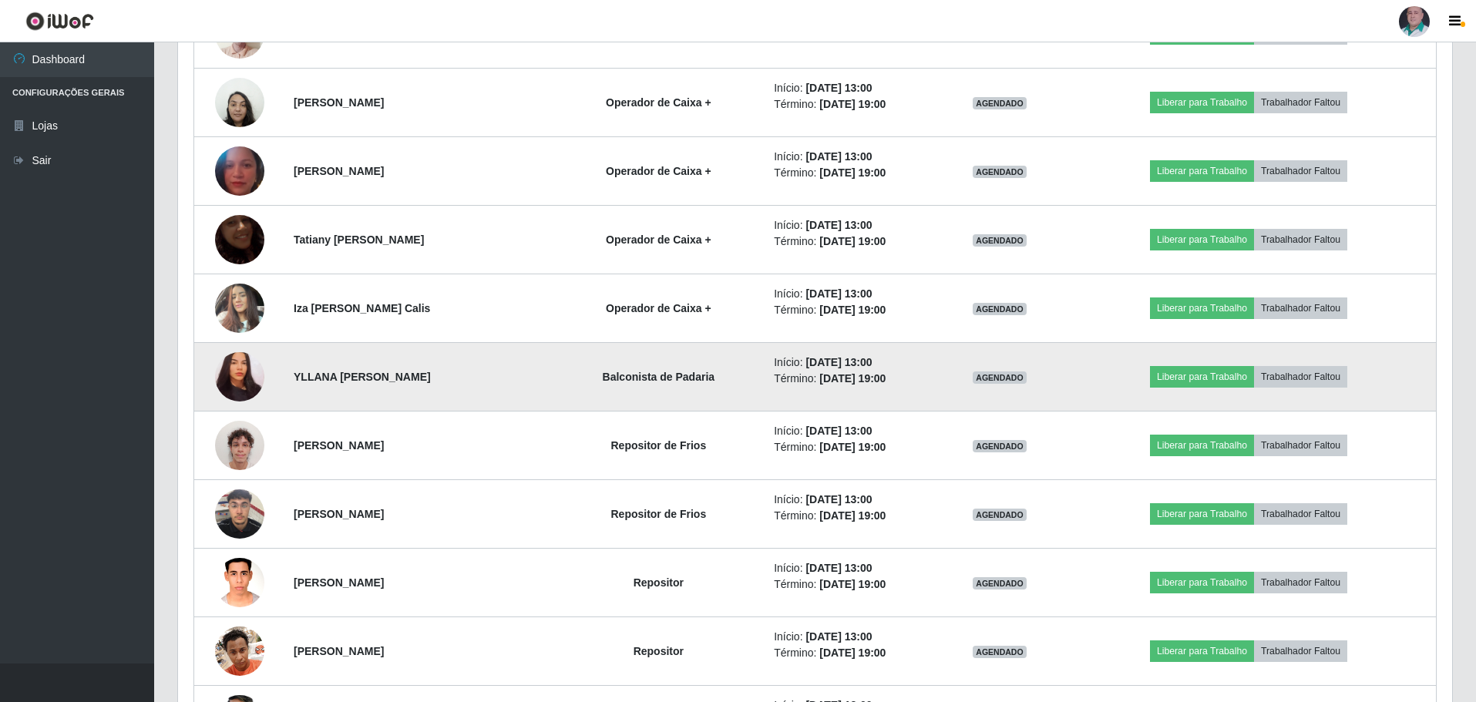
click at [240, 365] on img at bounding box center [239, 377] width 49 height 53
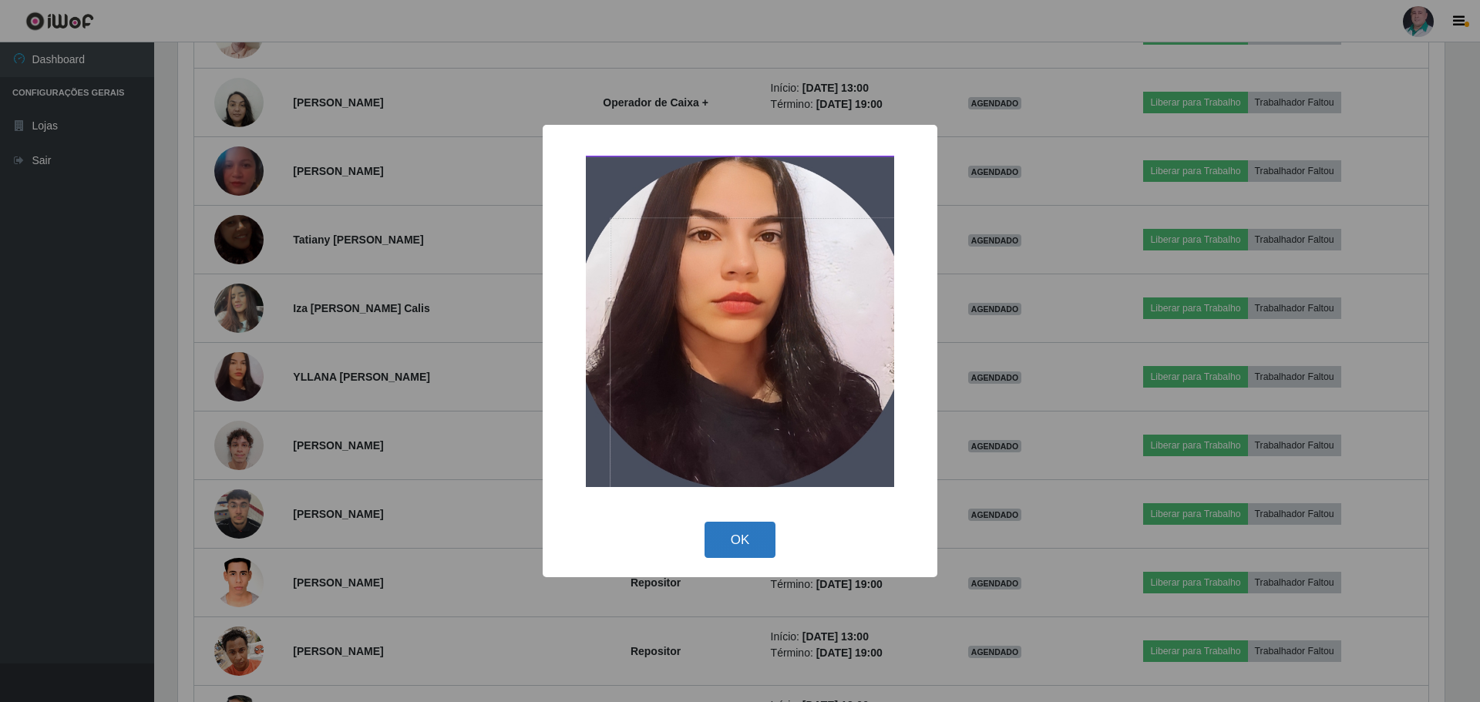
click at [744, 530] on button "OK" at bounding box center [741, 540] width 72 height 36
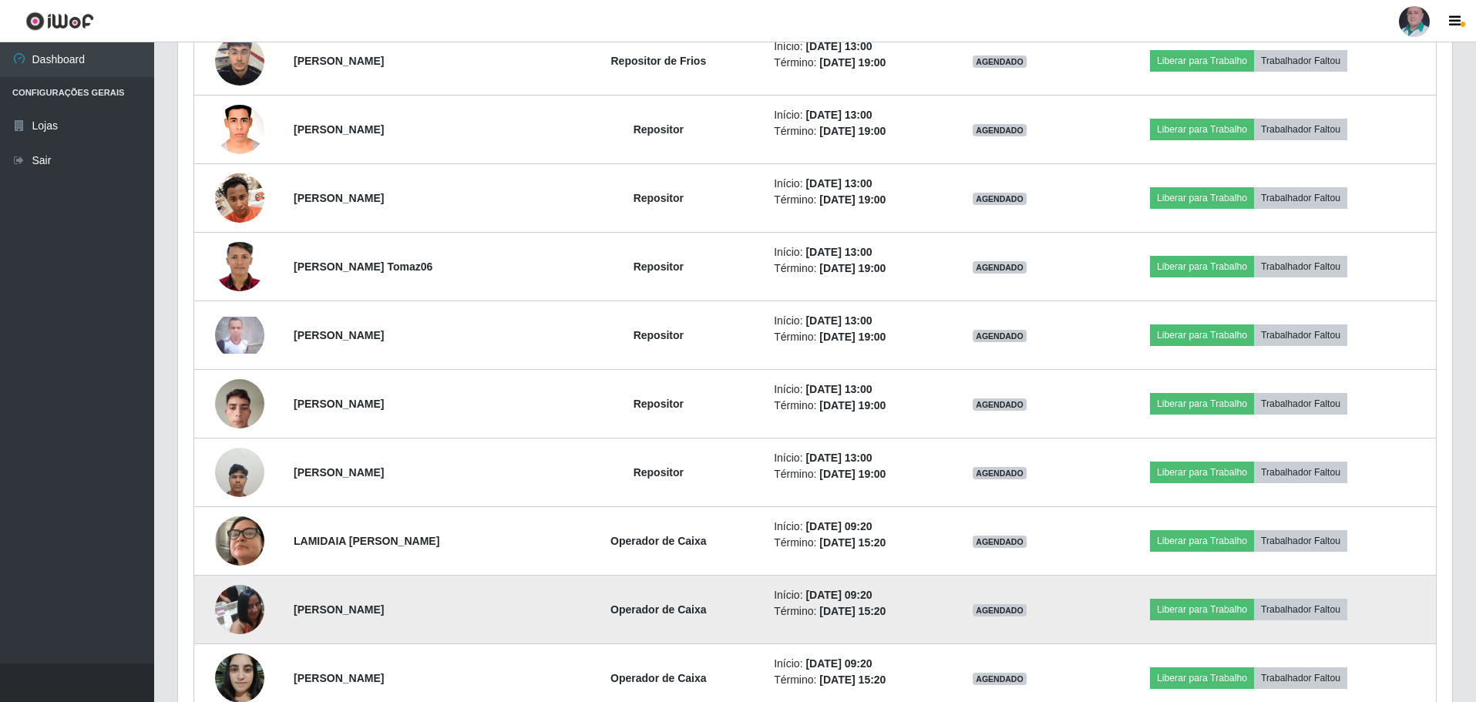
scroll to position [2427, 0]
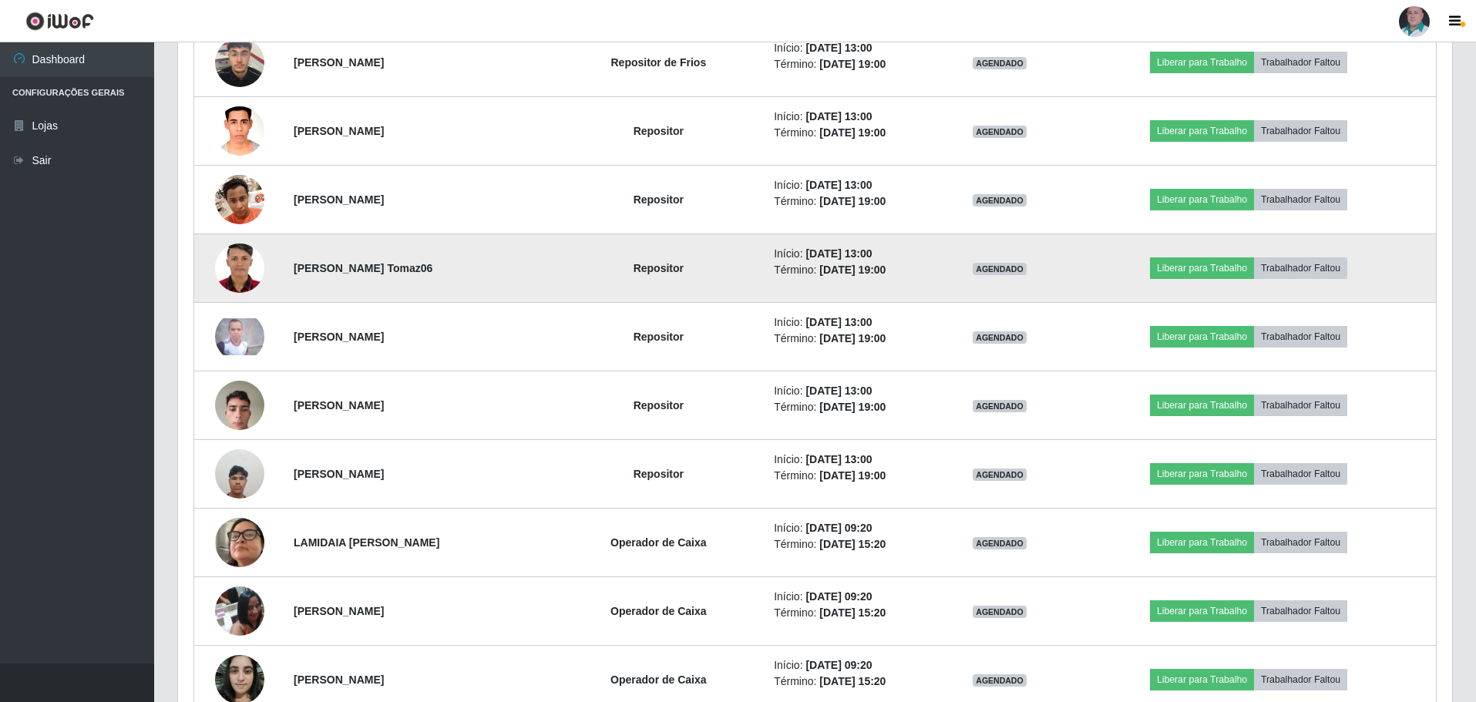
click at [235, 268] on img at bounding box center [239, 268] width 49 height 69
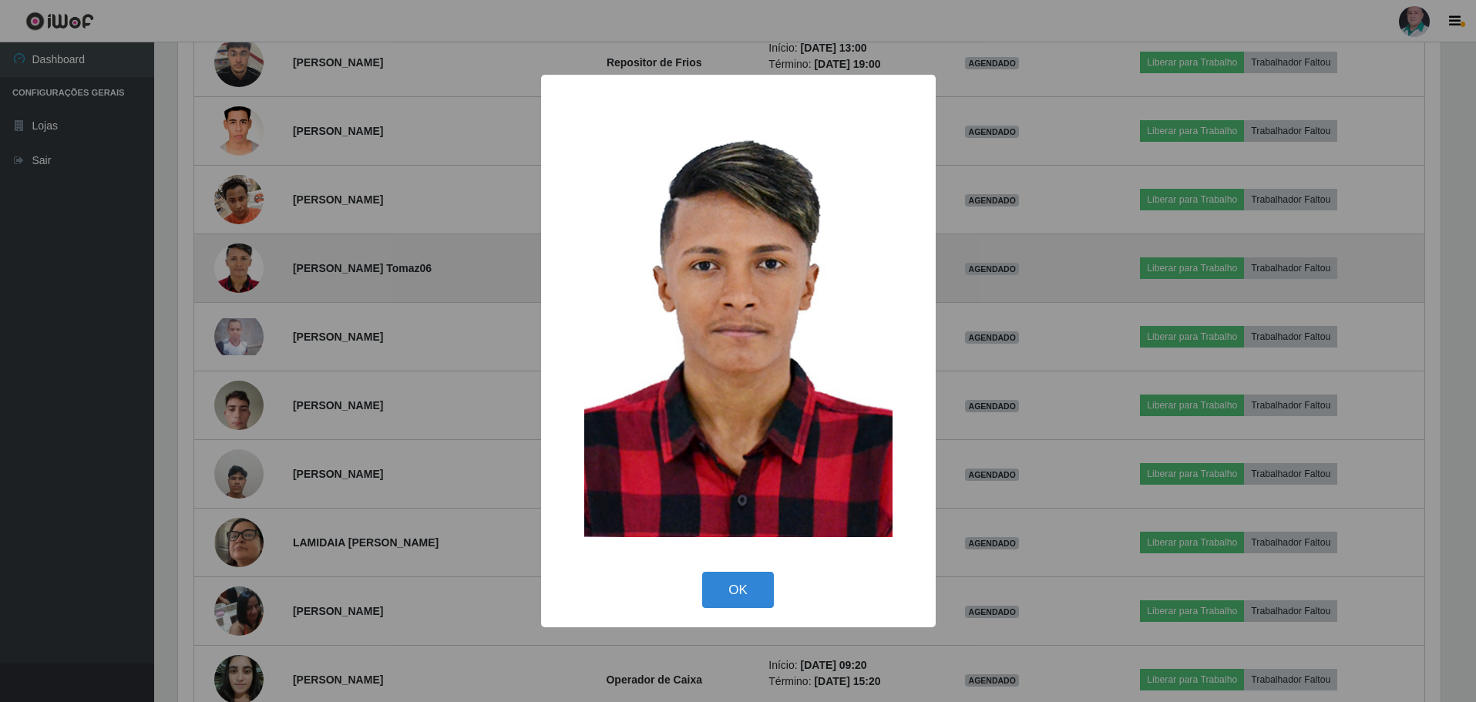
scroll to position [320, 1267]
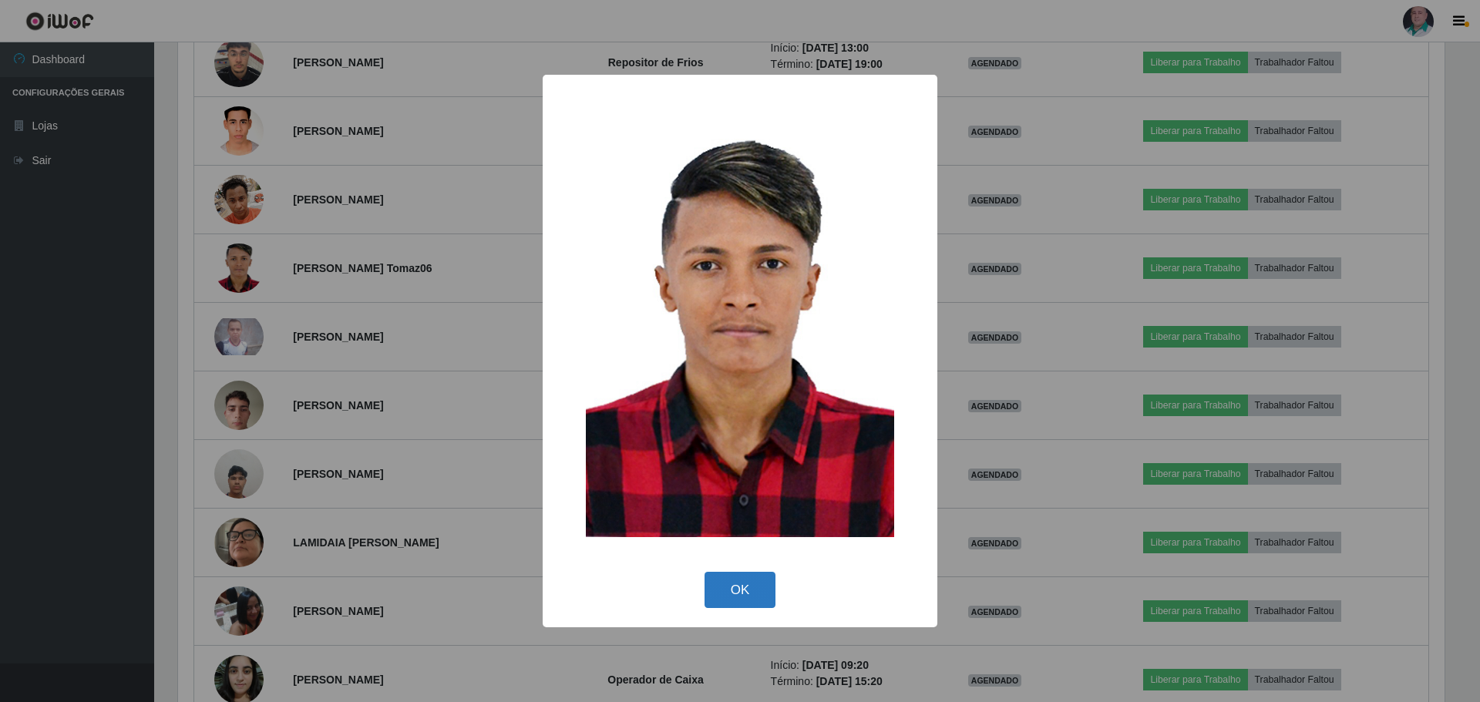
click at [754, 595] on button "OK" at bounding box center [741, 590] width 72 height 36
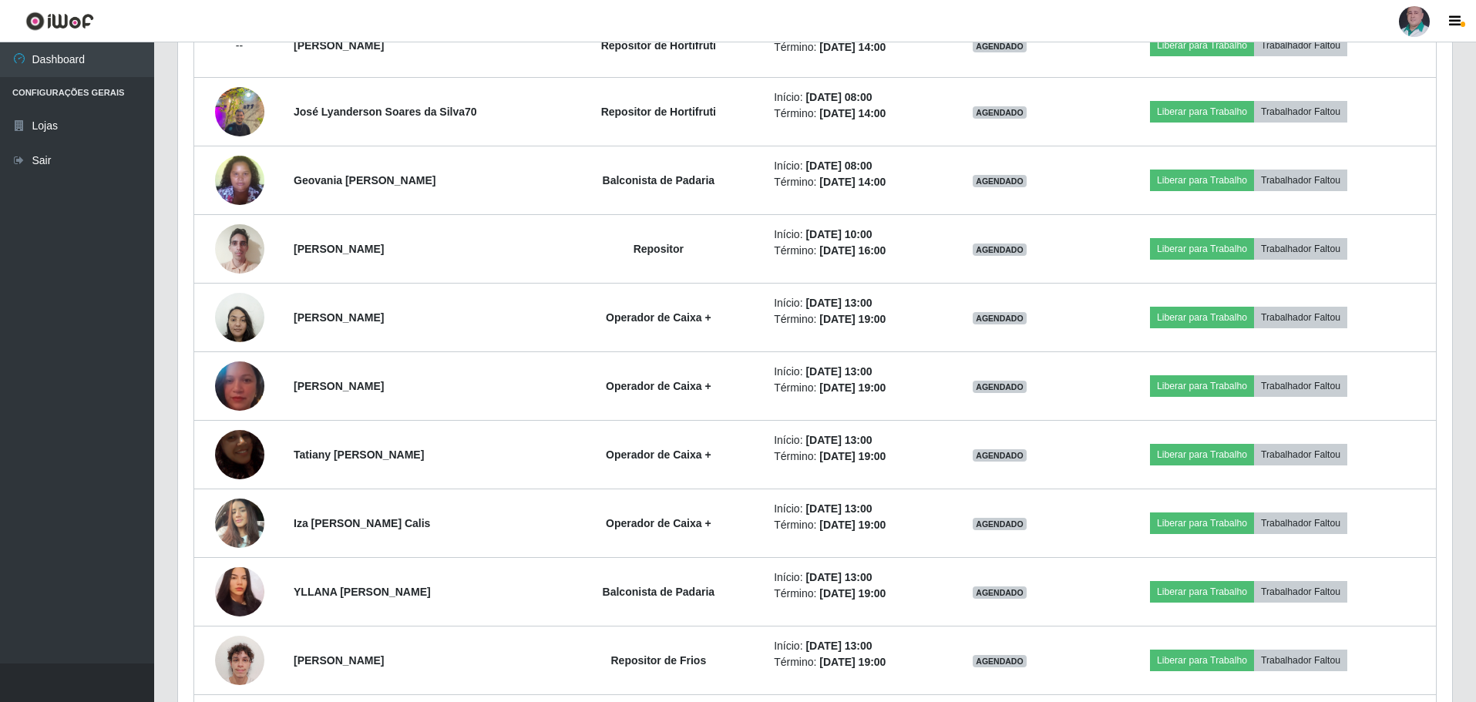
scroll to position [1733, 0]
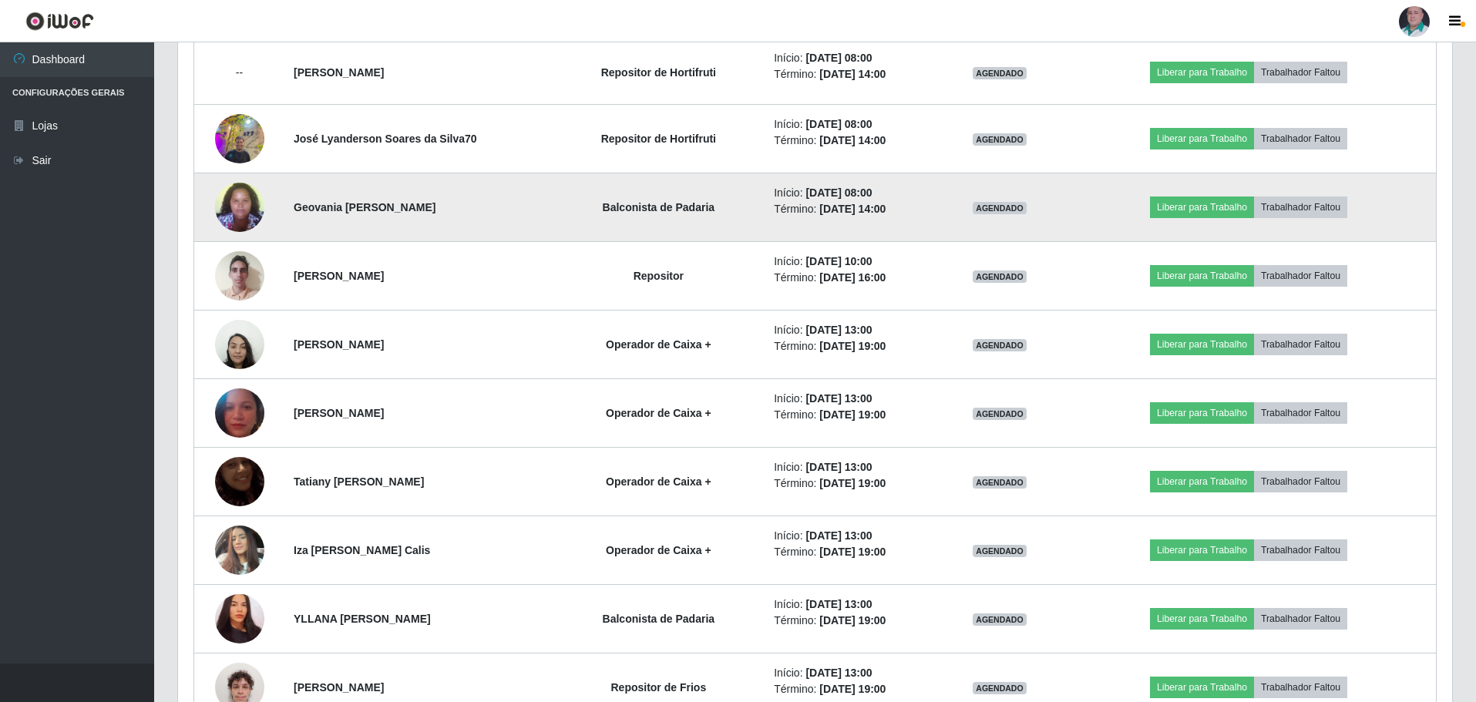
click at [241, 210] on img at bounding box center [239, 207] width 49 height 66
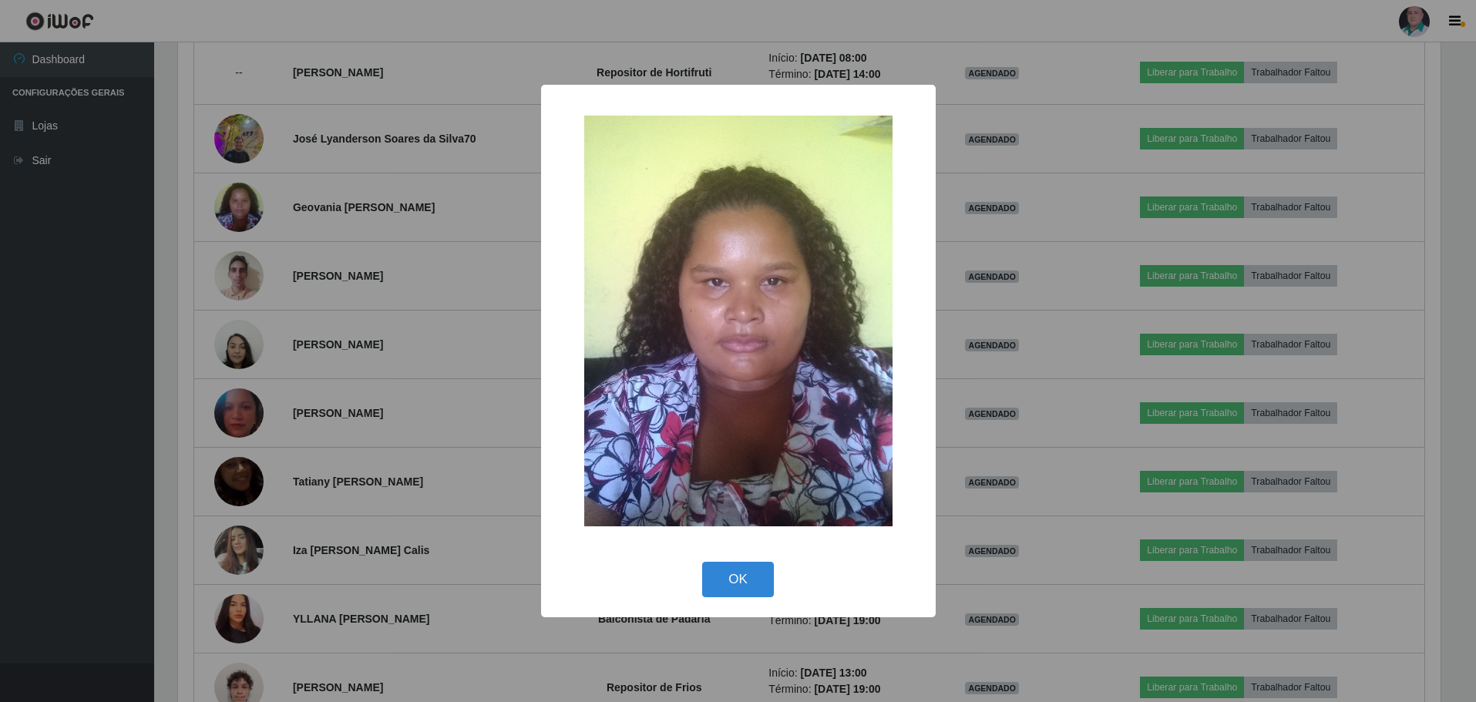
scroll to position [320, 1267]
click at [732, 583] on button "OK" at bounding box center [741, 580] width 72 height 36
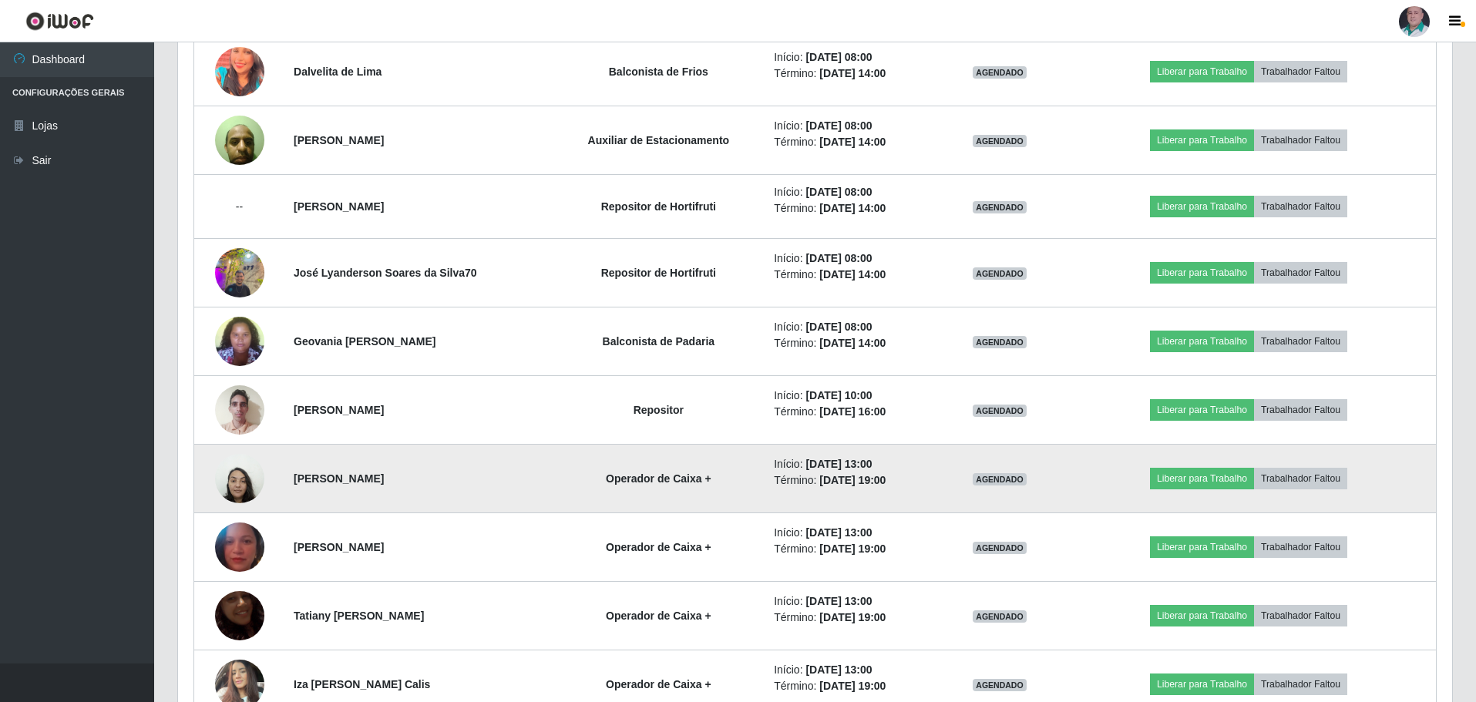
scroll to position [1579, 0]
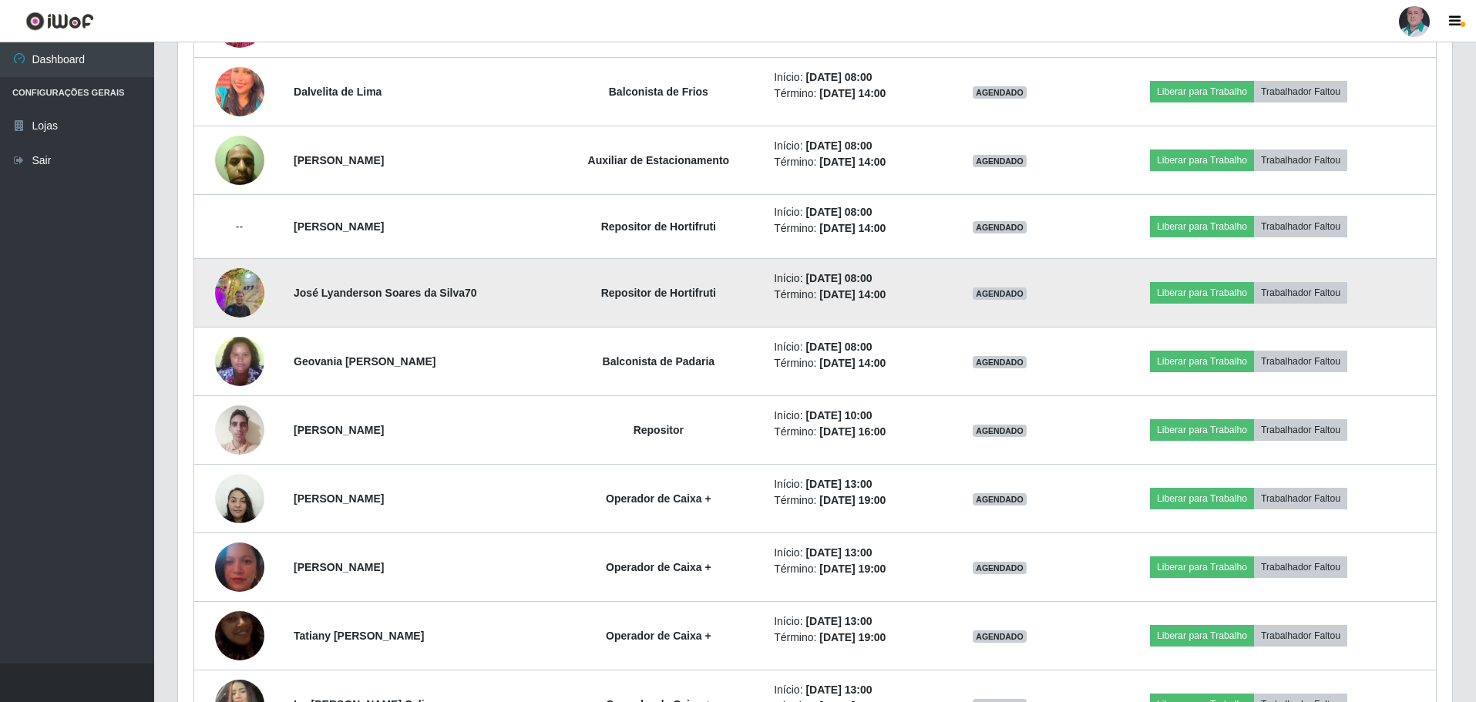
click at [249, 290] on img at bounding box center [239, 293] width 49 height 66
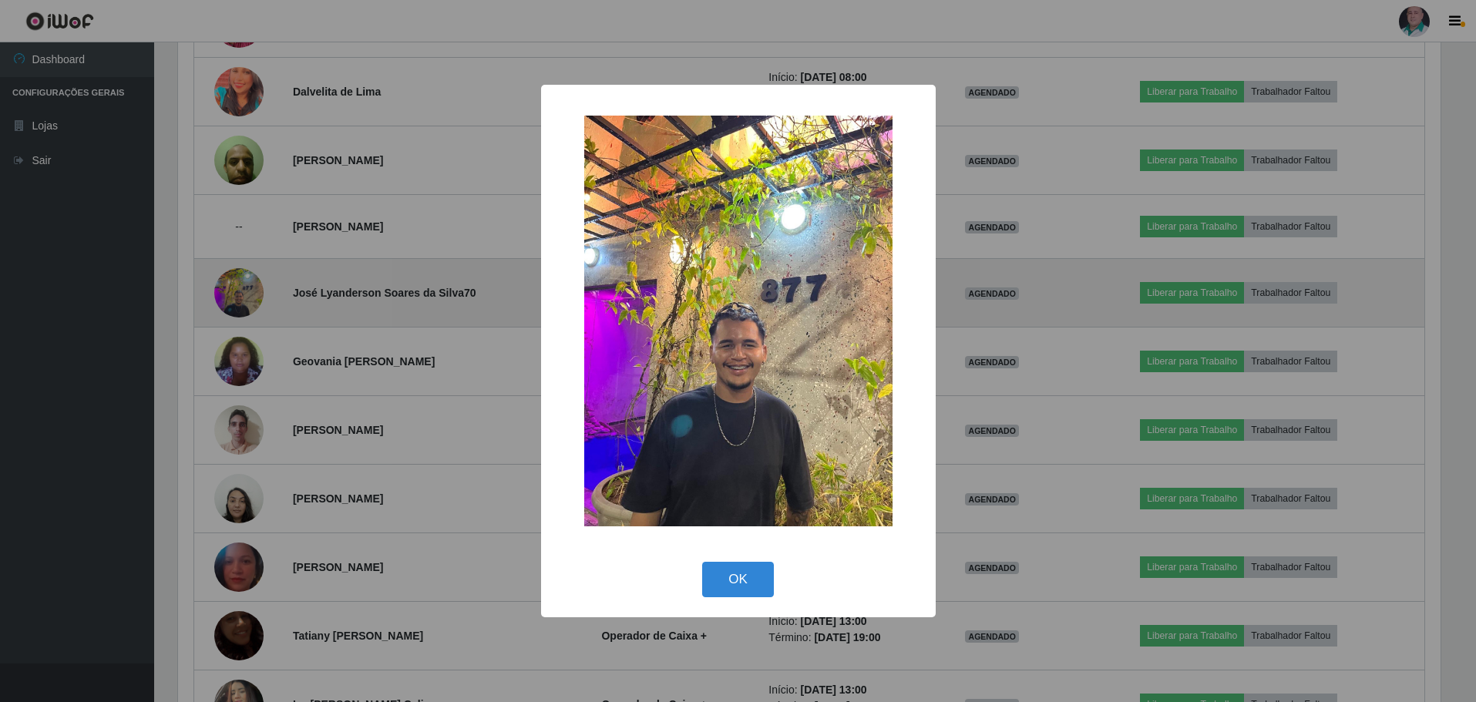
scroll to position [320, 1267]
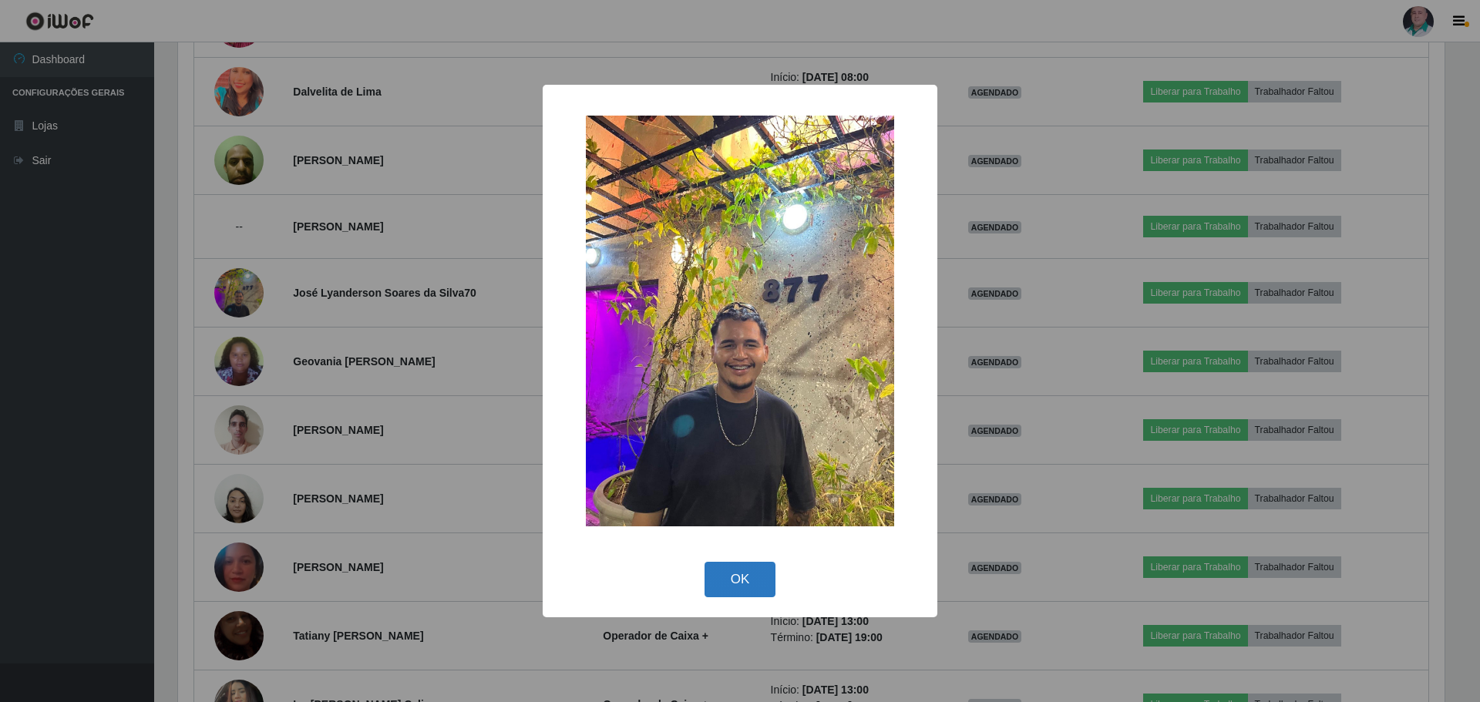
click at [755, 576] on button "OK" at bounding box center [741, 580] width 72 height 36
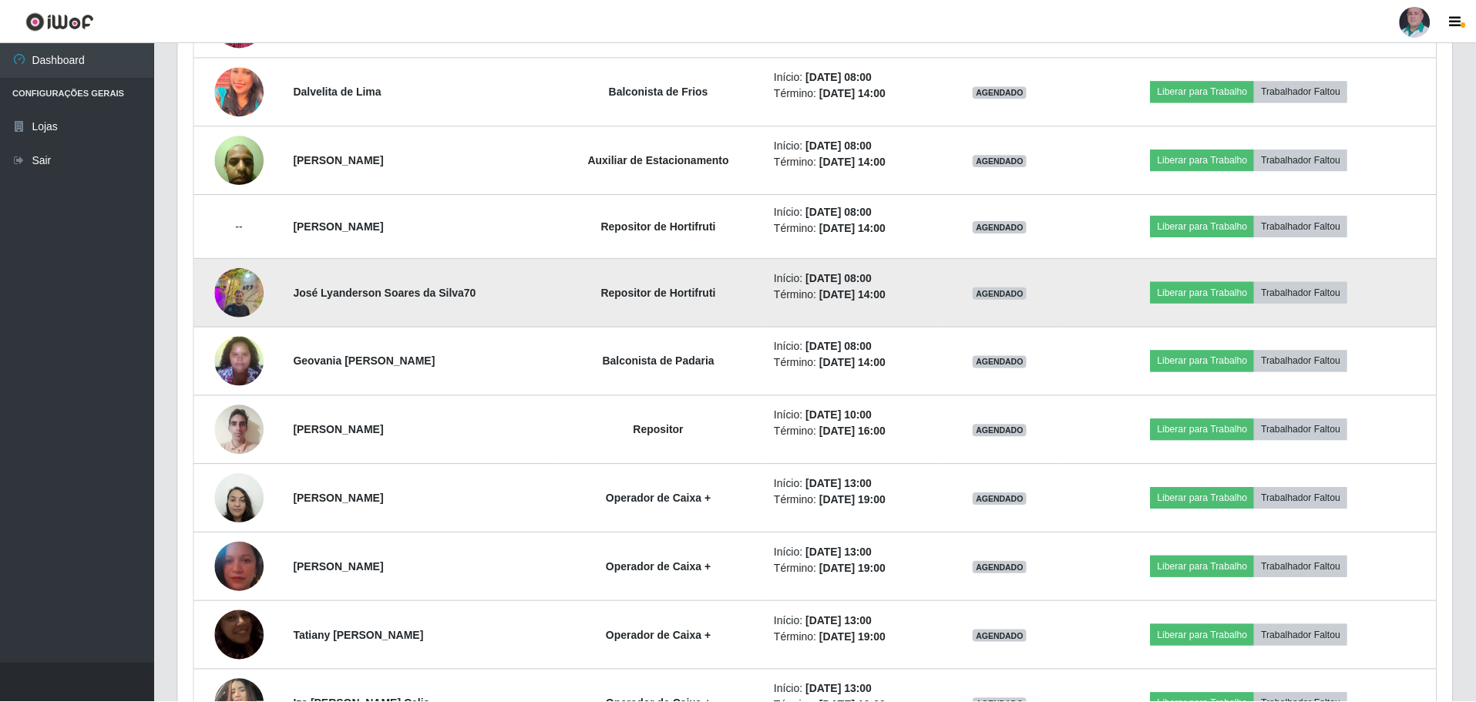
scroll to position [320, 1274]
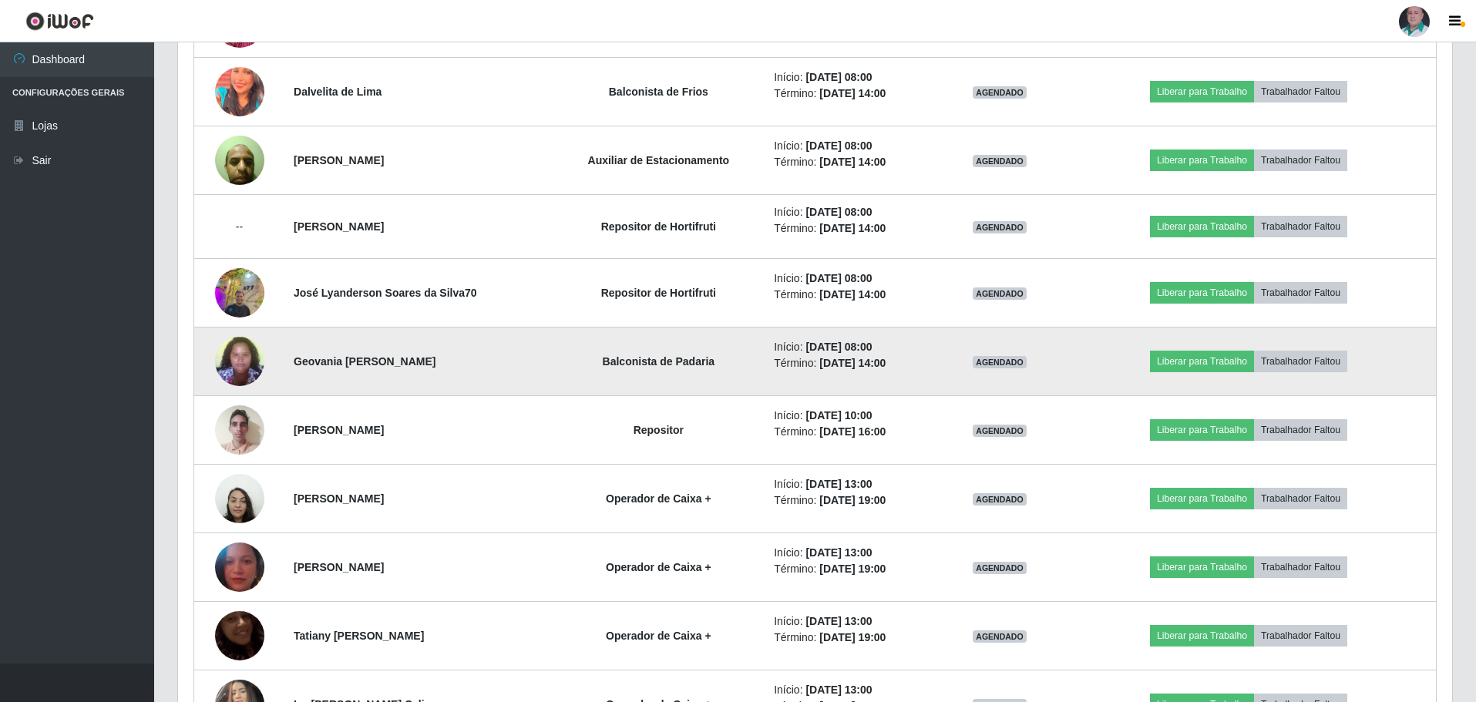
click at [230, 360] on img at bounding box center [239, 361] width 49 height 66
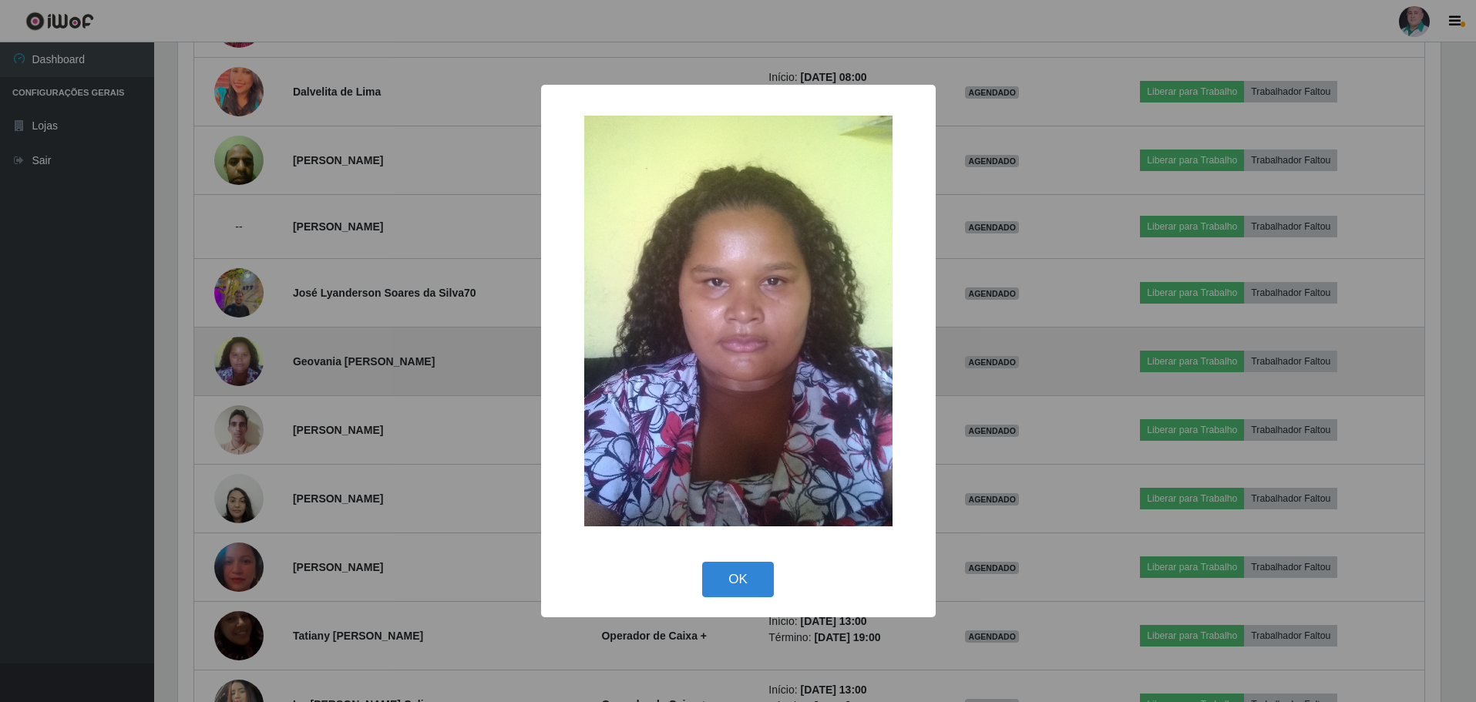
scroll to position [320, 1267]
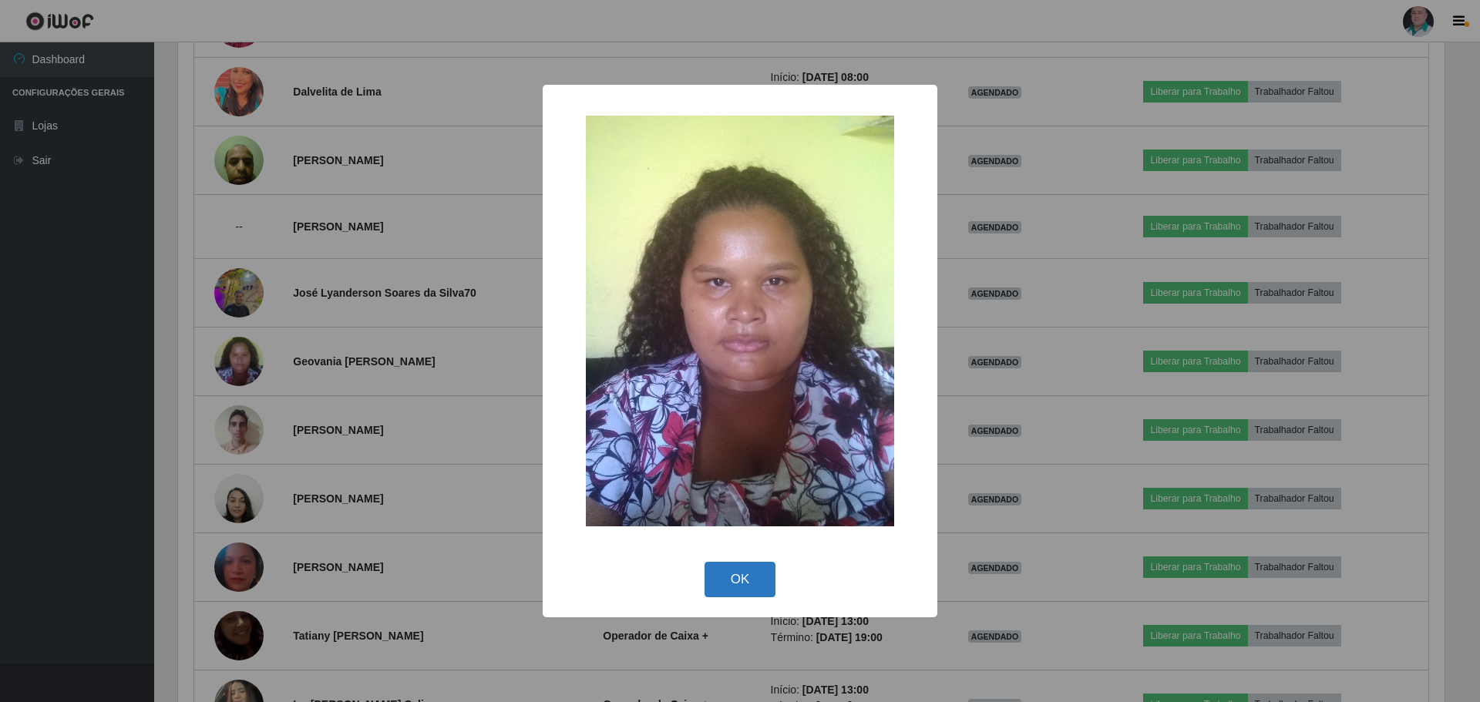
click at [714, 587] on button "OK" at bounding box center [741, 580] width 72 height 36
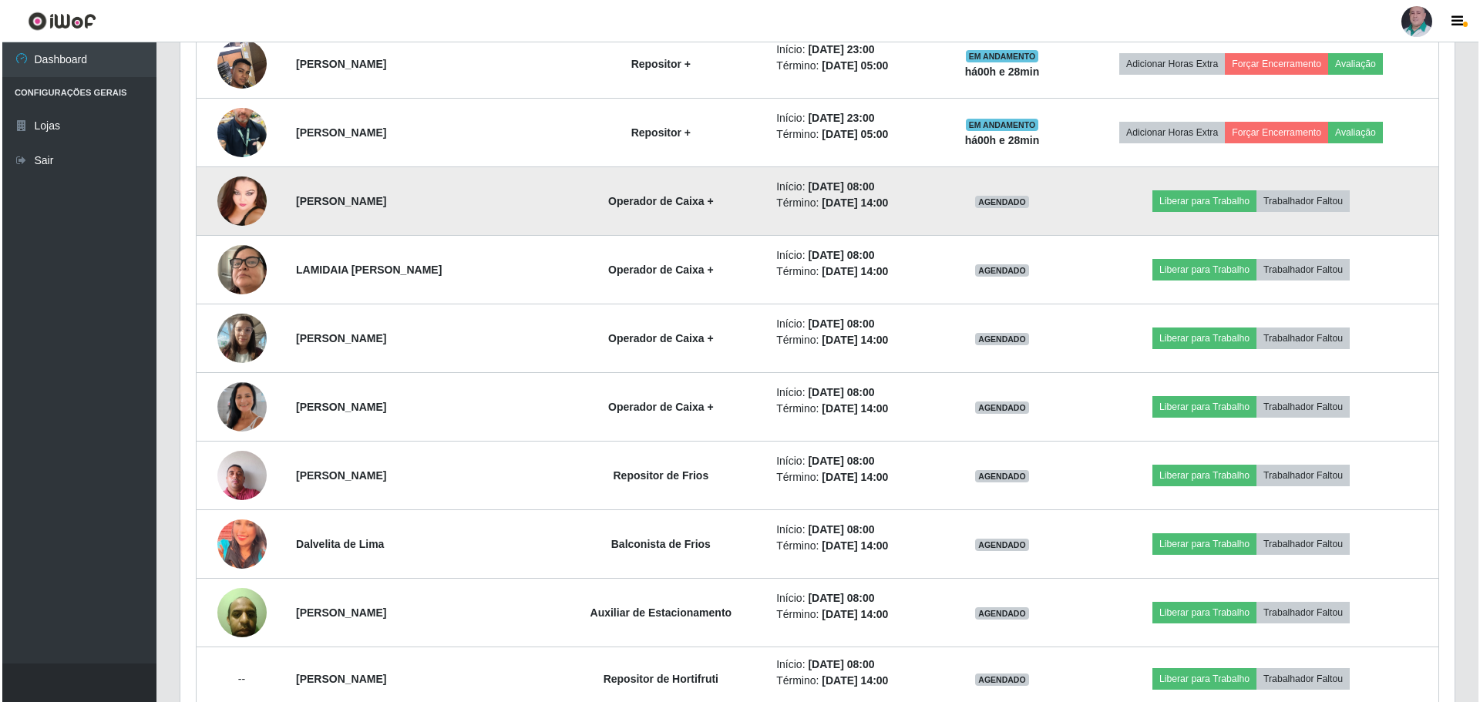
scroll to position [1039, 0]
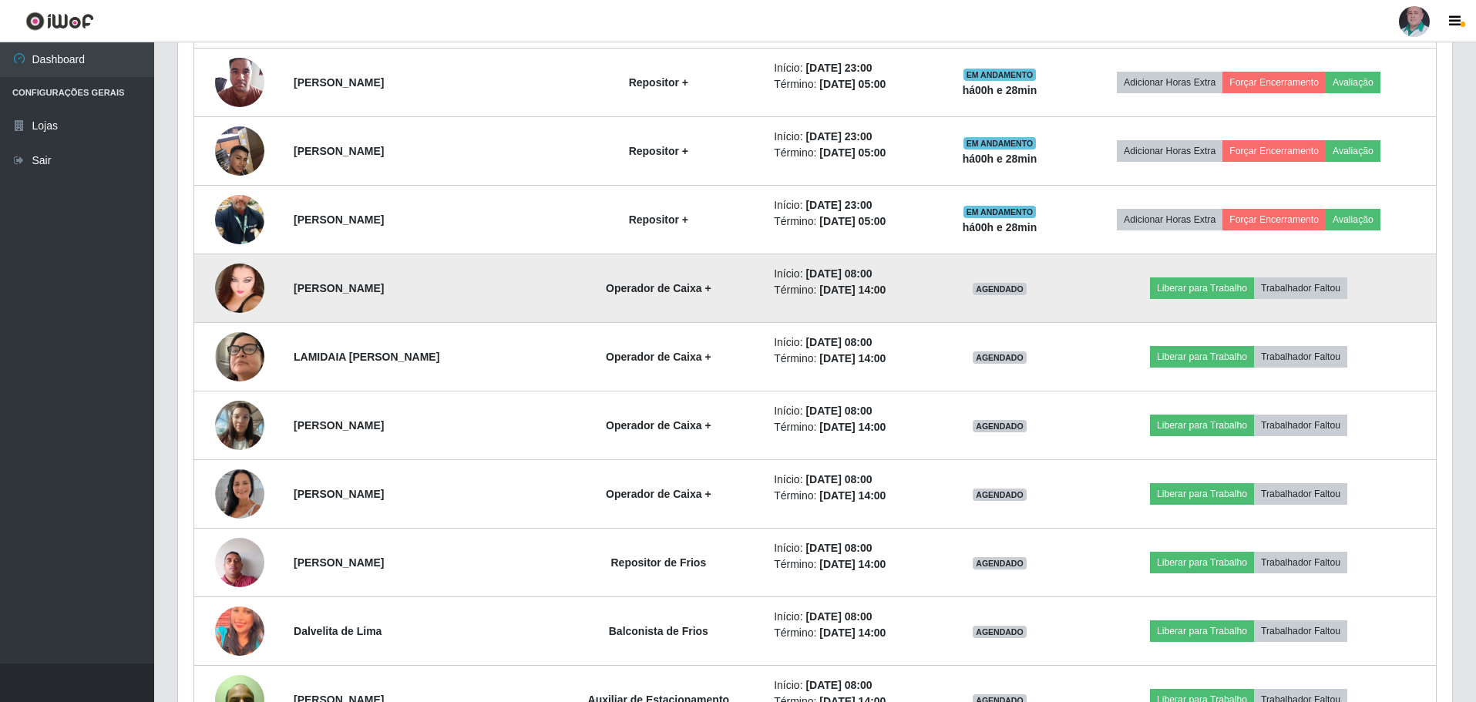
click at [239, 294] on img at bounding box center [239, 288] width 49 height 66
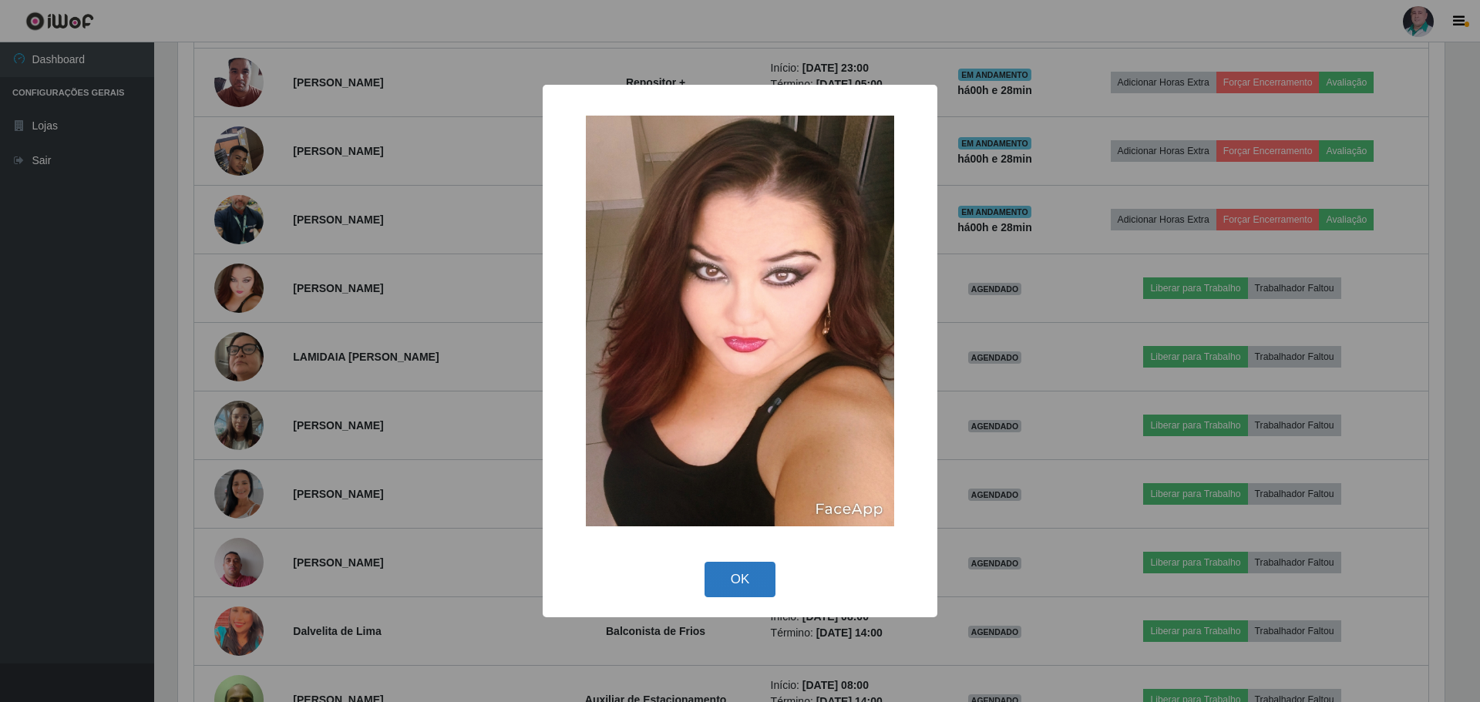
click at [730, 582] on button "OK" at bounding box center [741, 580] width 72 height 36
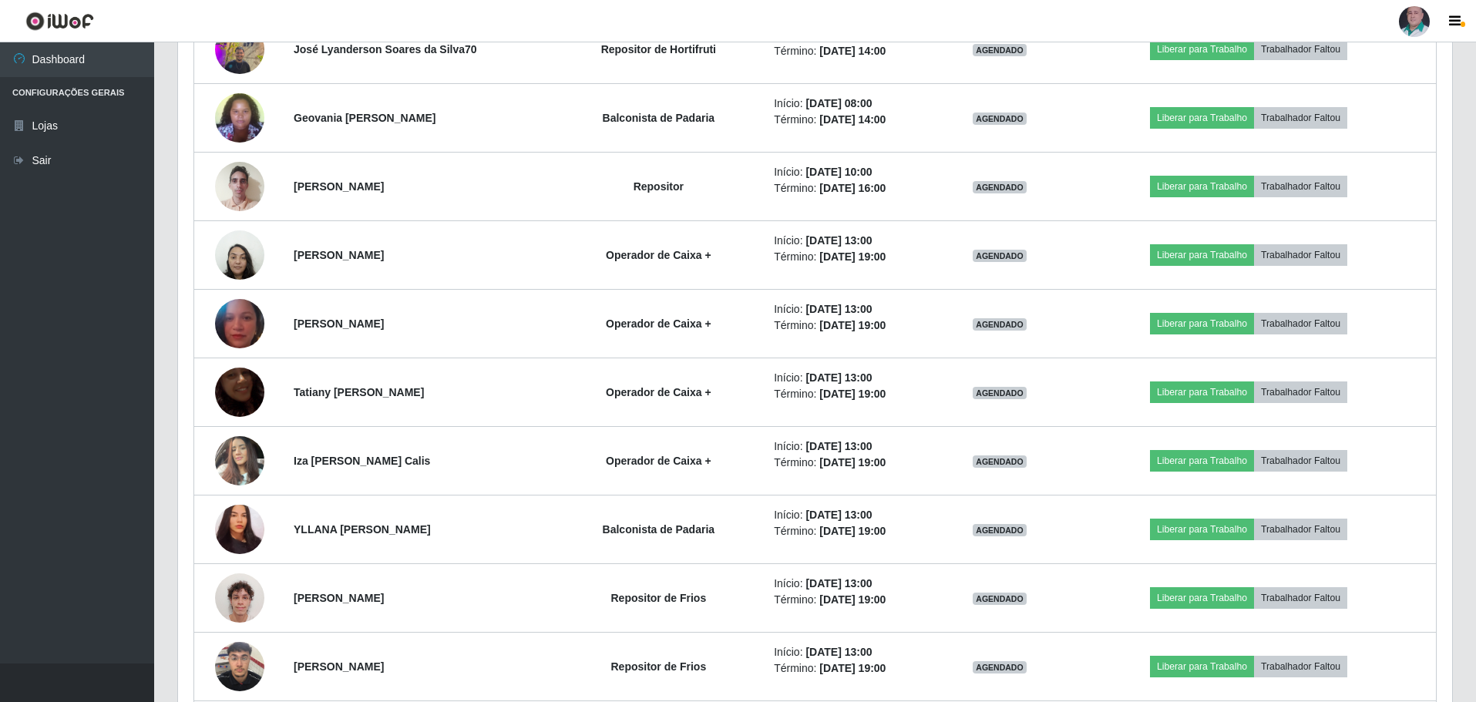
scroll to position [1964, 0]
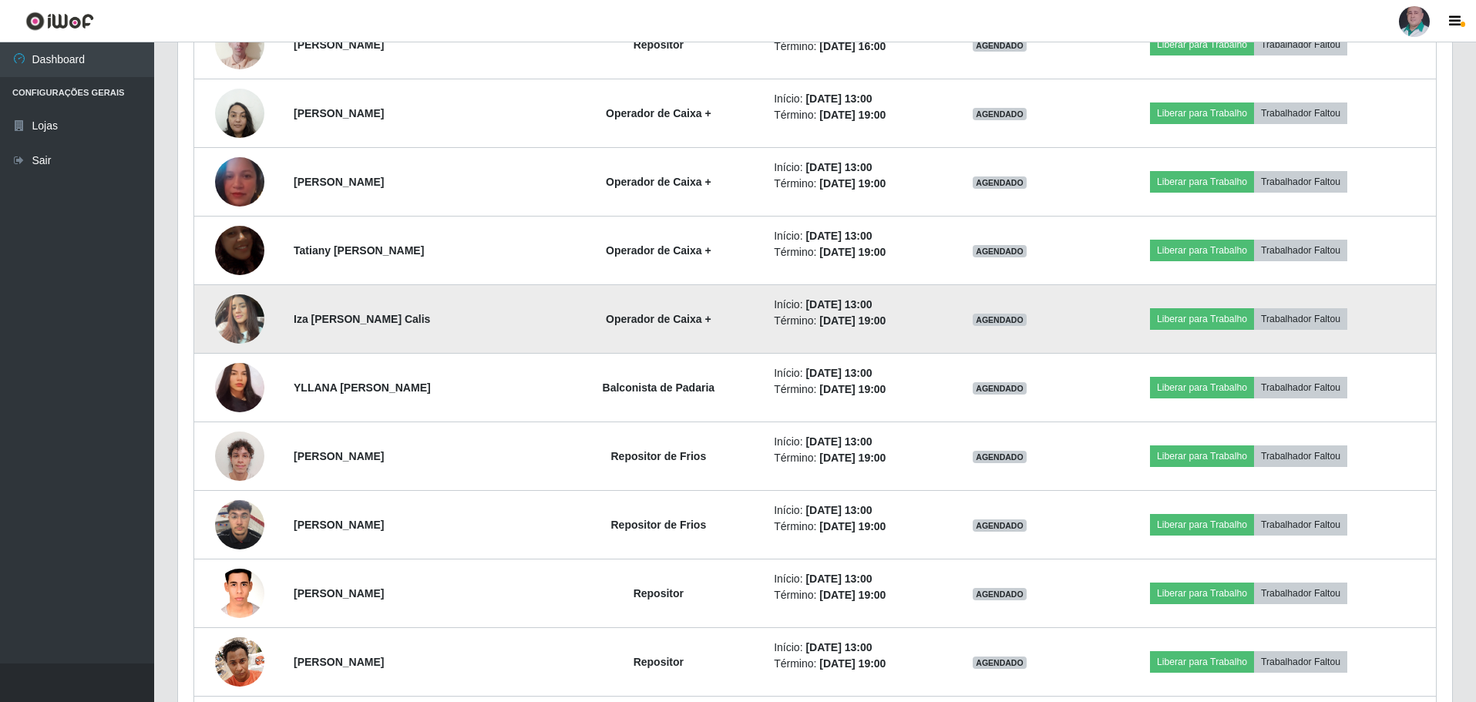
click at [233, 325] on img at bounding box center [239, 319] width 49 height 66
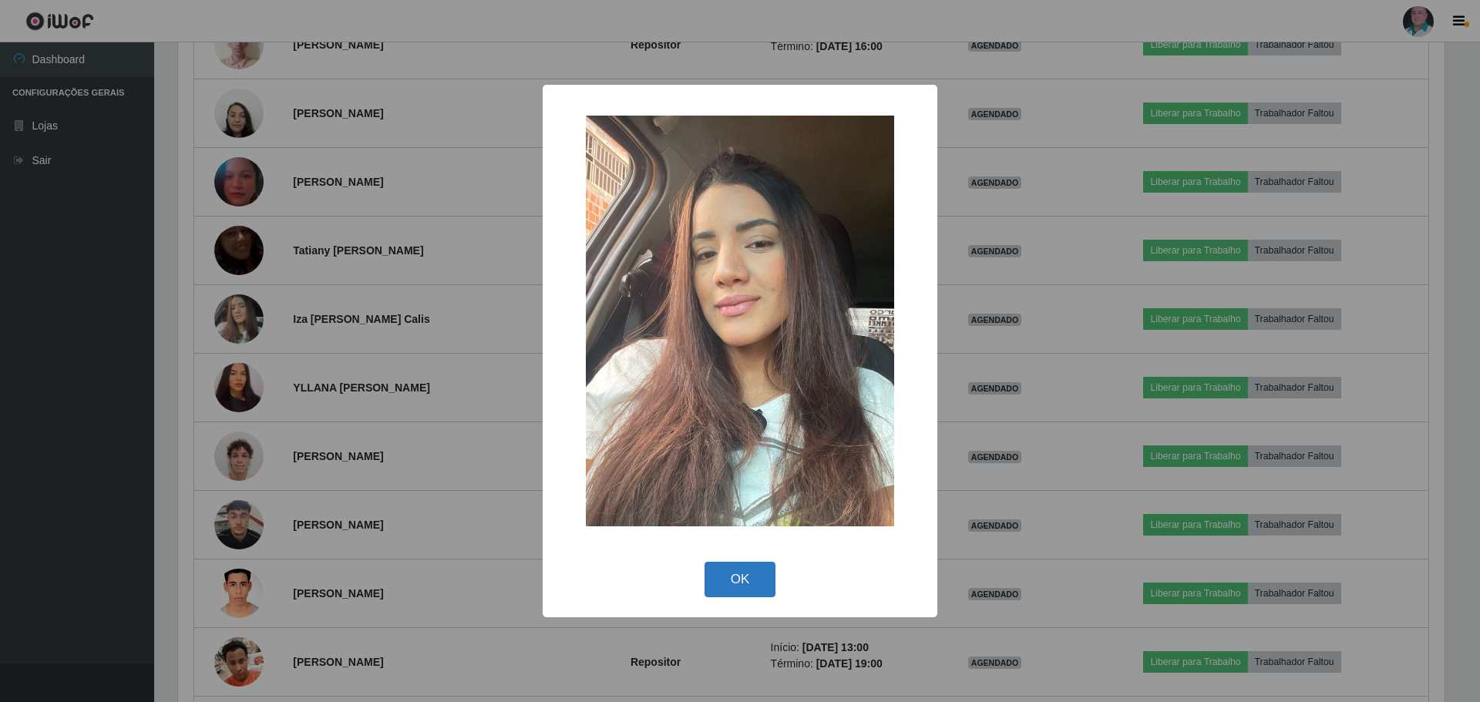
click at [738, 583] on button "OK" at bounding box center [741, 580] width 72 height 36
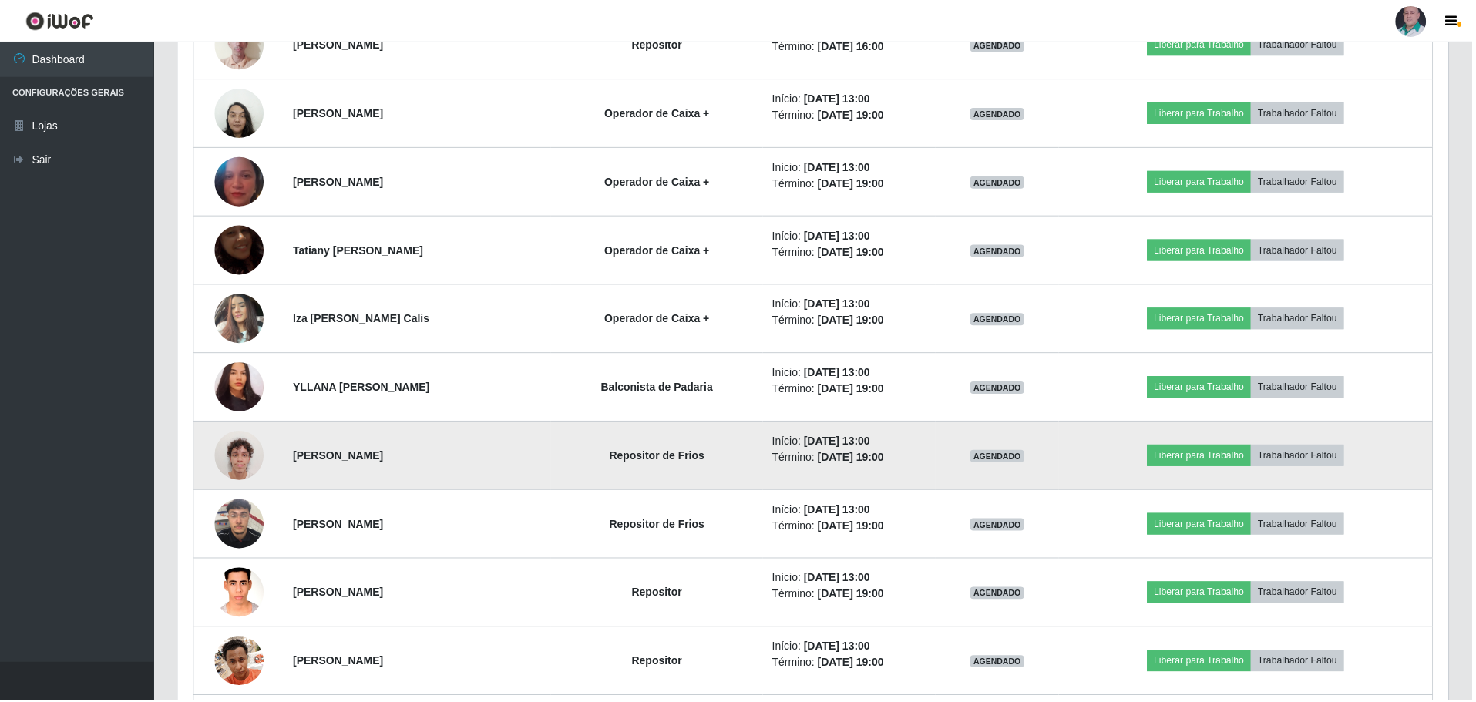
scroll to position [0, 0]
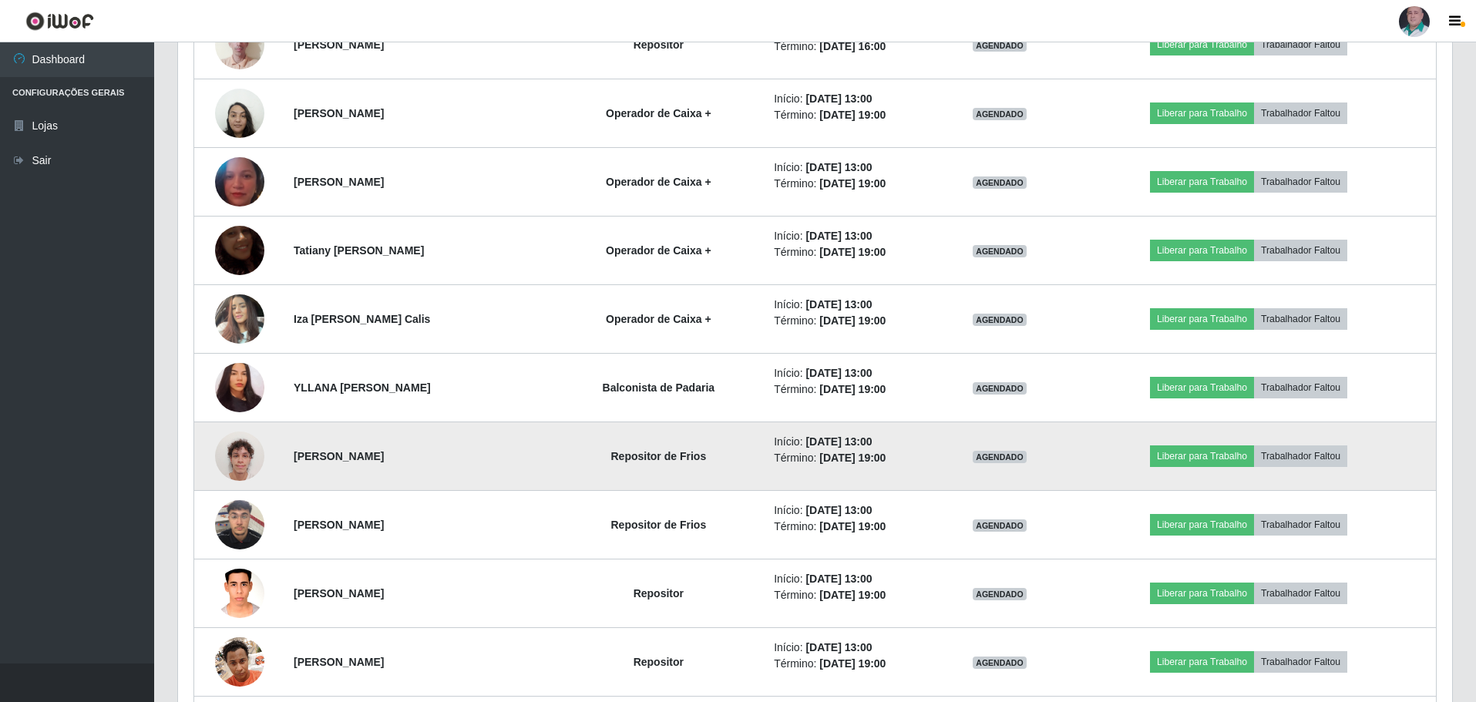
click at [234, 423] on td at bounding box center [239, 457] width 91 height 69
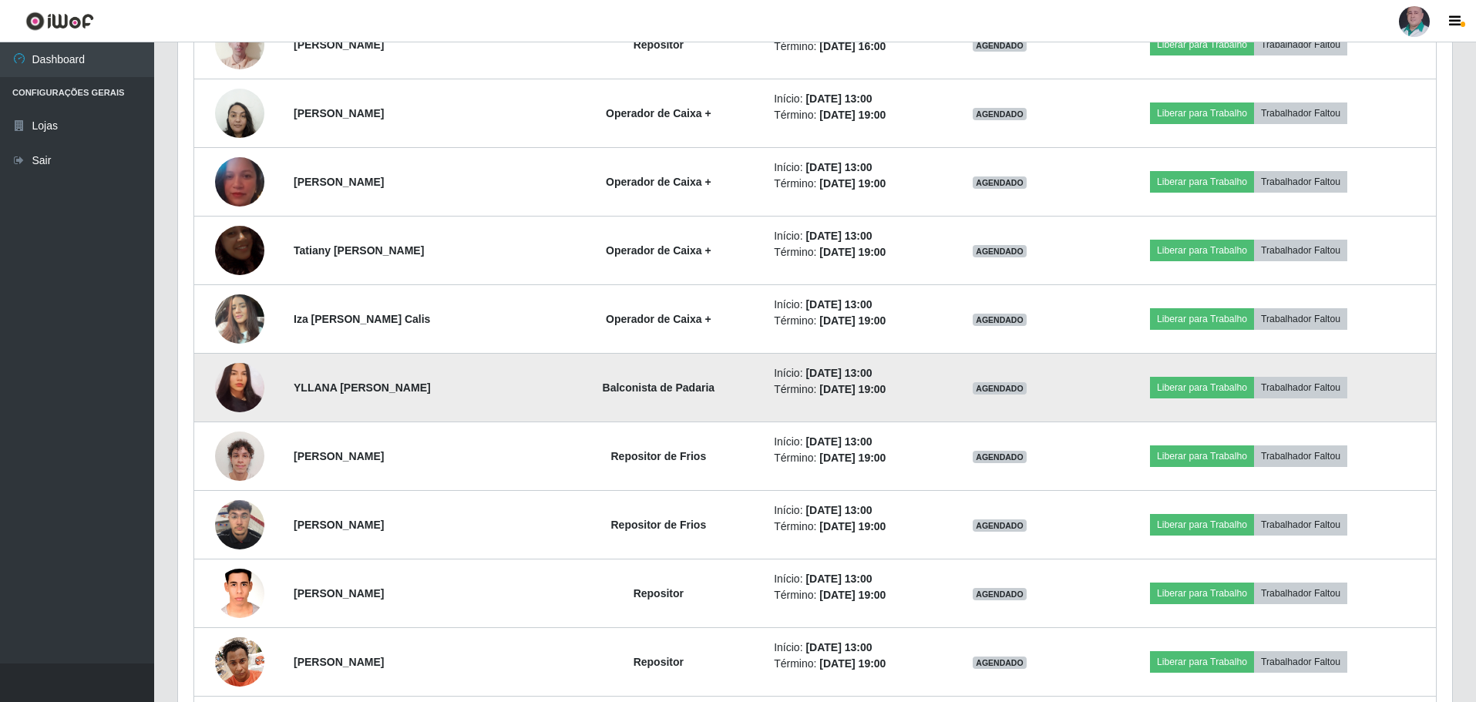
click at [234, 383] on img at bounding box center [239, 388] width 49 height 53
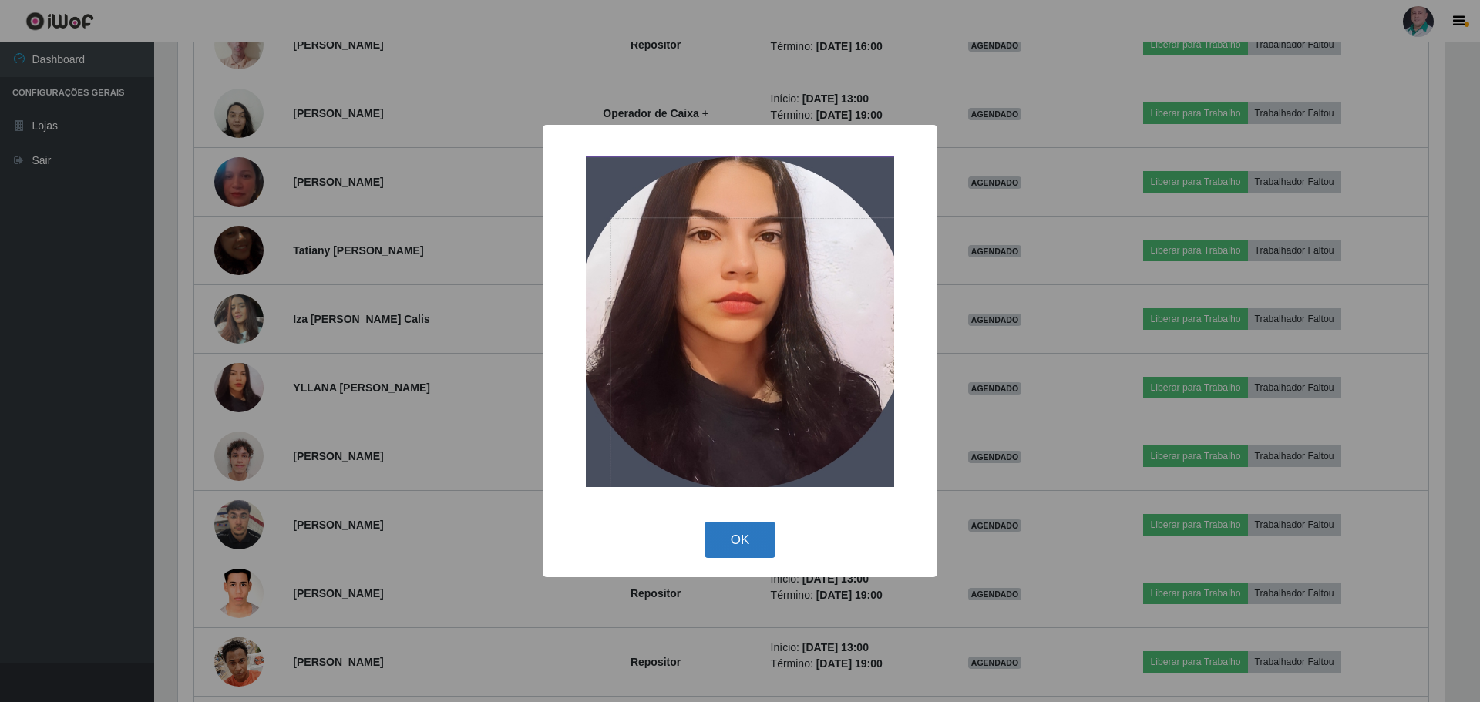
click at [729, 534] on button "OK" at bounding box center [741, 540] width 72 height 36
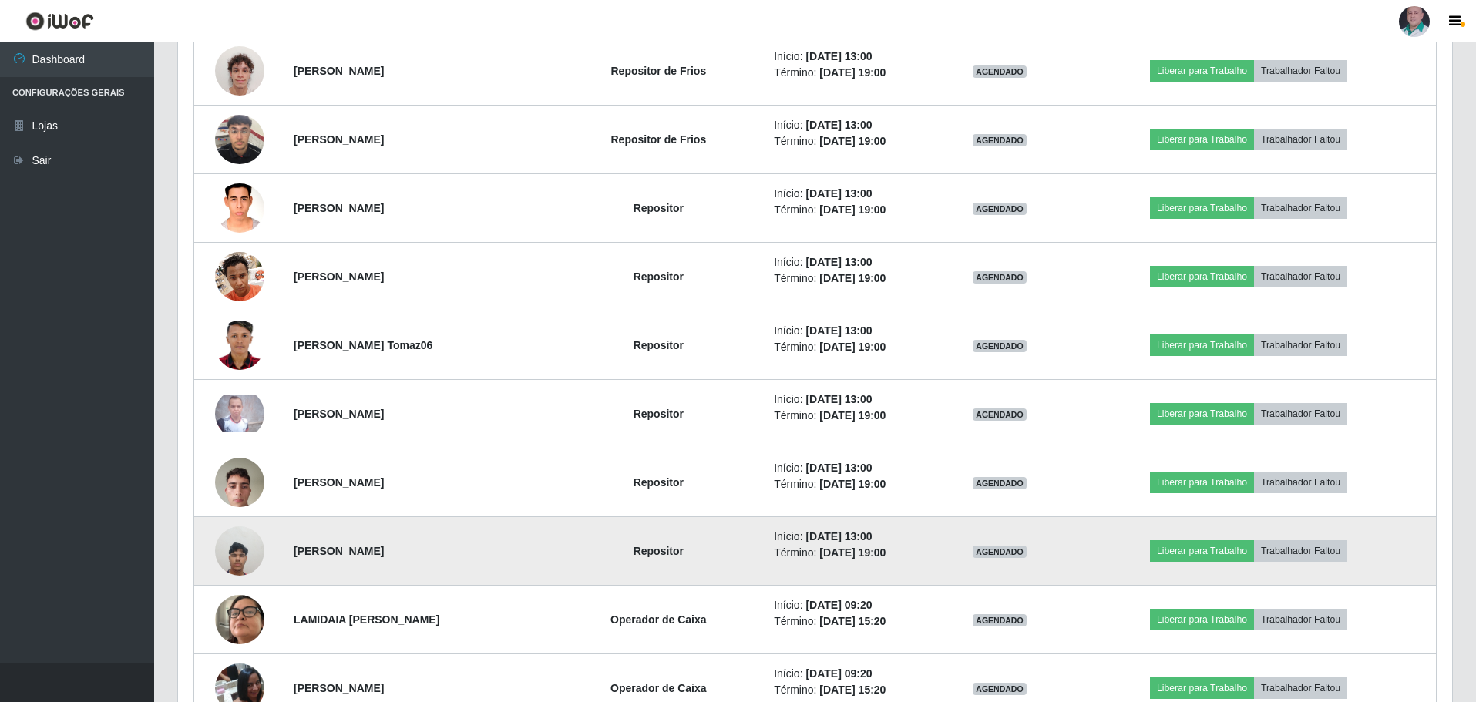
click at [251, 544] on img at bounding box center [239, 551] width 49 height 66
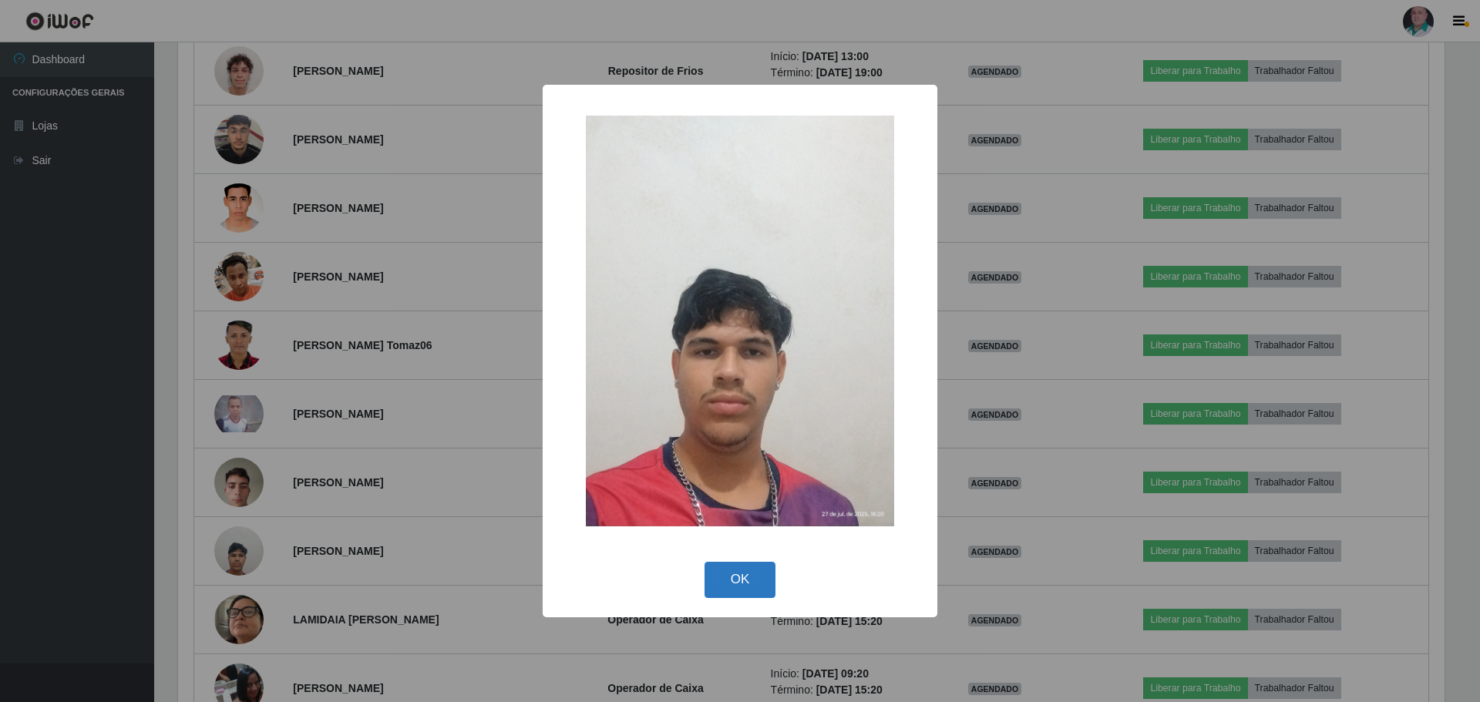
click at [752, 571] on button "OK" at bounding box center [741, 580] width 72 height 36
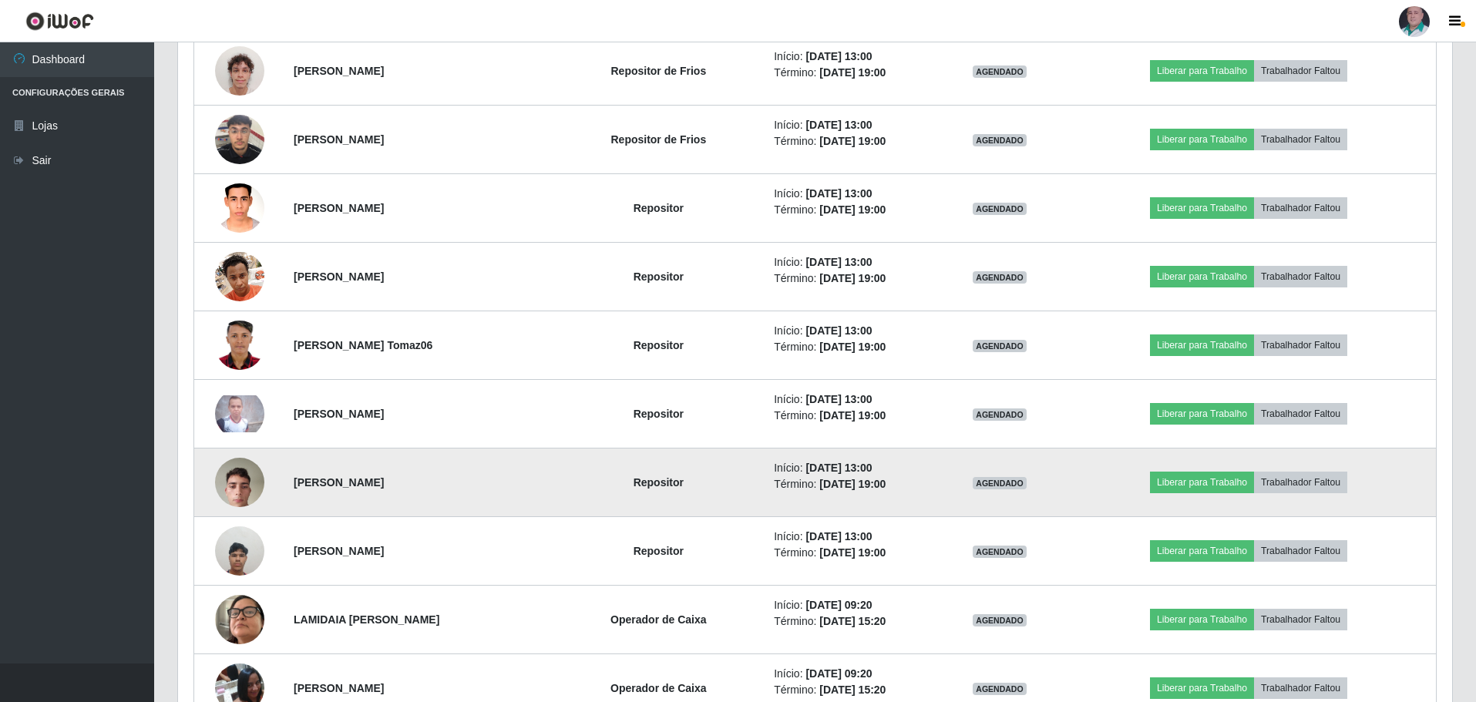
click at [246, 485] on img at bounding box center [239, 482] width 49 height 66
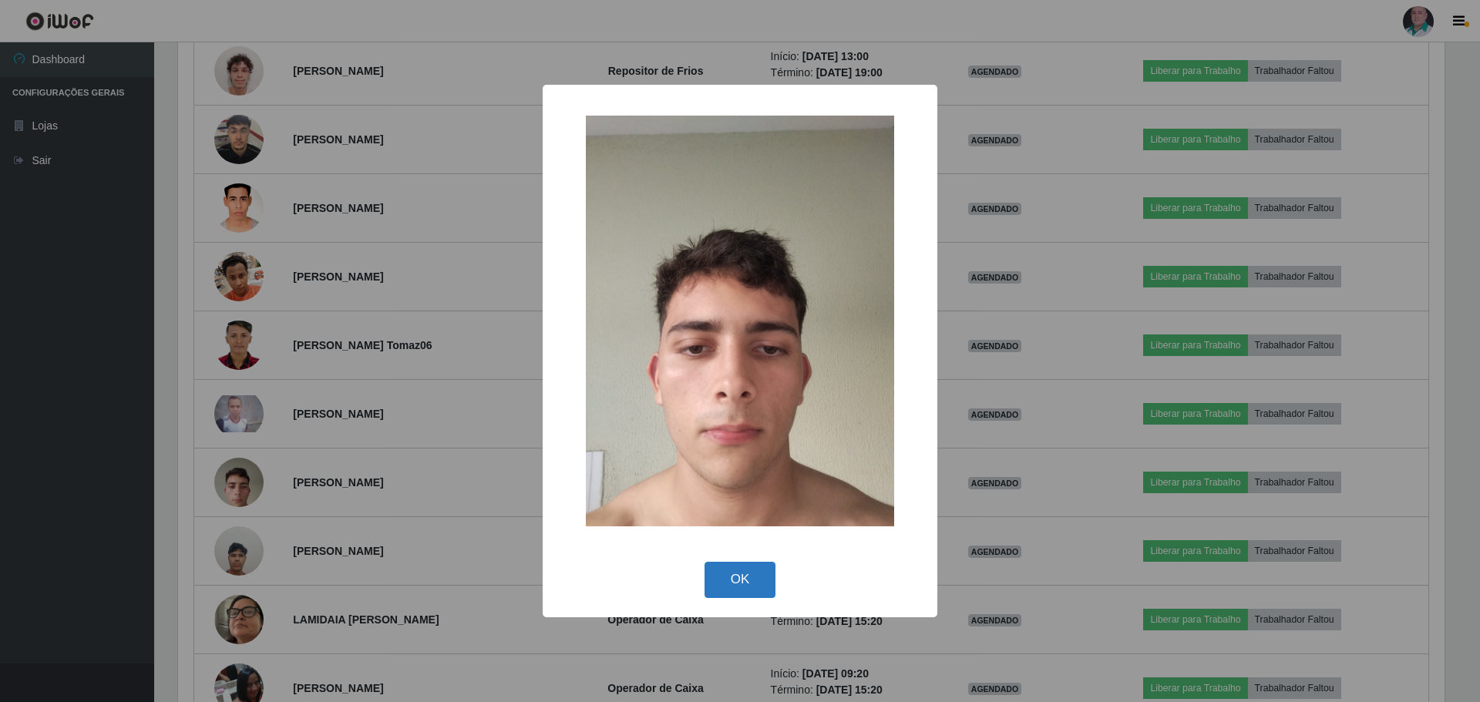
click at [736, 580] on button "OK" at bounding box center [741, 580] width 72 height 36
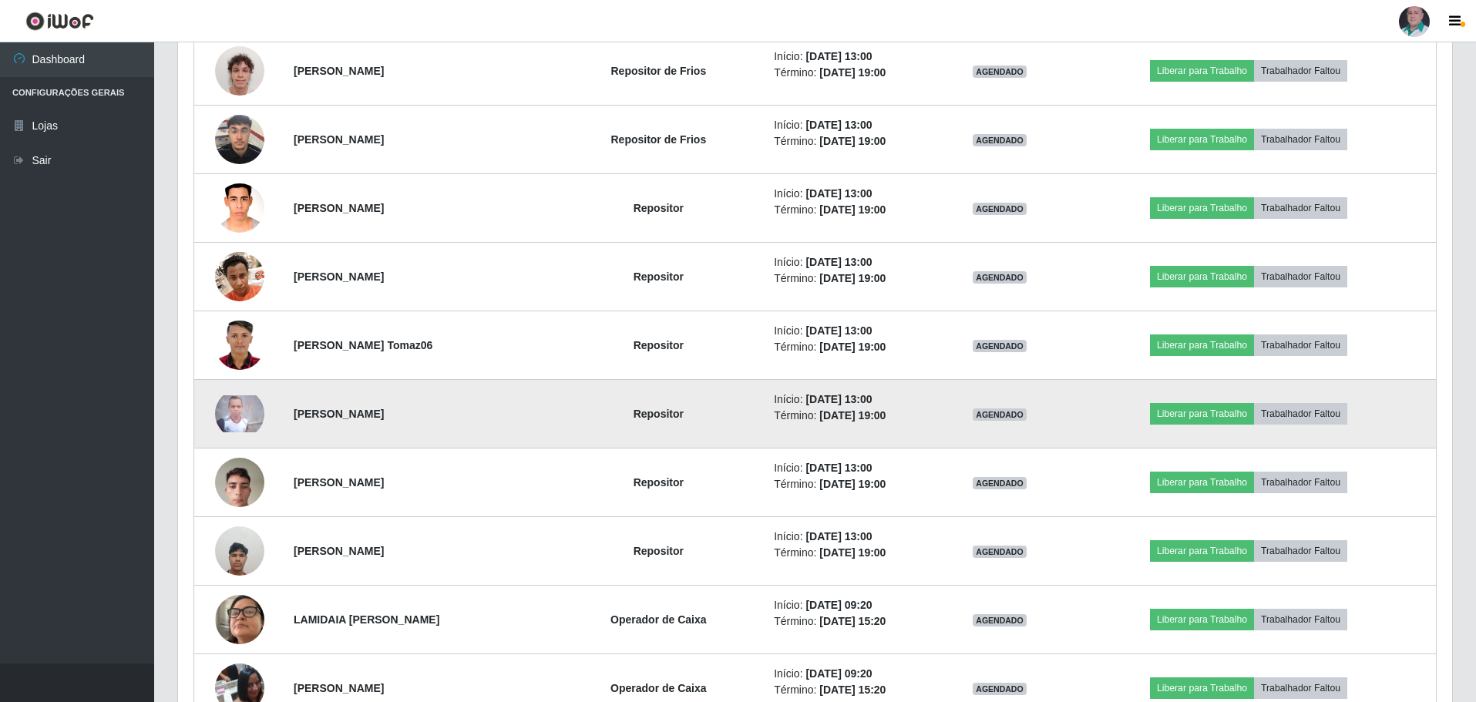
click at [248, 420] on img at bounding box center [239, 414] width 49 height 37
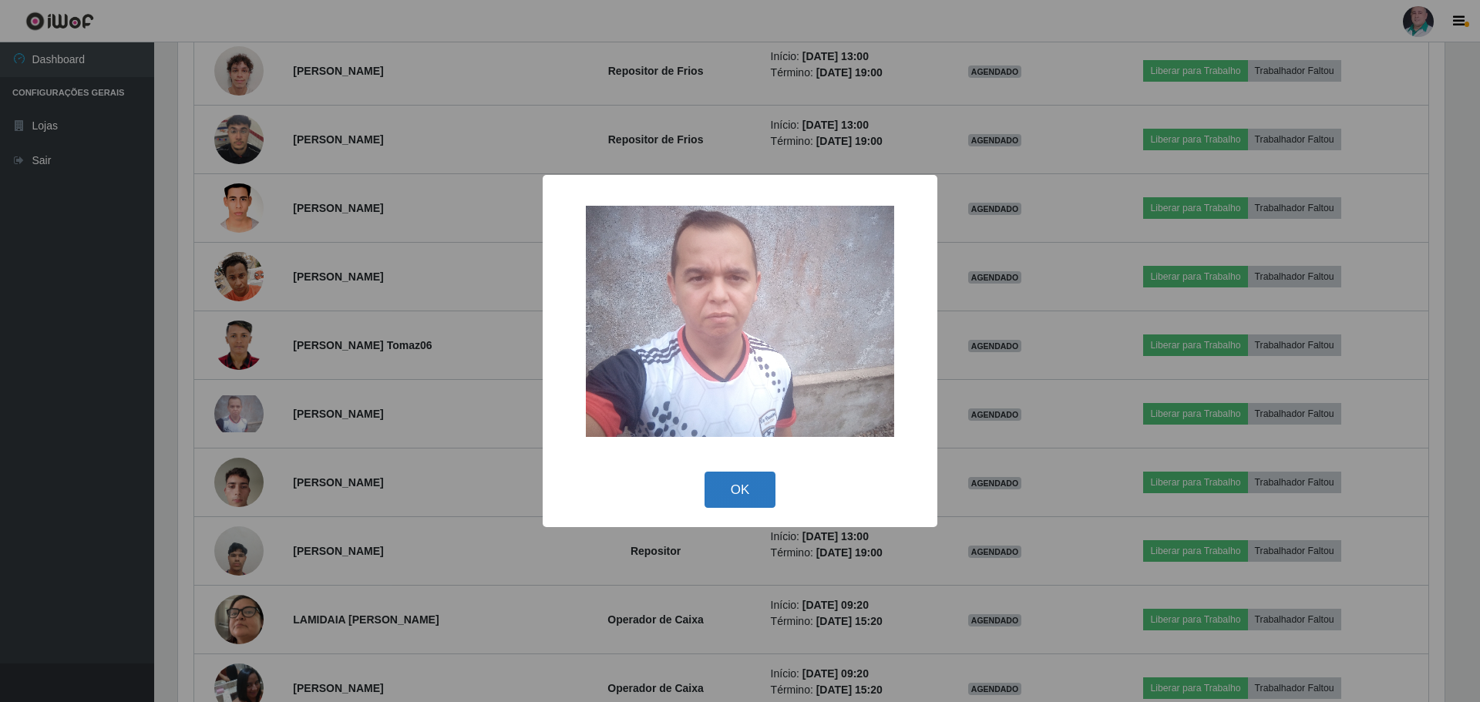
click at [733, 487] on button "OK" at bounding box center [741, 490] width 72 height 36
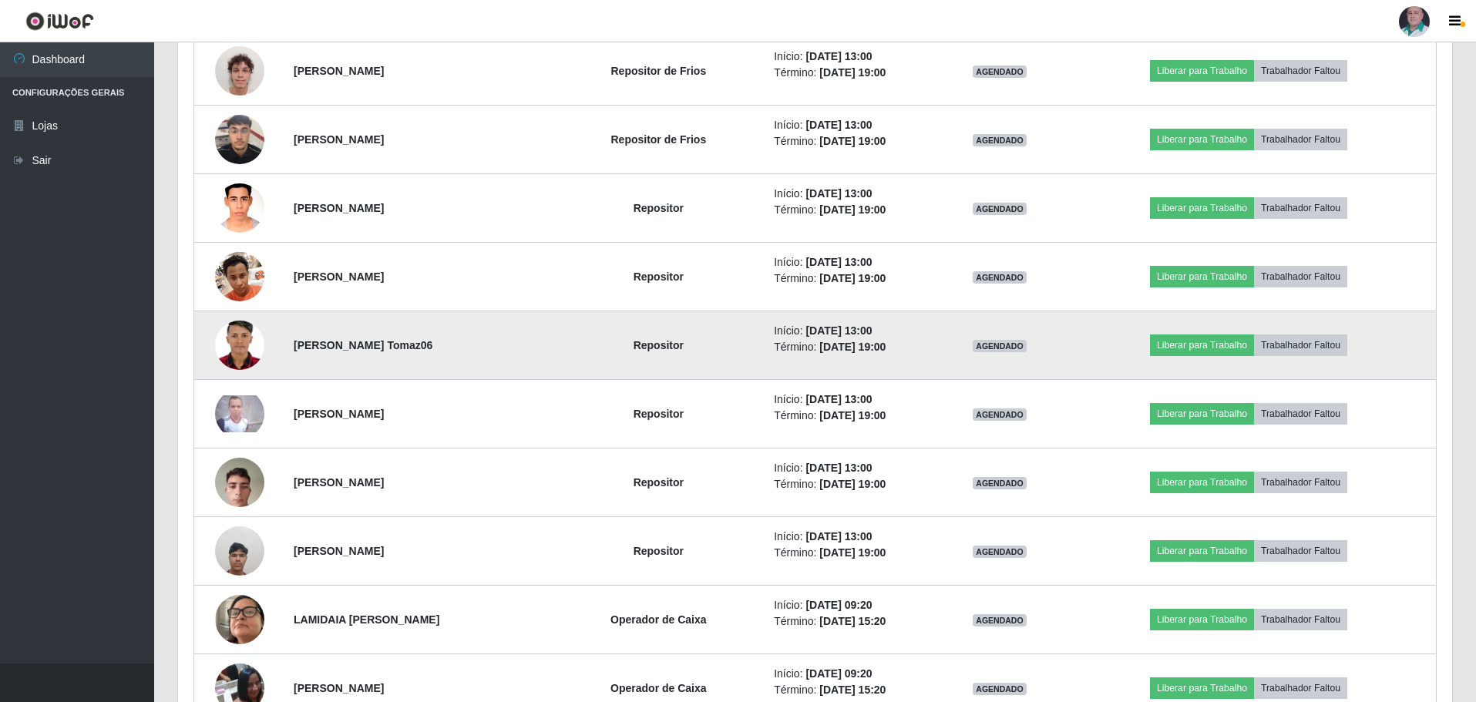
click at [240, 359] on img at bounding box center [239, 345] width 49 height 69
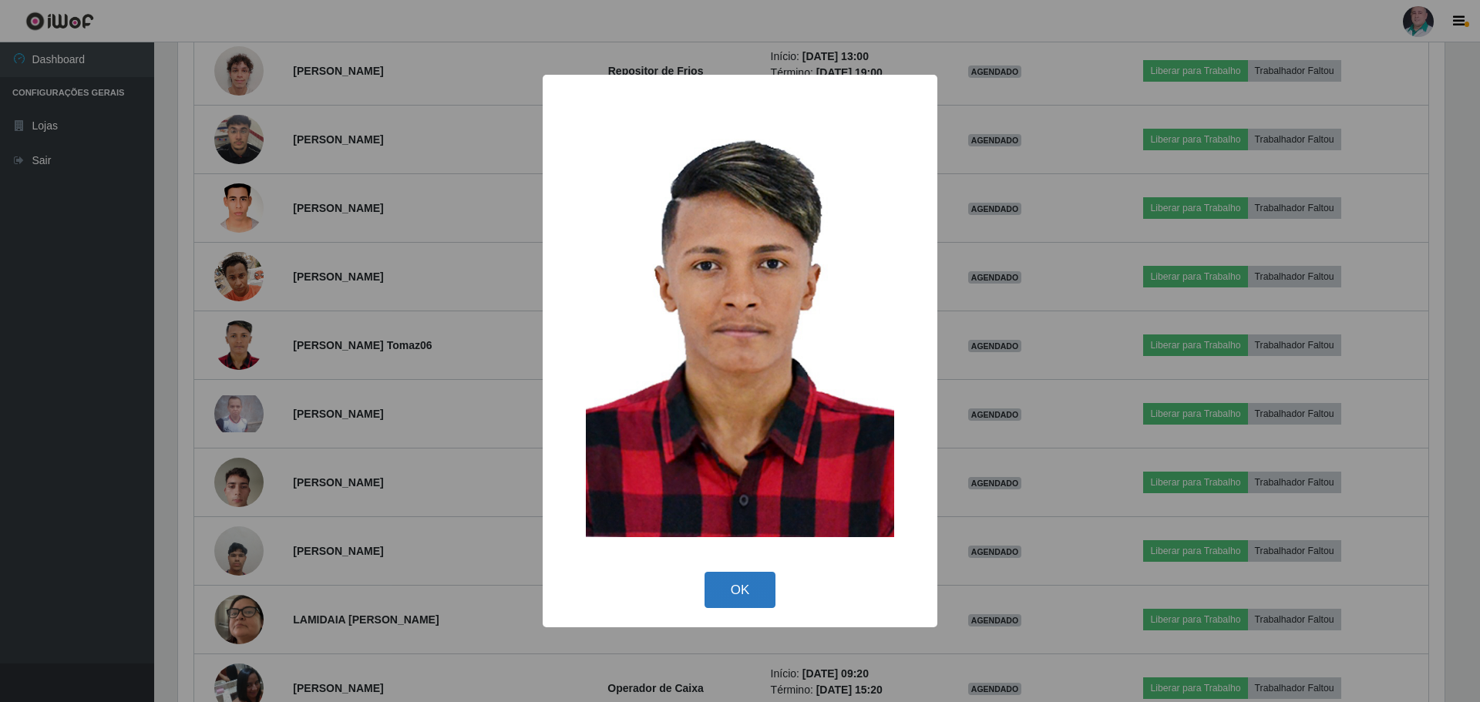
click at [729, 586] on button "OK" at bounding box center [741, 590] width 72 height 36
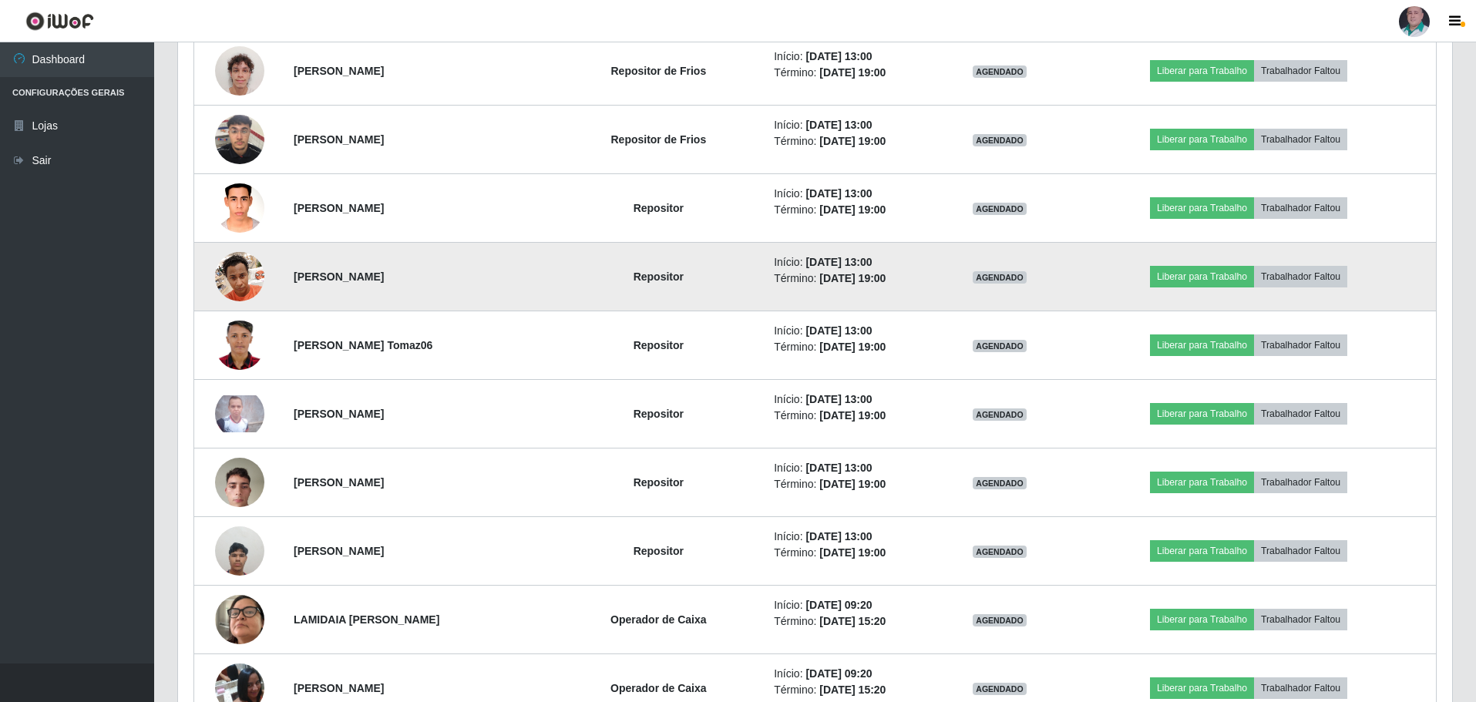
click at [232, 268] on img at bounding box center [239, 277] width 49 height 66
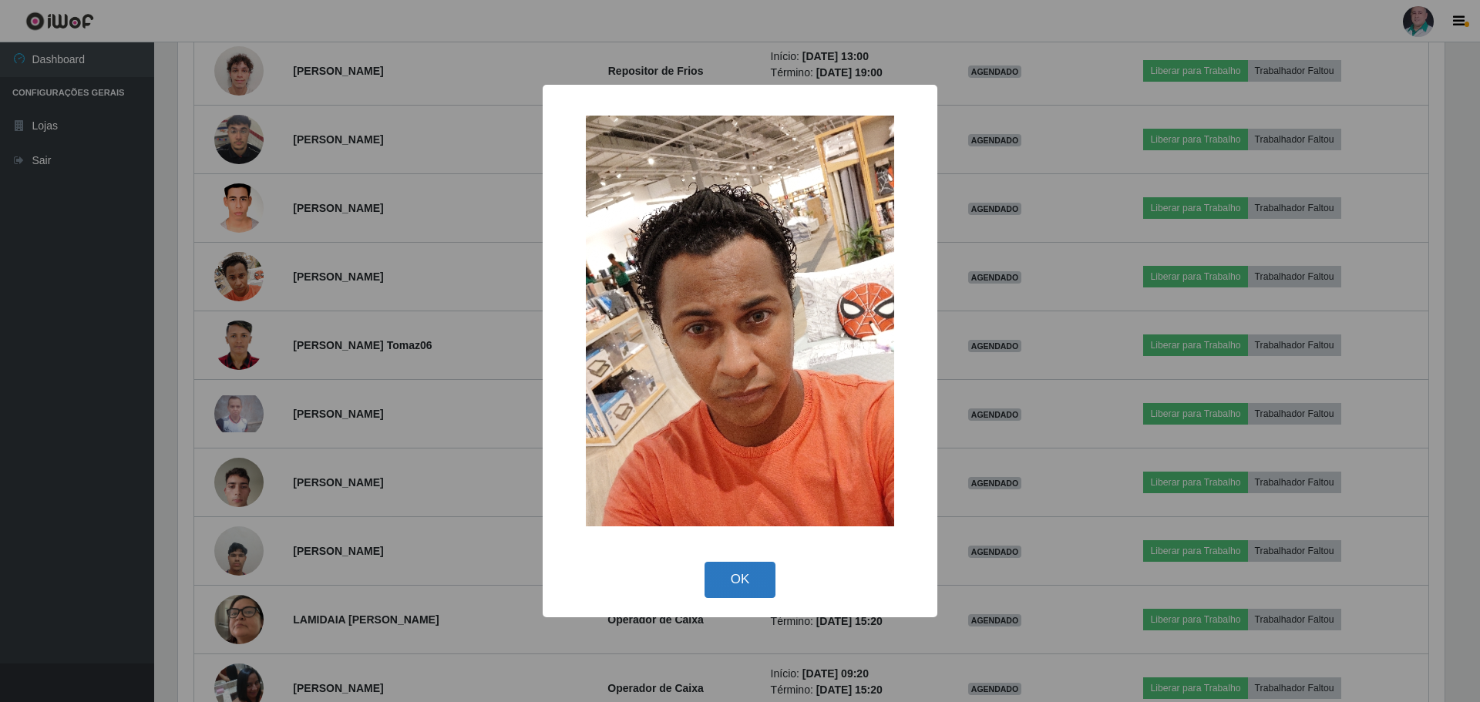
click at [728, 583] on button "OK" at bounding box center [741, 580] width 72 height 36
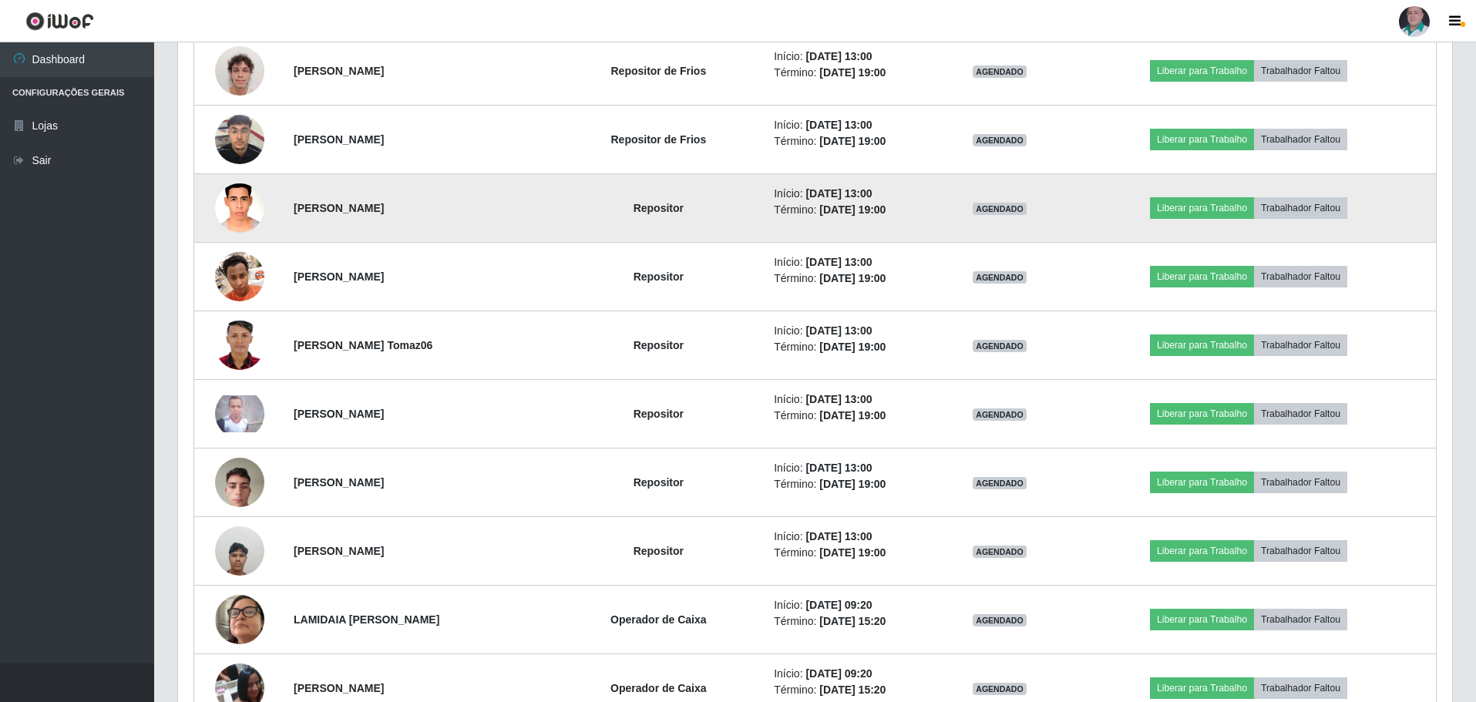
click at [232, 196] on img at bounding box center [239, 208] width 49 height 66
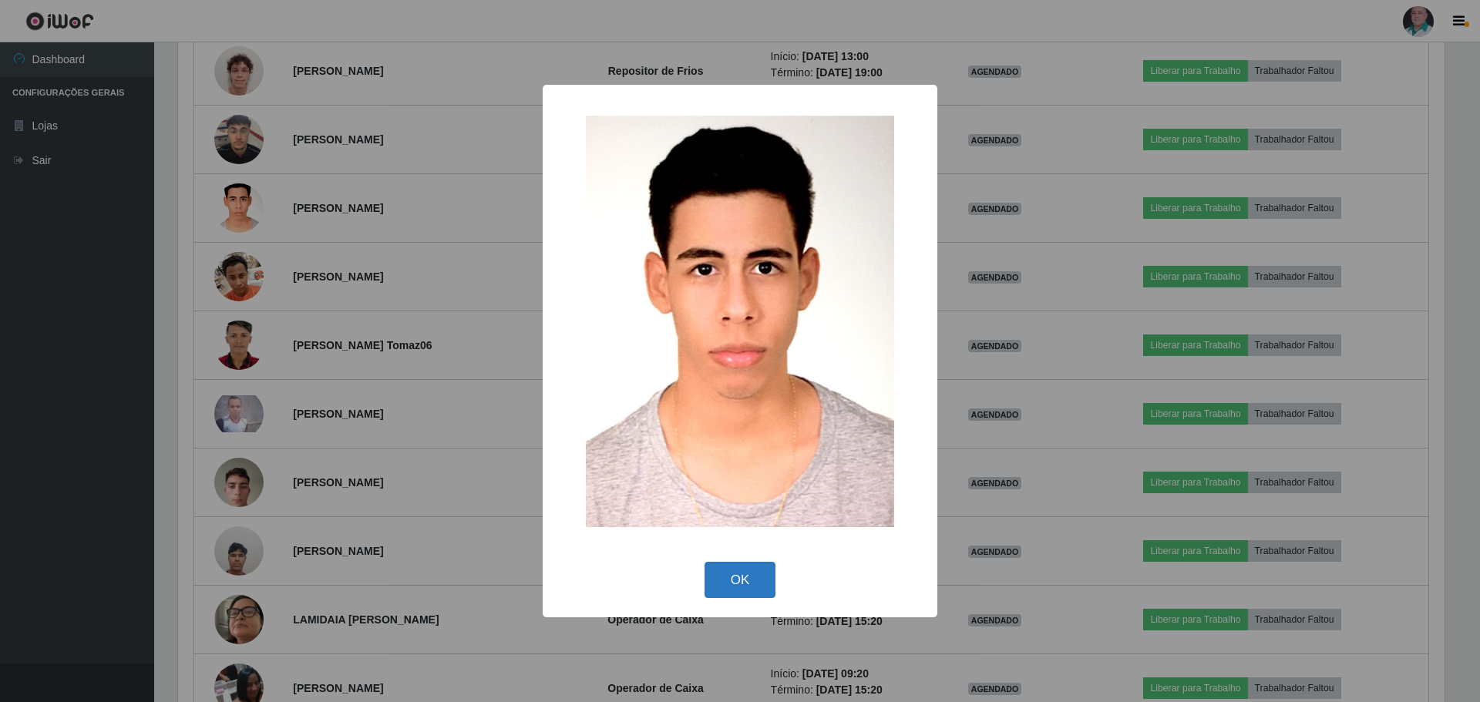
click at [753, 577] on button "OK" at bounding box center [741, 580] width 72 height 36
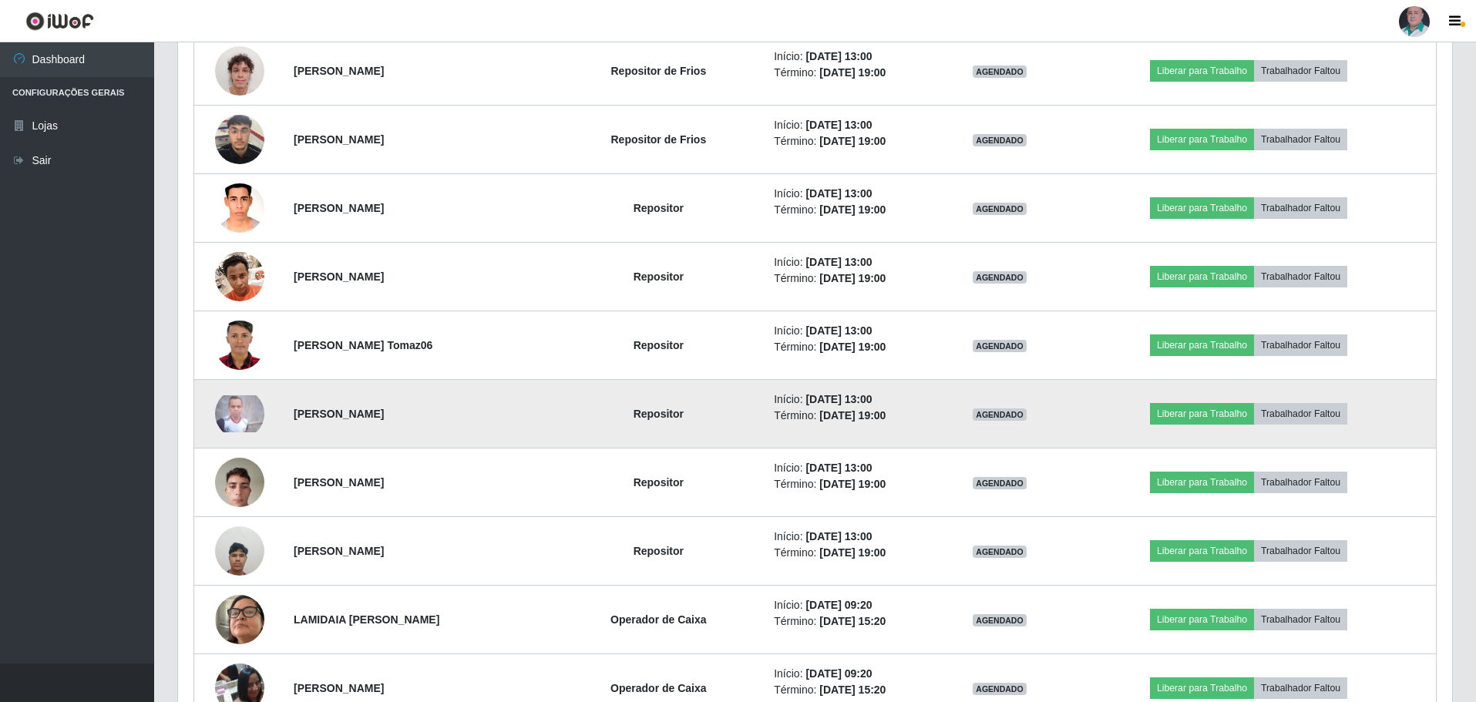
click at [234, 419] on img at bounding box center [239, 414] width 49 height 37
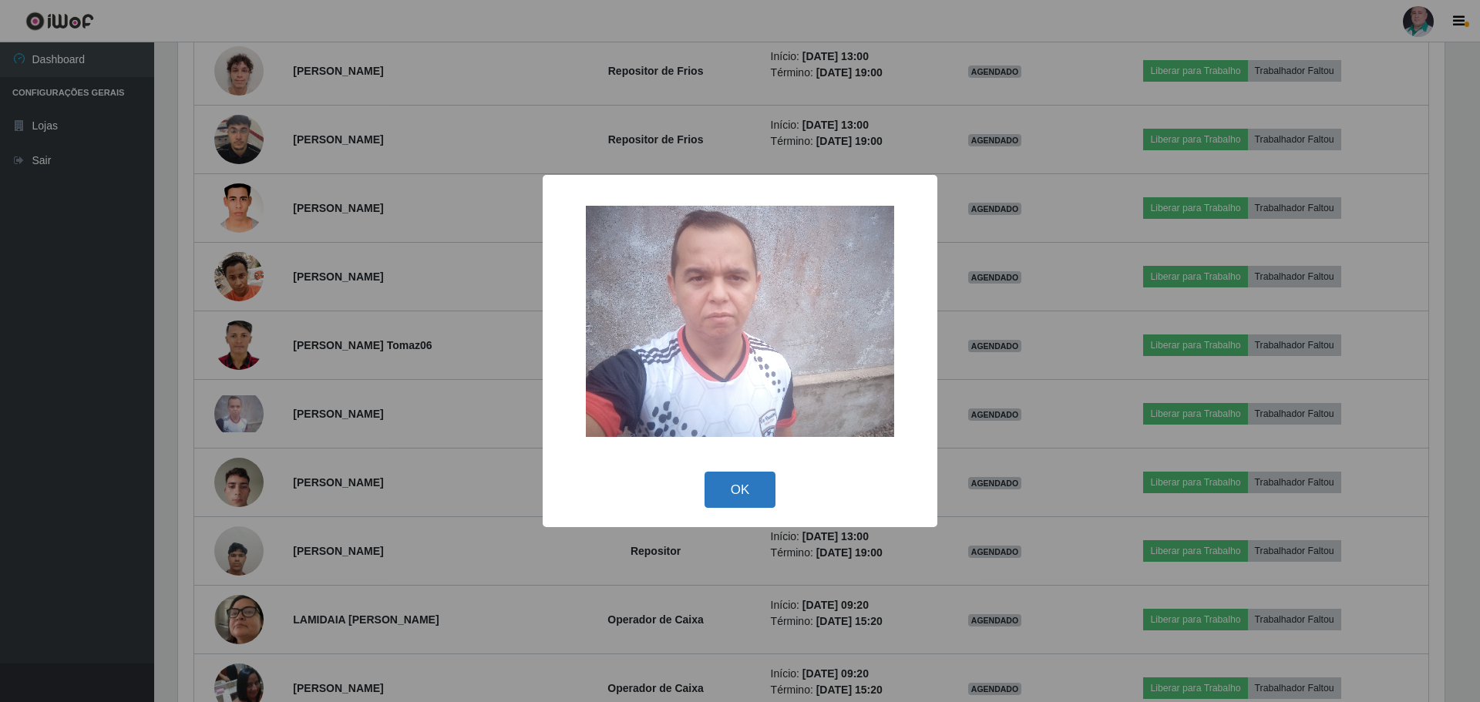
click at [733, 480] on button "OK" at bounding box center [741, 490] width 72 height 36
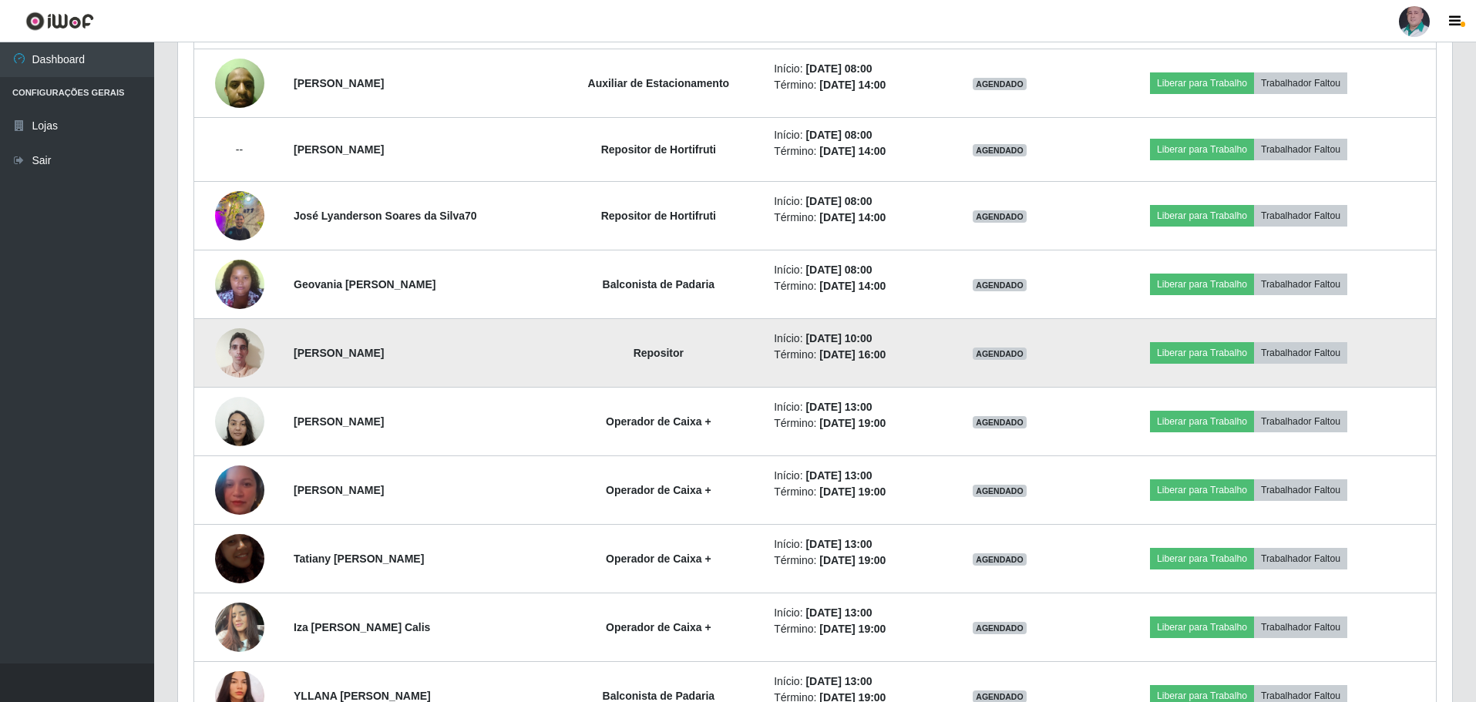
click at [232, 354] on img at bounding box center [239, 353] width 49 height 66
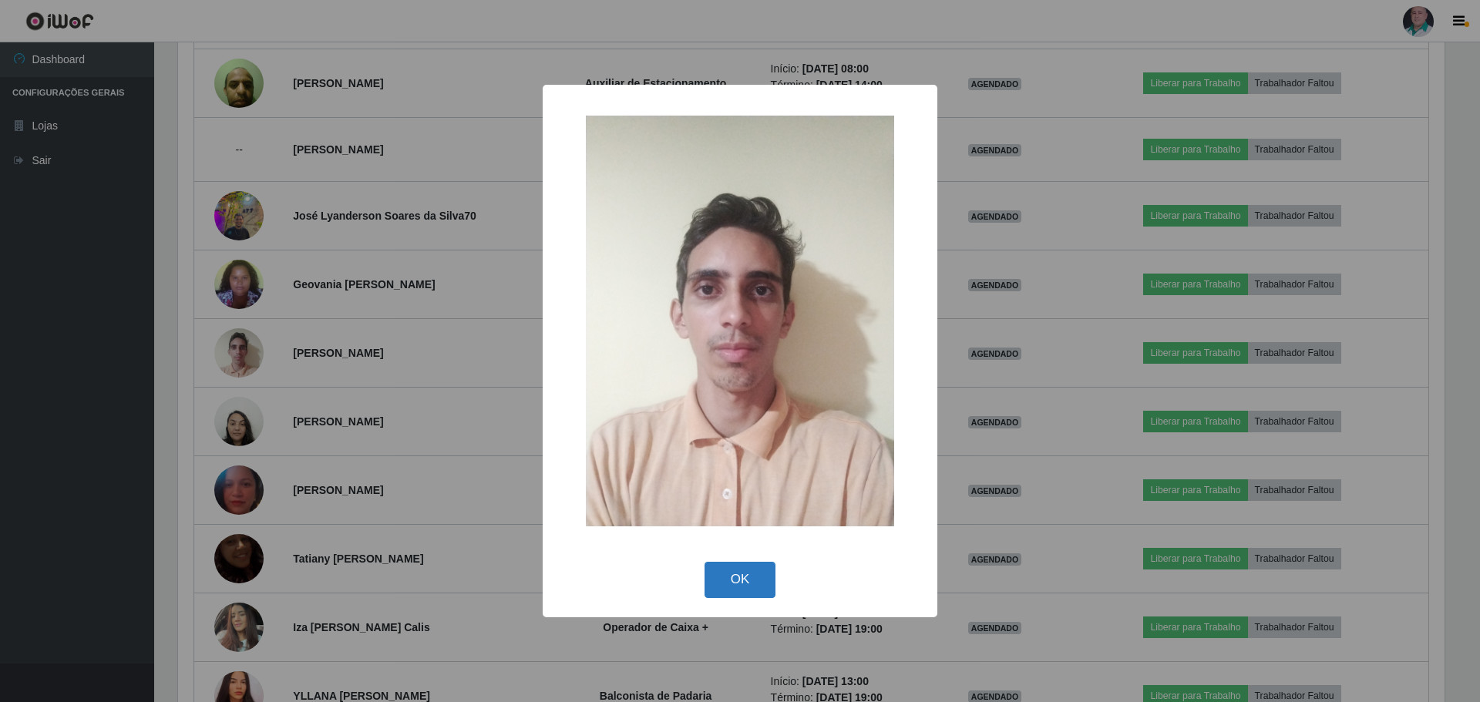
click at [756, 582] on button "OK" at bounding box center [741, 580] width 72 height 36
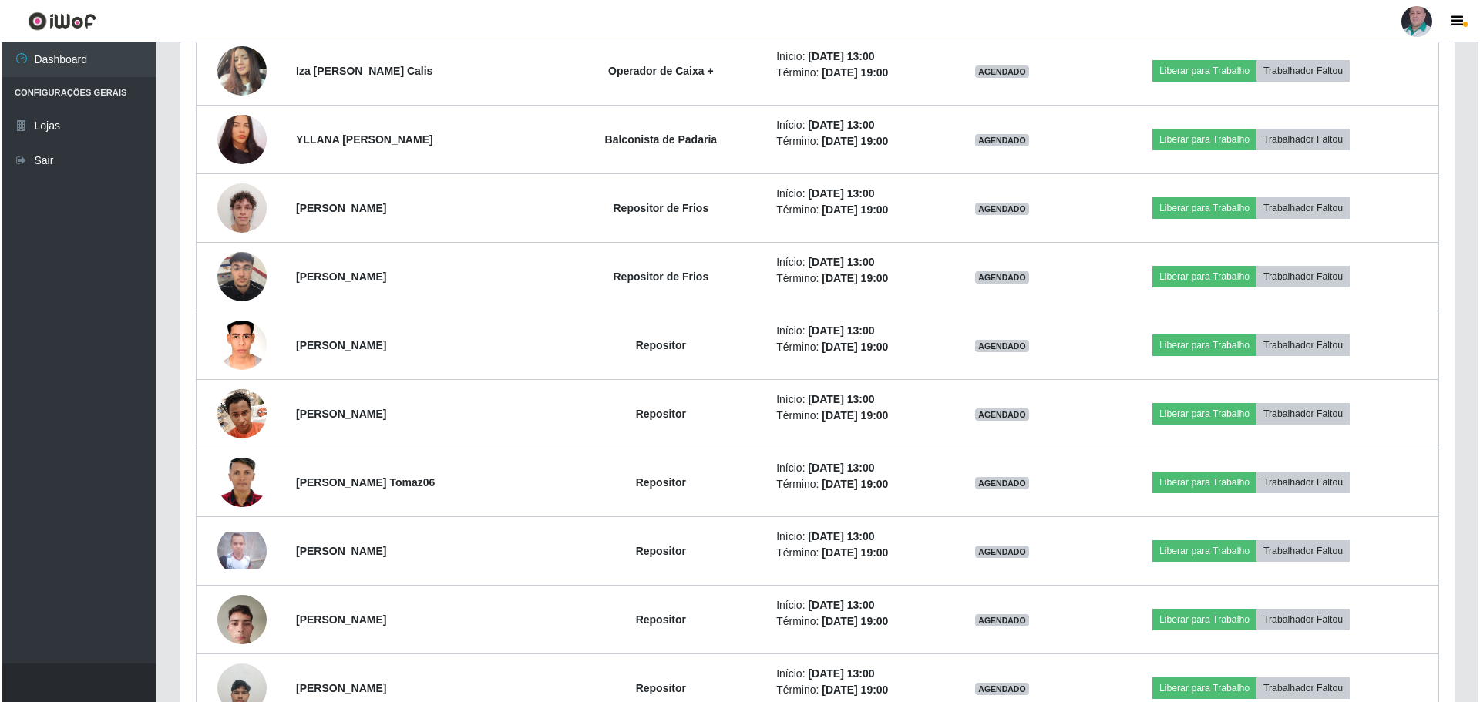
scroll to position [2350, 0]
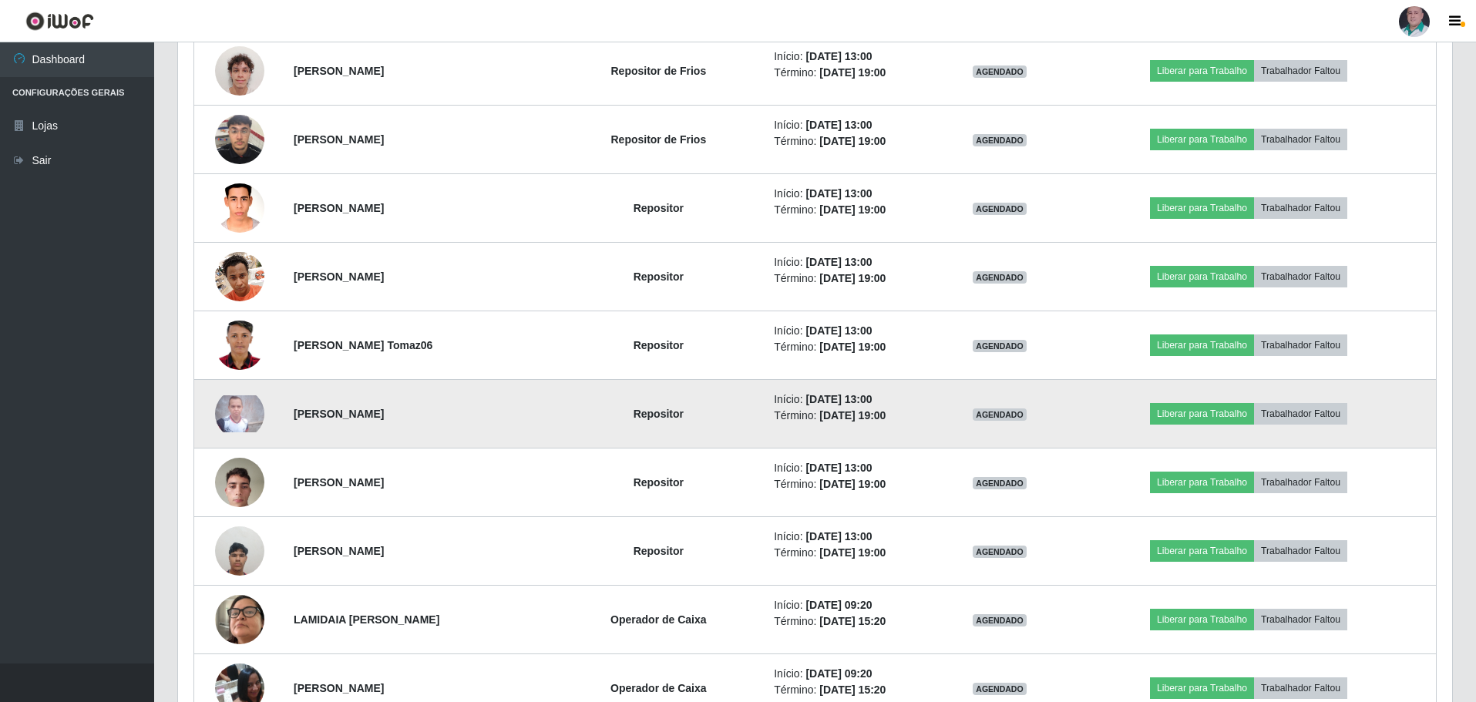
click at [233, 414] on img at bounding box center [239, 414] width 49 height 37
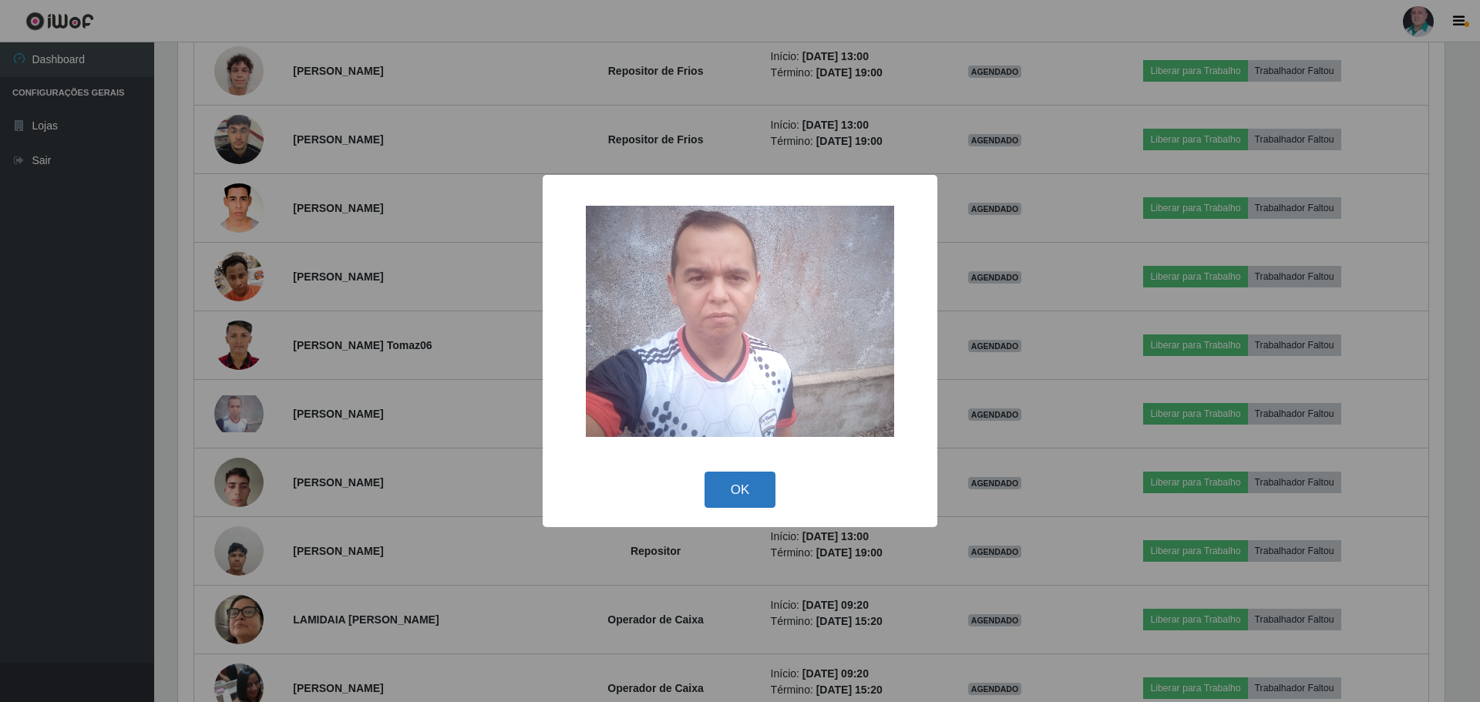
click at [736, 496] on button "OK" at bounding box center [741, 490] width 72 height 36
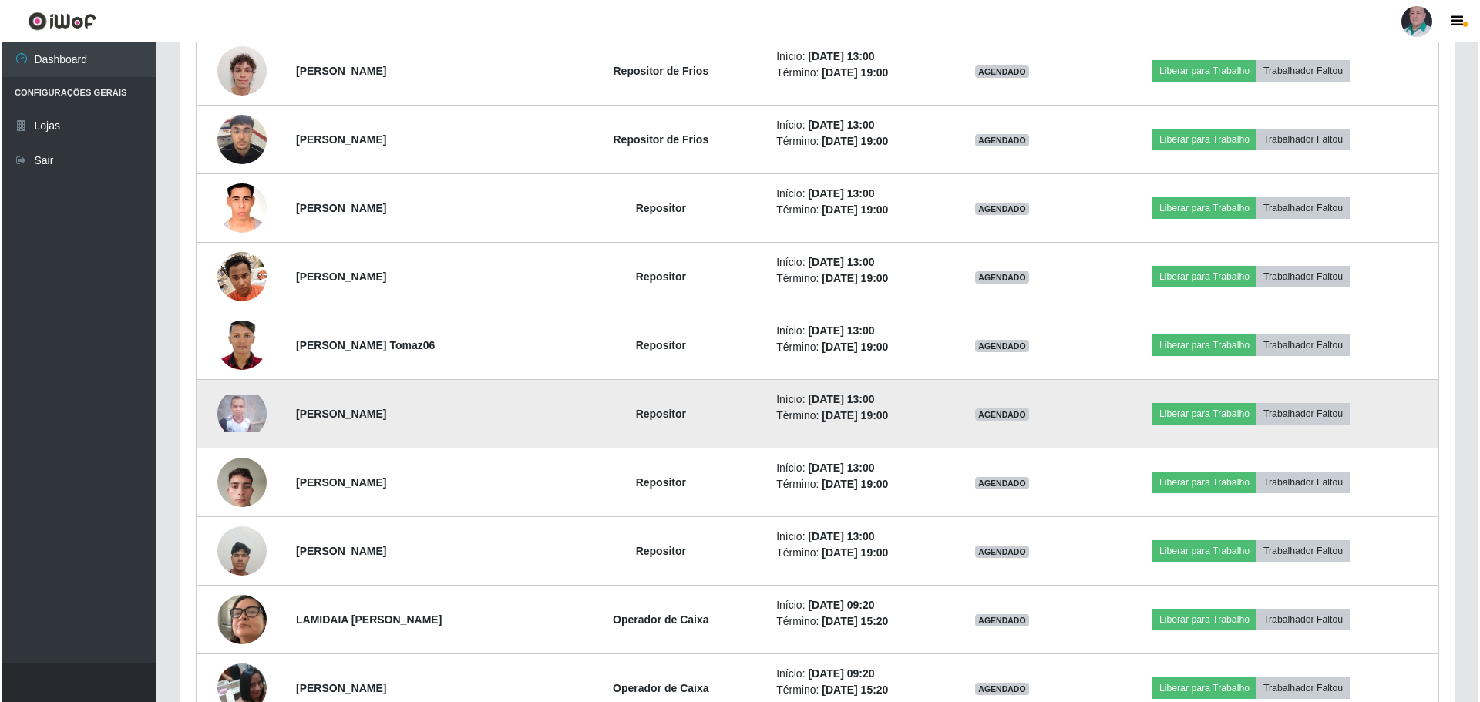
scroll to position [320, 1274]
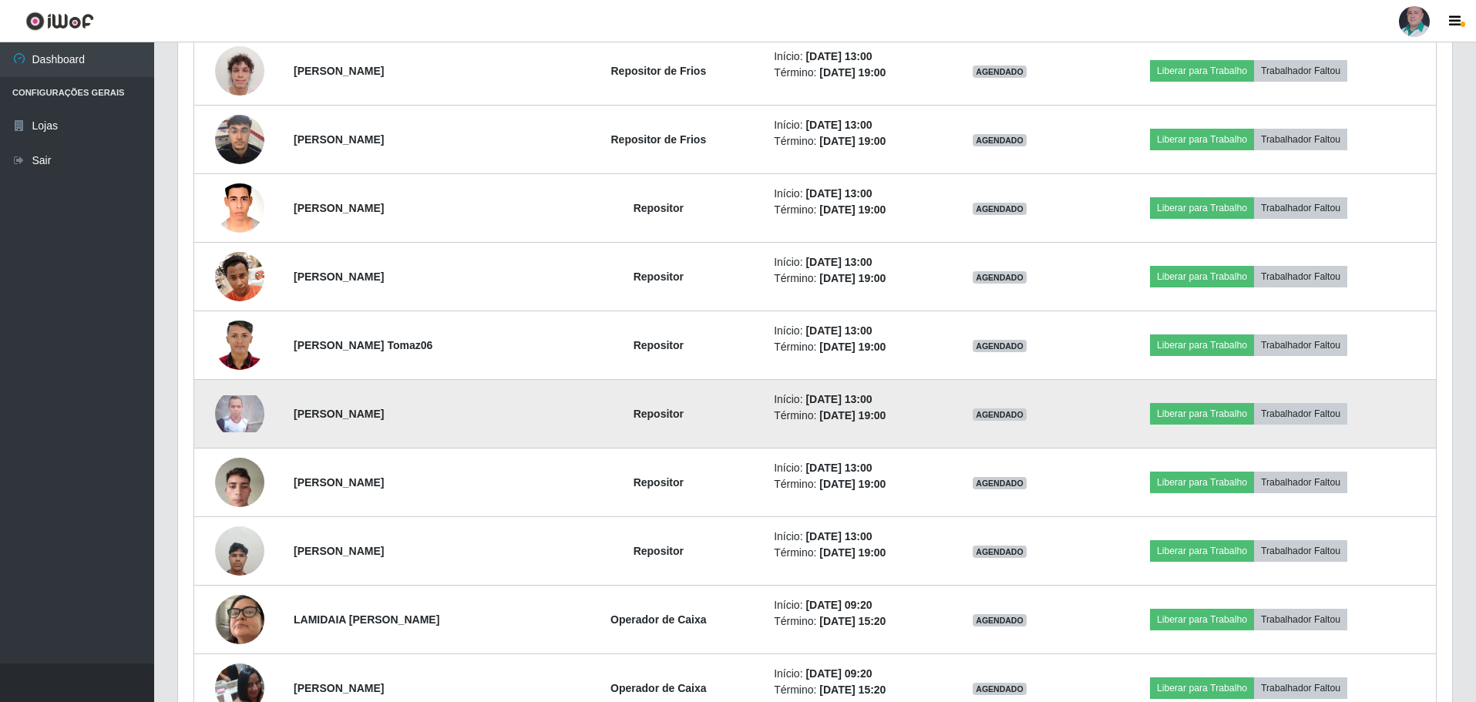
click at [222, 419] on img at bounding box center [239, 414] width 49 height 37
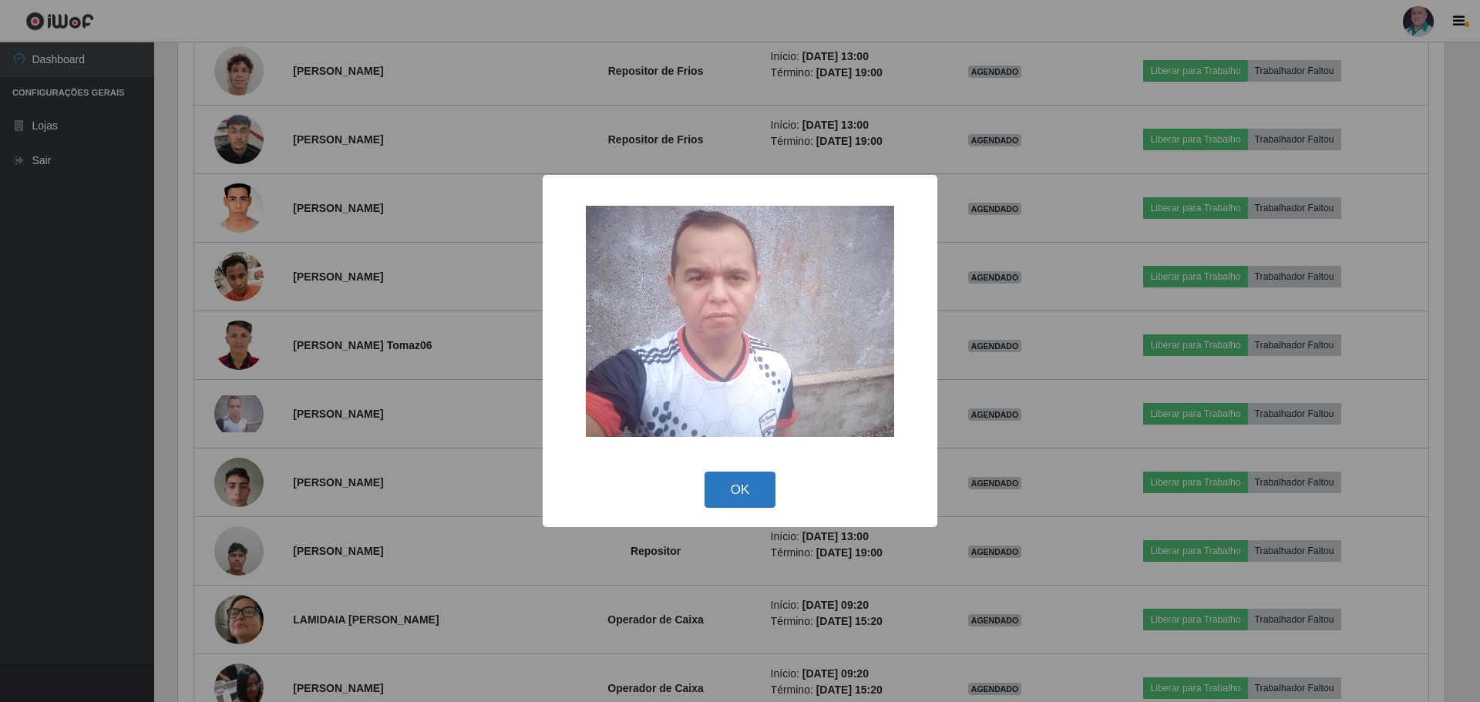
click at [752, 486] on button "OK" at bounding box center [741, 490] width 72 height 36
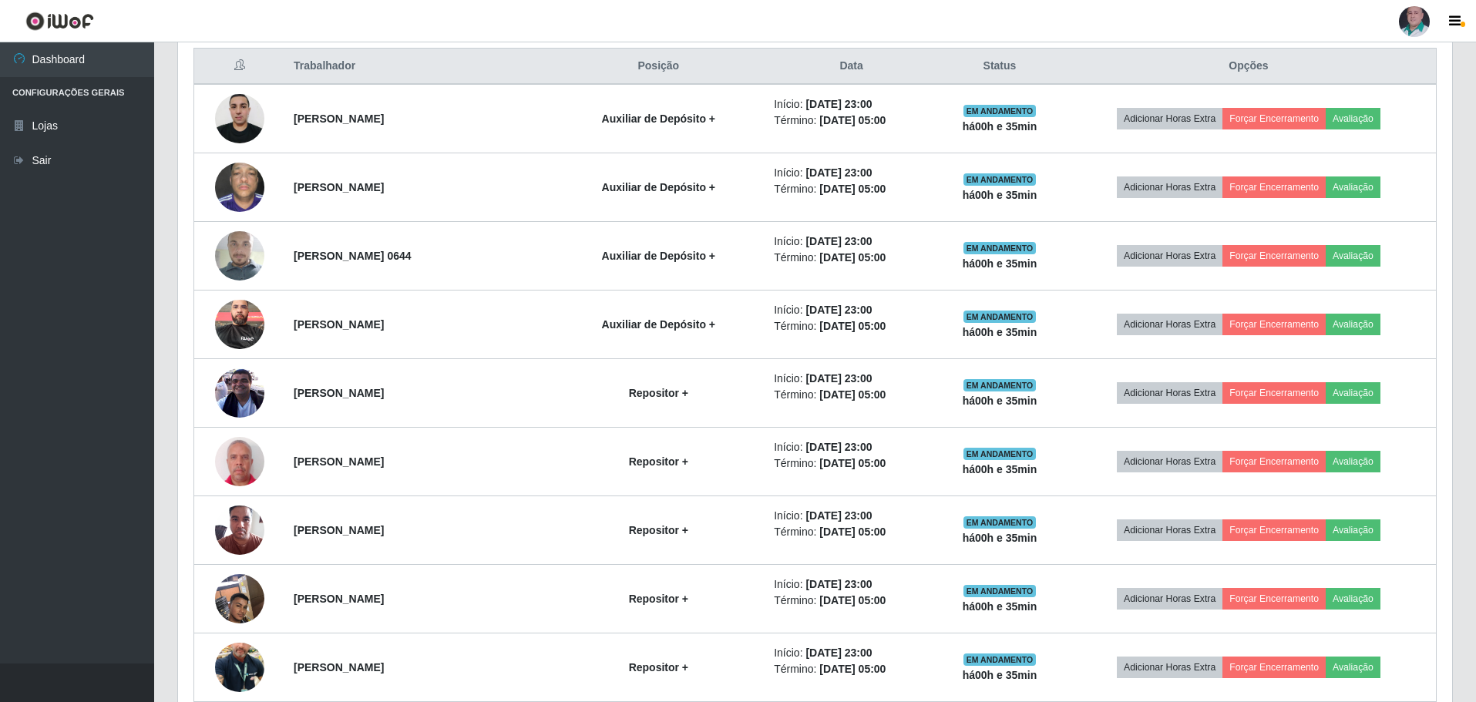
scroll to position [577, 0]
